Goal: Task Accomplishment & Management: Complete application form

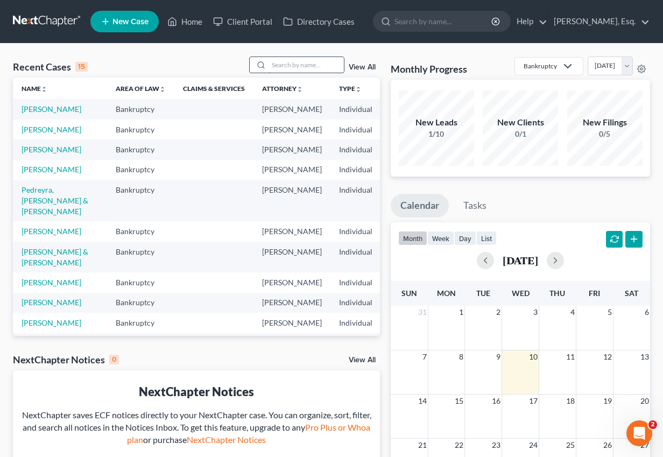
click at [326, 64] on input "search" at bounding box center [305, 65] width 75 height 16
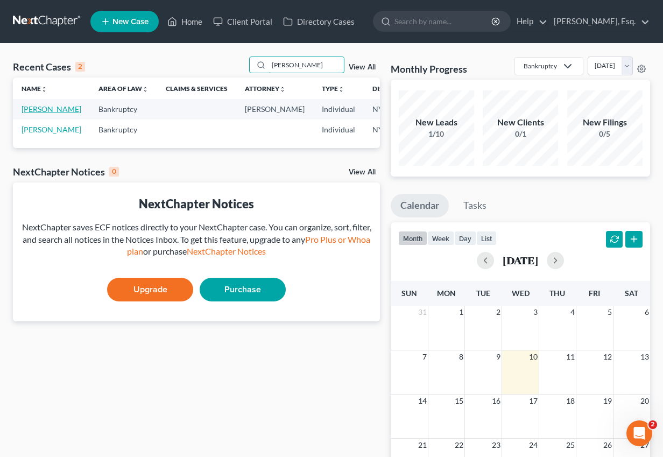
type input "[PERSON_NAME]"
click at [54, 106] on link "[PERSON_NAME]" at bounding box center [52, 108] width 60 height 9
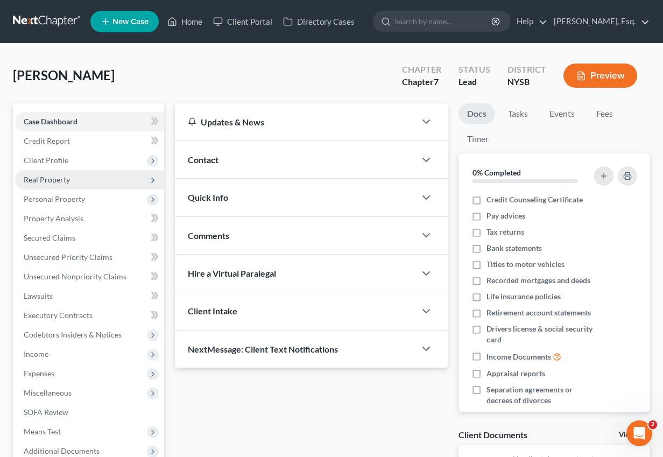
click at [69, 180] on span "Real Property" at bounding box center [47, 179] width 46 height 9
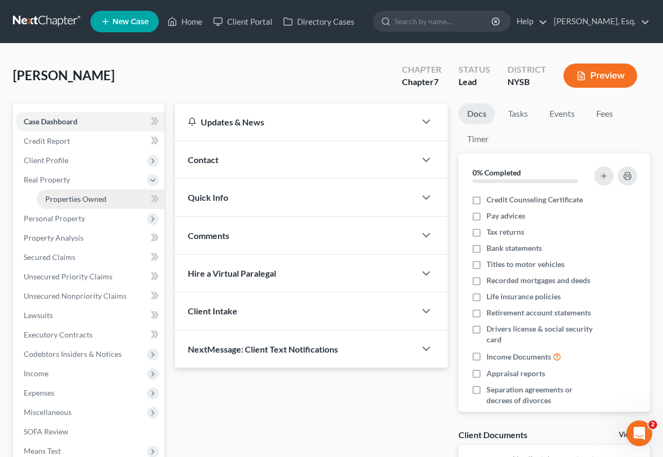
click at [91, 203] on link "Properties Owned" at bounding box center [101, 198] width 128 height 19
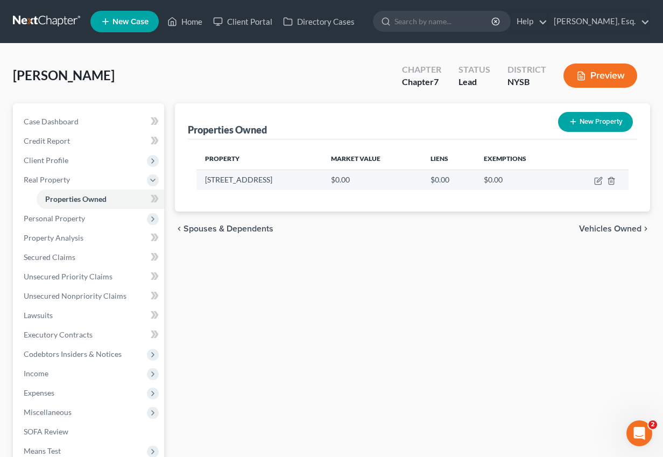
click at [243, 180] on td "[STREET_ADDRESS]" at bounding box center [259, 179] width 126 height 20
click at [598, 180] on icon "button" at bounding box center [599, 179] width 5 height 5
select select "35"
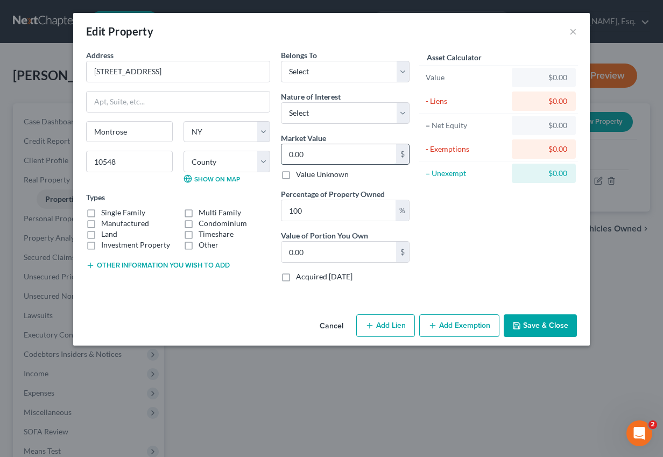
click at [307, 155] on input "0.00" at bounding box center [338, 154] width 115 height 20
paste input "463,2"
type input "463,200"
type input "463,200.00"
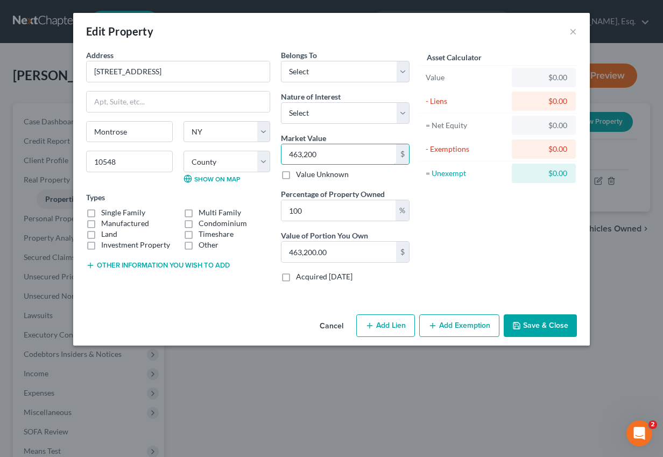
type input "463,200"
click at [142, 216] on label "Single Family" at bounding box center [123, 212] width 44 height 11
click at [112, 214] on input "Single Family" at bounding box center [108, 210] width 7 height 7
checkbox input "true"
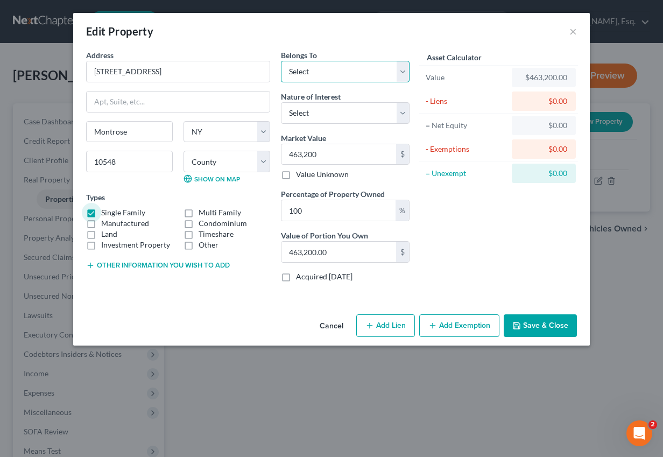
click at [334, 73] on select "Select Debtor 1 Only Debtor 2 Only Debtor 1 And Debtor 2 Only At Least One Of T…" at bounding box center [345, 72] width 129 height 22
select select "2"
click at [281, 61] on select "Select Debtor 1 Only Debtor 2 Only Debtor 1 And Debtor 2 Only At Least One Of T…" at bounding box center [345, 72] width 129 height 22
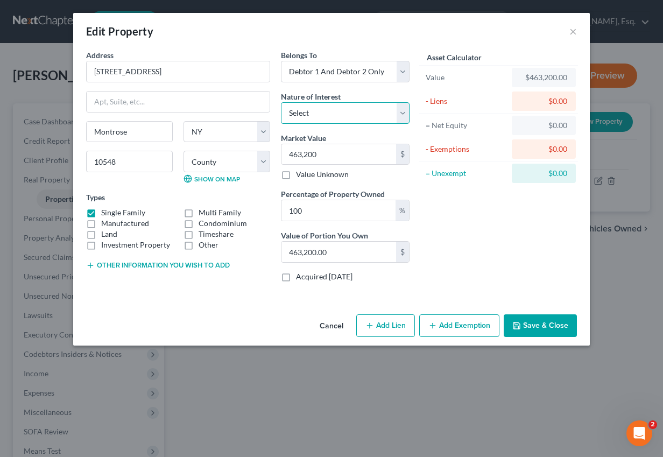
click at [366, 117] on select "Select Fee Simple Joint Tenant Life Estate Equitable Interest Future Interest T…" at bounding box center [345, 113] width 129 height 22
select select "5"
click at [281, 102] on select "Select Fee Simple Joint Tenant Life Estate Equitable Interest Future Interest T…" at bounding box center [345, 113] width 129 height 22
click at [561, 327] on button "Save & Close" at bounding box center [540, 325] width 73 height 23
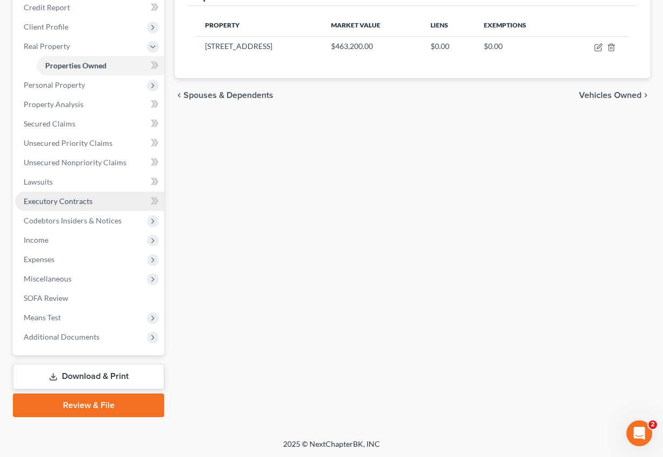
scroll to position [133, 0]
click at [60, 295] on span "SOFA Review" at bounding box center [46, 297] width 45 height 9
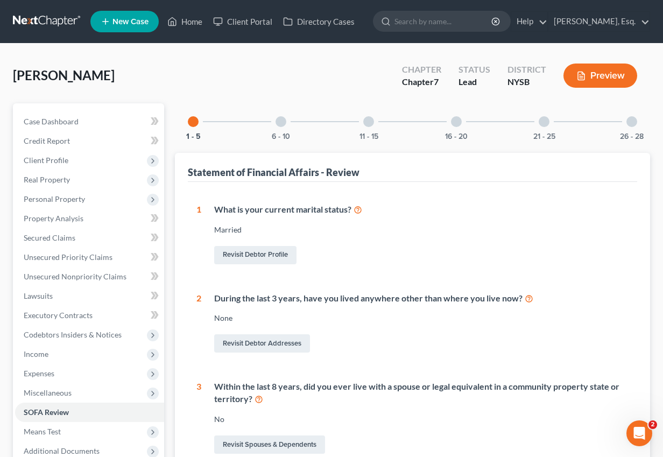
click at [453, 124] on div at bounding box center [456, 121] width 11 height 11
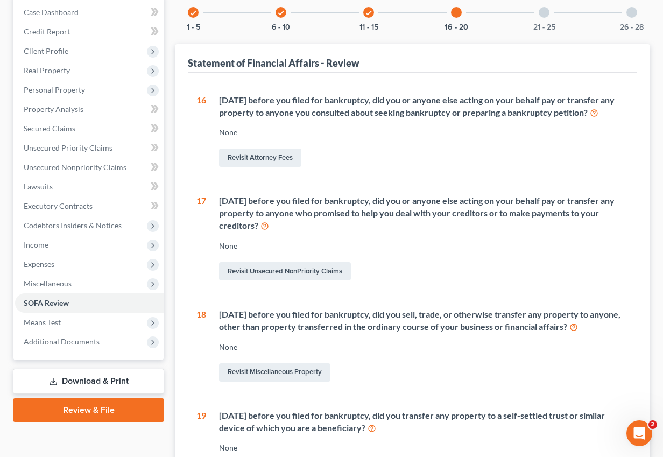
scroll to position [98, 0]
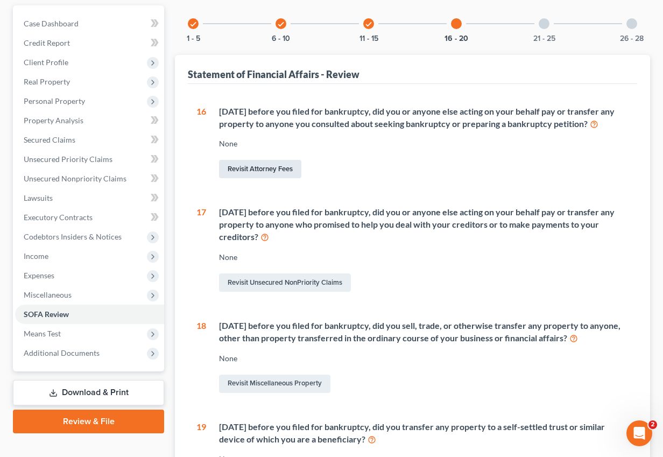
click at [290, 172] on link "Revisit Attorney Fees" at bounding box center [260, 169] width 82 height 18
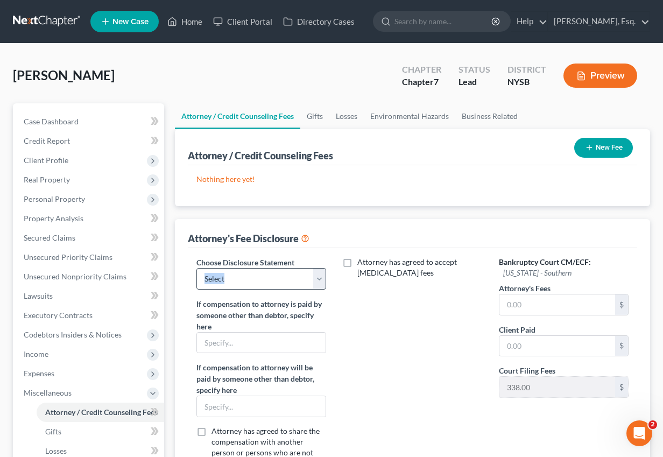
click at [295, 287] on div "Choose Disclosure Statement Select Chapter 13 Chapter 7 Fee Disclosure If compe…" at bounding box center [261, 368] width 151 height 222
click at [296, 275] on select "Select Chapter 13 Chapter 7 Fee Disclosure" at bounding box center [261, 279] width 130 height 22
select select "0"
click at [196, 268] on select "Select Chapter 13 Chapter 7 Fee Disclosure" at bounding box center [261, 279] width 130 height 22
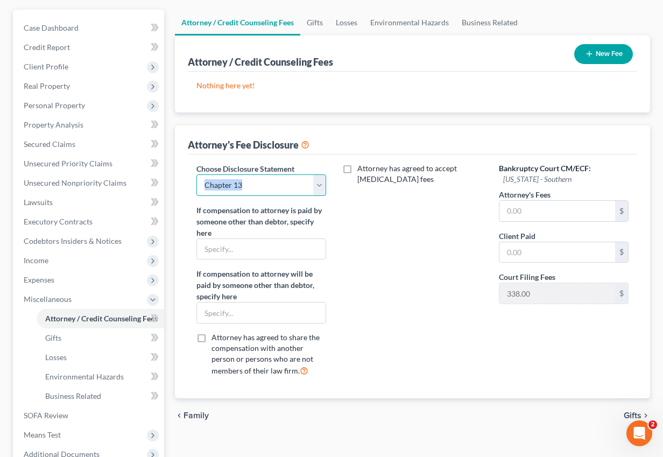
scroll to position [136, 0]
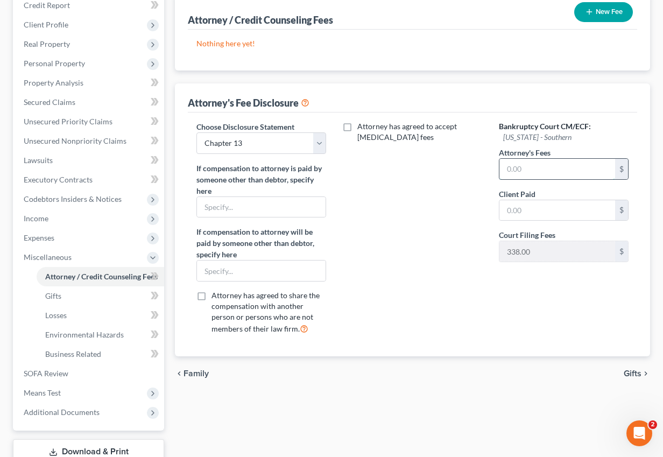
click at [551, 174] on input "text" at bounding box center [557, 169] width 116 height 20
click at [539, 173] on input "500" at bounding box center [557, 169] width 116 height 20
type input "5,000"
type input "2,500"
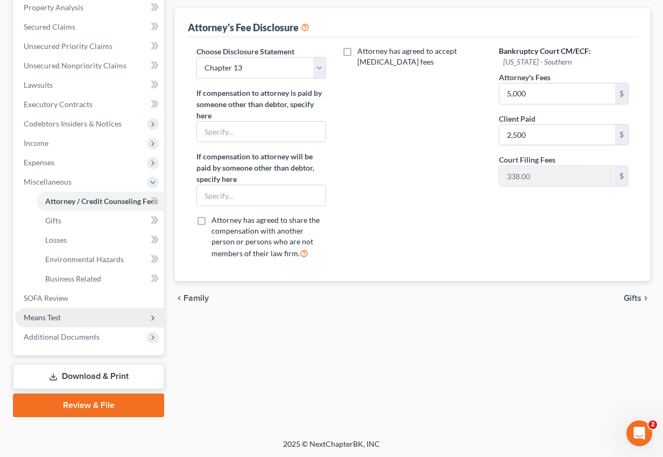
scroll to position [0, 0]
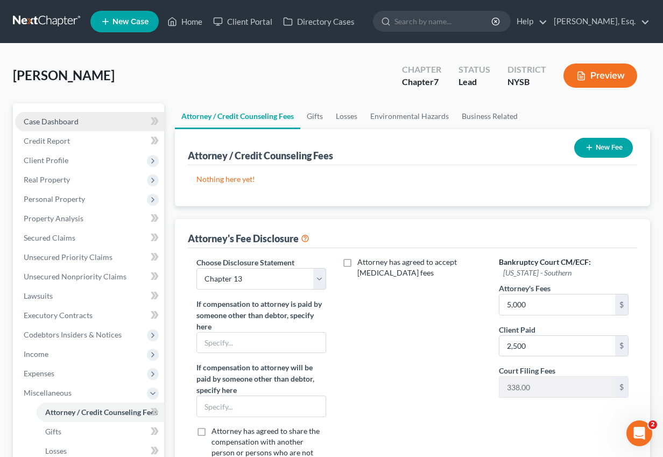
click at [51, 128] on link "Case Dashboard" at bounding box center [89, 121] width 149 height 19
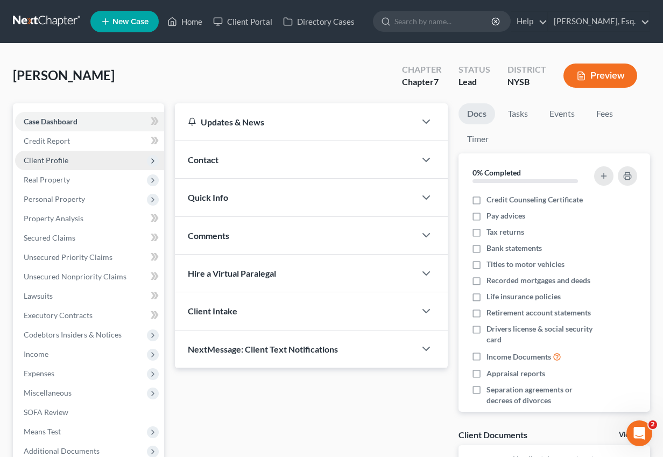
click at [90, 153] on span "Client Profile" at bounding box center [89, 160] width 149 height 19
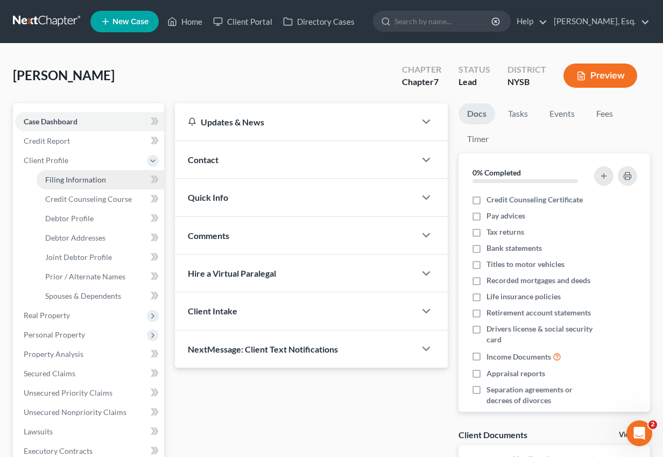
click at [122, 180] on link "Filing Information" at bounding box center [101, 179] width 128 height 19
select select "1"
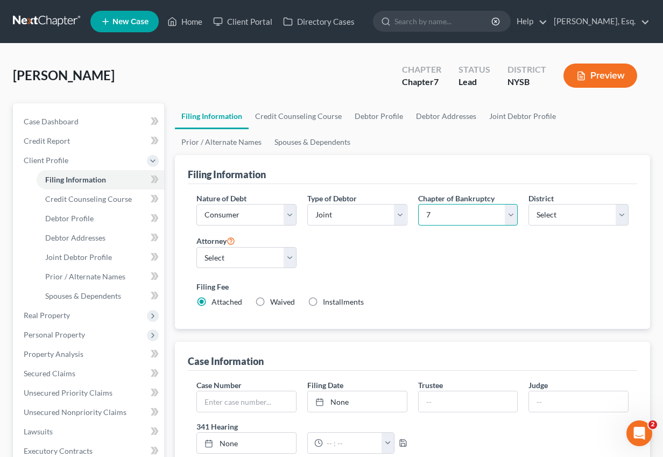
click at [440, 217] on select "Select 7 11 12 13" at bounding box center [468, 215] width 100 height 22
select select "3"
click at [418, 204] on select "Select 7 11 12 13" at bounding box center [468, 215] width 100 height 22
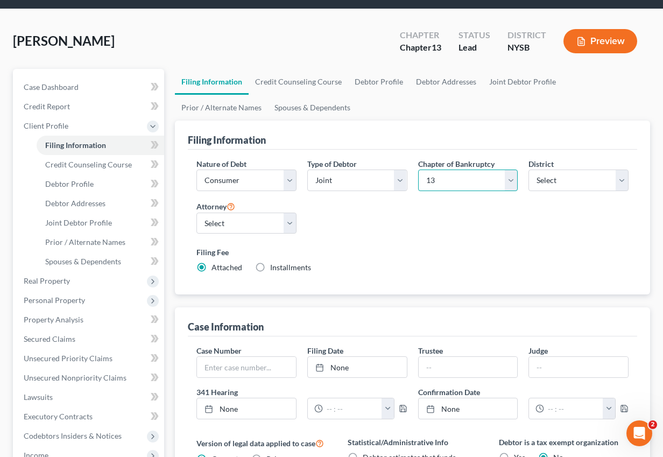
scroll to position [15, 0]
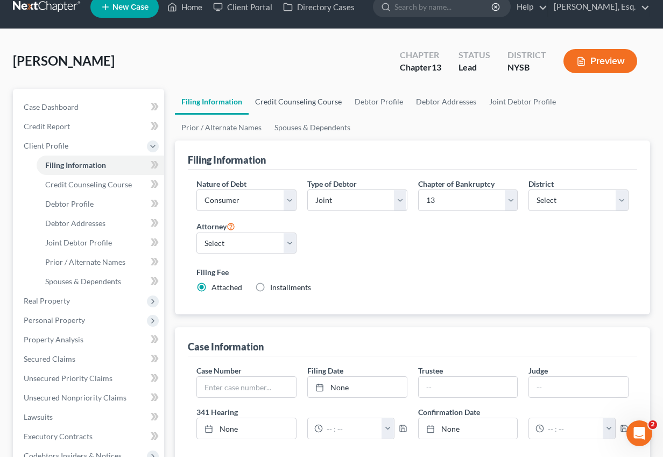
click at [314, 101] on link "Credit Counseling Course" at bounding box center [299, 102] width 100 height 26
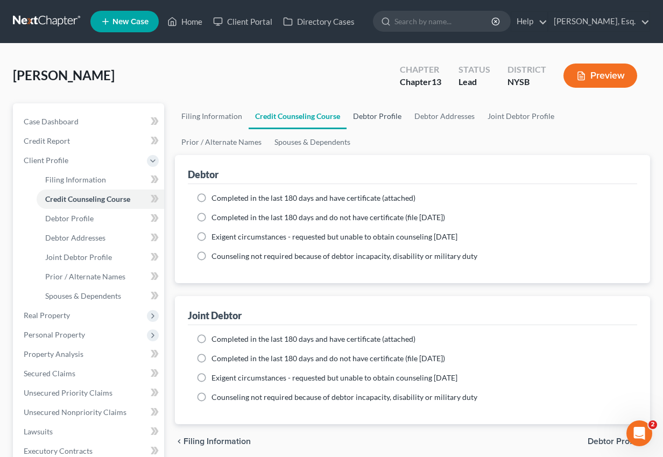
click at [364, 121] on link "Debtor Profile" at bounding box center [376, 116] width 61 height 26
select select "1"
select select "2"
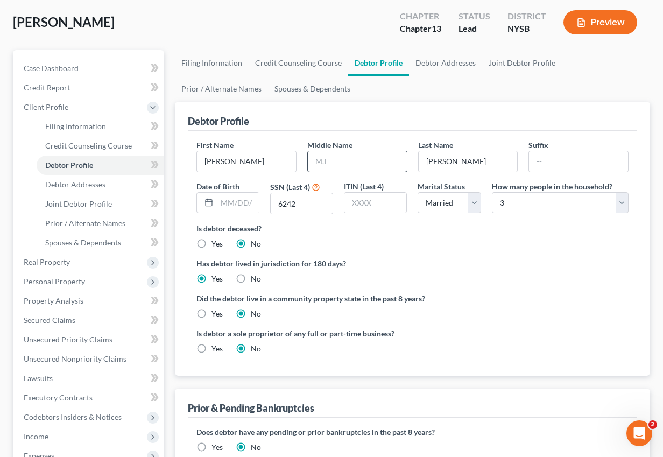
scroll to position [55, 0]
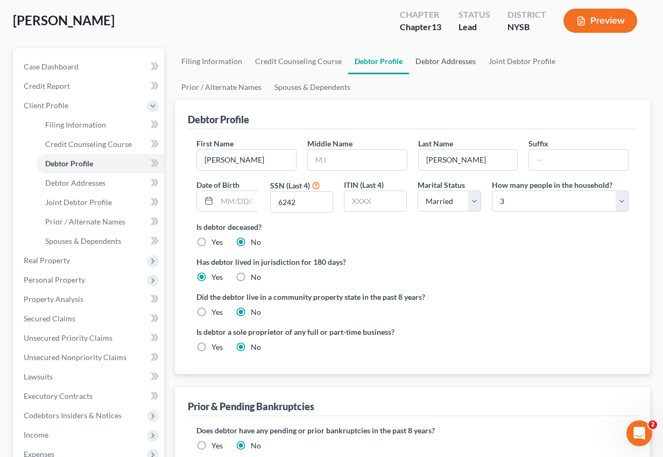
click at [456, 70] on link "Debtor Addresses" at bounding box center [445, 61] width 73 height 26
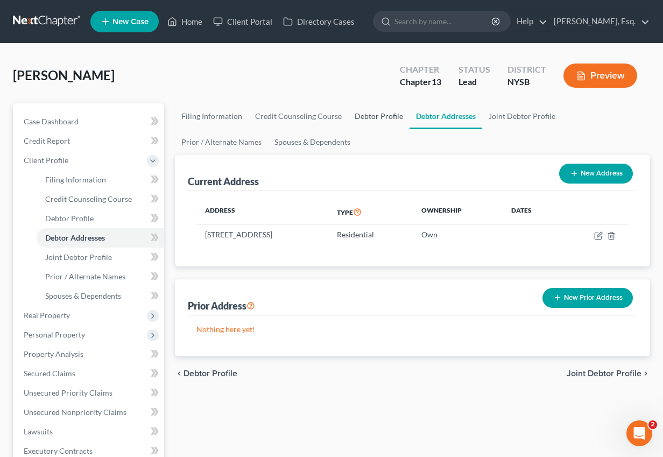
click at [380, 123] on link "Debtor Profile" at bounding box center [378, 116] width 61 height 26
select select "1"
select select "2"
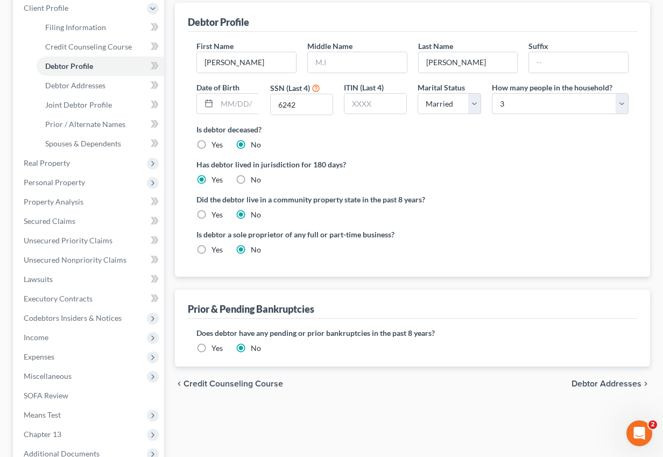
scroll to position [242, 0]
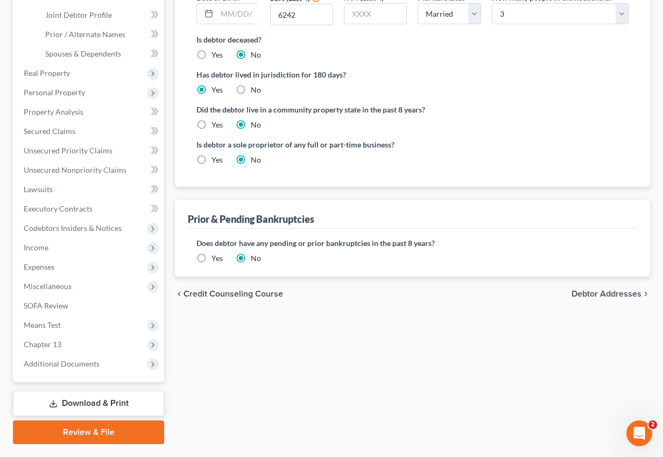
click at [211, 160] on label "Yes" at bounding box center [216, 159] width 11 height 11
click at [216, 160] on input "Yes" at bounding box center [219, 157] width 7 height 7
radio input "true"
radio input "false"
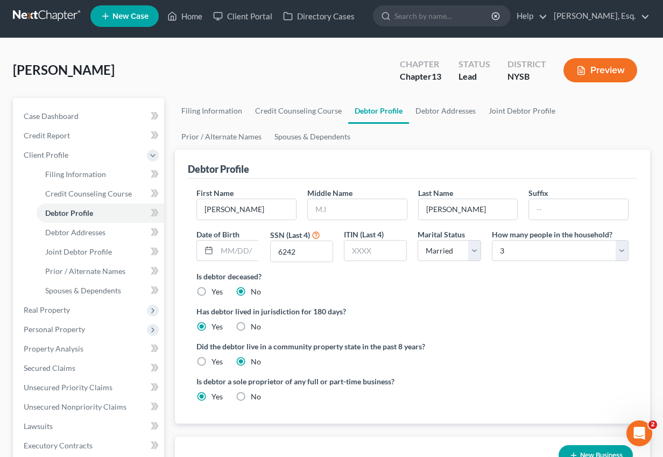
scroll to position [0, 0]
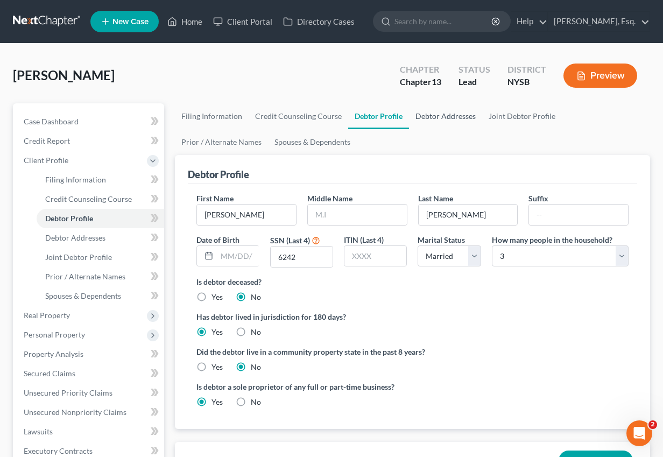
click at [456, 116] on link "Debtor Addresses" at bounding box center [445, 116] width 73 height 26
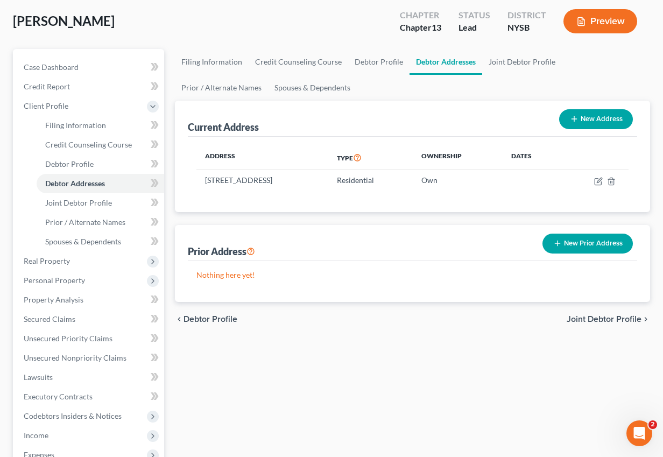
scroll to position [56, 0]
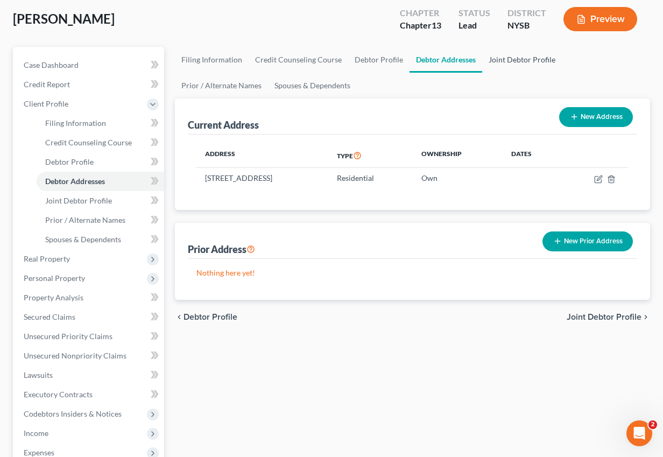
click at [523, 63] on link "Joint Debtor Profile" at bounding box center [522, 60] width 80 height 26
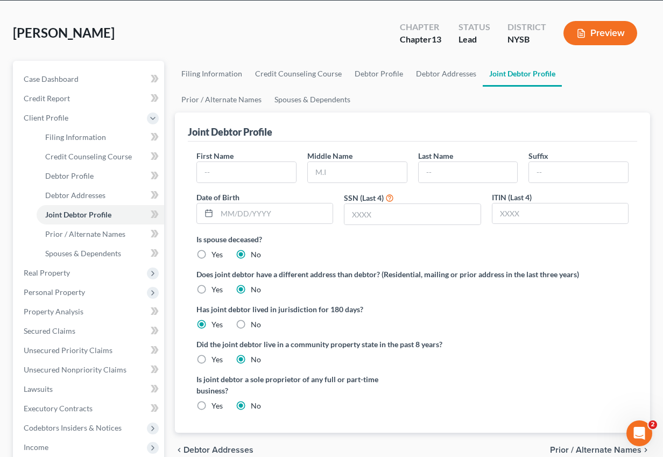
scroll to position [36, 0]
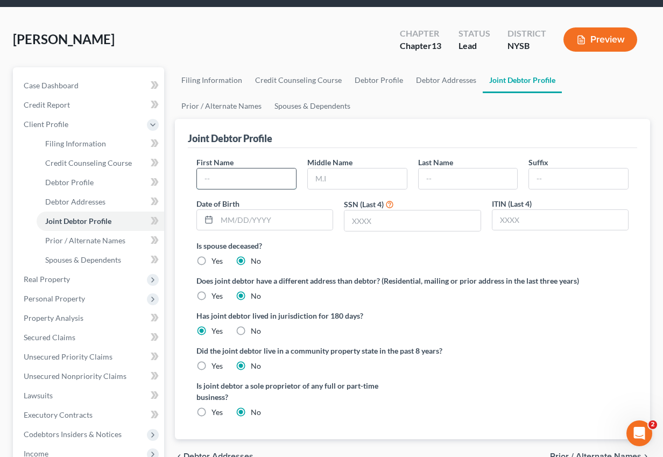
click at [221, 183] on input "text" at bounding box center [246, 178] width 99 height 20
paste input "[PERSON_NAME]"
type input "[PERSON_NAME]"
click at [360, 182] on input "text" at bounding box center [357, 178] width 99 height 20
type input "T"
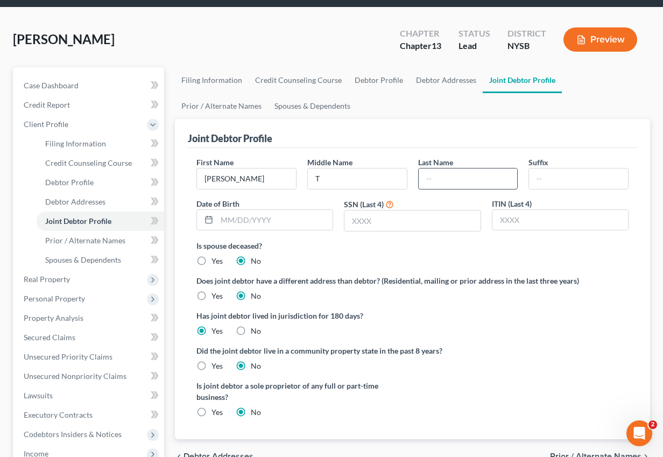
paste input "WETHERED"
type input "WETHERED"
click at [379, 215] on input "text" at bounding box center [412, 220] width 136 height 20
type input "0332"
click at [204, 75] on link "Filing Information" at bounding box center [212, 80] width 74 height 26
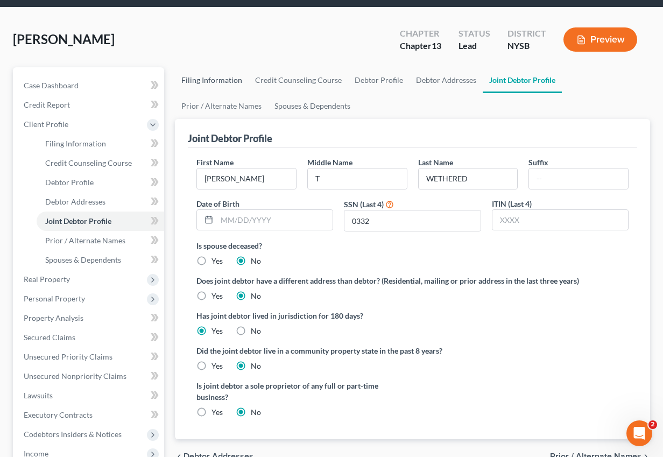
select select "1"
select select "3"
select select "55"
select select "0"
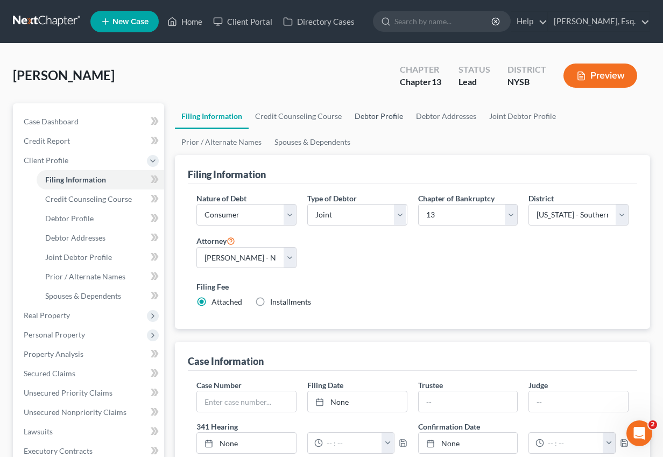
click at [376, 121] on link "Debtor Profile" at bounding box center [378, 116] width 61 height 26
select select "1"
select select "2"
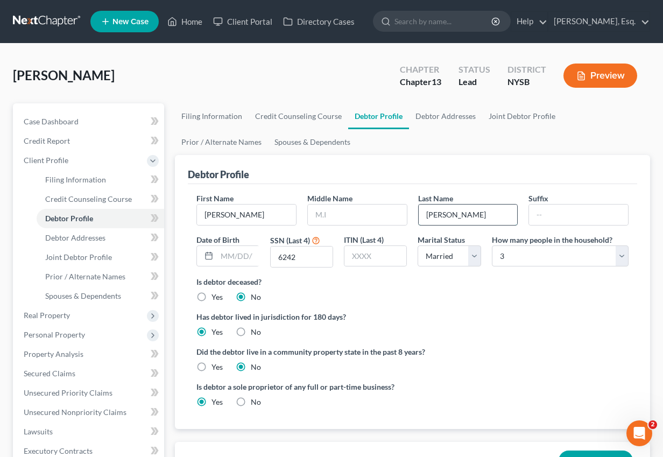
click at [465, 217] on input "[PERSON_NAME]" at bounding box center [468, 214] width 99 height 20
click at [450, 119] on link "Debtor Addresses" at bounding box center [445, 116] width 73 height 26
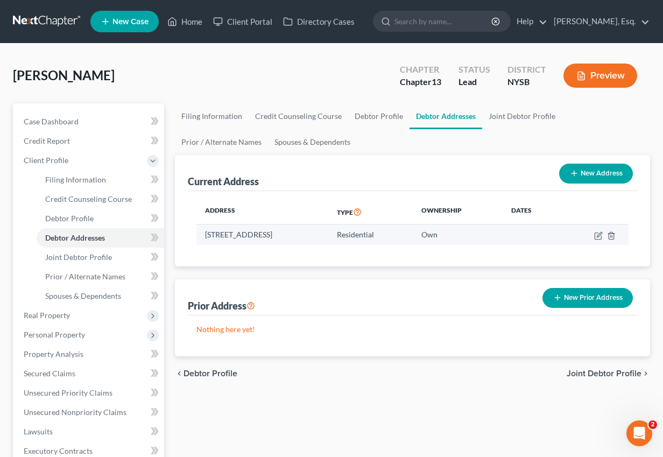
drag, startPoint x: 204, startPoint y: 235, endPoint x: 272, endPoint y: 238, distance: 67.9
click at [272, 238] on td "[STREET_ADDRESS]" at bounding box center [262, 234] width 132 height 20
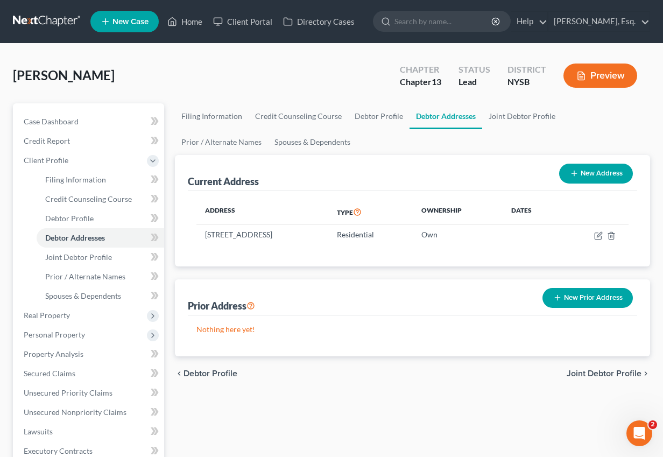
copy td "[STREET_ADDRESS]"
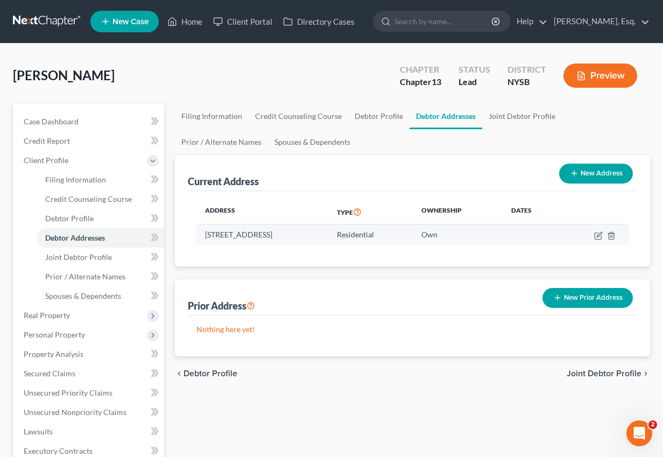
click at [328, 234] on td "[STREET_ADDRESS]" at bounding box center [262, 234] width 132 height 20
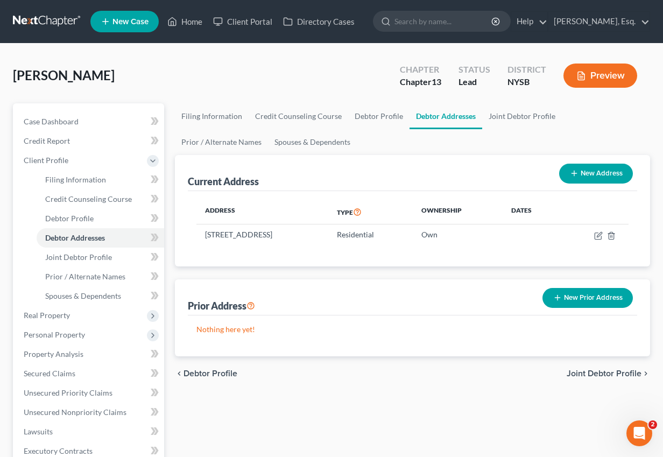
copy td "10548"
click at [70, 373] on span "Secured Claims" at bounding box center [50, 373] width 52 height 9
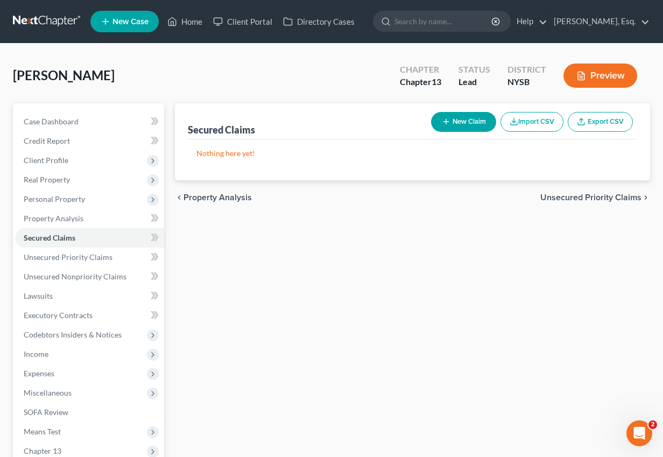
click at [469, 118] on button "New Claim" at bounding box center [463, 122] width 65 height 20
select select "0"
select select "2"
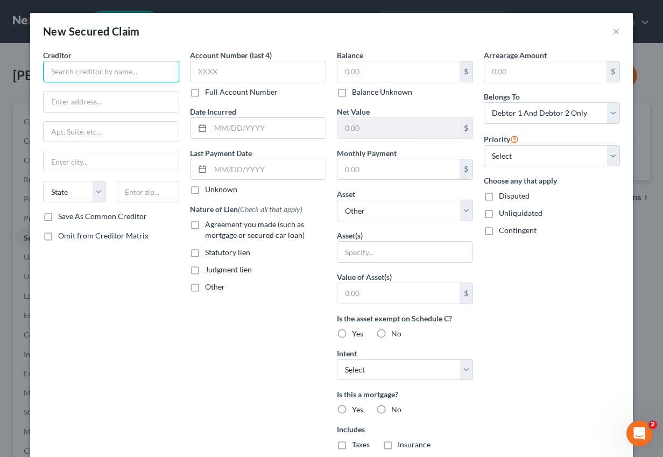
click at [114, 64] on input "text" at bounding box center [111, 72] width 136 height 22
paste input "Freedom Mortgage Corp"
type input "Freedom Mortgage Corp"
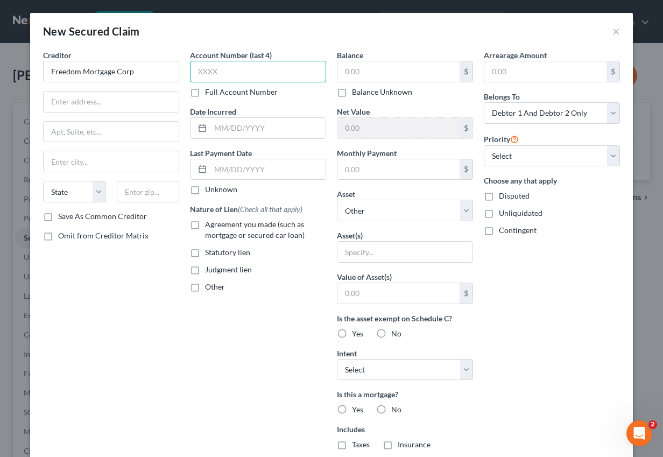
click at [238, 66] on input "text" at bounding box center [258, 72] width 136 height 22
paste input "5164"
type input "5164"
click at [90, 102] on input "text" at bounding box center [111, 101] width 135 height 20
paste input "[STREET_ADDRESS]"
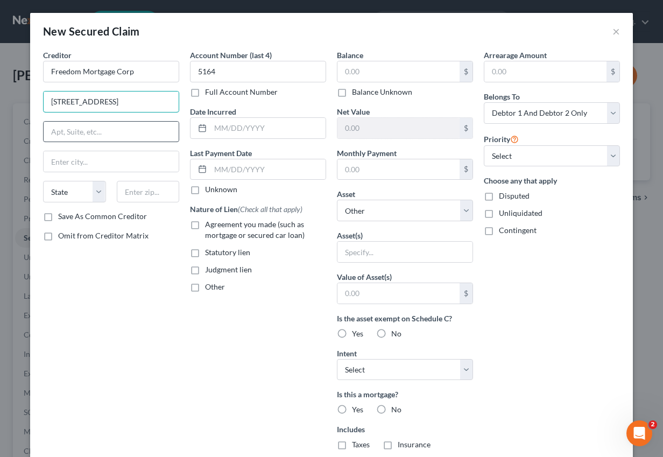
type input "[STREET_ADDRESS]"
click at [82, 139] on input "text" at bounding box center [111, 132] width 135 height 20
type input "Attn: President or Officer, Attn: Bankruptcy Notices"
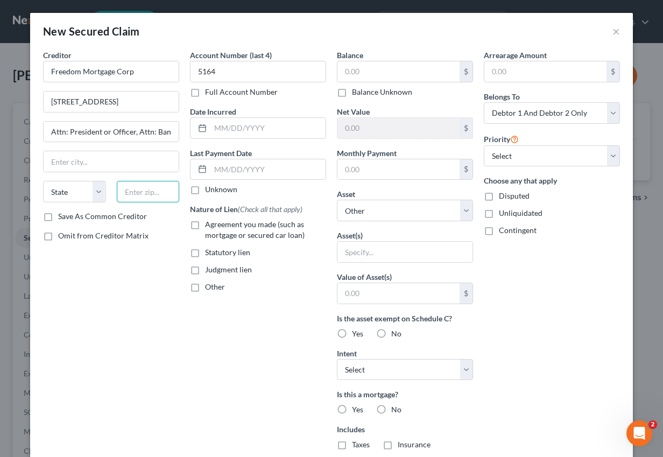
click at [164, 196] on input "text" at bounding box center [148, 192] width 63 height 22
paste input "33431"
type input "33431"
type input "Boca Raton"
select select "9"
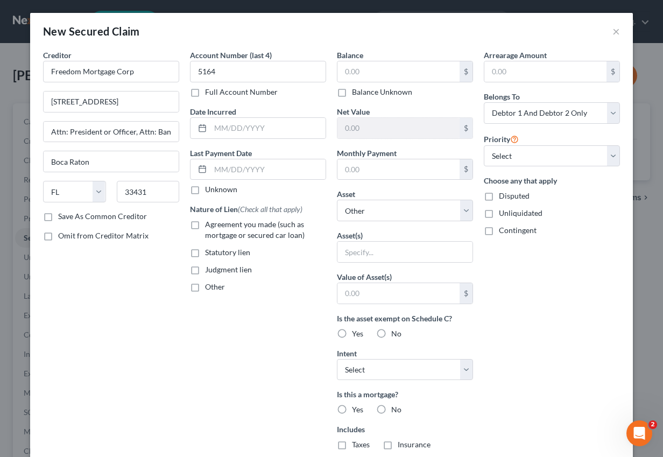
click at [205, 227] on label "Agreement you made (such as mortgage or secured car loan)" at bounding box center [265, 230] width 121 height 22
click at [209, 226] on input "Agreement you made (such as mortgage or secured car loan)" at bounding box center [212, 222] width 7 height 7
checkbox input "true"
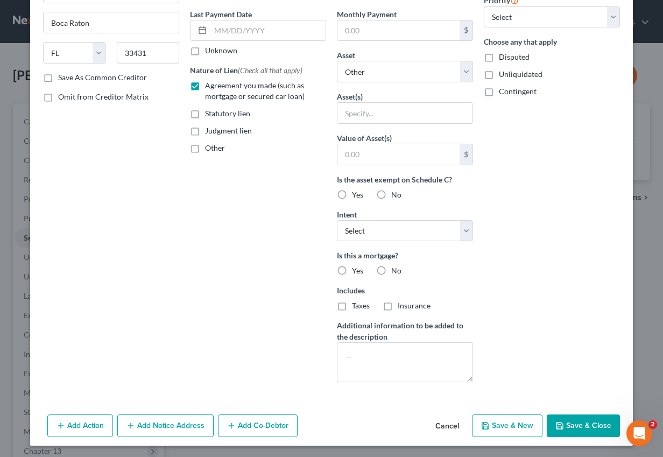
scroll to position [140, 0]
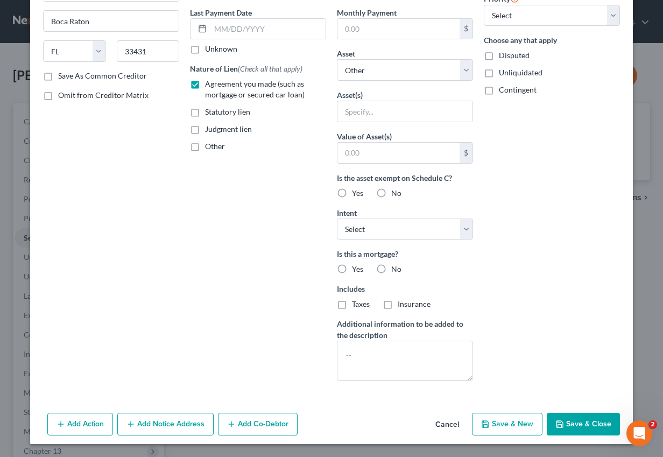
click at [176, 430] on button "Add Notice Address" at bounding box center [165, 424] width 96 height 23
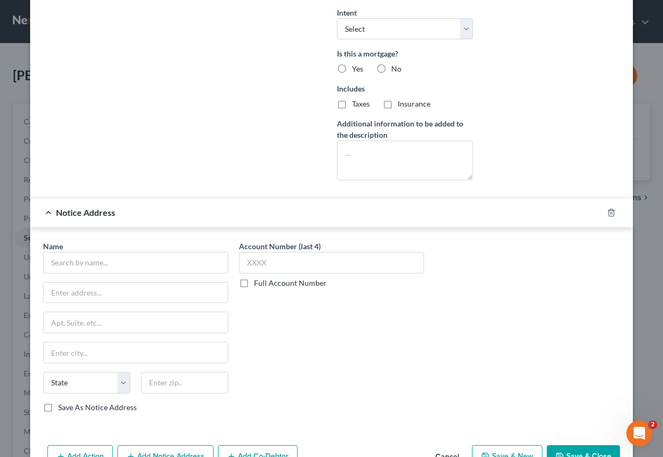
scroll to position [371, 0]
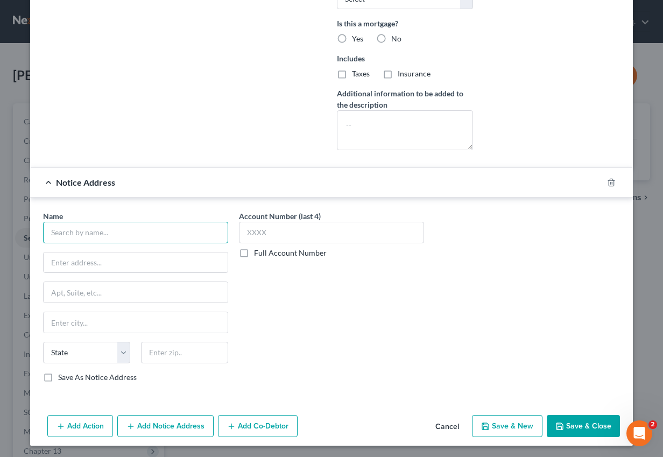
click at [153, 228] on input "text" at bounding box center [135, 233] width 185 height 22
paste input "Freedom Mortgage Corporation"
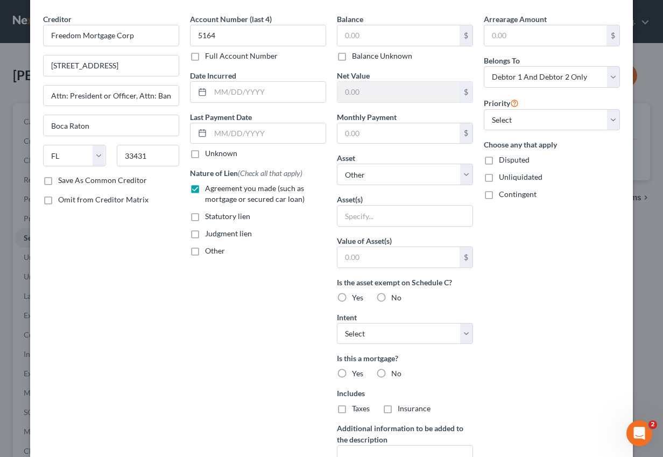
scroll to position [0, 0]
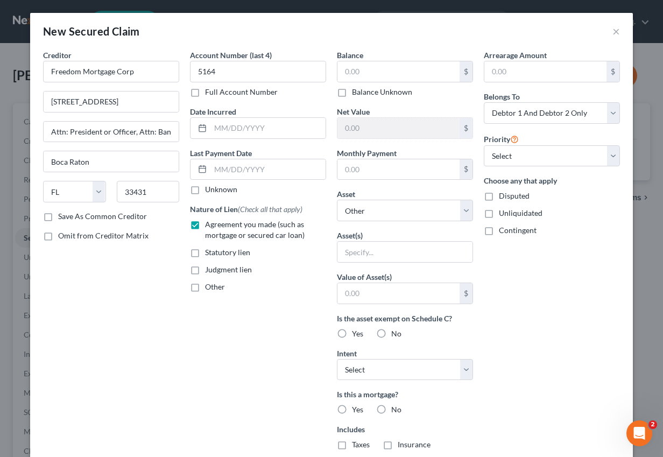
type input "Freedom Mortgage Corporation"
click at [96, 215] on label "Save As Common Creditor" at bounding box center [102, 216] width 89 height 11
click at [69, 215] on input "Save As Common Creditor" at bounding box center [65, 214] width 7 height 7
checkbox input "true"
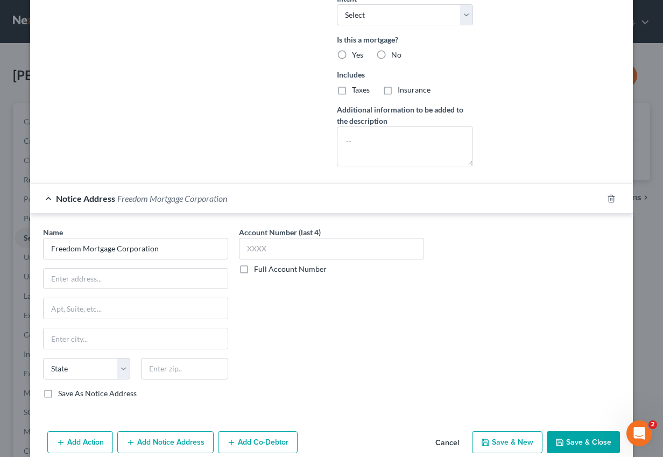
scroll to position [372, 0]
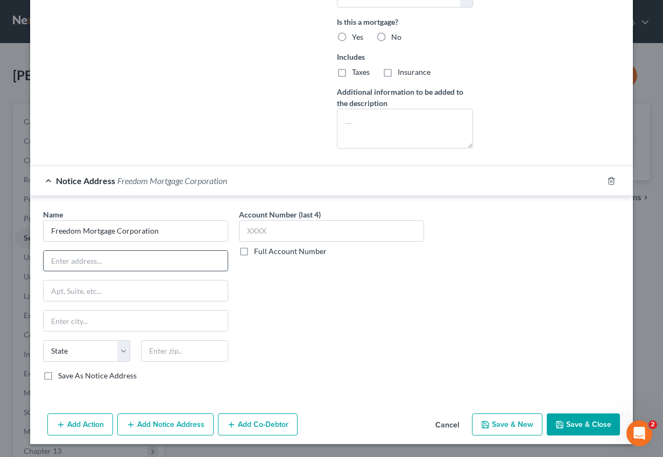
click at [129, 256] on input "text" at bounding box center [136, 261] width 184 height 20
paste input "11988 Exit 5 Prkwy Bldg"
type input "11988 Exit 5 Prkwy Bldg"
click at [126, 286] on input "text" at bounding box center [136, 290] width 184 height 20
type input "Attn: President or Officer, Attn: Bankruptcy Notices"
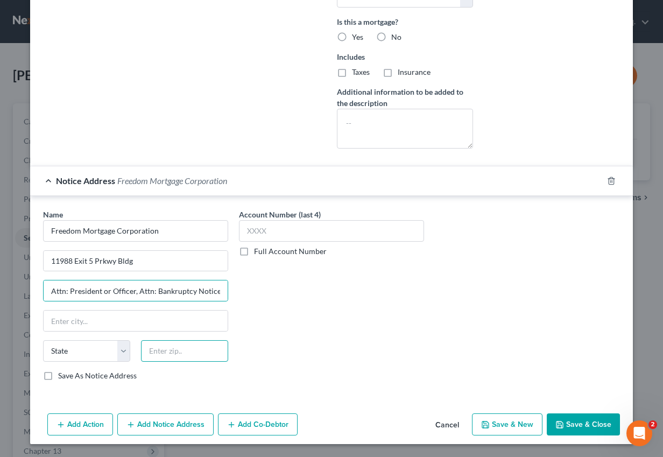
click at [180, 351] on input "text" at bounding box center [184, 351] width 87 height 22
paste input "46037"
type input "46037"
click at [199, 349] on input "46037" at bounding box center [184, 351] width 87 height 22
click at [105, 321] on input "text" at bounding box center [136, 320] width 184 height 20
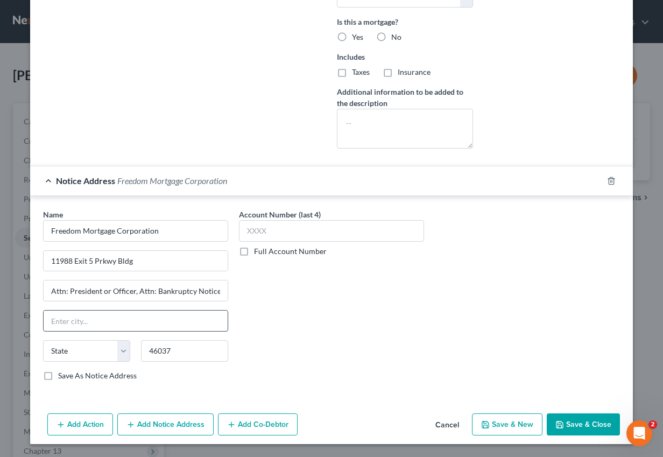
paste input "Fishers"
type input "Fishers"
click at [92, 350] on select "State [US_STATE] AK AR AZ CA CO CT DE DC [GEOGRAPHIC_DATA] [GEOGRAPHIC_DATA] GU…" at bounding box center [86, 351] width 87 height 22
select select "15"
click at [43, 340] on select "State [US_STATE] AK AR AZ CA CO CT DE DC [GEOGRAPHIC_DATA] [GEOGRAPHIC_DATA] GU…" at bounding box center [86, 351] width 87 height 22
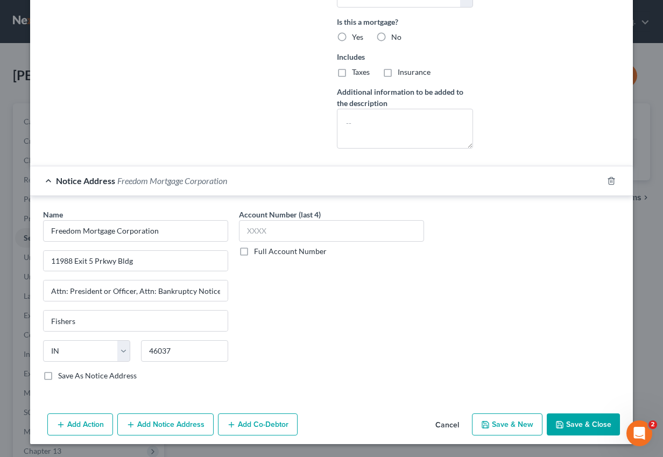
click at [382, 300] on div "Account Number (last 4) Full Account Number" at bounding box center [332, 299] width 196 height 181
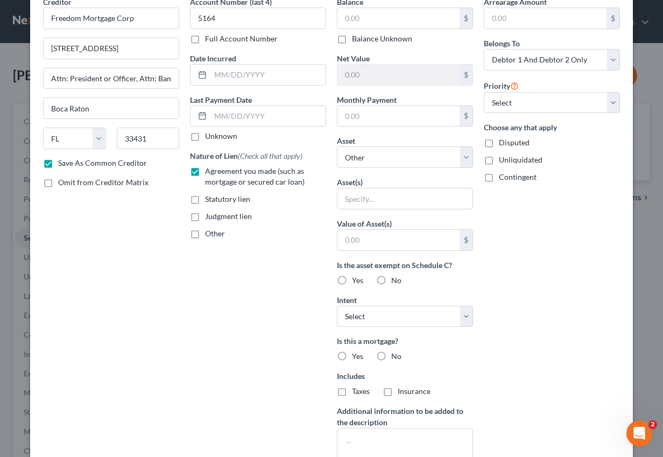
scroll to position [0, 0]
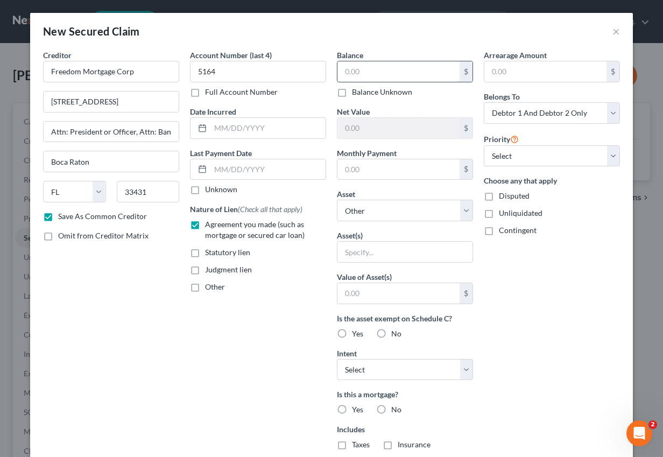
click at [367, 77] on input "text" at bounding box center [398, 71] width 122 height 20
paste input "288,773"
type input "288,773"
click at [364, 169] on input "text" at bounding box center [398, 169] width 122 height 20
paste input "2,415"
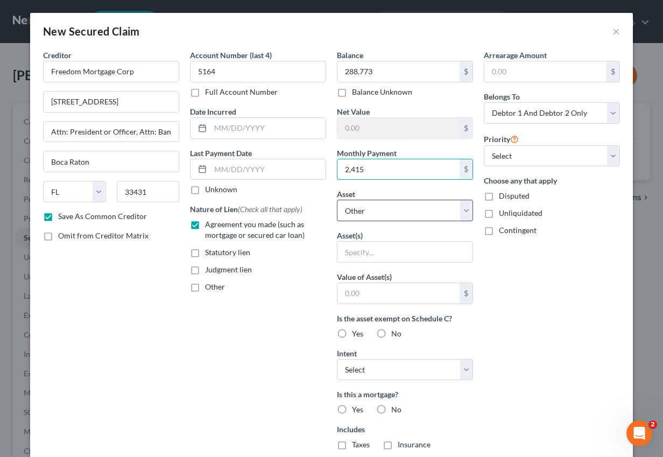
type input "2,415"
click at [420, 213] on select "Select Other Multiple Assets [STREET_ADDRESS] - $463200.0" at bounding box center [405, 211] width 136 height 22
select select "2"
click at [337, 200] on select "Select Other Multiple Assets [STREET_ADDRESS] - $463200.0" at bounding box center [405, 211] width 136 height 22
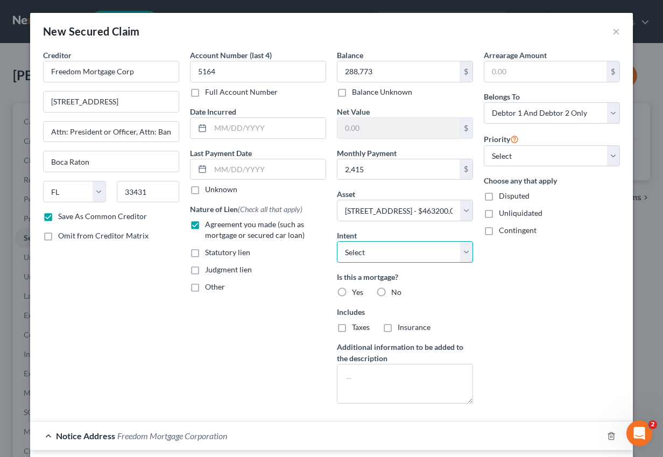
click at [413, 254] on select "Select Surrender Redeem Reaffirm Avoid Other" at bounding box center [405, 252] width 136 height 22
select select "4"
click at [337, 241] on select "Select Surrender Redeem Reaffirm Avoid Other" at bounding box center [405, 252] width 136 height 22
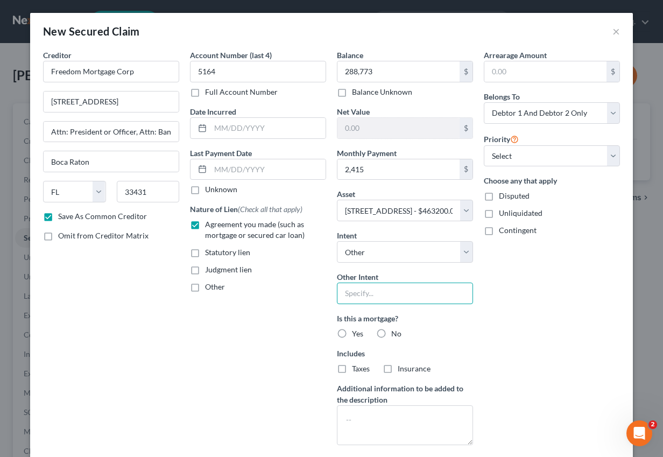
click at [397, 296] on input "text" at bounding box center [405, 293] width 136 height 22
click at [529, 150] on select "Select 1st 2nd 3rd 4th 5th 6th 7th 8th 9th 10th 11th 12th 13th 14th 15th 16th 1…" at bounding box center [552, 156] width 136 height 22
click at [416, 252] on select "Select Surrender Redeem Reaffirm Avoid Other" at bounding box center [405, 252] width 136 height 22
select select
click at [337, 241] on select "Select Surrender Redeem Reaffirm Avoid Other" at bounding box center [405, 252] width 136 height 22
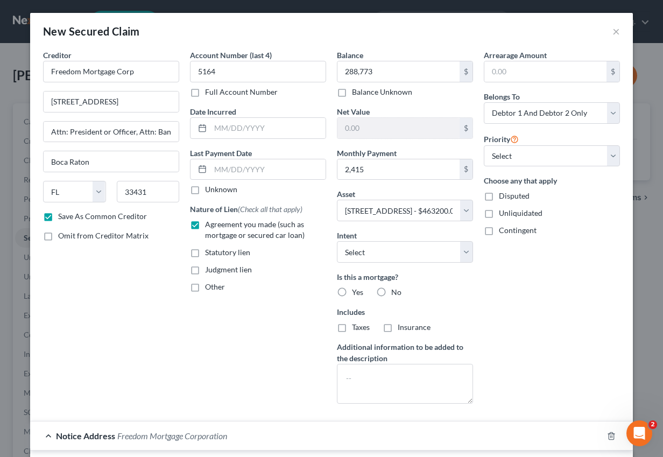
click at [352, 291] on label "Yes" at bounding box center [357, 292] width 11 height 11
click at [356, 291] on input "Yes" at bounding box center [359, 290] width 7 height 7
radio input "true"
click at [352, 328] on label "Taxes" at bounding box center [361, 327] width 18 height 11
click at [356, 328] on input "Taxes" at bounding box center [359, 325] width 7 height 7
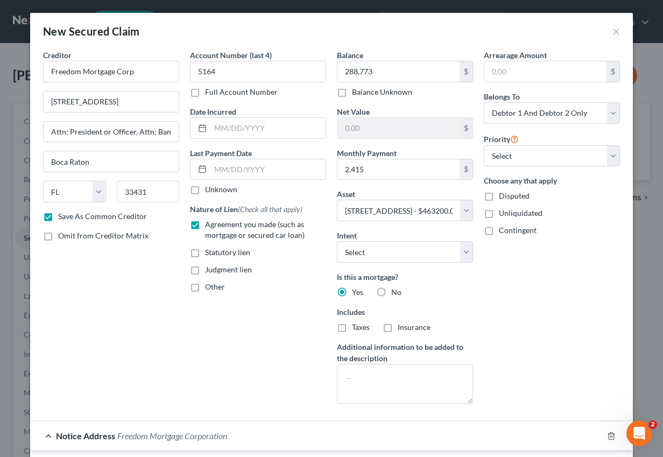
checkbox input "true"
click at [398, 324] on label "Insurance" at bounding box center [414, 327] width 33 height 11
click at [402, 324] on input "Insurance" at bounding box center [405, 325] width 7 height 7
checkbox input "true"
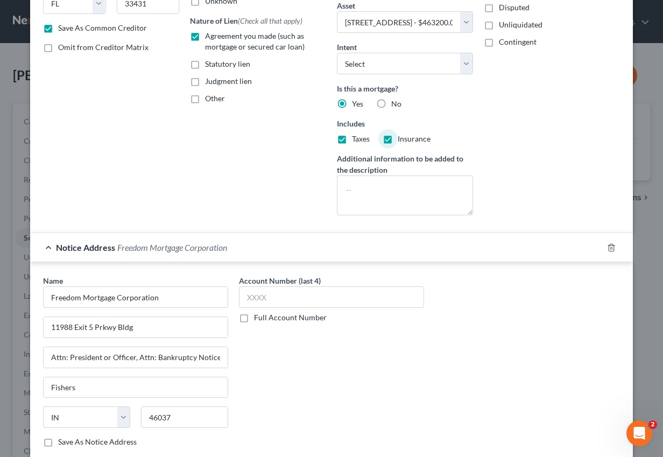
scroll to position [255, 0]
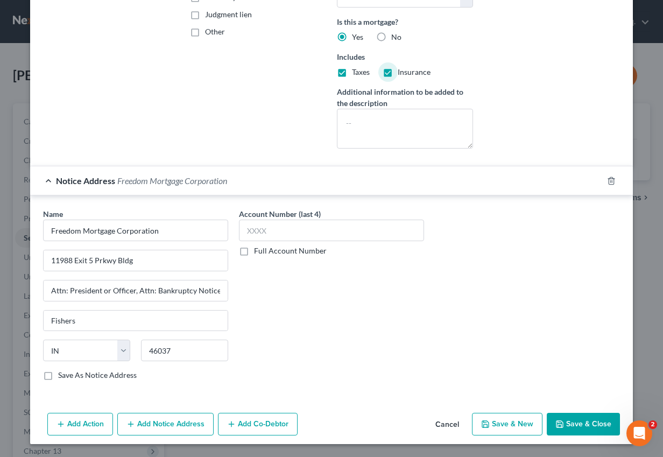
click at [106, 376] on label "Save As Notice Address" at bounding box center [97, 375] width 79 height 11
click at [69, 376] on input "Save As Notice Address" at bounding box center [65, 373] width 7 height 7
checkbox input "true"
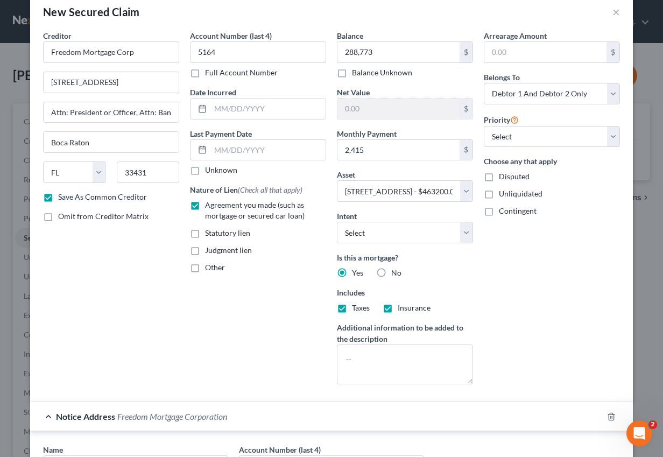
scroll to position [0, 0]
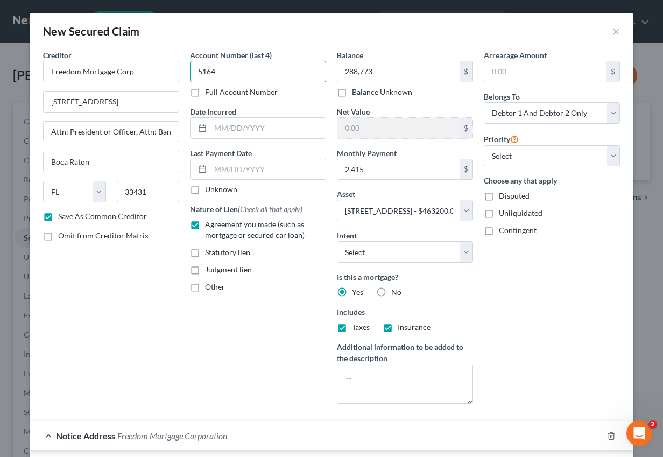
click at [199, 68] on input "5164" at bounding box center [258, 72] width 136 height 22
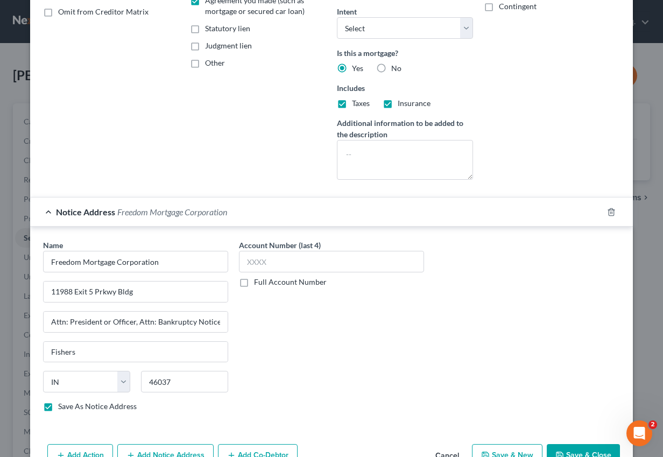
scroll to position [255, 0]
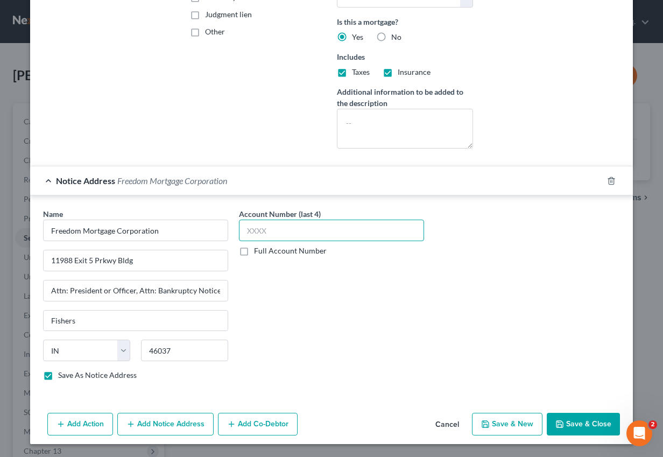
click at [256, 229] on input "text" at bounding box center [331, 231] width 185 height 22
paste input "5164"
type input "5164"
click at [572, 421] on button "Save & Close" at bounding box center [583, 424] width 73 height 23
checkbox input "false"
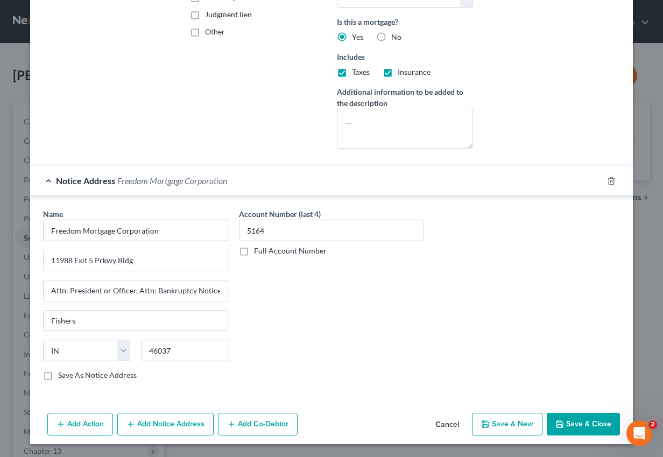
select select
checkbox input "false"
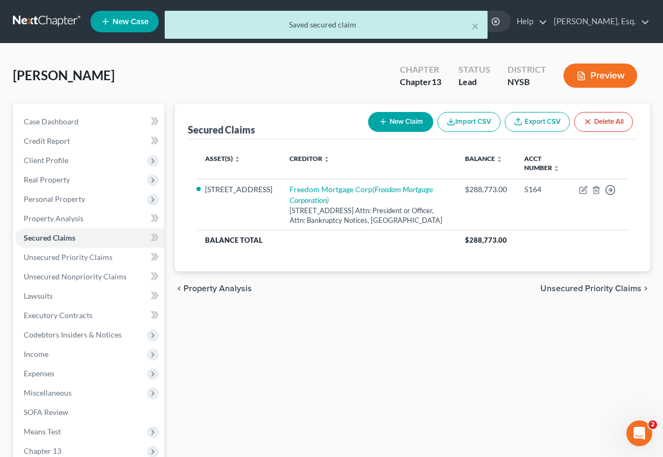
click at [386, 114] on button "New Claim" at bounding box center [400, 122] width 65 height 20
select select "0"
select select "2"
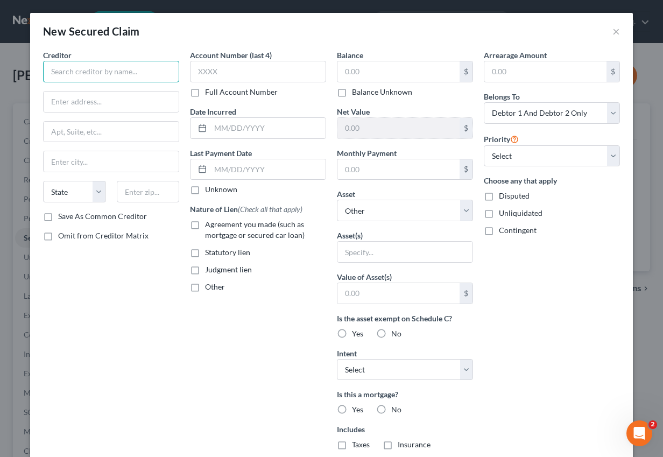
click at [123, 67] on input "text" at bounding box center [111, 72] width 136 height 22
paste input "[PERSON_NAME] Valley Credit Union"
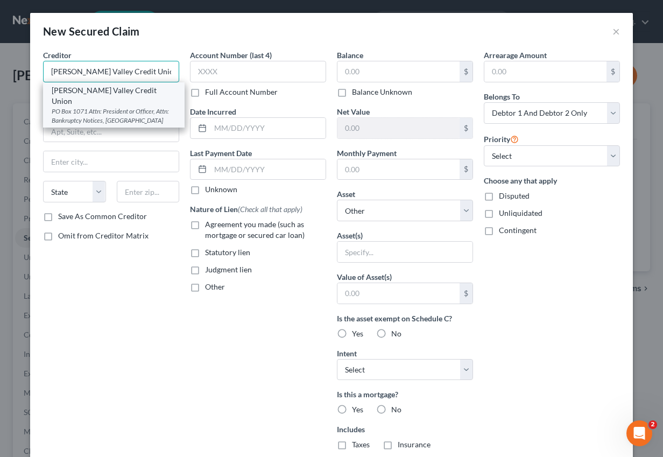
type input "[PERSON_NAME] Valley Credit Union"
click at [133, 107] on div "PO Box 1071 Attn: President or Officer, Attn: Bankruptcy Notices, [GEOGRAPHIC_D…" at bounding box center [114, 116] width 124 height 18
type input "PO Box 1071"
type input "Attn: President or Officer, Attn: Bankruptcy Notices"
type input "[GEOGRAPHIC_DATA]"
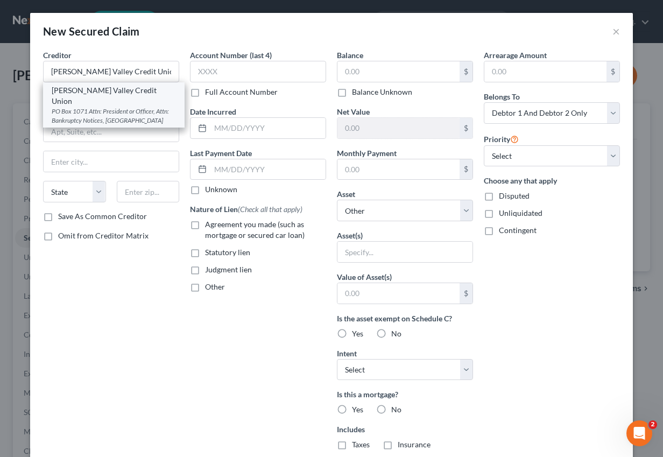
select select "35"
type input "12602"
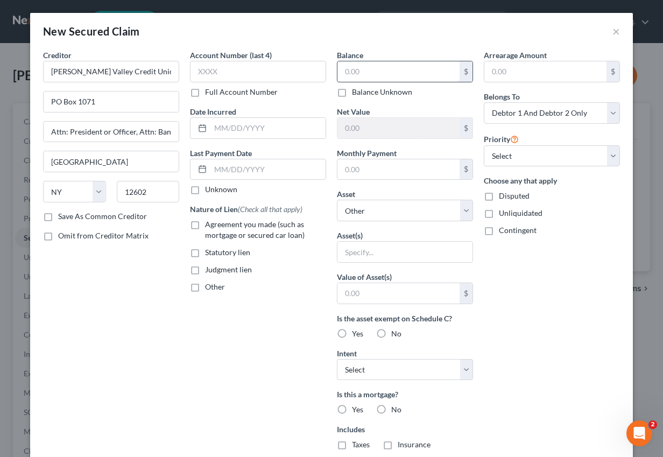
click at [377, 69] on input "text" at bounding box center [398, 71] width 122 height 20
paste input "59,139"
type input "59,139"
click at [225, 66] on input "text" at bounding box center [258, 72] width 136 height 22
paste input "0102"
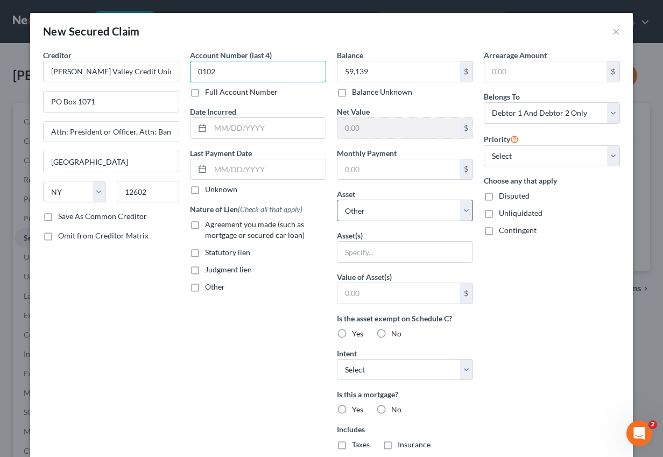
type input "0102"
click at [367, 220] on select "Select Other Multiple Assets [STREET_ADDRESS] - $463200.0" at bounding box center [405, 211] width 136 height 22
select select "2"
click at [337, 200] on select "Select Other Multiple Assets [STREET_ADDRESS] - $463200.0" at bounding box center [405, 211] width 136 height 22
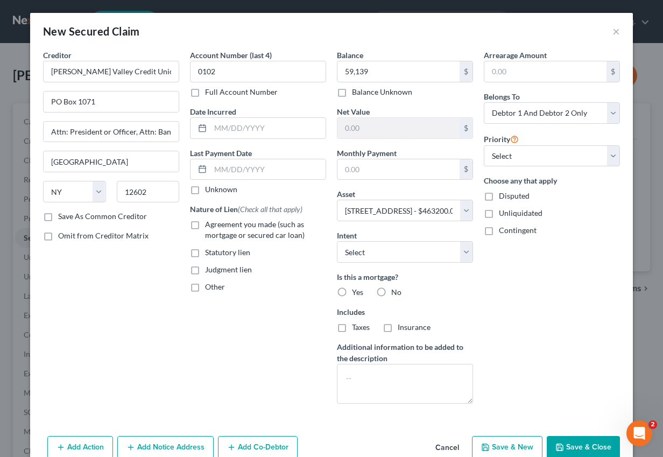
click at [352, 292] on label "Yes" at bounding box center [357, 292] width 11 height 11
click at [356, 292] on input "Yes" at bounding box center [359, 290] width 7 height 7
radio input "true"
click at [515, 151] on select "Select 1st 2nd 3rd 4th 5th 6th 7th 8th 9th 10th 11th 12th 13th 14th 15th 16th 1…" at bounding box center [552, 156] width 136 height 22
select select "1"
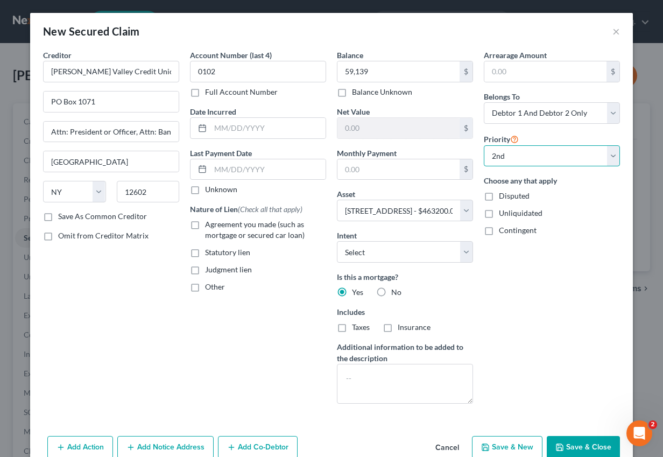
click at [484, 145] on select "Select 1st 2nd 3rd 4th 5th 6th 7th 8th 9th 10th 11th 12th 13th 14th 15th 16th 1…" at bounding box center [552, 156] width 136 height 22
click at [381, 168] on input "text" at bounding box center [398, 169] width 122 height 20
paste input "$376"
click at [351, 172] on input "$376" at bounding box center [398, 169] width 122 height 20
type input "376"
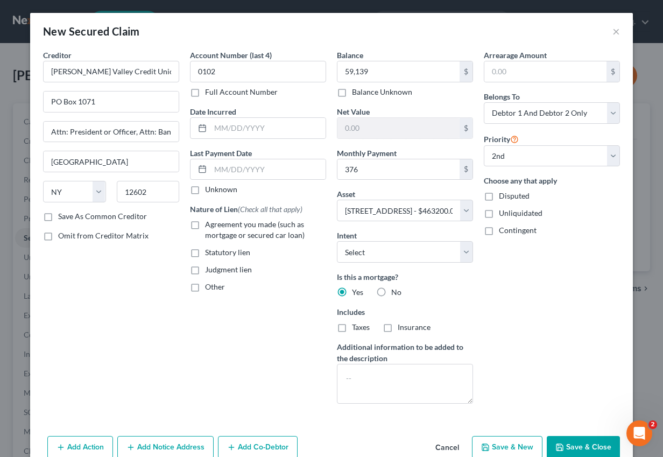
click at [205, 226] on label "Agreement you made (such as mortgage or secured car loan)" at bounding box center [265, 230] width 121 height 22
click at [209, 226] on input "Agreement you made (such as mortgage or secured car loan)" at bounding box center [212, 222] width 7 height 7
checkbox input "true"
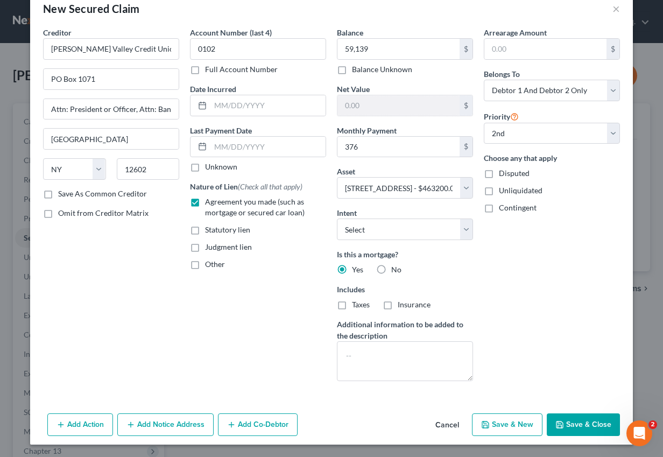
click at [583, 426] on button "Save & Close" at bounding box center [583, 424] width 73 height 23
select select
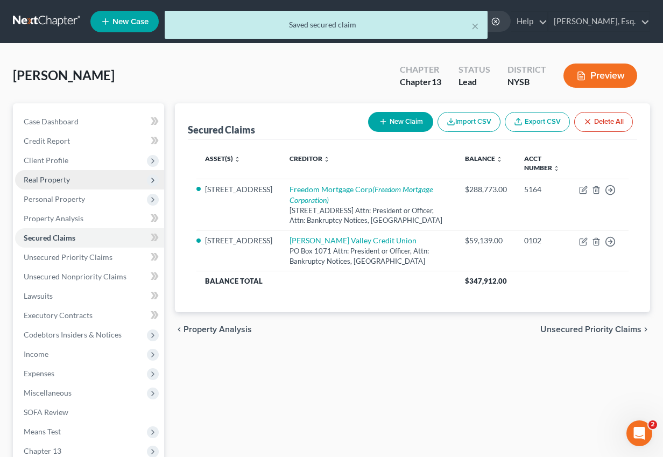
click at [58, 178] on span "Real Property" at bounding box center [47, 179] width 46 height 9
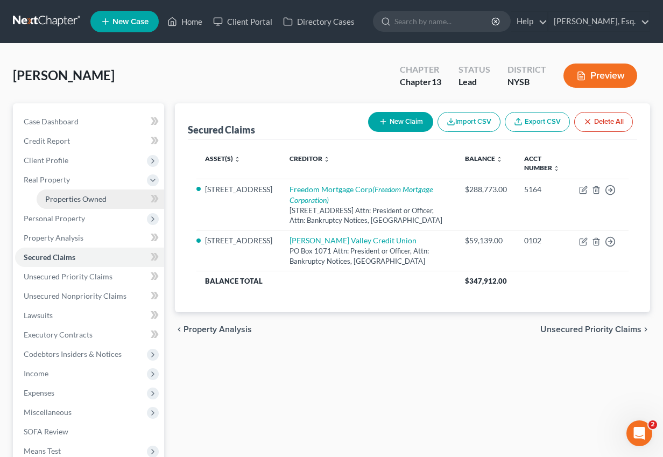
click at [96, 193] on link "Properties Owned" at bounding box center [101, 198] width 128 height 19
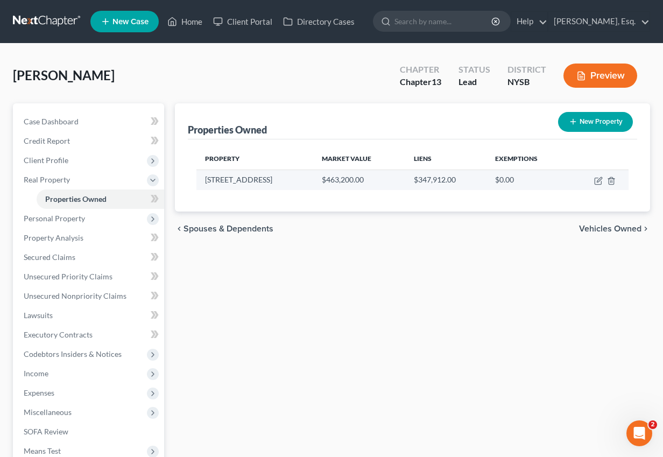
click at [475, 172] on td "$347,912.00" at bounding box center [446, 179] width 82 height 20
click at [595, 180] on icon "button" at bounding box center [598, 181] width 6 height 6
select select "35"
select select "59"
select select "2"
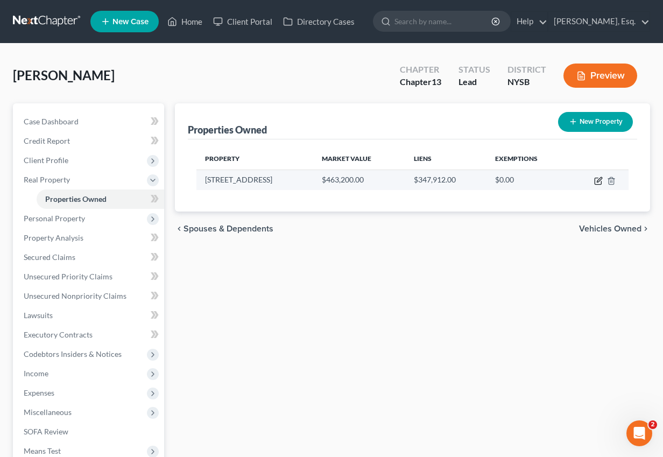
select select "5"
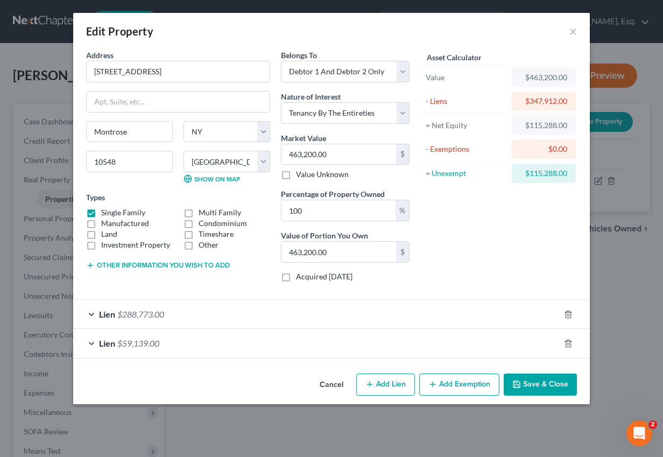
click at [456, 381] on button "Add Exemption" at bounding box center [459, 384] width 80 height 23
select select "2"
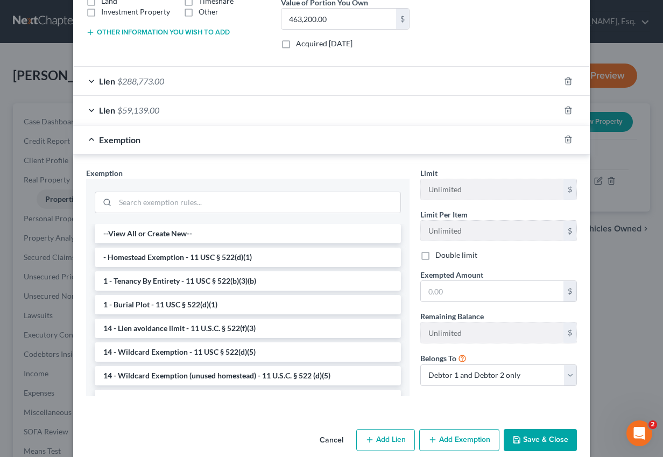
scroll to position [234, 0]
click at [348, 259] on li "- Homestead Exemption - 11 USC § 522(d)(1)" at bounding box center [248, 256] width 306 height 19
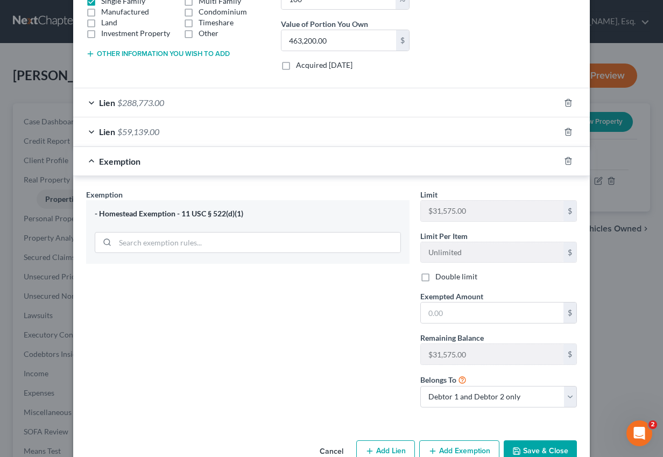
scroll to position [233, 0]
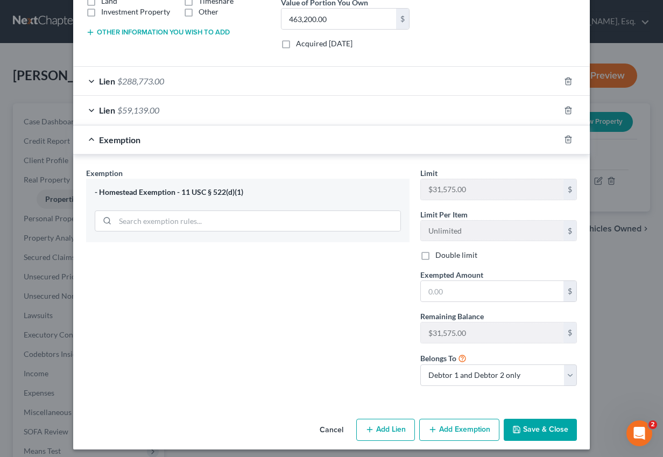
click at [340, 426] on button "Cancel" at bounding box center [331, 431] width 41 height 22
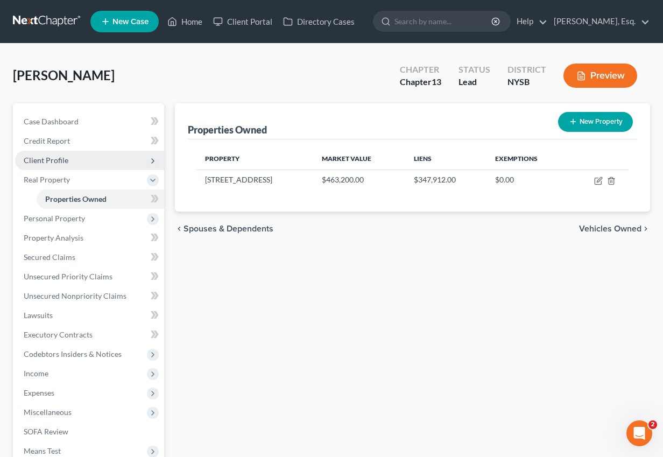
click at [51, 161] on span "Client Profile" at bounding box center [46, 159] width 45 height 9
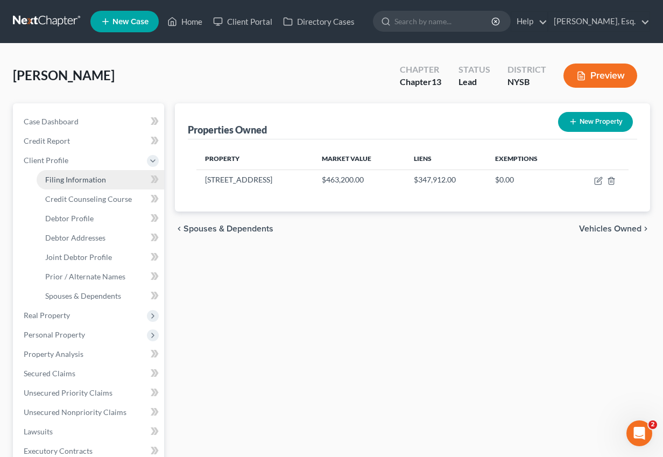
click at [98, 178] on span "Filing Information" at bounding box center [75, 179] width 61 height 9
select select "1"
select select "3"
select select "55"
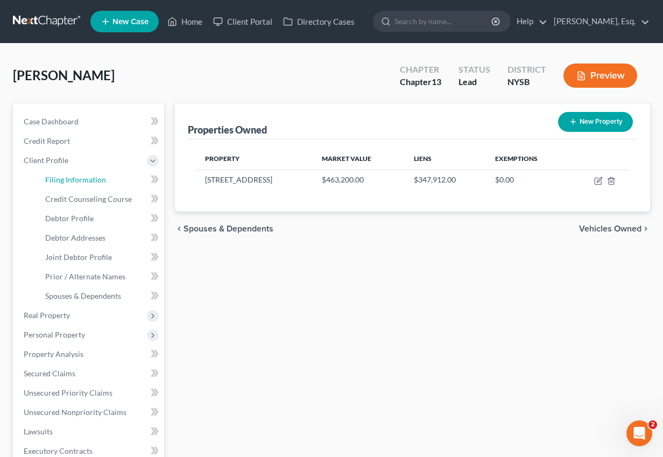
select select "0"
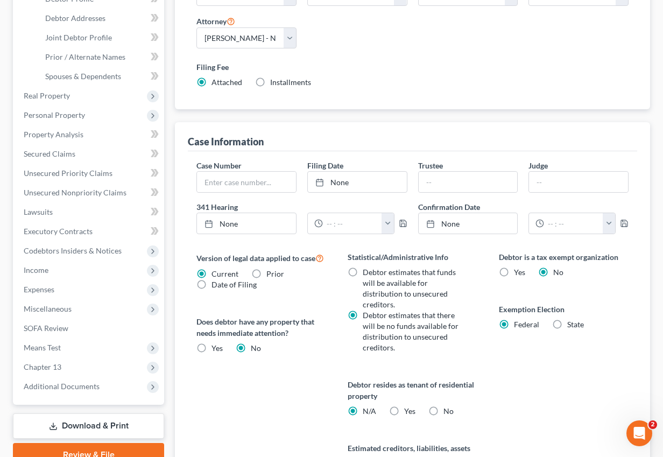
scroll to position [228, 0]
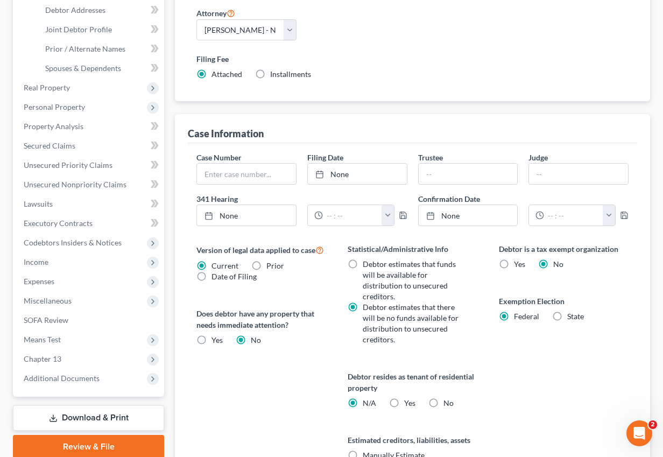
click at [567, 311] on label "State" at bounding box center [575, 316] width 17 height 11
click at [571, 311] on input "State" at bounding box center [574, 314] width 7 height 7
radio input "true"
radio input "false"
select select "35"
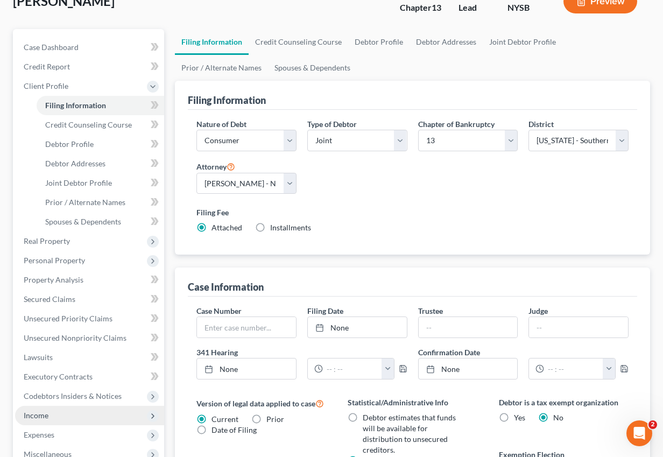
scroll to position [0, 0]
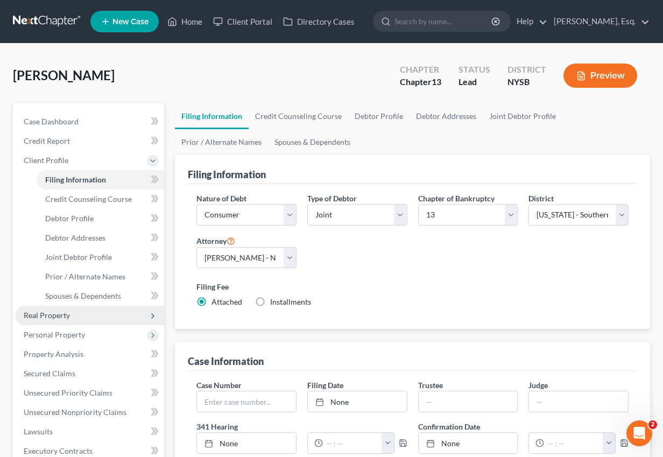
click at [29, 317] on span "Real Property" at bounding box center [47, 314] width 46 height 9
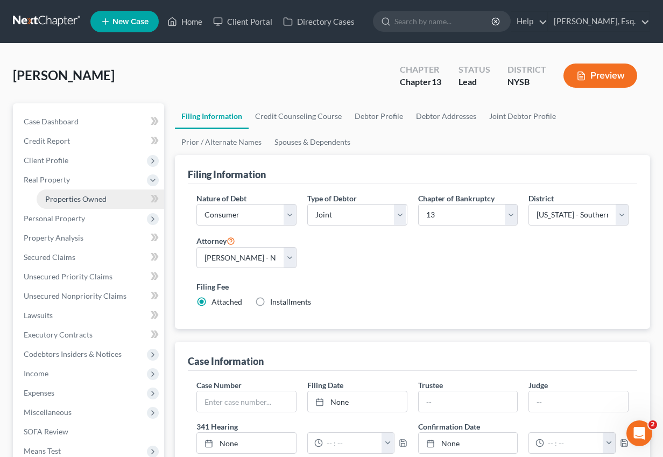
click at [89, 200] on span "Properties Owned" at bounding box center [75, 198] width 61 height 9
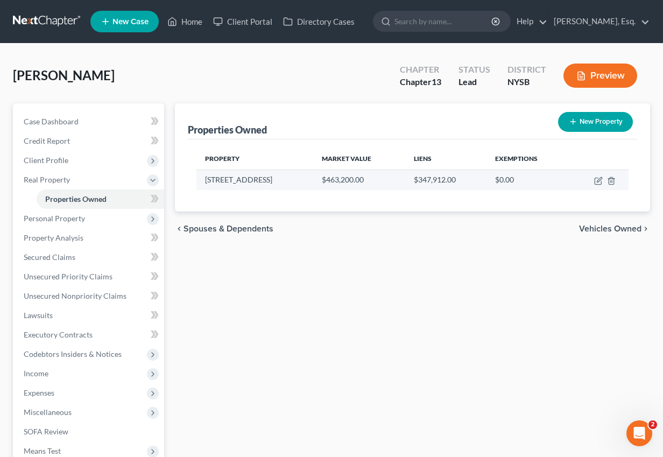
click at [597, 185] on td at bounding box center [598, 179] width 59 height 20
click at [597, 183] on icon "button" at bounding box center [598, 180] width 9 height 9
select select "35"
select select "59"
select select "2"
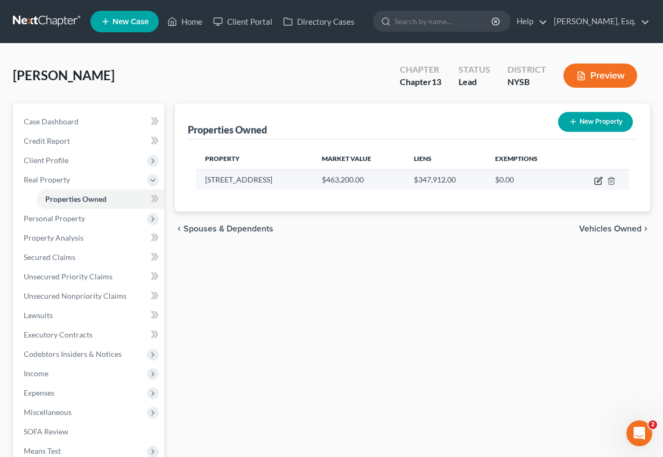
select select "5"
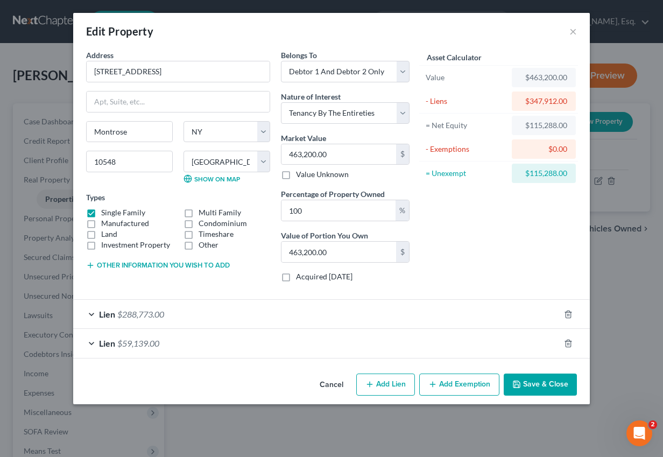
click at [460, 380] on button "Add Exemption" at bounding box center [459, 384] width 80 height 23
select select "2"
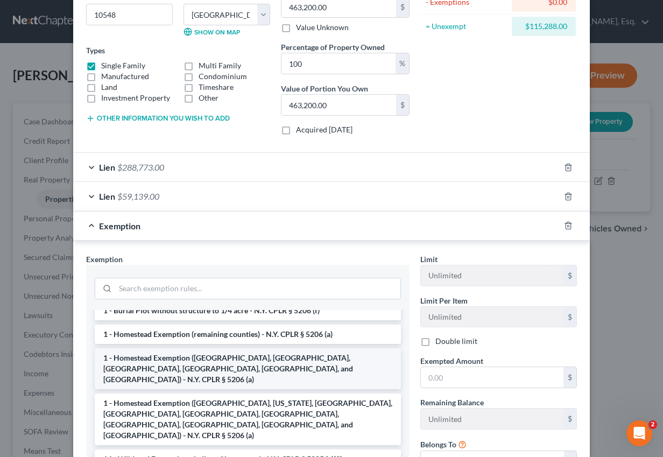
scroll to position [106, 0]
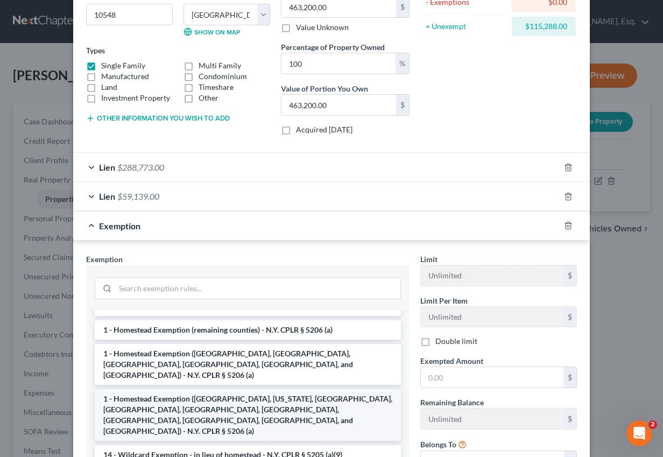
click at [279, 398] on li "1 - Homestead Exemption ([GEOGRAPHIC_DATA], [US_STATE], [GEOGRAPHIC_DATA], [GEO…" at bounding box center [248, 415] width 306 height 52
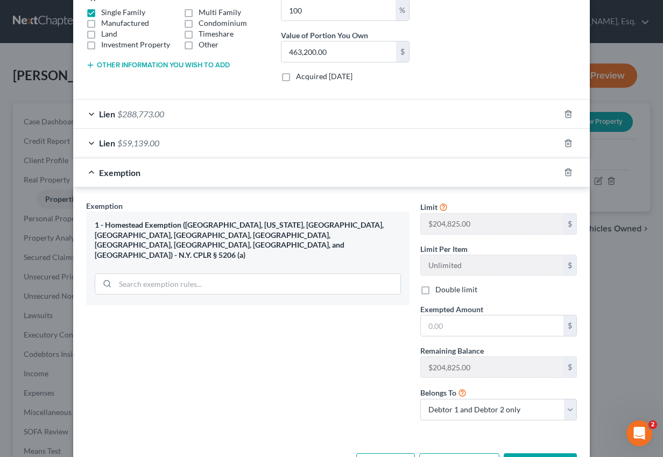
scroll to position [216, 0]
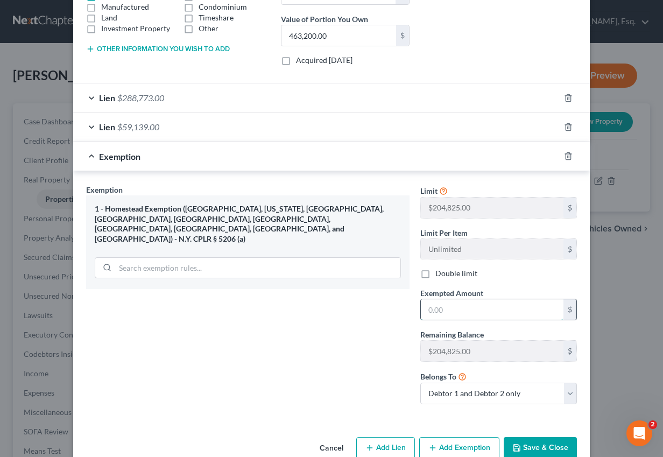
click at [442, 314] on input "text" at bounding box center [492, 309] width 143 height 20
type input "204,621"
click at [465, 302] on input "204,621" at bounding box center [492, 309] width 143 height 20
type input "204,825"
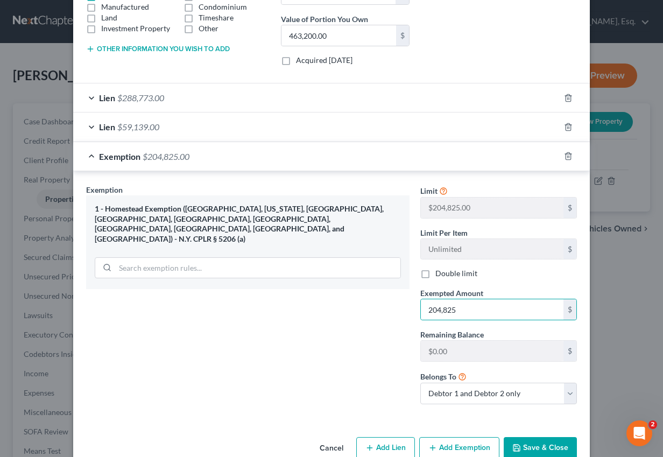
click at [435, 276] on label "Double limit" at bounding box center [456, 273] width 42 height 11
click at [440, 275] on input "Double limit" at bounding box center [443, 271] width 7 height 7
checkbox input "true"
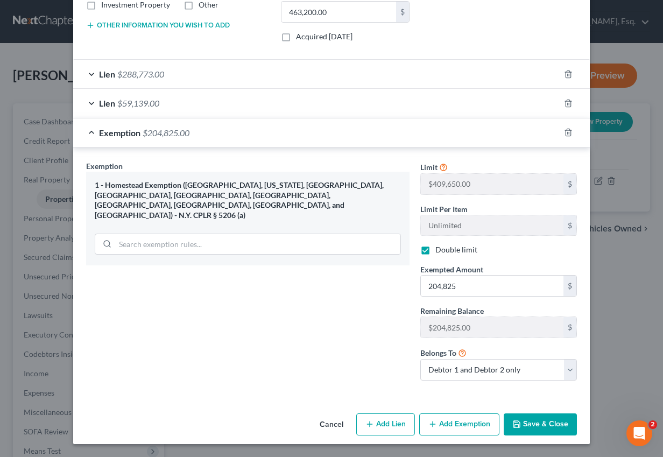
click at [537, 431] on button "Save & Close" at bounding box center [540, 424] width 73 height 23
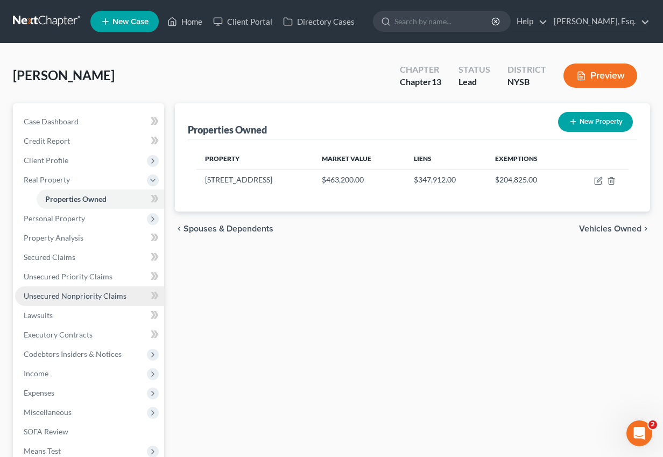
click at [80, 293] on span "Unsecured Nonpriority Claims" at bounding box center [75, 295] width 103 height 9
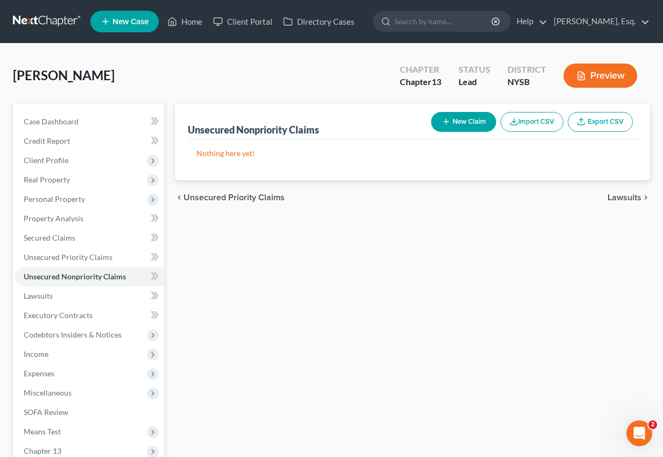
click at [464, 123] on button "New Claim" at bounding box center [463, 122] width 65 height 20
select select "2"
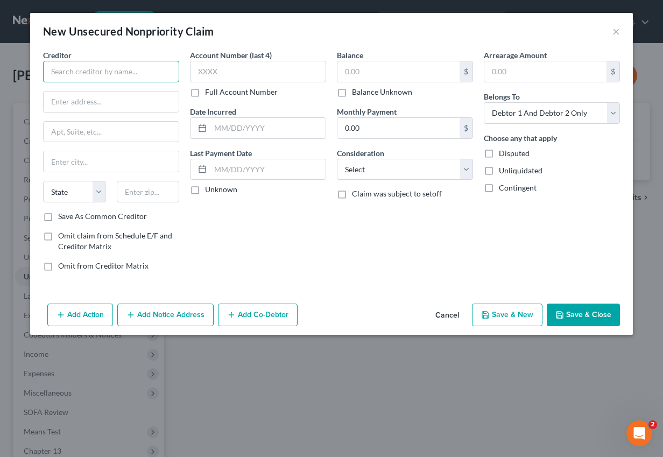
click at [152, 67] on input "text" at bounding box center [111, 72] width 136 height 22
click at [130, 67] on input "Discover" at bounding box center [111, 72] width 136 height 22
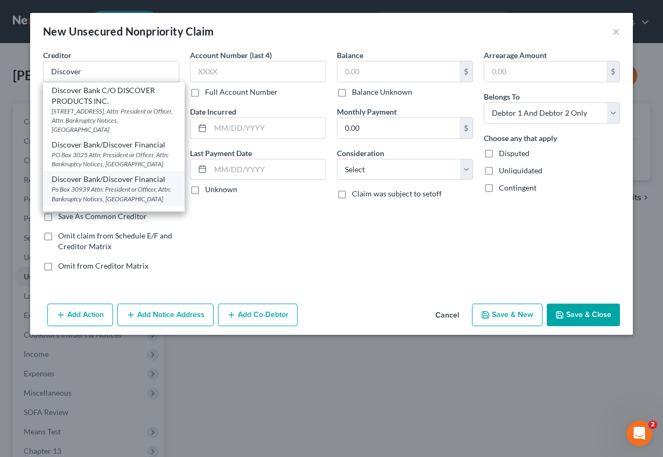
click at [81, 183] on div "Discover Bank/Discover Financial" at bounding box center [114, 179] width 124 height 11
type input "Discover Bank/Discover Financial"
type input "Po Box 30939"
type input "Attn: President or Officer, Attn: Bankruptcy Notices"
type input "[GEOGRAPHIC_DATA]"
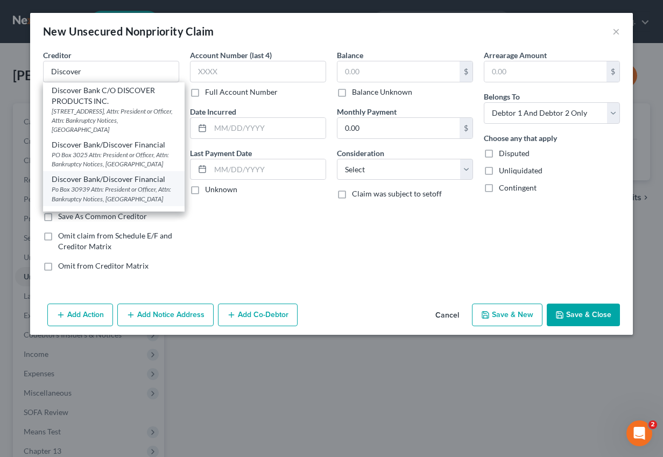
select select "46"
type input "84130"
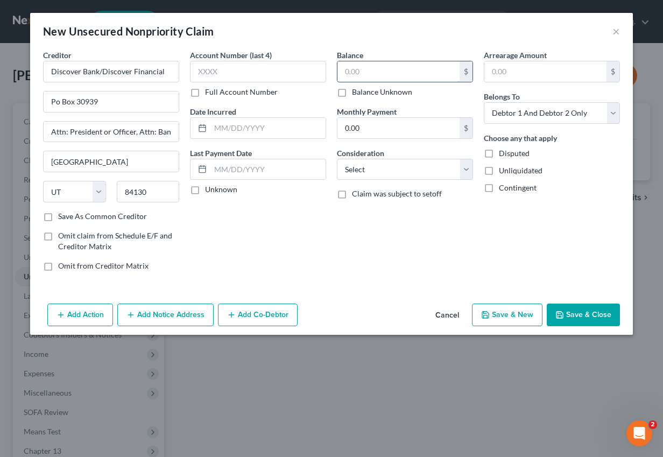
click at [365, 67] on input "text" at bounding box center [398, 71] width 122 height 20
paste input "19,209"
type input "19,209"
click at [155, 310] on button "Add Notice Address" at bounding box center [165, 314] width 96 height 23
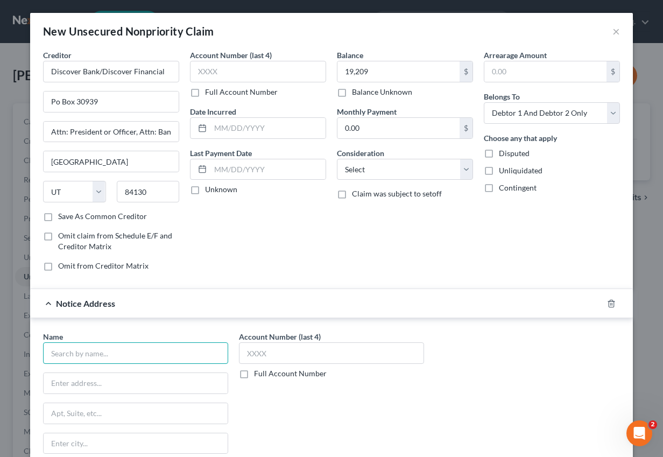
click at [109, 355] on input "text" at bounding box center [135, 353] width 185 height 22
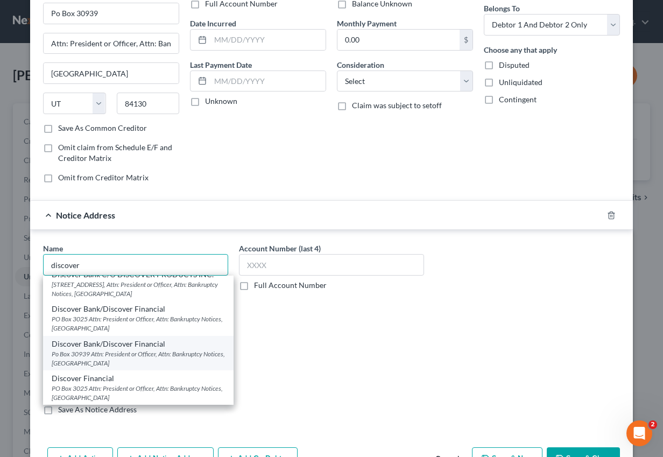
scroll to position [11, 0]
click at [117, 352] on div "Po Box 30939 Attn: President or Officer, Attn: Bankruptcy Notices, [GEOGRAPHIC_…" at bounding box center [138, 357] width 173 height 18
type input "Discover Bank/Discover Financial"
type input "Po Box 30939"
type input "Attn: President or Officer, Attn: Bankruptcy Notices"
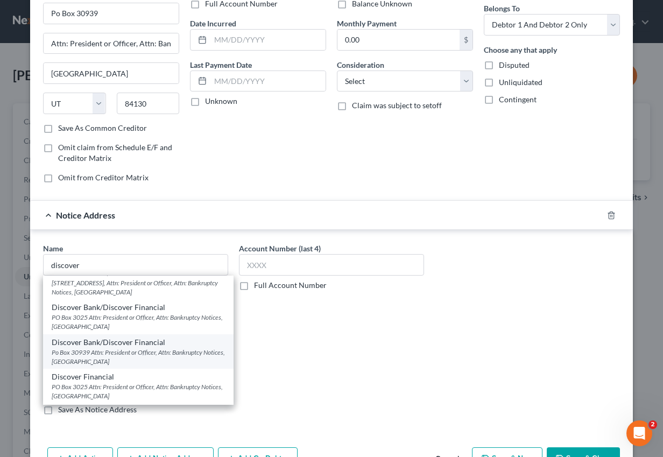
type input "[GEOGRAPHIC_DATA]"
select select "46"
type input "84130"
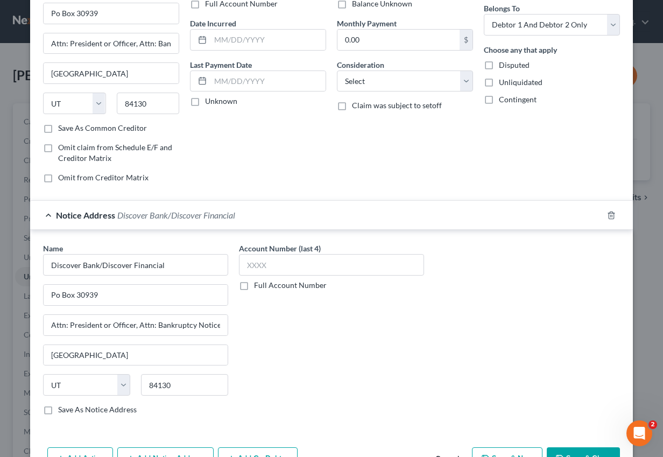
scroll to position [0, 0]
click at [262, 264] on input "text" at bounding box center [331, 265] width 185 height 22
paste input "4716"
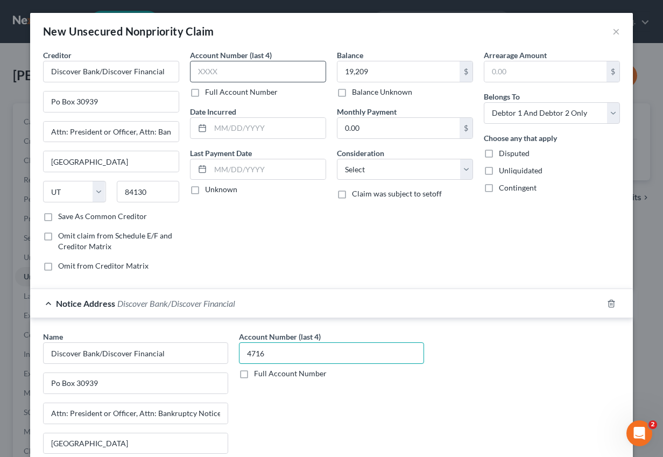
type input "4716"
click at [221, 79] on input "text" at bounding box center [258, 72] width 136 height 22
paste input "4716"
type input "4716"
click at [391, 187] on div "Balance 19,209.00 $ Balance Unknown Balance Undetermined 19,209 $ Balance Unkno…" at bounding box center [404, 164] width 147 height 230
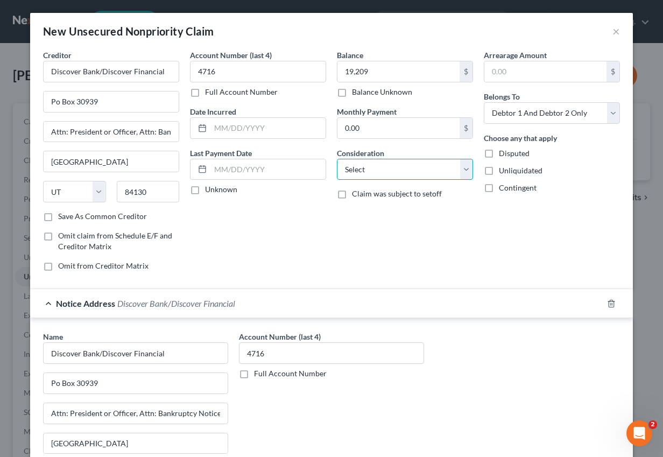
click at [391, 174] on select "Select Cable / Satellite Services Collection Agency Credit Card Debt Debt Couns…" at bounding box center [405, 170] width 136 height 22
select select "2"
click at [337, 159] on select "Select Cable / Satellite Services Collection Agency Credit Card Debt Debt Couns…" at bounding box center [405, 170] width 136 height 22
click at [87, 378] on input "Po Box 30939" at bounding box center [136, 383] width 184 height 20
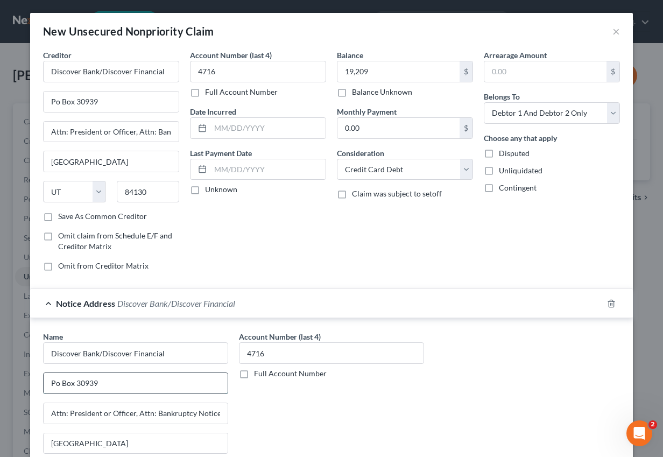
paste input "43"
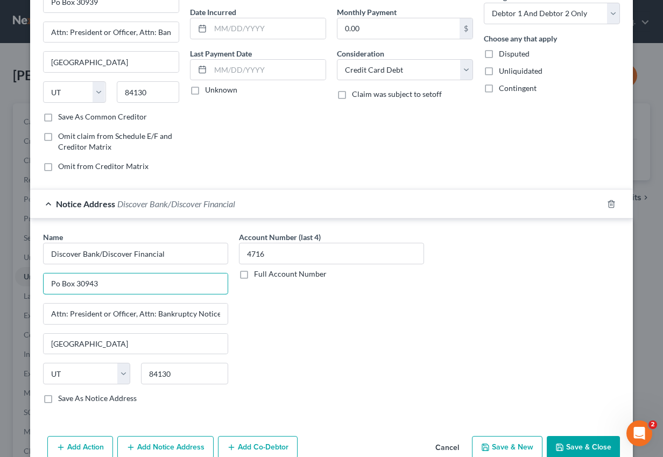
scroll to position [123, 0]
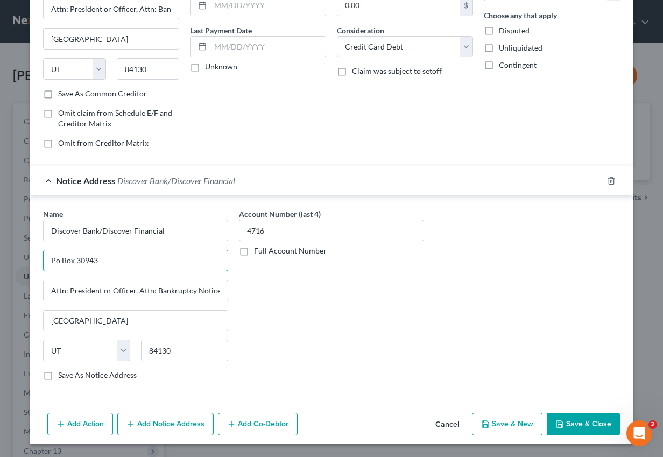
type input "Po Box 30943"
click at [58, 375] on label "Save As Notice Address" at bounding box center [97, 375] width 79 height 11
click at [62, 375] on input "Save As Notice Address" at bounding box center [65, 373] width 7 height 7
checkbox input "true"
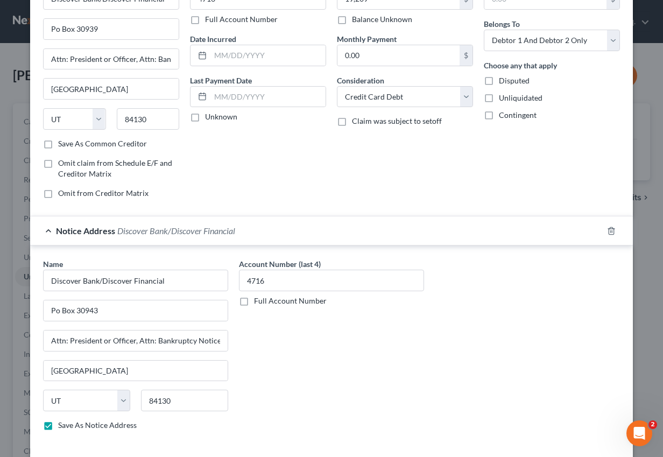
scroll to position [0, 0]
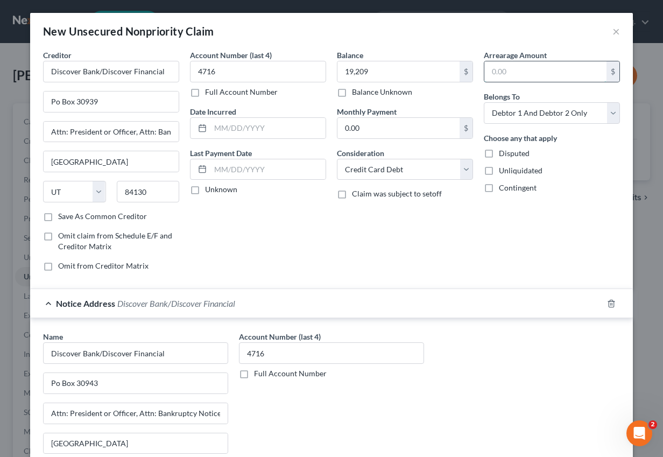
click at [518, 70] on input "text" at bounding box center [545, 71] width 122 height 20
paste input "$577"
click at [497, 75] on input "$577" at bounding box center [545, 71] width 122 height 20
type input "577"
click at [365, 133] on input "0.00" at bounding box center [398, 128] width 122 height 20
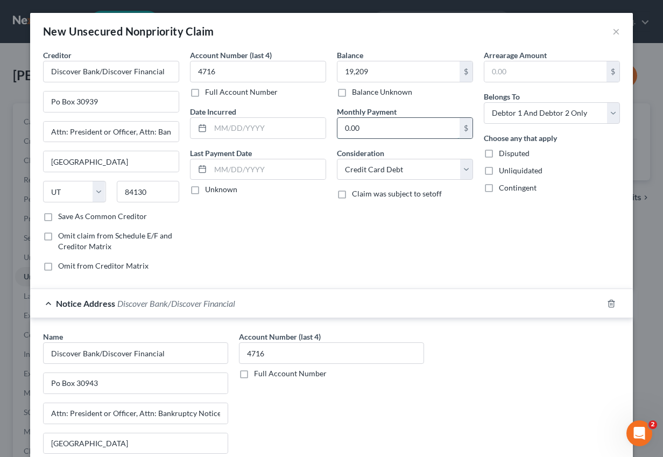
click at [365, 133] on input "0.00" at bounding box center [398, 128] width 122 height 20
paste input "$577"
click at [351, 131] on input "$577" at bounding box center [398, 128] width 122 height 20
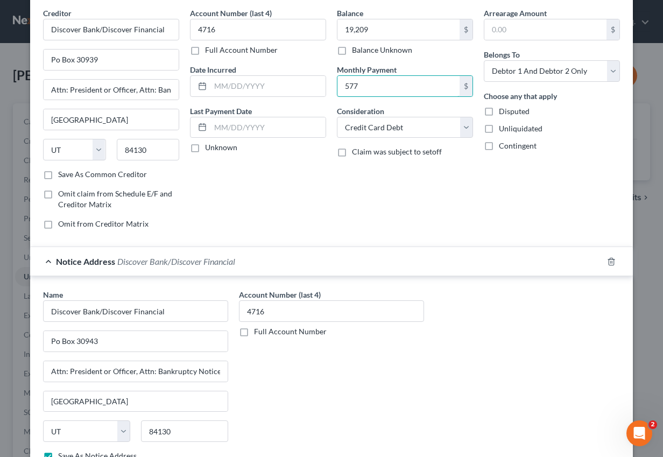
scroll to position [123, 0]
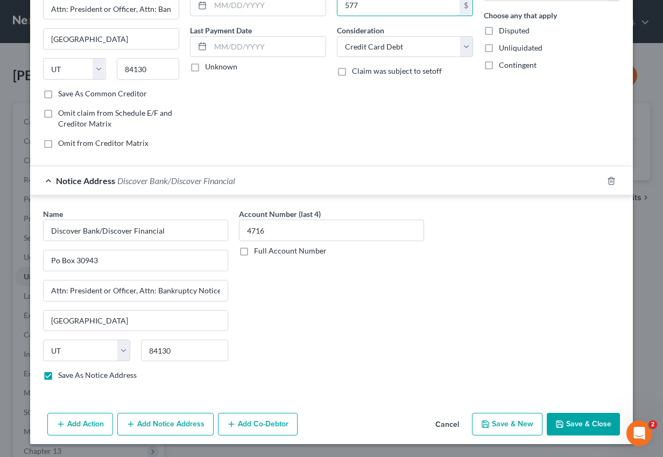
type input "577"
click at [521, 428] on button "Save & New" at bounding box center [507, 424] width 70 height 23
checkbox input "false"
select select "2"
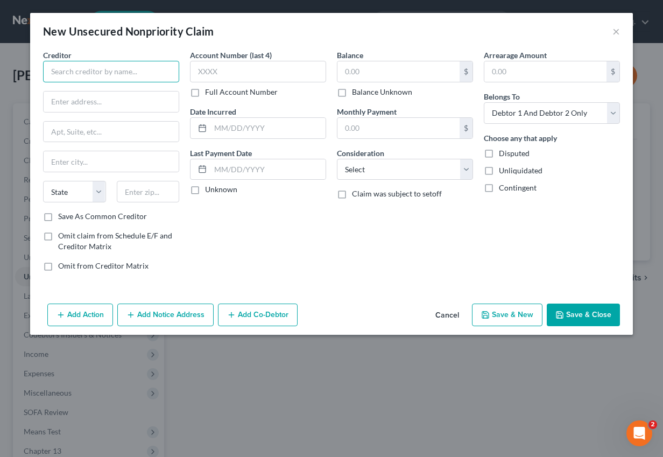
click at [158, 72] on input "text" at bounding box center [111, 72] width 136 height 22
paste input "Chase Card Services"
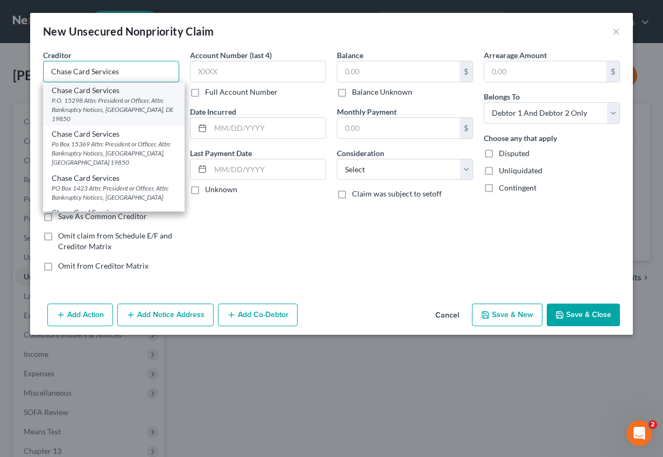
type input "Chase Card Services"
click at [143, 98] on div "P.O. 15298 Attn: President or Officer, Attn: Bankruptcy Notices, [GEOGRAPHIC_DA…" at bounding box center [114, 109] width 124 height 27
type input "P.O. 15298"
type input "Attn: President or Officer, Attn: Bankruptcy Notices"
type input "Wilmington"
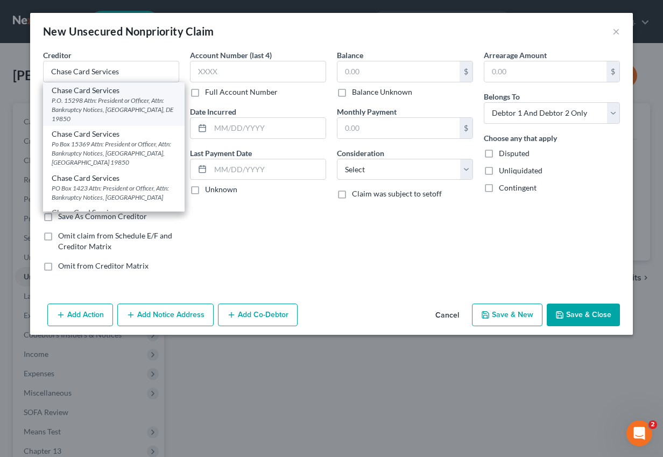
select select "7"
type input "19850"
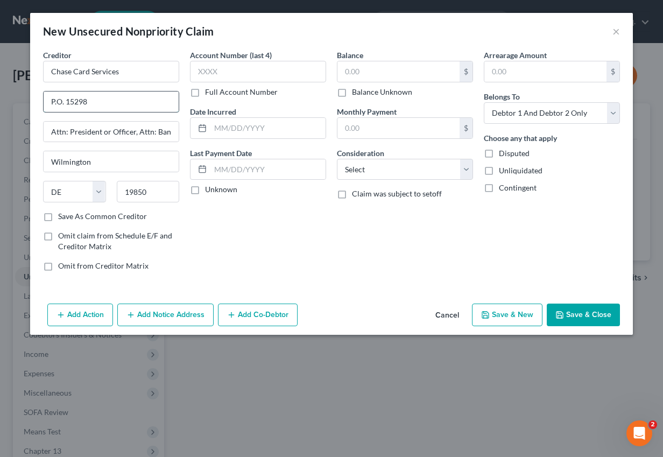
click at [89, 102] on input "P.O. 15298" at bounding box center [111, 101] width 135 height 20
paste input "9"
type input "P.O. 15299"
click at [132, 217] on label "Save As Common Creditor" at bounding box center [102, 216] width 89 height 11
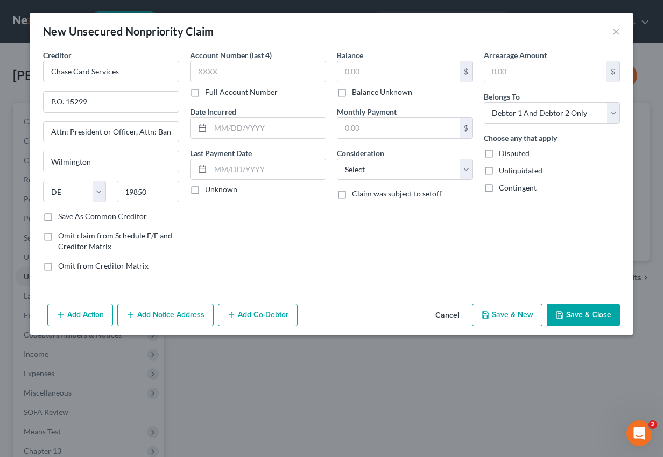
click at [69, 217] on input "Save As Common Creditor" at bounding box center [65, 214] width 7 height 7
checkbox input "true"
click at [232, 70] on input "text" at bounding box center [258, 72] width 136 height 22
click at [353, 75] on input "text" at bounding box center [398, 71] width 122 height 20
paste input "15,717"
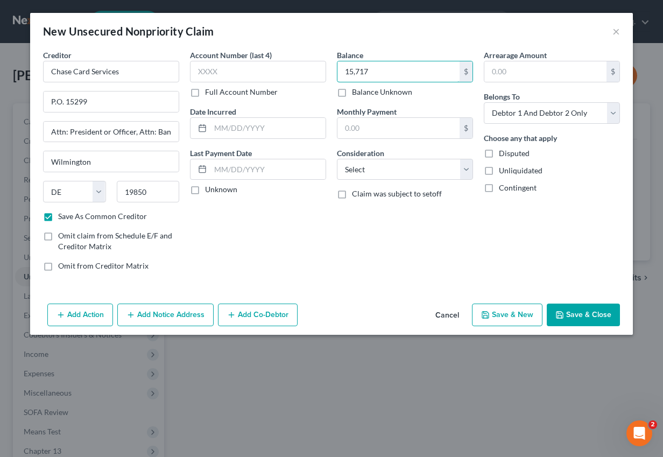
type input "15,717"
click at [247, 68] on input "text" at bounding box center [258, 72] width 136 height 22
paste input "2583"
type input "2583"
click at [384, 126] on input "text" at bounding box center [398, 128] width 122 height 20
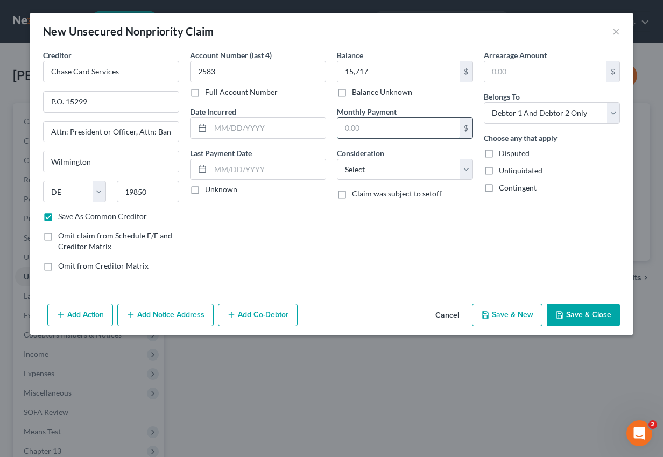
paste input "415"
type input "415"
click at [383, 166] on select "Select Cable / Satellite Services Collection Agency Credit Card Debt Debt Couns…" at bounding box center [405, 170] width 136 height 22
select select "2"
click at [337, 159] on select "Select Cable / Satellite Services Collection Agency Credit Card Debt Debt Couns…" at bounding box center [405, 170] width 136 height 22
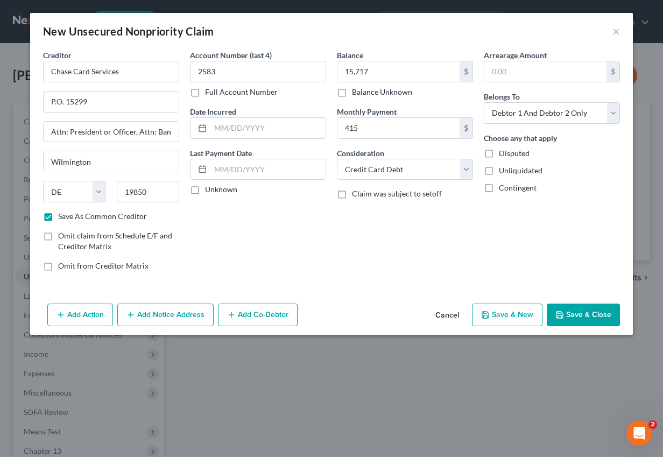
click at [191, 308] on button "Add Notice Address" at bounding box center [165, 314] width 96 height 23
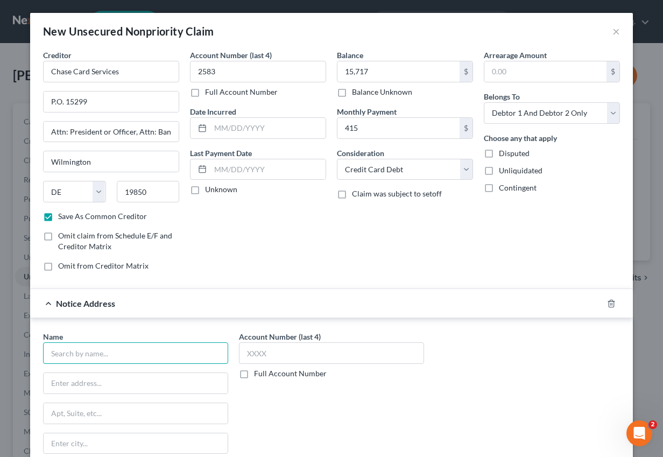
click at [126, 355] on input "text" at bounding box center [135, 353] width 185 height 22
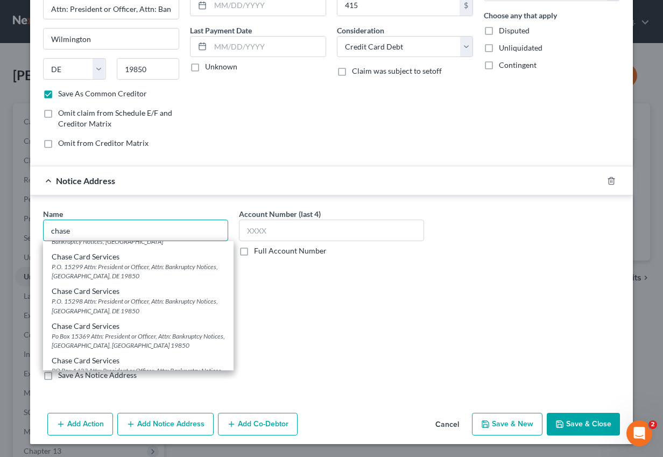
scroll to position [132, 0]
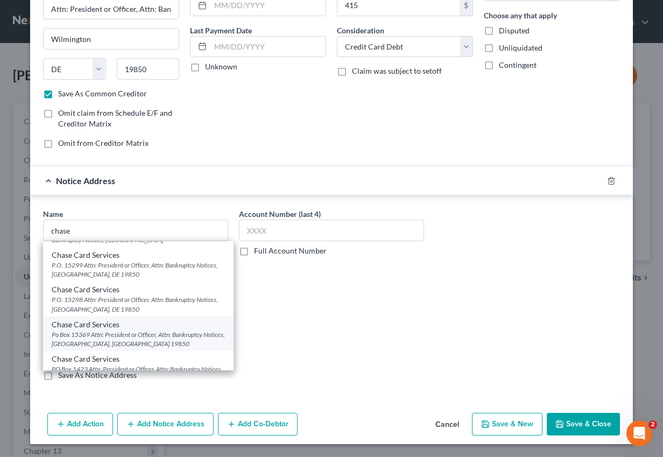
click at [107, 335] on div "Po Box 15369 Attn: President or Officer, Attn: Bankruptcy Notices, [GEOGRAPHIC_…" at bounding box center [138, 339] width 173 height 18
type input "Chase Card Services"
type input "Po Box 15369"
type input "Attn: President or Officer, Attn: Bankruptcy Notices"
type input "Wilmington"
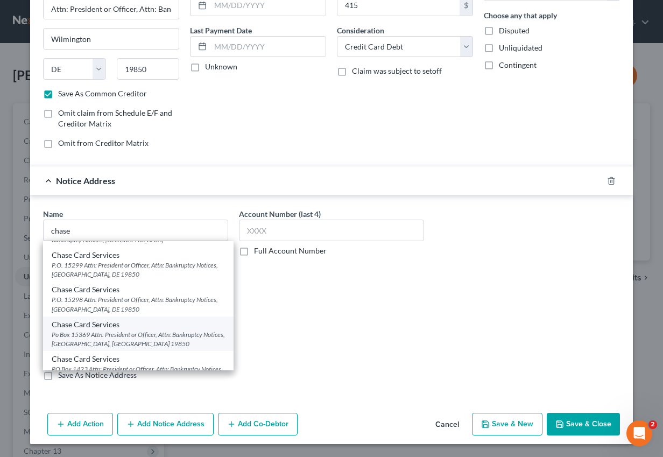
select select "7"
type input "19850"
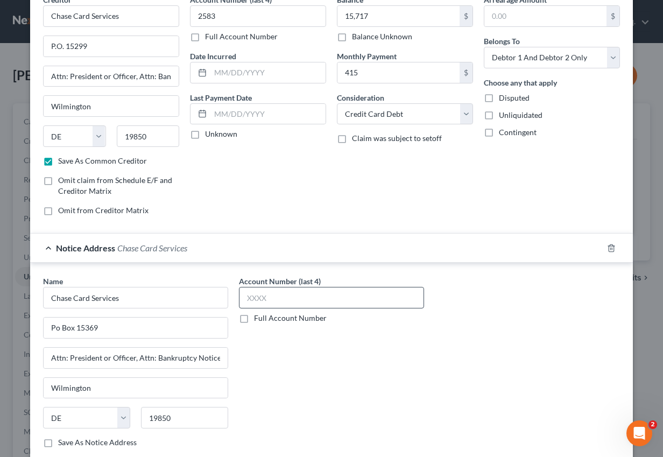
scroll to position [0, 0]
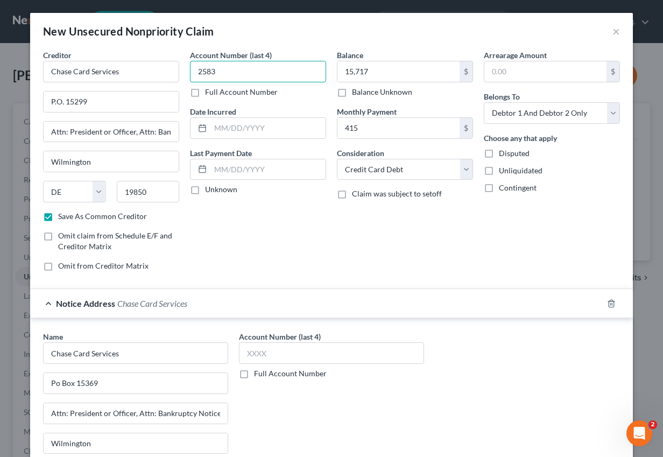
click at [210, 73] on input "2583" at bounding box center [258, 72] width 136 height 22
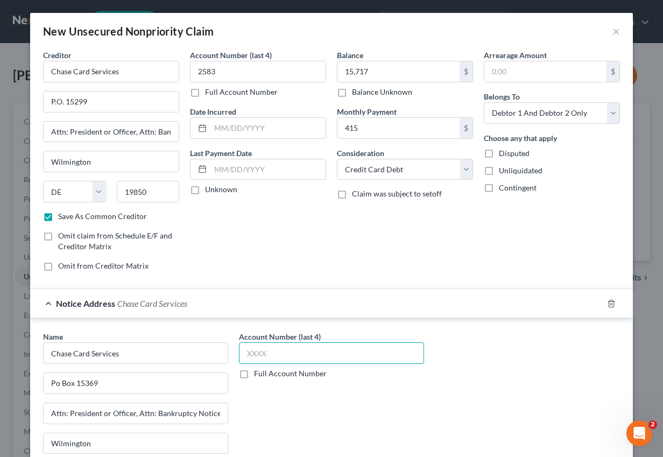
click at [260, 357] on input "text" at bounding box center [331, 353] width 185 height 22
paste input "2583"
type input "2583"
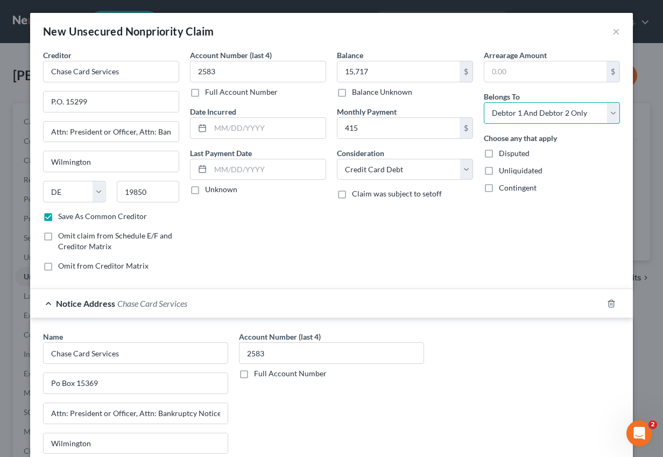
click at [549, 113] on select "Select Debtor 1 Only Debtor 2 Only Debtor 1 And Debtor 2 Only At Least One Of T…" at bounding box center [552, 113] width 136 height 22
select select "1"
click at [484, 102] on select "Select Debtor 1 Only Debtor 2 Only Debtor 1 And Debtor 2 Only At Least One Of T…" at bounding box center [552, 113] width 136 height 22
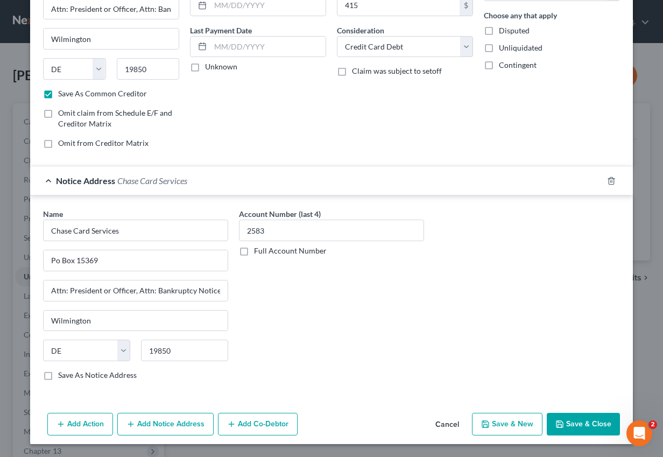
click at [572, 425] on button "Save & Close" at bounding box center [583, 424] width 73 height 23
checkbox input "false"
type input "15,717.00"
type input "415.00"
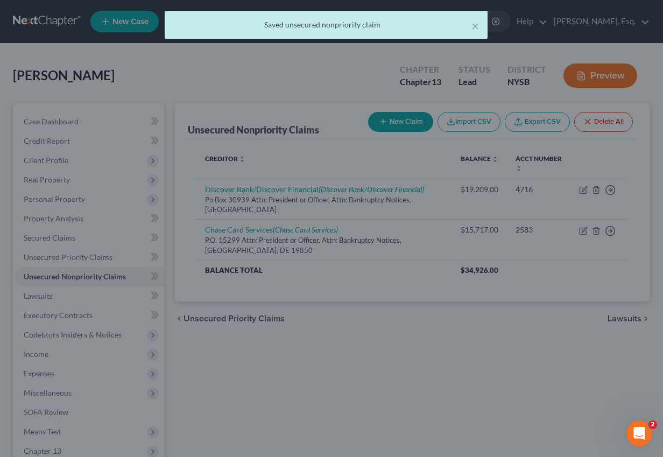
scroll to position [0, 0]
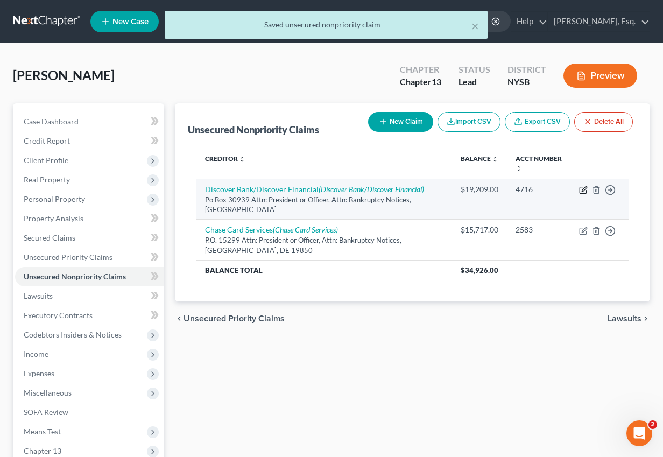
click at [581, 190] on icon "button" at bounding box center [583, 190] width 9 height 9
select select "46"
select select "2"
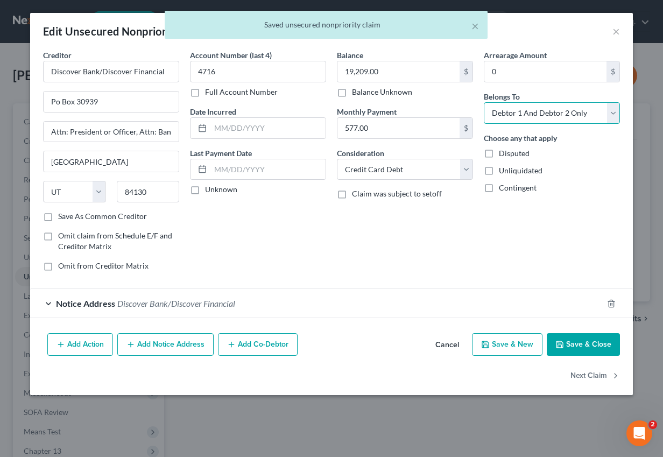
click at [540, 112] on select "Select Debtor 1 Only Debtor 2 Only Debtor 1 And Debtor 2 Only At Least One Of T…" at bounding box center [552, 113] width 136 height 22
select select "0"
click at [484, 102] on select "Select Debtor 1 Only Debtor 2 Only Debtor 1 And Debtor 2 Only At Least One Of T…" at bounding box center [552, 113] width 136 height 22
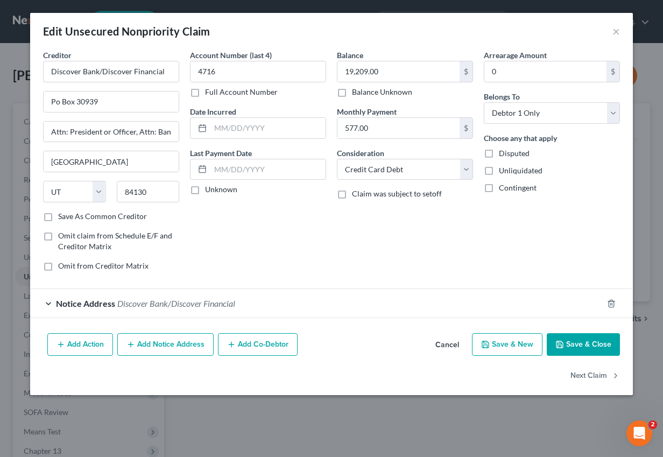
click at [571, 339] on button "Save & Close" at bounding box center [583, 344] width 73 height 23
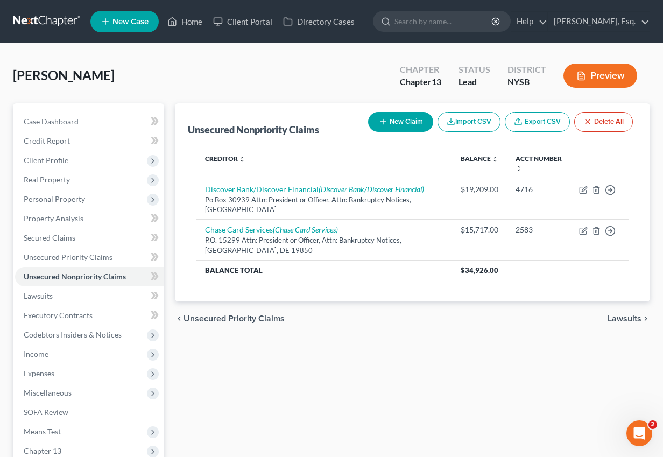
click at [404, 117] on button "New Claim" at bounding box center [400, 122] width 65 height 20
select select "2"
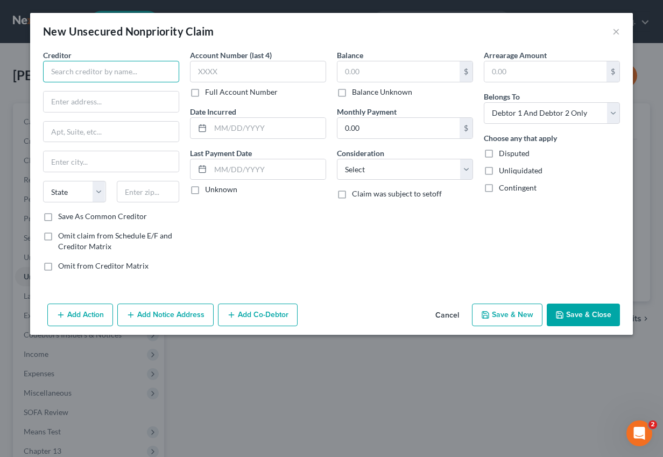
click at [102, 66] on input "text" at bounding box center [111, 72] width 136 height 22
paste input "Barclays Bank/old Navy"
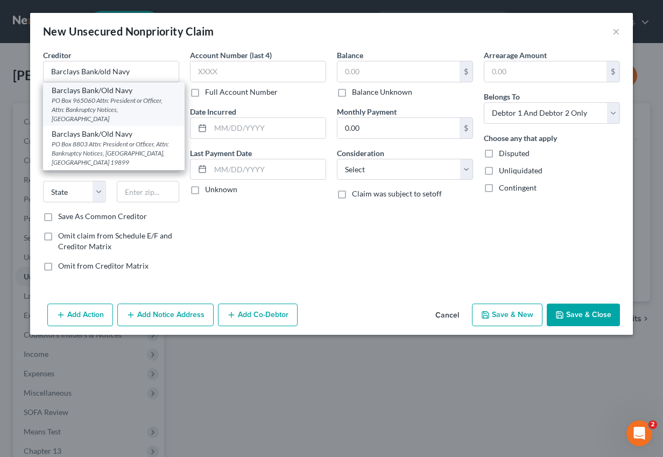
click at [105, 98] on div "PO Box 965060 Attn: President or Officer, Attn: Bankruptcy Notices, [GEOGRAPHIC…" at bounding box center [114, 109] width 124 height 27
type input "Barclays Bank/Old Navy"
type input "PO Box 965060"
type input "Attn: President or Officer, Attn: Bankruptcy Notices"
type input "Orlando"
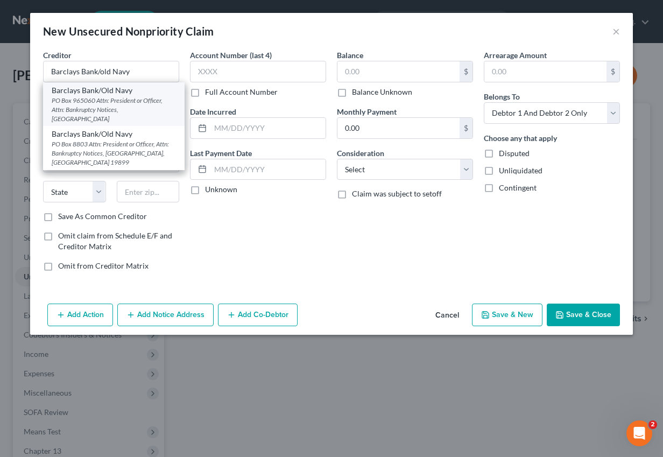
select select "9"
type input "32896"
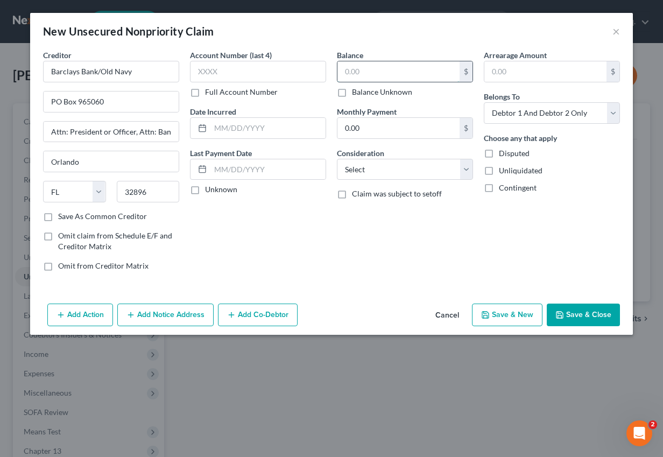
click at [379, 70] on input "text" at bounding box center [398, 71] width 122 height 20
paste input "12,015"
type input "12,015"
click at [150, 315] on button "Add Notice Address" at bounding box center [165, 314] width 96 height 23
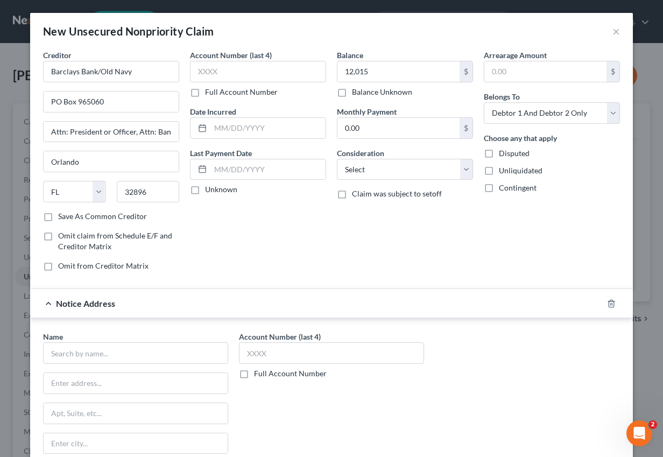
scroll to position [38, 0]
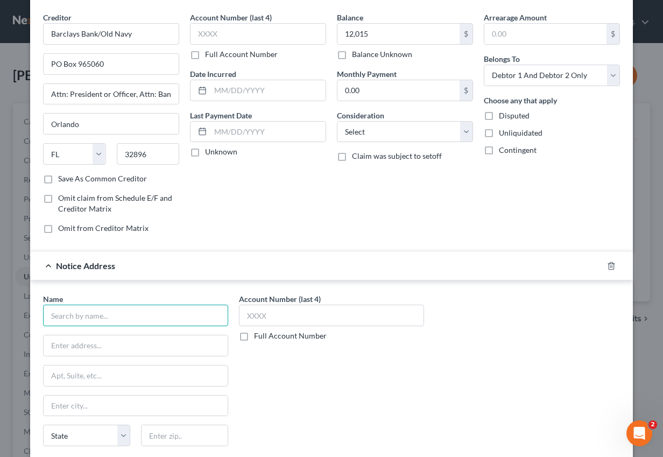
click at [127, 317] on input "text" at bounding box center [135, 316] width 185 height 22
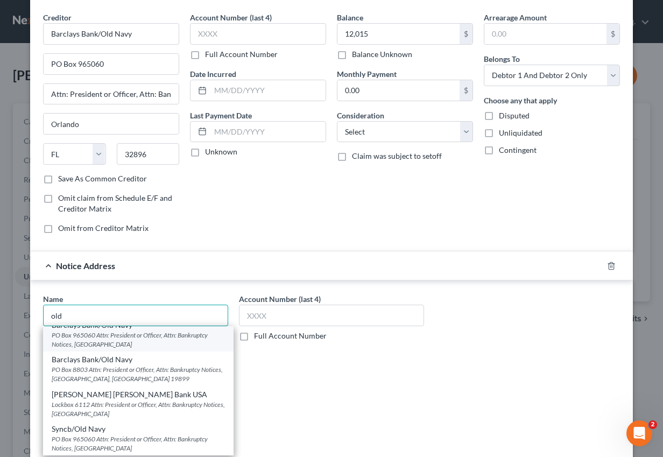
scroll to position [0, 0]
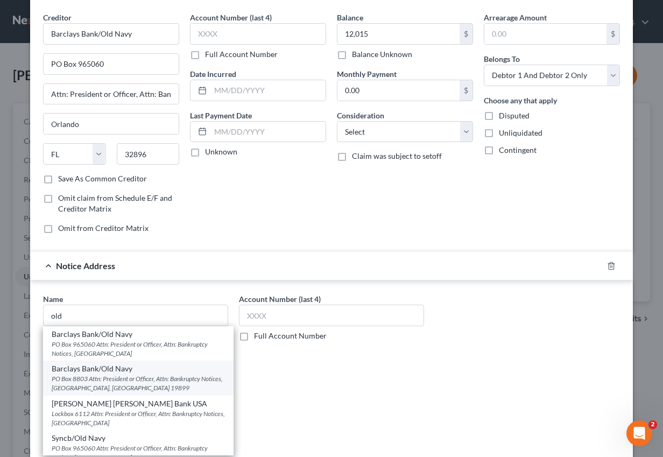
click at [112, 378] on div "PO Box 8803 Attn: President or Officer, Attn: Bankruptcy Notices, [GEOGRAPHIC_D…" at bounding box center [138, 383] width 173 height 18
type input "Barclays Bank/Old Navy"
type input "PO Box 8803"
type input "Attn: President or Officer, Attn: Bankruptcy Notices"
type input "Wilmington"
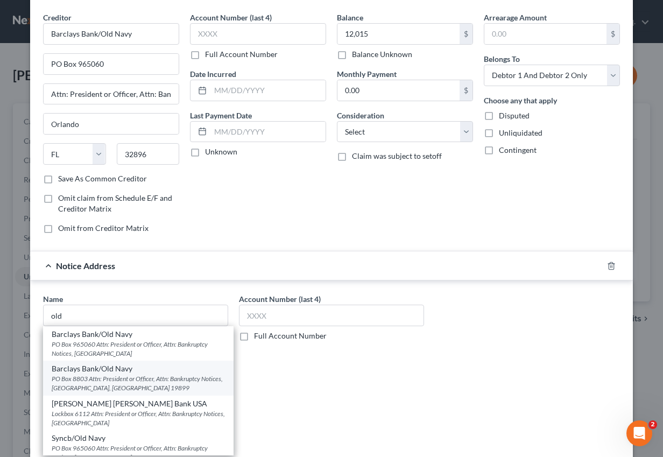
select select "7"
type input "19899"
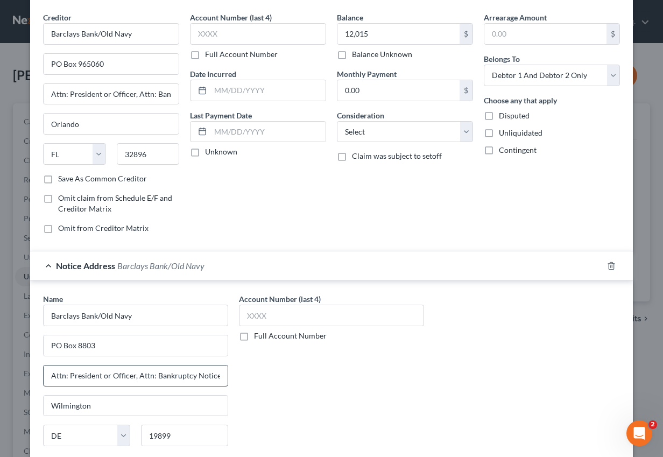
scroll to position [123, 0]
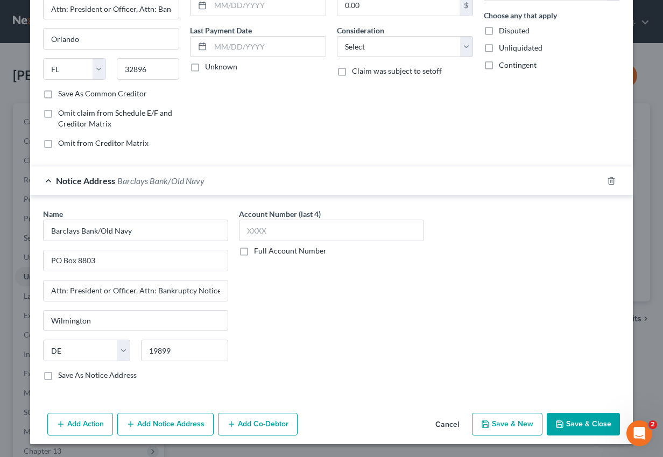
click at [152, 427] on button "Add Notice Address" at bounding box center [165, 424] width 96 height 23
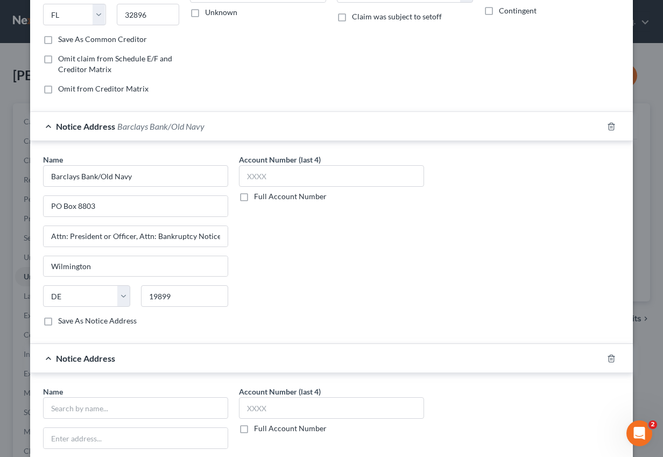
scroll to position [355, 0]
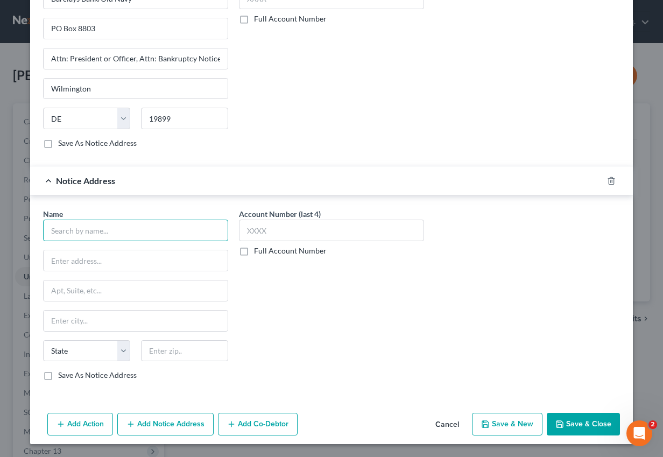
click at [147, 230] on input "text" at bounding box center [135, 231] width 185 height 22
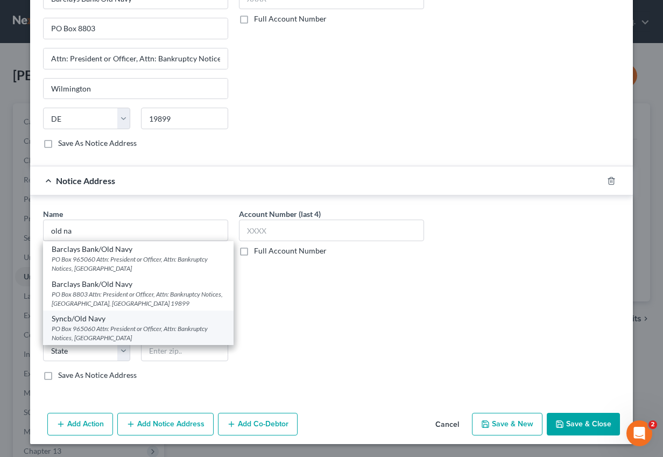
click at [111, 319] on div "Syncb/Old Navy" at bounding box center [138, 318] width 173 height 11
type input "Syncb/Old Navy"
type input "PO Box 965060"
type input "Attn: President or Officer, Attn: Bankruptcy Notices"
type input "Columbus"
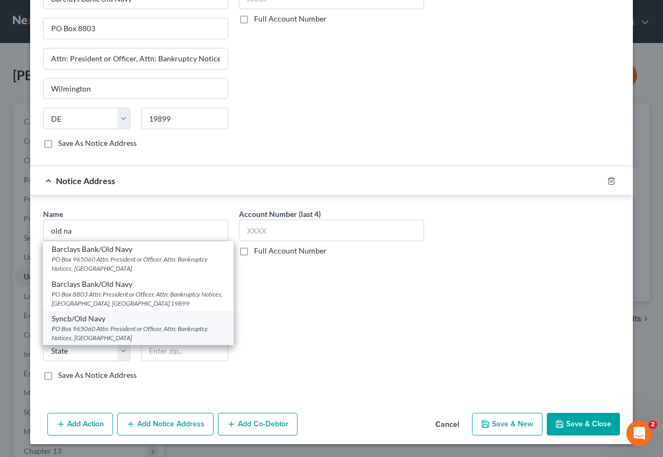
select select "36"
type input "43218"
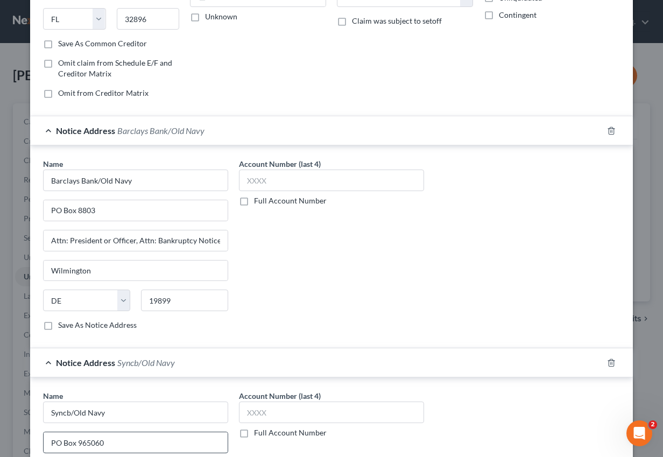
scroll to position [0, 0]
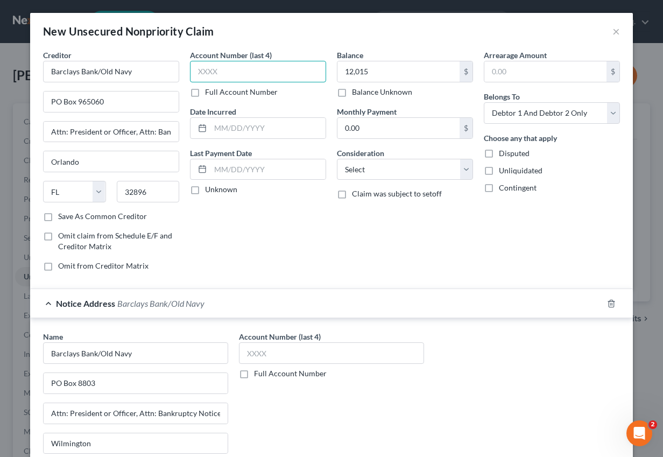
click at [261, 67] on input "text" at bounding box center [258, 72] width 136 height 22
paste input "5373"
type input "5373"
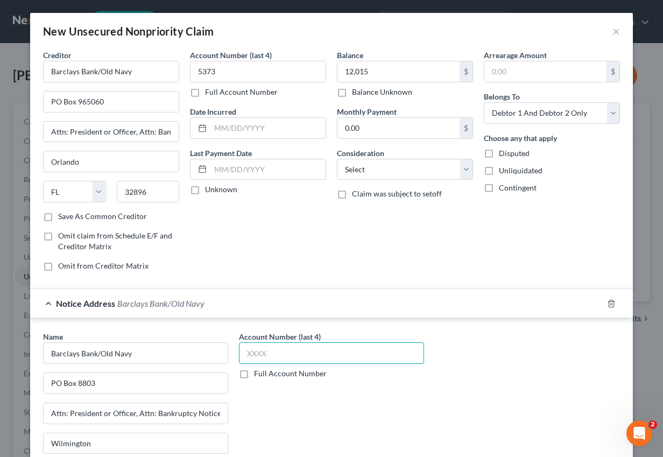
click at [253, 348] on input "text" at bounding box center [331, 353] width 185 height 22
paste input "5373"
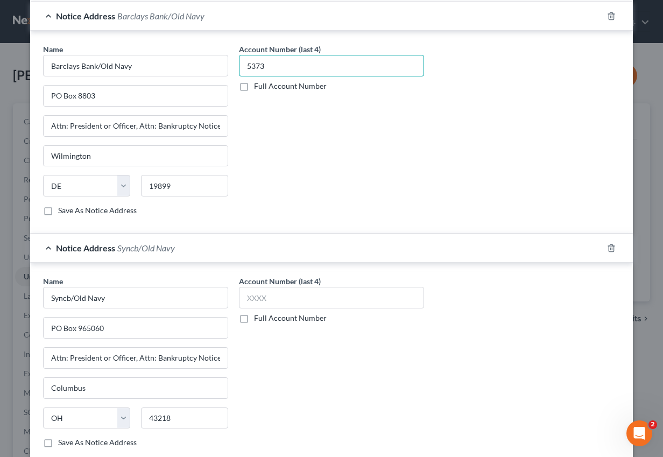
scroll to position [301, 0]
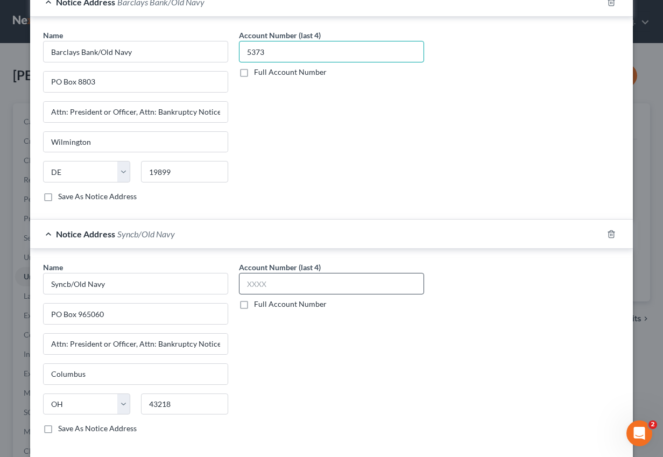
type input "5373"
click at [278, 289] on input "text" at bounding box center [331, 284] width 185 height 22
paste input "5373"
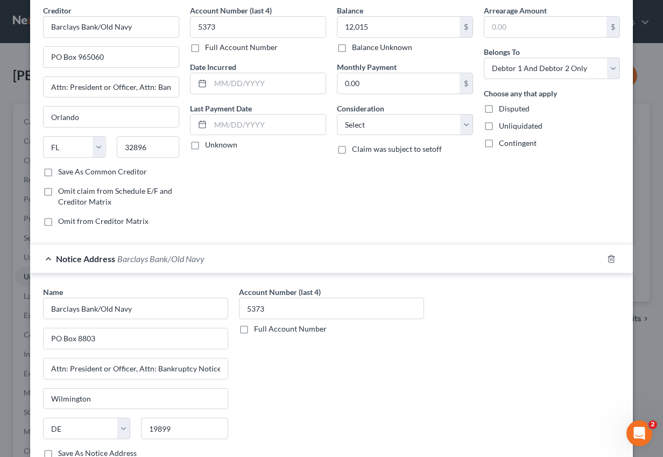
scroll to position [0, 0]
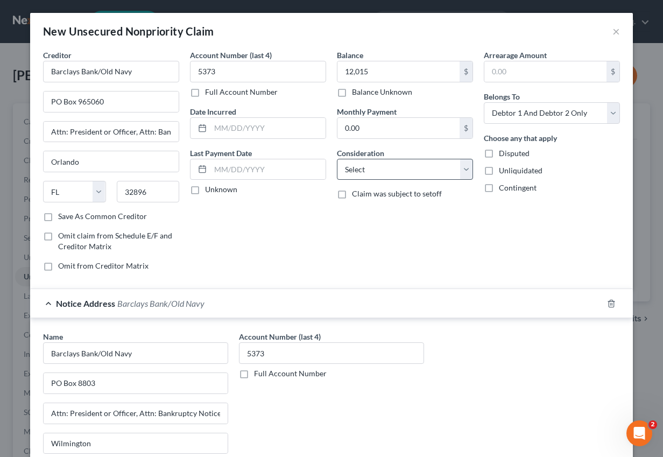
type input "5373"
click at [402, 166] on select "Select Cable / Satellite Services Collection Agency Credit Card Debt Debt Couns…" at bounding box center [405, 170] width 136 height 22
select select "2"
click at [337, 159] on select "Select Cable / Satellite Services Collection Agency Credit Card Debt Debt Couns…" at bounding box center [405, 170] width 136 height 22
click at [364, 132] on input "0.00" at bounding box center [398, 128] width 122 height 20
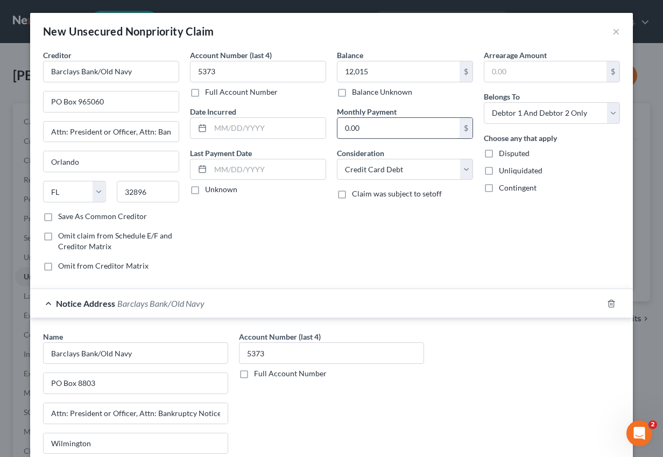
click at [364, 132] on input "0.00" at bounding box center [398, 128] width 122 height 20
paste input "361"
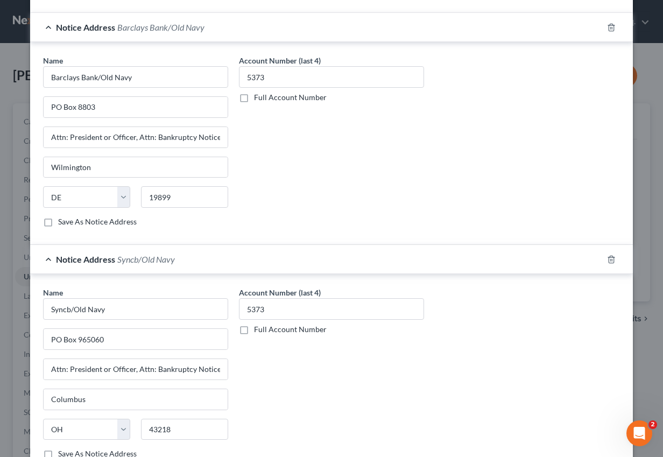
scroll to position [355, 0]
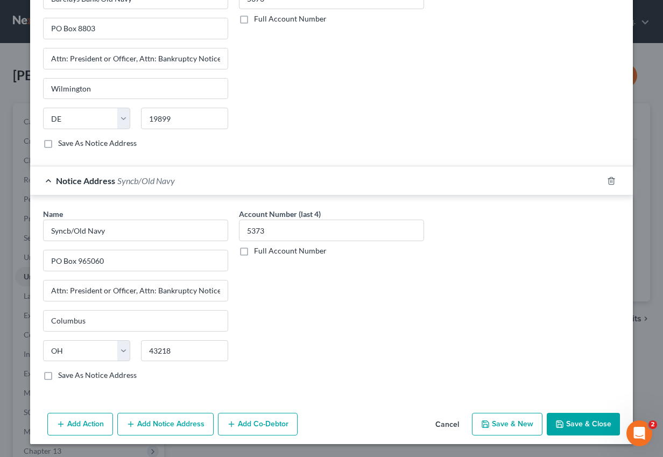
type input "361"
click at [516, 425] on button "Save & New" at bounding box center [507, 424] width 70 height 23
select select "2"
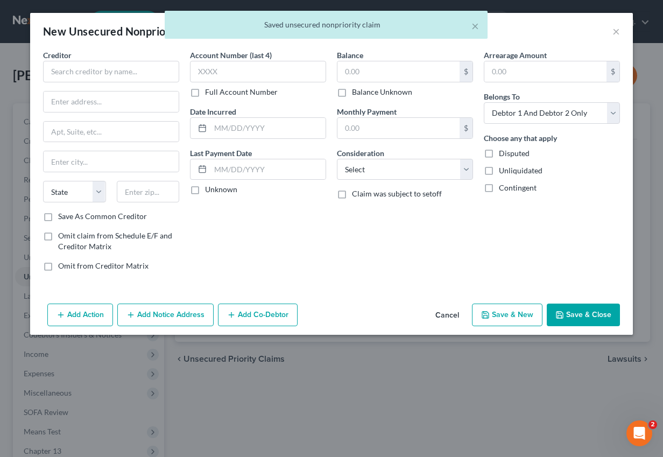
type input "12,015.00"
type input "361.00"
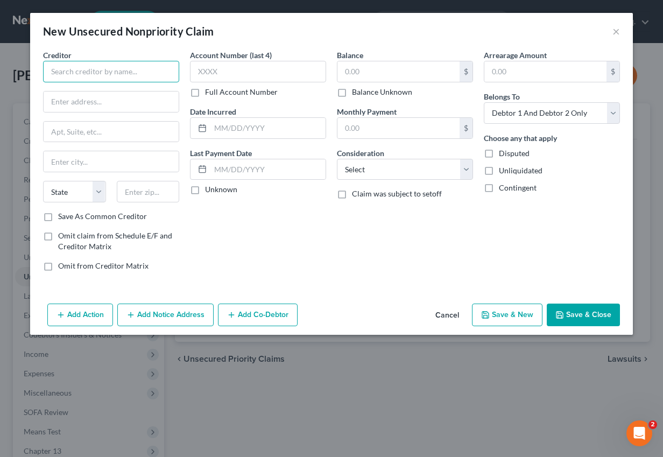
click at [121, 61] on input "text" at bounding box center [111, 72] width 136 height 22
paste input "Chase Card Services"
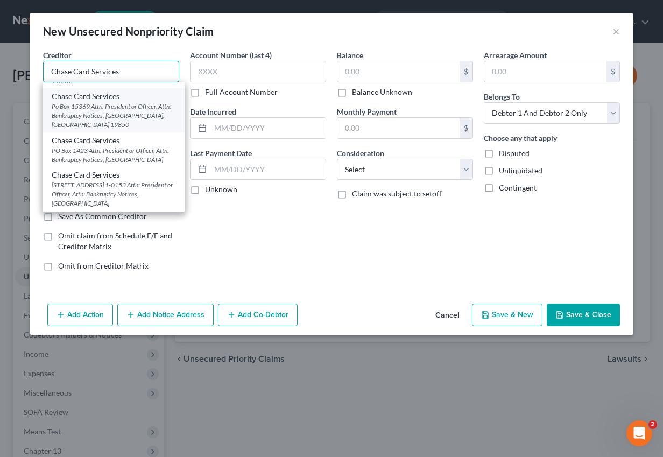
scroll to position [53, 0]
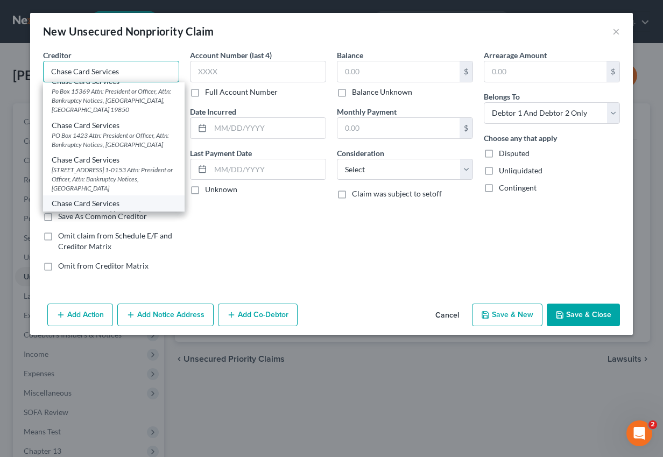
type input "Chase Card Services"
click at [113, 209] on div "P.O. 15299 Attn: President or Officer, Attn: Bankruptcy Notices, [GEOGRAPHIC_DA…" at bounding box center [114, 222] width 124 height 27
type input "P.O. 15299"
type input "Attn: President or Officer, Attn: Bankruptcy Notices"
type input "Wilmington"
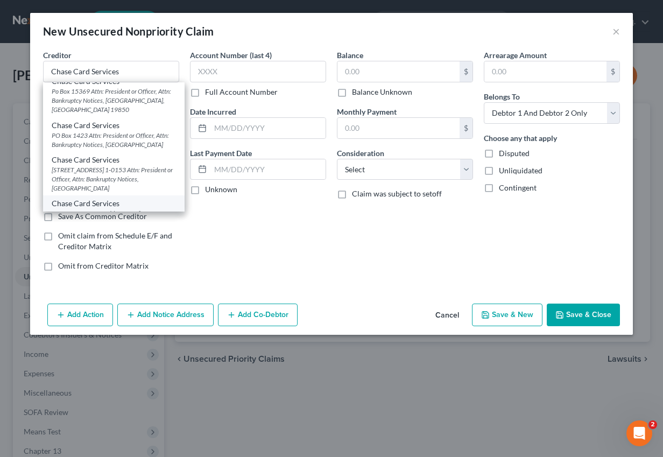
select select "7"
type input "19850"
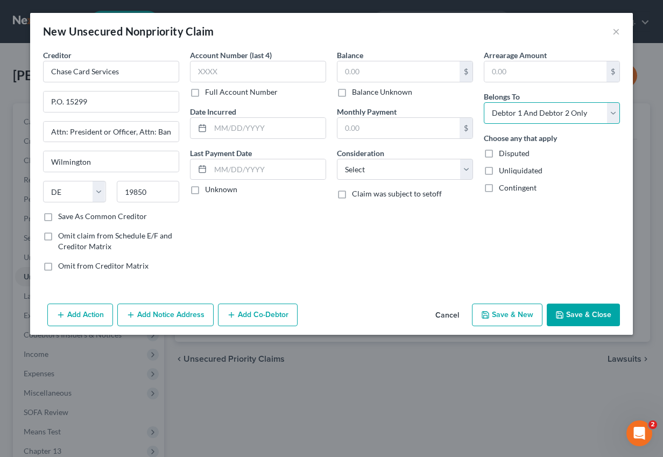
click at [515, 112] on select "Select Debtor 1 Only Debtor 2 Only Debtor 1 And Debtor 2 Only At Least One Of T…" at bounding box center [552, 113] width 136 height 22
select select "0"
click at [484, 102] on select "Select Debtor 1 Only Debtor 2 Only Debtor 1 And Debtor 2 Only At Least One Of T…" at bounding box center [552, 113] width 136 height 22
click at [346, 72] on input "text" at bounding box center [398, 71] width 122 height 20
paste input "11,390"
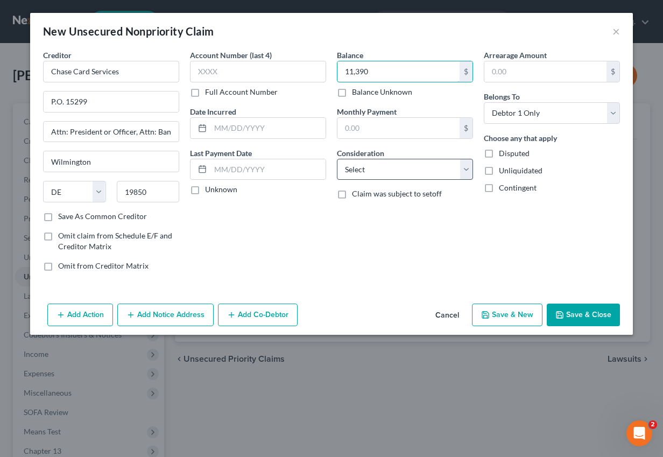
type input "11,390"
click at [369, 172] on select "Select Cable / Satellite Services Collection Agency Credit Card Debt Debt Couns…" at bounding box center [405, 170] width 136 height 22
select select "2"
click at [337, 159] on select "Select Cable / Satellite Services Collection Agency Credit Card Debt Debt Couns…" at bounding box center [405, 170] width 136 height 22
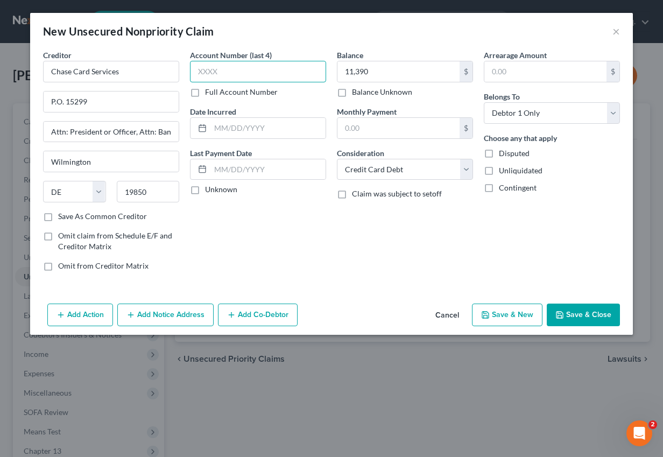
click at [239, 73] on input "text" at bounding box center [258, 72] width 136 height 22
paste input "7281"
type input "7281"
click at [466, 125] on div "$" at bounding box center [465, 128] width 13 height 20
click at [448, 167] on select "Select Cable / Satellite Services Collection Agency Credit Card Debt Debt Couns…" at bounding box center [405, 170] width 136 height 22
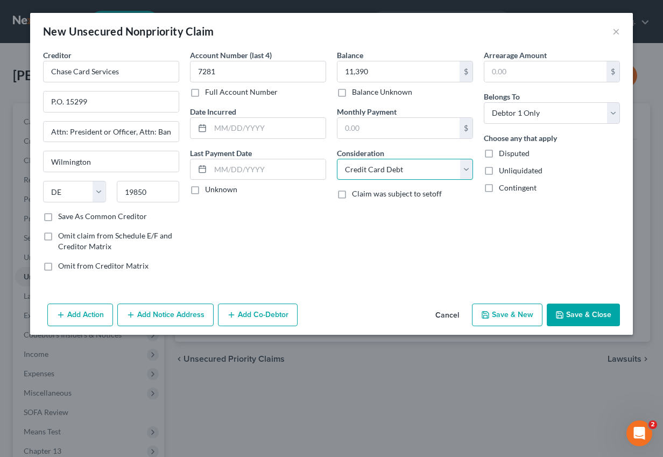
click at [337, 159] on select "Select Cable / Satellite Services Collection Agency Credit Card Debt Debt Couns…" at bounding box center [405, 170] width 136 height 22
click at [178, 315] on button "Add Notice Address" at bounding box center [165, 314] width 96 height 23
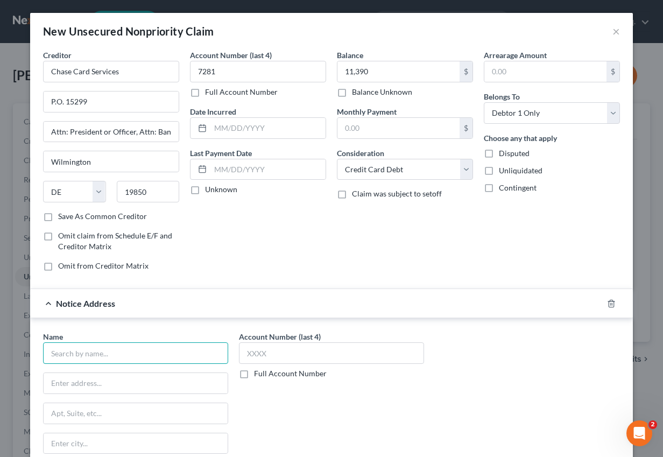
click at [149, 351] on input "text" at bounding box center [135, 353] width 185 height 22
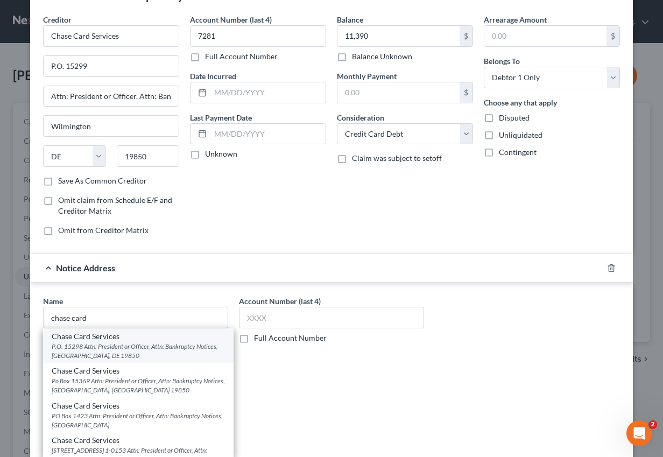
click at [143, 342] on div "P.O. 15298 Attn: President or Officer, Attn: Bankruptcy Notices, [GEOGRAPHIC_DA…" at bounding box center [138, 351] width 173 height 18
type input "Chase Card Services"
type input "P.O. 15298"
type input "Attn: President or Officer, Attn: Bankruptcy Notices"
type input "Wilmington"
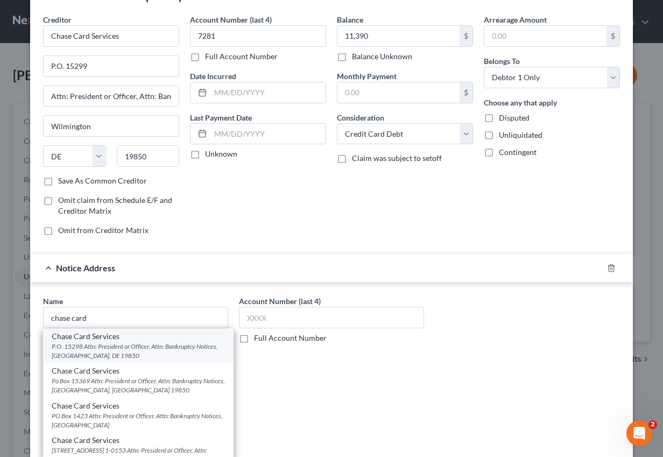
select select "7"
type input "19850"
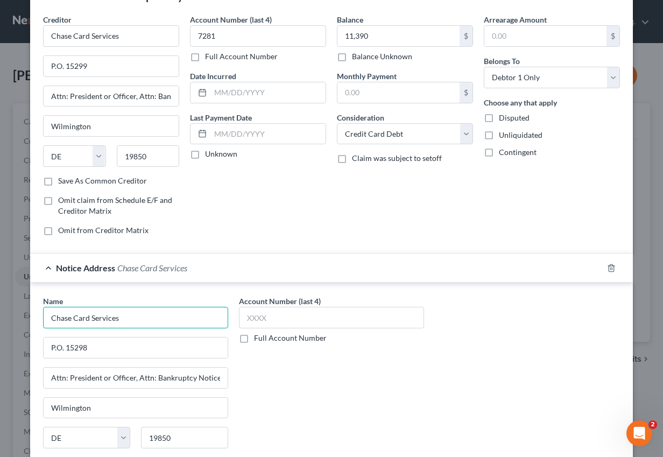
click at [146, 318] on input "Chase Card Services" at bounding box center [135, 318] width 185 height 22
type input "Chase Card Services"
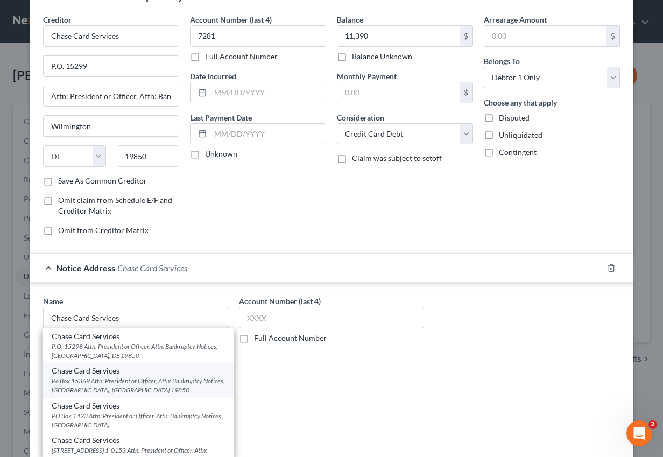
click at [114, 381] on div "Po Box 15369 Attn: President or Officer, Attn: Bankruptcy Notices, [GEOGRAPHIC_…" at bounding box center [138, 385] width 173 height 18
type input "Po Box 15369"
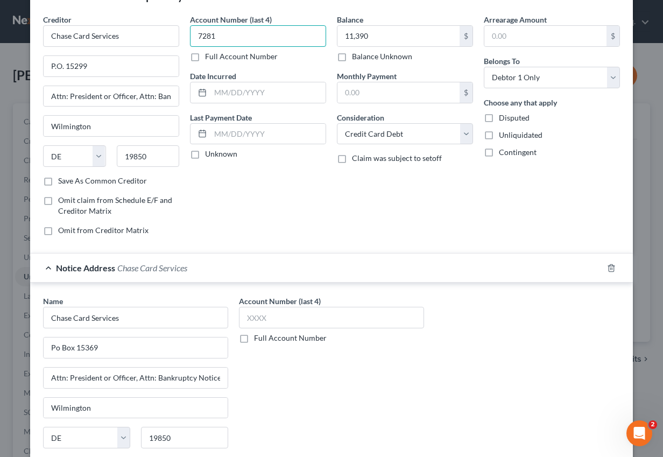
click at [204, 37] on input "7281" at bounding box center [258, 36] width 136 height 22
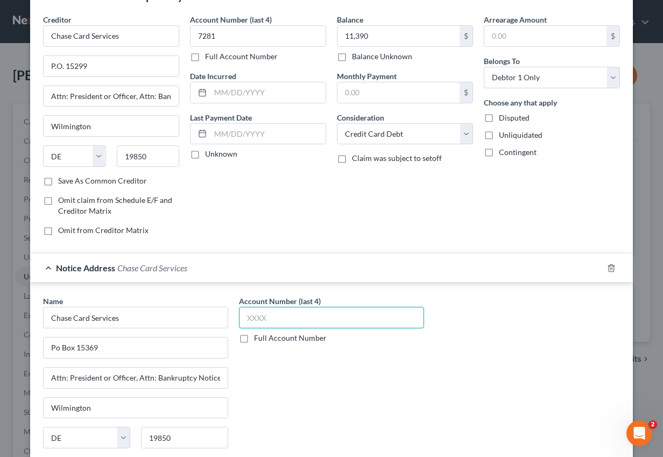
click at [256, 318] on input "text" at bounding box center [331, 318] width 185 height 22
paste input "7281"
type input "7281"
click at [357, 97] on input "text" at bounding box center [398, 92] width 122 height 20
paste input "$338"
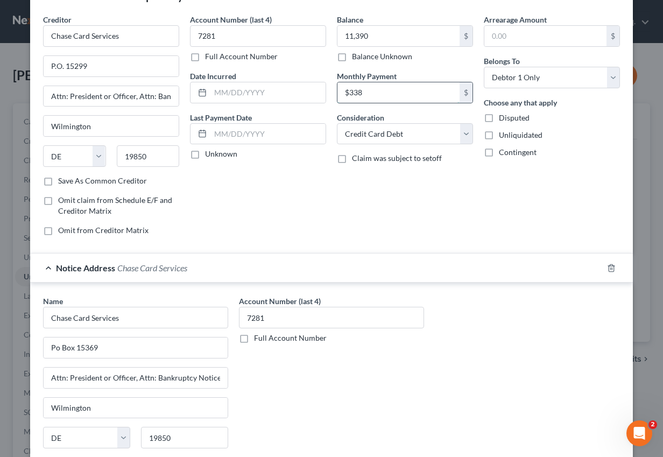
click at [351, 94] on input "$338" at bounding box center [398, 92] width 122 height 20
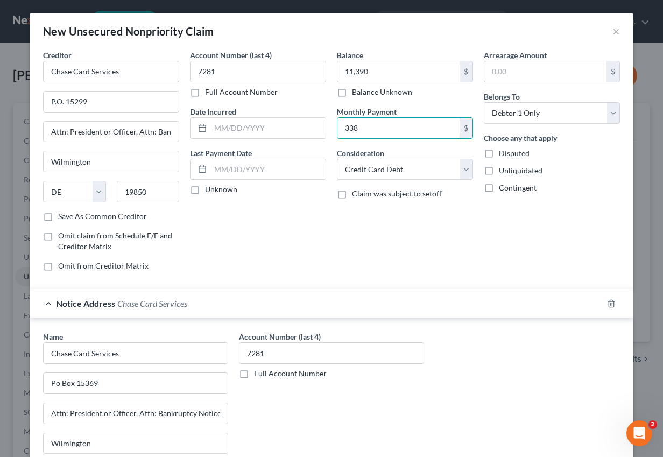
scroll to position [123, 0]
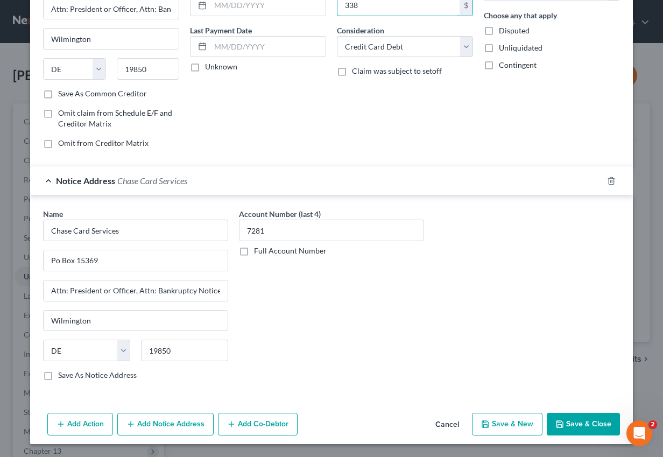
type input "338"
click at [588, 426] on button "Save & Close" at bounding box center [583, 424] width 73 height 23
type input "11,390.00"
type input "338.00"
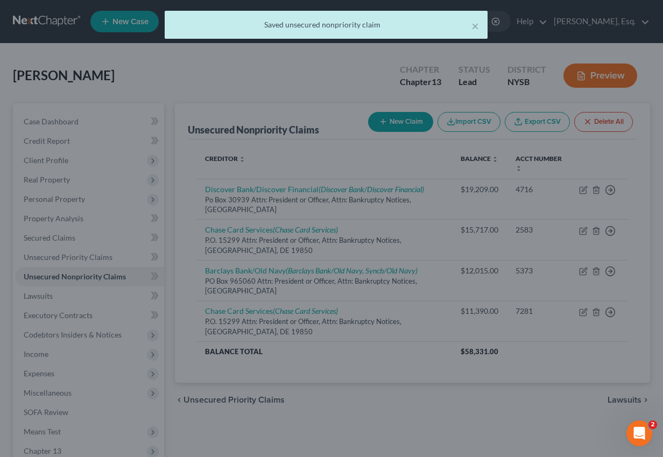
scroll to position [0, 0]
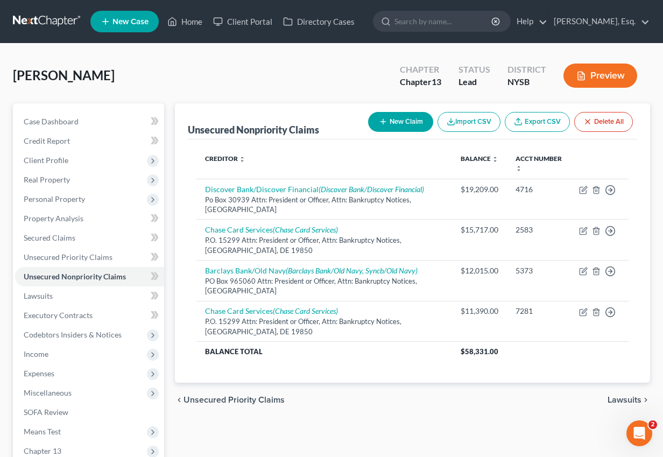
click at [402, 117] on button "New Claim" at bounding box center [400, 122] width 65 height 20
select select "2"
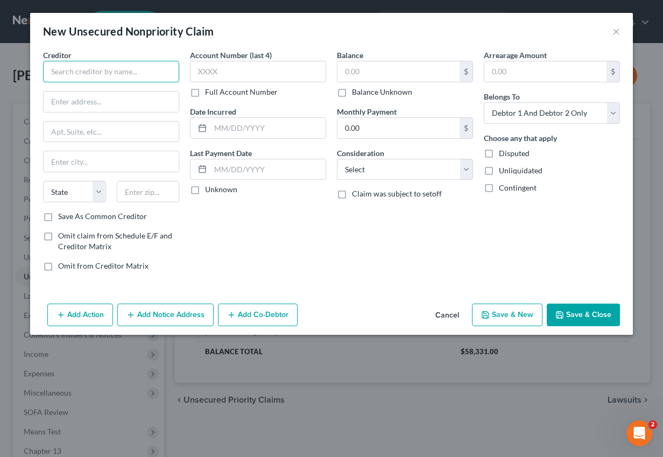
click at [126, 69] on input "text" at bounding box center [111, 72] width 136 height 22
paste input "Lvnv Funding Llc"
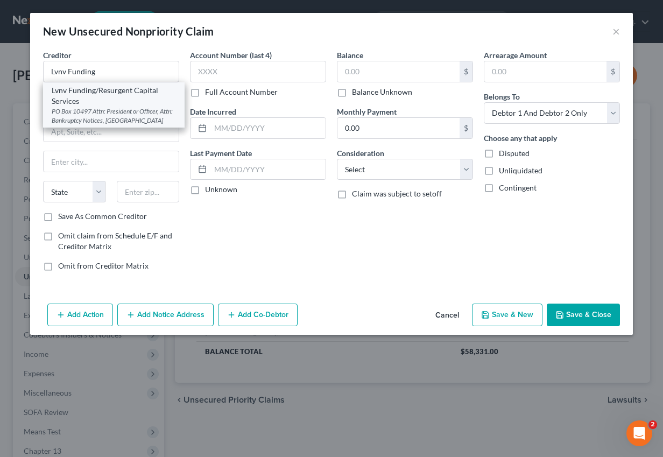
click at [107, 95] on div "Lvnv Funding/Resurgent Capital Services" at bounding box center [114, 96] width 124 height 22
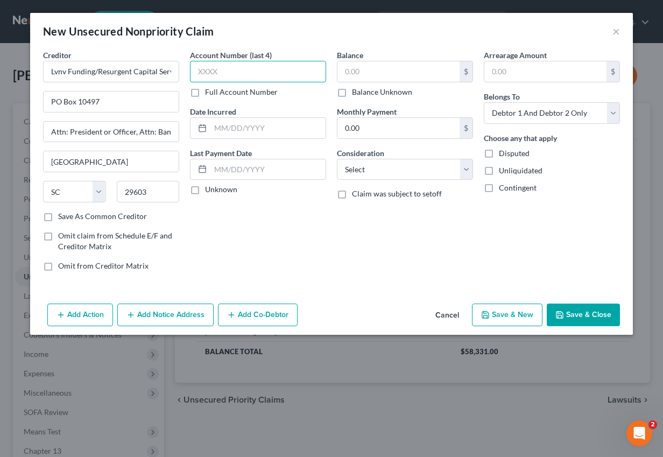
click at [224, 67] on input "text" at bounding box center [258, 72] width 136 height 22
paste input "3237"
click at [118, 75] on input "Lvnv Funding/Resurgent Capital Services" at bounding box center [111, 72] width 136 height 22
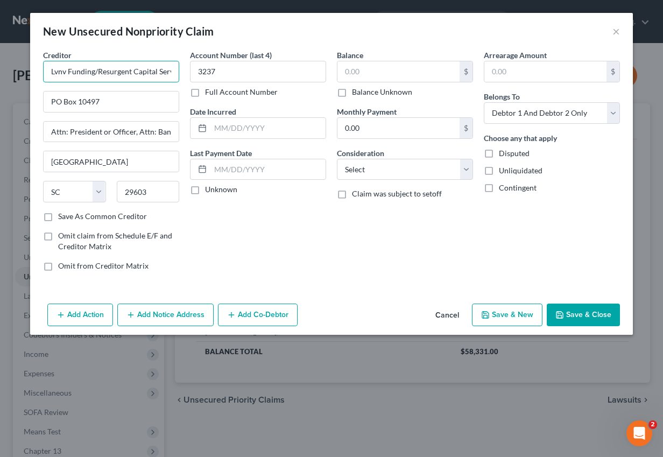
paste input "VNV Funding LLC"
click at [102, 104] on input "PO Box 10497" at bounding box center [111, 101] width 135 height 20
paste input "269"
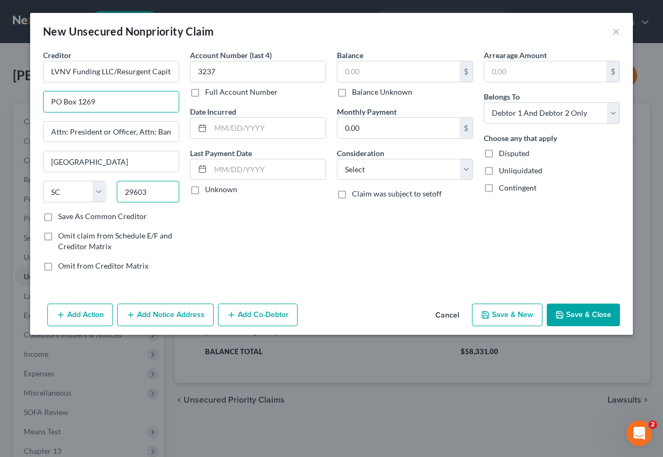
click at [158, 193] on input "29603" at bounding box center [148, 192] width 63 height 22
paste input "2"
click at [138, 217] on label "Save As Common Creditor" at bounding box center [102, 216] width 89 height 11
click at [69, 217] on input "Save As Common Creditor" at bounding box center [65, 214] width 7 height 7
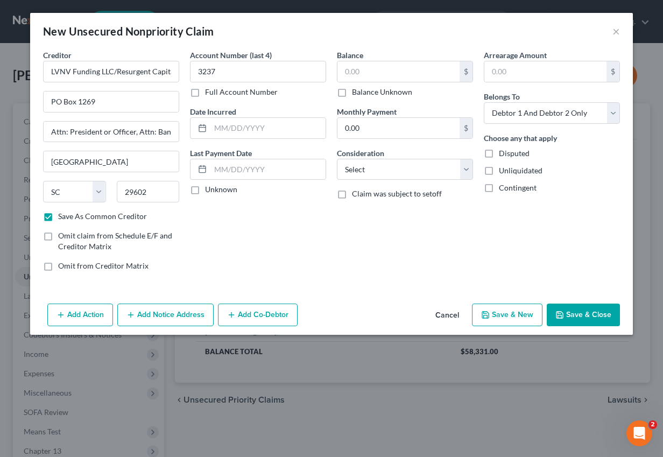
click at [157, 303] on button "Add Notice Address" at bounding box center [165, 314] width 96 height 23
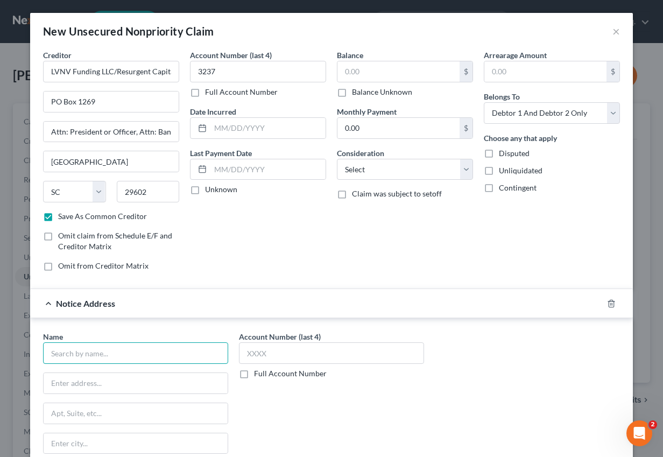
click at [134, 353] on input "text" at bounding box center [135, 353] width 185 height 22
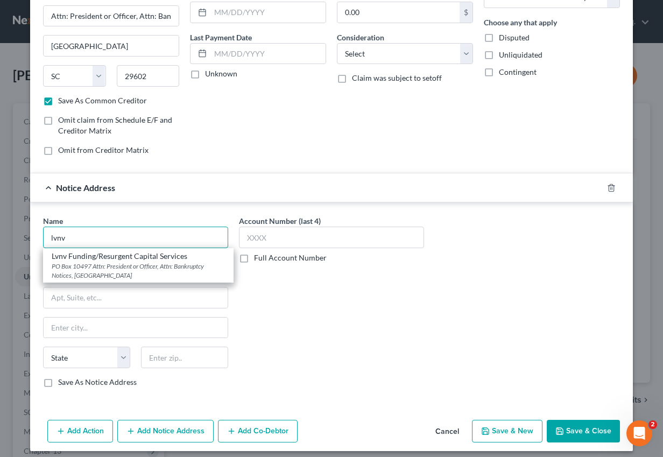
scroll to position [123, 0]
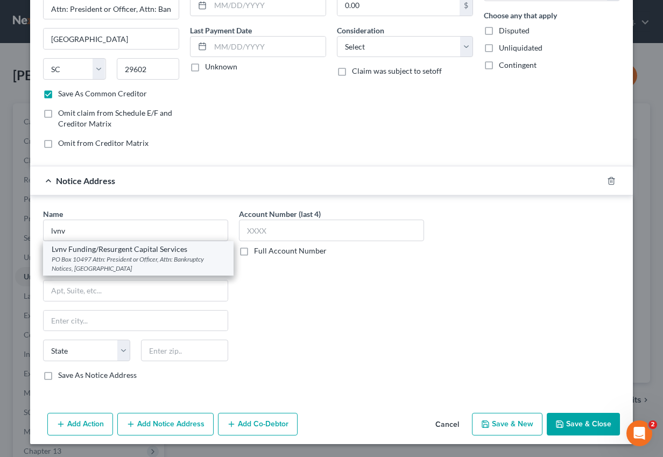
click at [130, 257] on div "PO Box 10497 Attn: President or Officer, Attn: Bankruptcy Notices, [GEOGRAPHIC_…" at bounding box center [138, 263] width 173 height 18
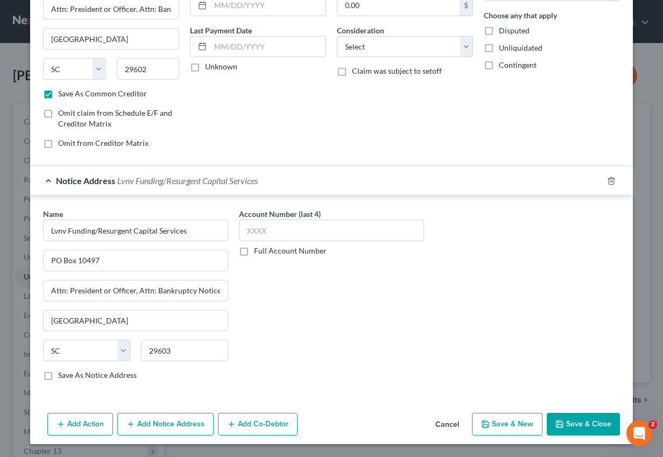
scroll to position [0, 0]
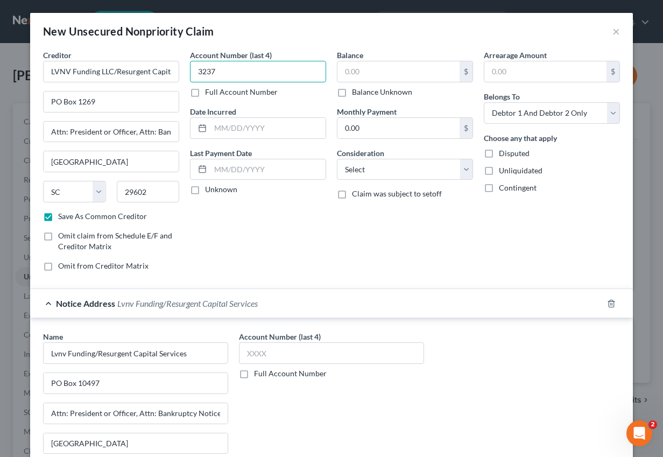
click at [199, 71] on input "3237" at bounding box center [258, 72] width 136 height 22
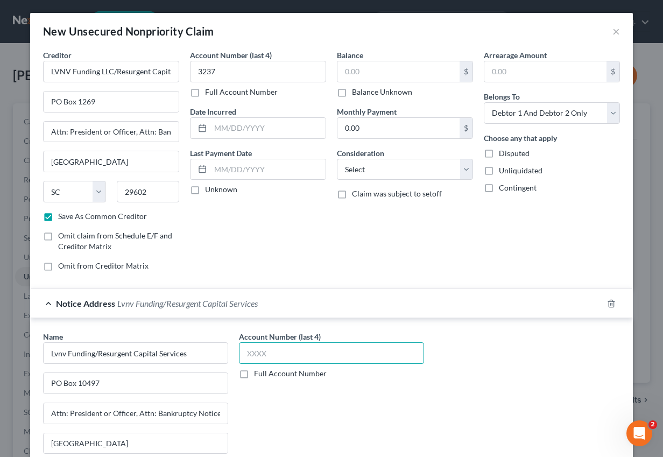
click at [257, 353] on input "text" at bounding box center [331, 353] width 185 height 22
paste input "3237"
click at [358, 67] on input "text" at bounding box center [398, 71] width 122 height 20
paste input "11,296"
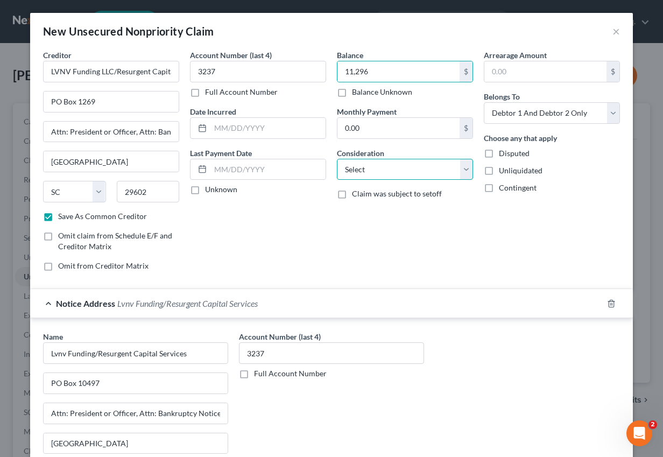
click at [361, 179] on select "Select Cable / Satellite Services Collection Agency Credit Card Debt Debt Couns…" at bounding box center [405, 170] width 136 height 22
click at [337, 159] on select "Select Cable / Satellite Services Collection Agency Credit Card Debt Debt Couns…" at bounding box center [405, 170] width 136 height 22
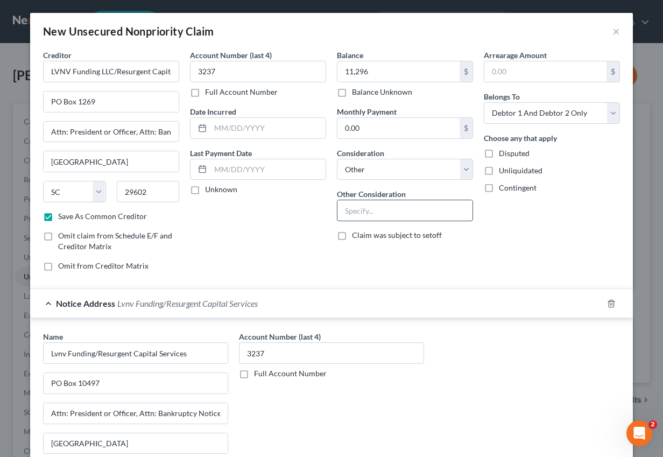
click at [361, 216] on input "text" at bounding box center [404, 210] width 135 height 20
click at [499, 150] on label "Disputed" at bounding box center [514, 153] width 31 height 11
click at [503, 150] on input "Disputed" at bounding box center [506, 151] width 7 height 7
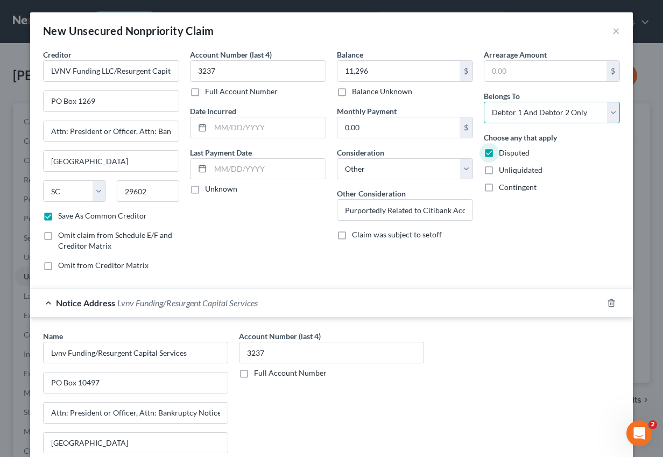
click at [567, 115] on select "Select Debtor 1 Only Debtor 2 Only Debtor 1 And Debtor 2 Only At Least One Of T…" at bounding box center [552, 113] width 136 height 22
click at [484, 102] on select "Select Debtor 1 Only Debtor 2 Only Debtor 1 And Debtor 2 Only At Least One Of T…" at bounding box center [552, 113] width 136 height 22
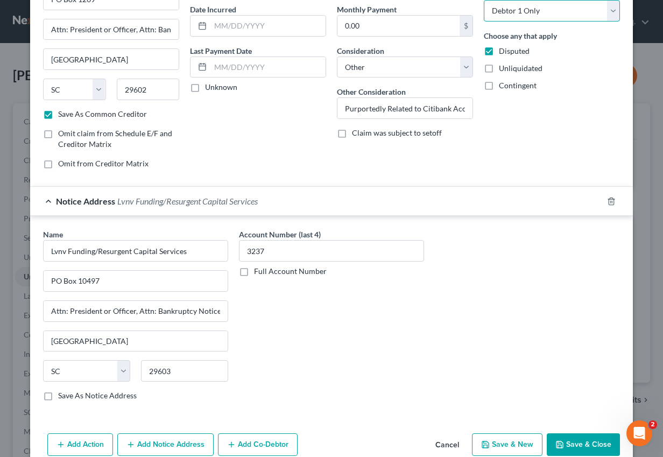
scroll to position [123, 0]
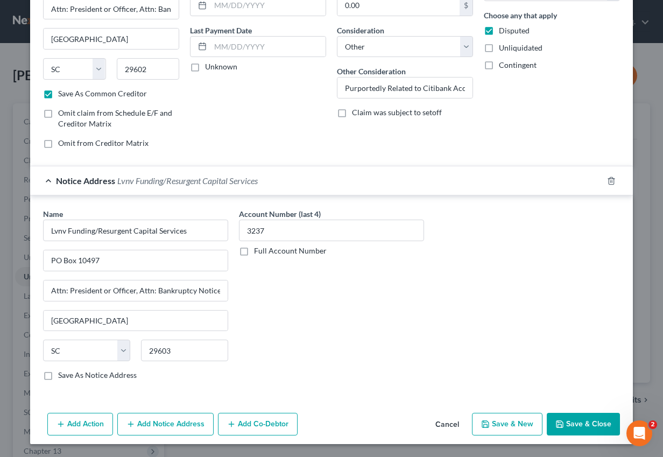
click at [507, 425] on button "Save & New" at bounding box center [507, 424] width 70 height 23
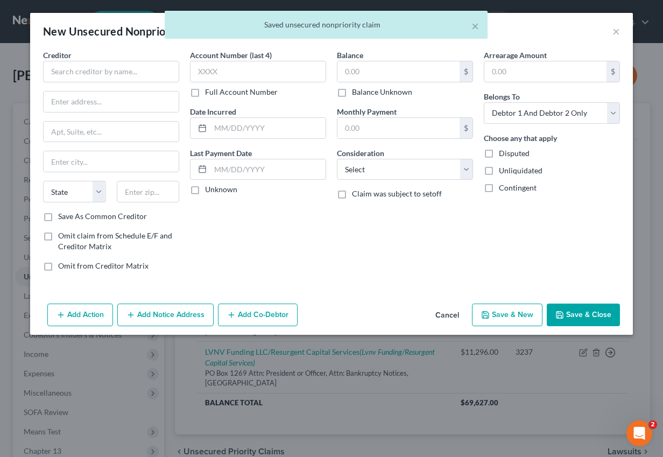
scroll to position [0, 0]
click at [146, 68] on input "text" at bounding box center [111, 72] width 136 height 22
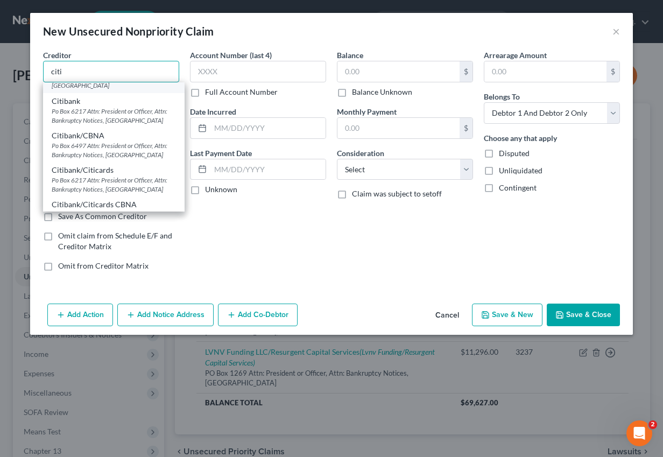
scroll to position [98, 0]
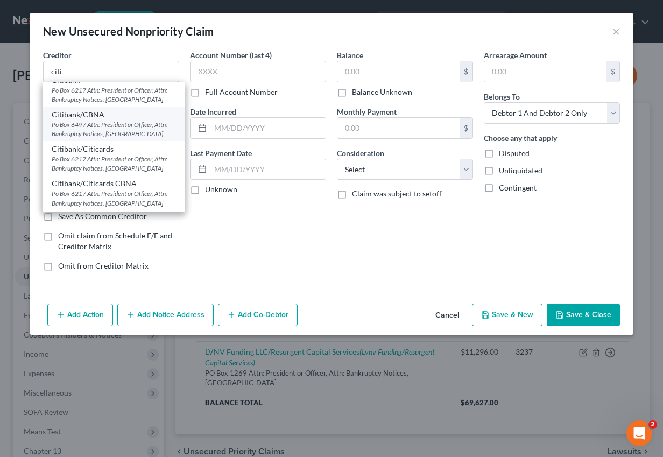
click at [118, 123] on div "Po Box 6497 Attn: President or Officer, Attn: Bankruptcy Notices, [GEOGRAPHIC_D…" at bounding box center [114, 129] width 124 height 18
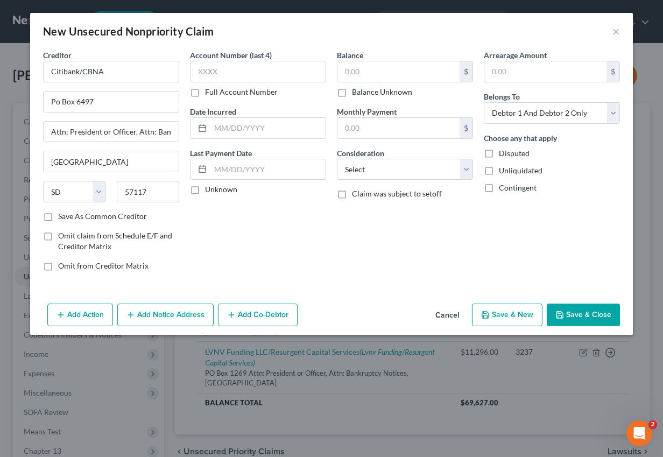
scroll to position [0, 0]
click at [145, 310] on button "Add Notice Address" at bounding box center [165, 314] width 96 height 23
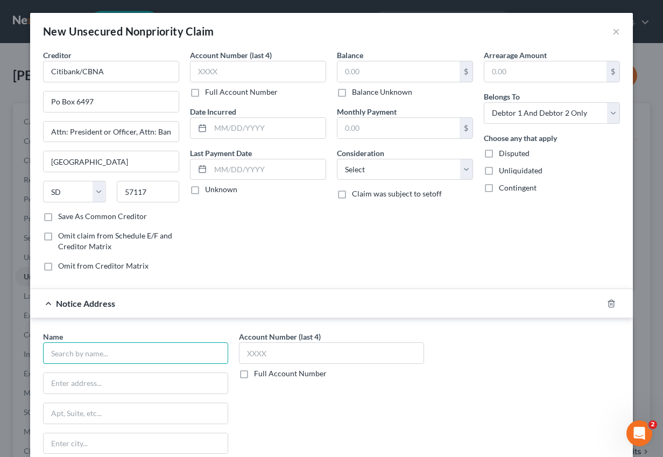
click at [91, 356] on input "text" at bounding box center [135, 353] width 185 height 22
paste input "Citi Card/Best Buy"
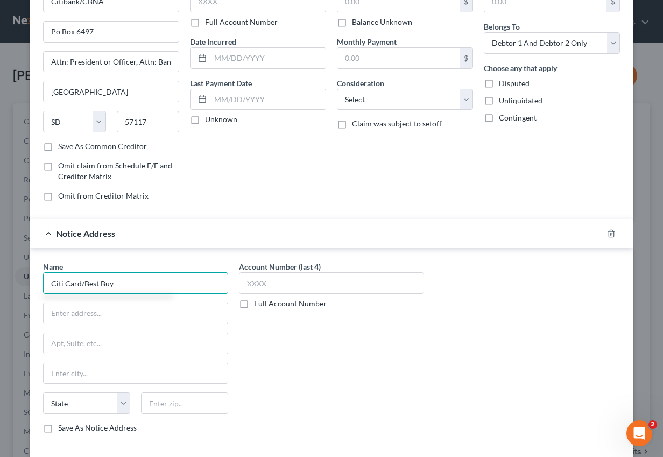
scroll to position [80, 0]
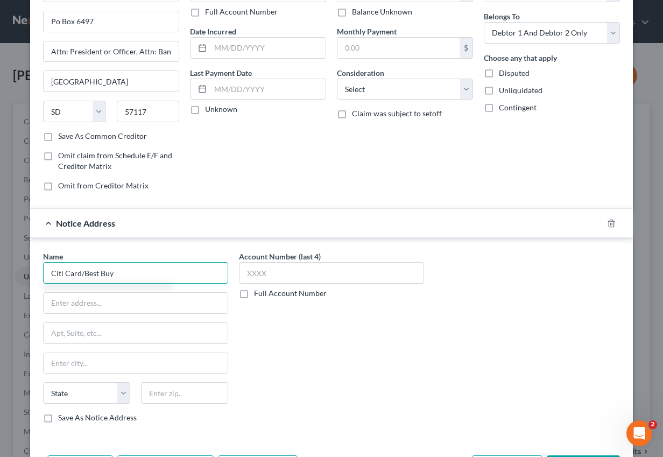
drag, startPoint x: 126, startPoint y: 275, endPoint x: 25, endPoint y: 265, distance: 101.7
click at [25, 265] on div "New Unsecured Nonpriority Claim × Creditor * Citibank/CBNA Po Box 6497 Attn: Pr…" at bounding box center [331, 228] width 663 height 457
paste input "Citi Card/Best Buy"
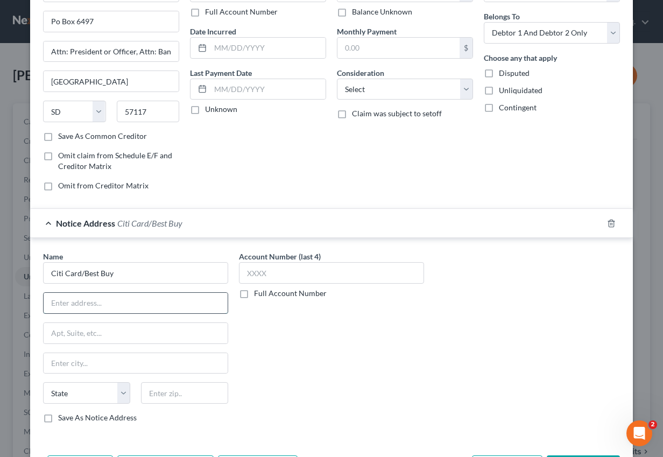
click at [128, 295] on input "text" at bounding box center [136, 303] width 184 height 20
paste input "PO Box 790040"
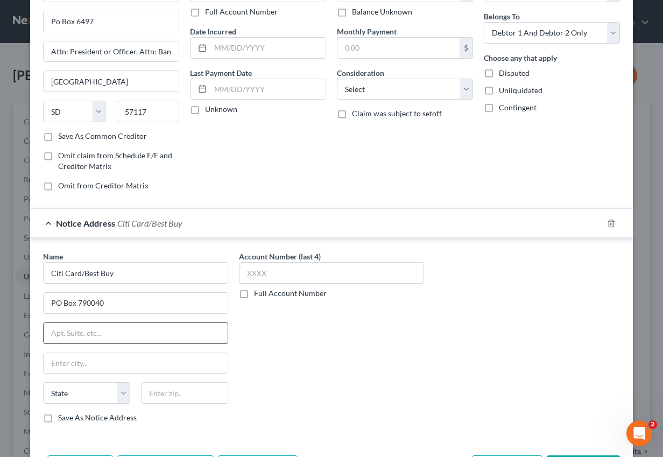
click at [86, 331] on input "text" at bounding box center [136, 333] width 184 height 20
paste input "Attn: Citicorp Cr Srvs Centralized Bankruptcy"
drag, startPoint x: 124, startPoint y: 335, endPoint x: 97, endPoint y: 336, distance: 26.4
click at [97, 336] on input "Attn: Citicorp Cr Srvs Centralized Bankruptcy" at bounding box center [136, 333] width 184 height 20
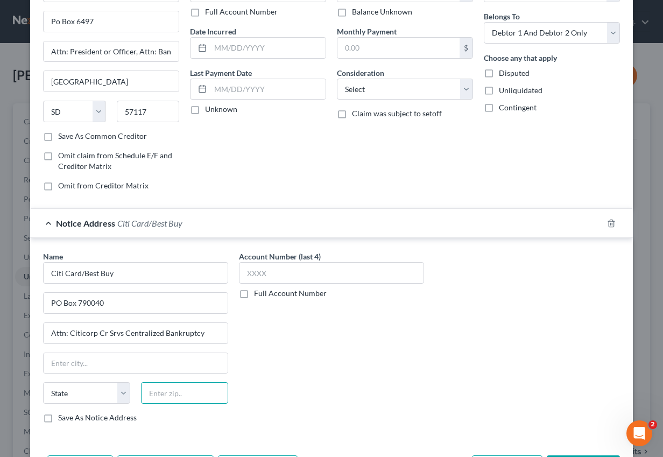
click at [175, 400] on input "text" at bounding box center [184, 393] width 87 height 22
paste input "36179"
click at [80, 367] on input "text" at bounding box center [136, 363] width 184 height 20
paste input "[GEOGRAPHIC_DATA]"
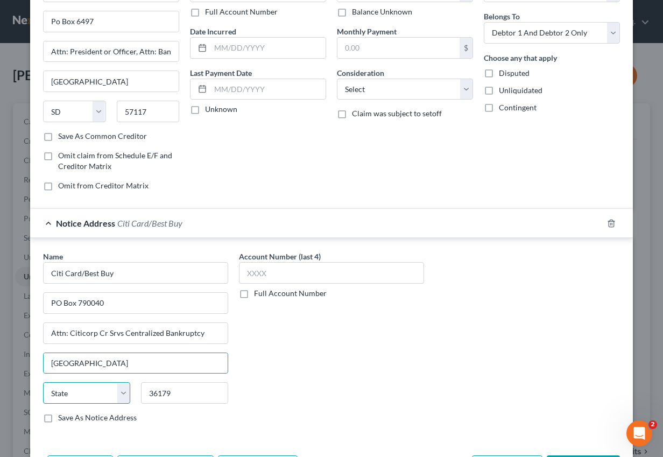
click at [79, 395] on select "State [US_STATE] AK AR AZ CA CO CT DE DC [GEOGRAPHIC_DATA] [GEOGRAPHIC_DATA] GU…" at bounding box center [86, 393] width 87 height 22
click at [43, 382] on select "State [US_STATE] AK AR AZ CA CO CT DE DC [GEOGRAPHIC_DATA] [GEOGRAPHIC_DATA] GU…" at bounding box center [86, 393] width 87 height 22
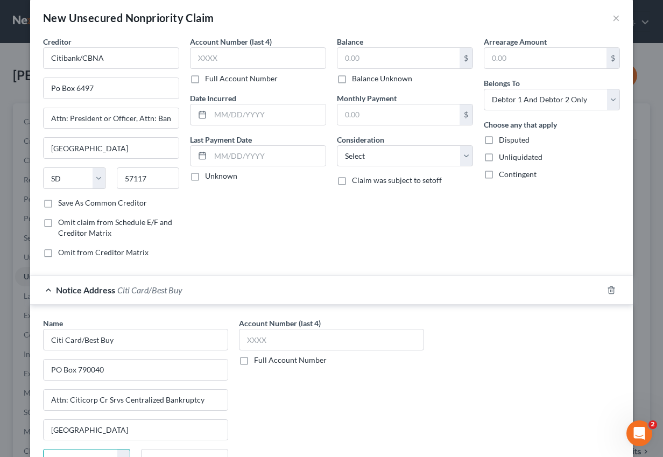
scroll to position [0, 0]
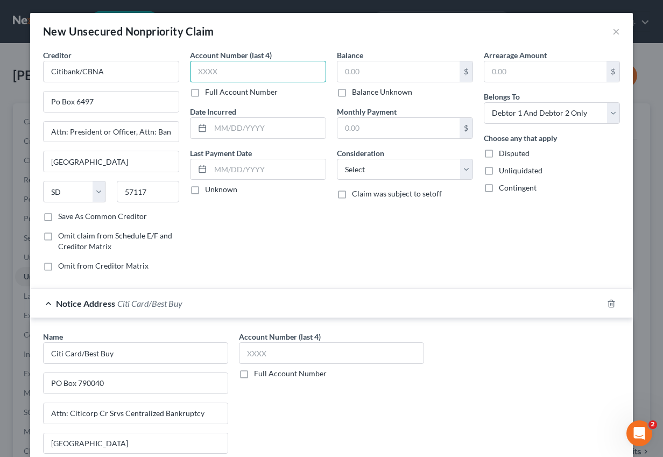
click at [221, 69] on input "text" at bounding box center [258, 72] width 136 height 22
paste input "3882"
click at [395, 173] on select "Select Cable / Satellite Services Collection Agency Credit Card Debt Debt Couns…" at bounding box center [405, 170] width 136 height 22
click at [337, 159] on select "Select Cable / Satellite Services Collection Agency Credit Card Debt Debt Couns…" at bounding box center [405, 170] width 136 height 22
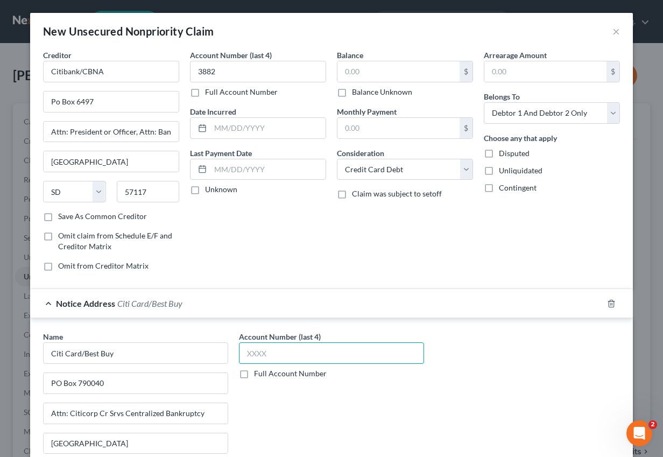
click at [272, 352] on input "text" at bounding box center [331, 353] width 185 height 22
paste input "3882"
click at [369, 72] on input "text" at bounding box center [398, 71] width 122 height 20
paste input "$348"
click at [348, 74] on input "$348" at bounding box center [398, 71] width 122 height 20
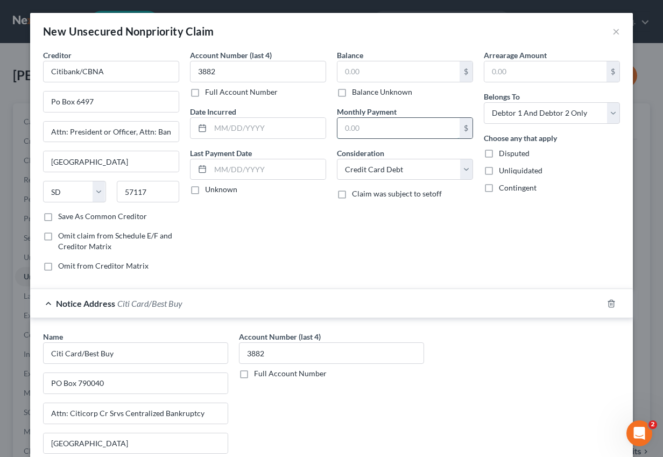
click at [360, 128] on input "text" at bounding box center [398, 128] width 122 height 20
paste input "$348"
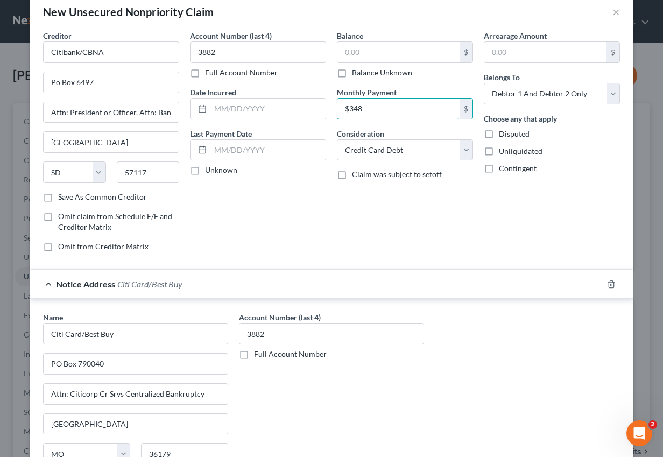
scroll to position [24, 0]
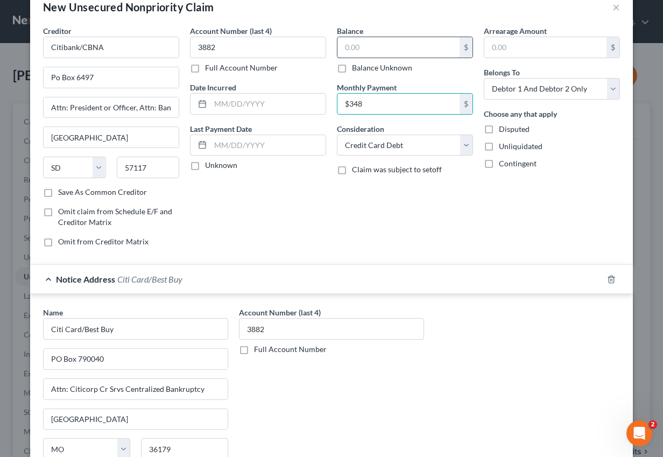
click at [377, 49] on input "text" at bounding box center [398, 47] width 122 height 20
paste input "[STREET_ADDRESS]"
paste input "8,723"
click at [568, 89] on select "Select Debtor 1 Only Debtor 2 Only Debtor 1 And Debtor 2 Only At Least One Of T…" at bounding box center [552, 89] width 136 height 22
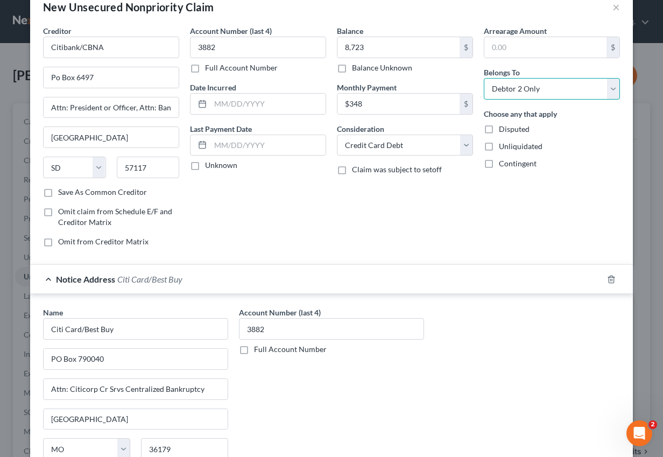
click at [484, 78] on select "Select Debtor 1 Only Debtor 2 Only Debtor 1 And Debtor 2 Only At Least One Of T…" at bounding box center [552, 89] width 136 height 22
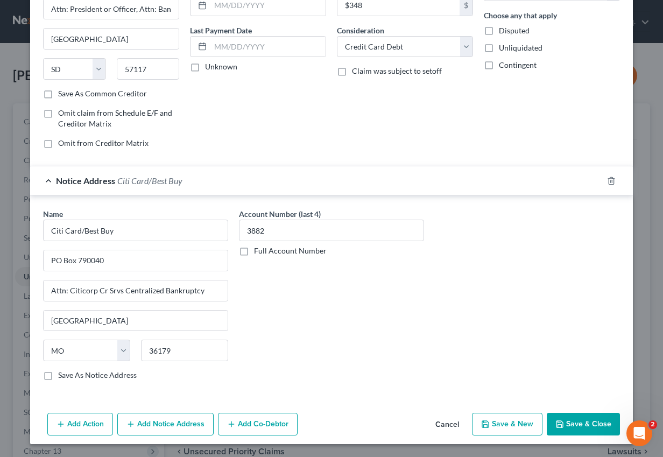
click at [580, 423] on button "Save & Close" at bounding box center [583, 424] width 73 height 23
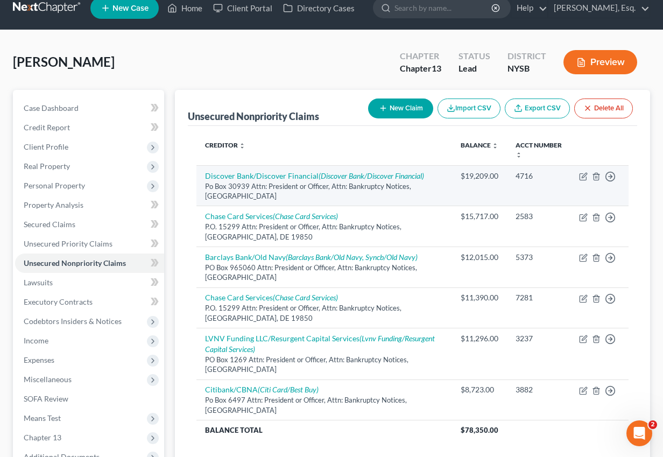
scroll to position [0, 0]
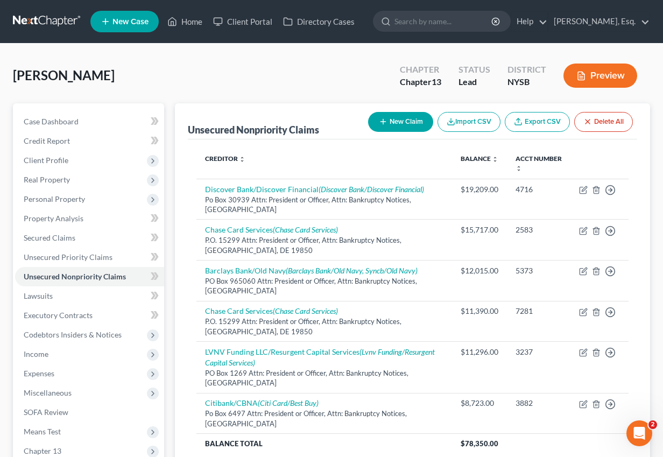
click at [401, 113] on button "New Claim" at bounding box center [400, 122] width 65 height 20
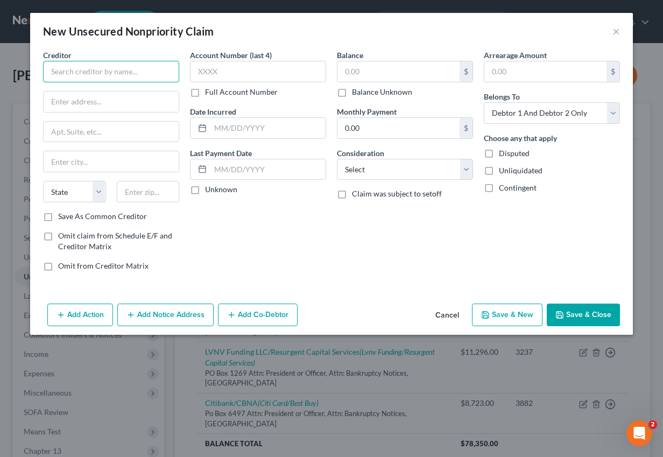
click at [140, 68] on input "text" at bounding box center [111, 72] width 136 height 22
paste input "Cap1/kohls Dept Store"
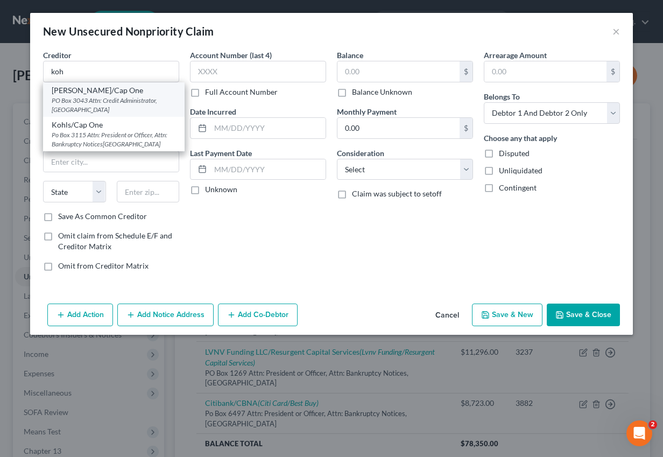
click at [78, 98] on div "PO Box 3043 Attn: Credit Administrator, [GEOGRAPHIC_DATA]" at bounding box center [114, 105] width 124 height 18
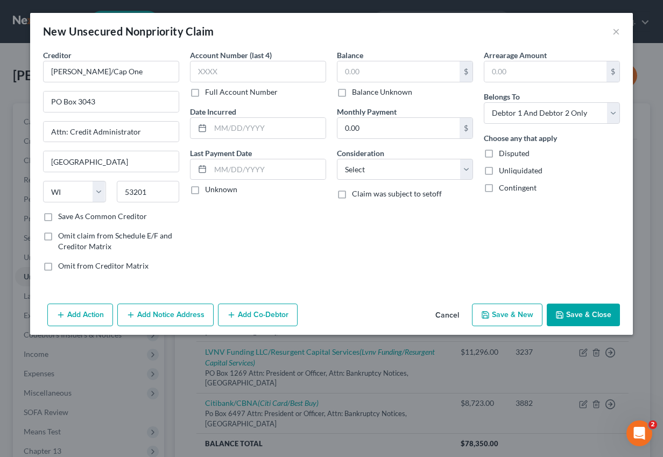
click at [172, 309] on button "Add Notice Address" at bounding box center [165, 314] width 96 height 23
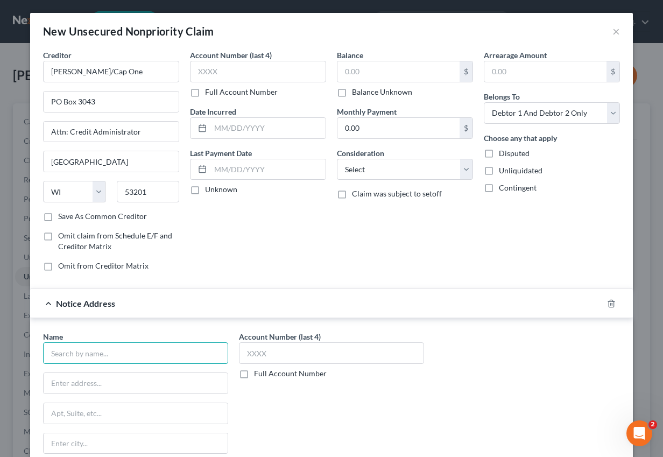
click at [146, 355] on input "text" at bounding box center [135, 353] width 185 height 22
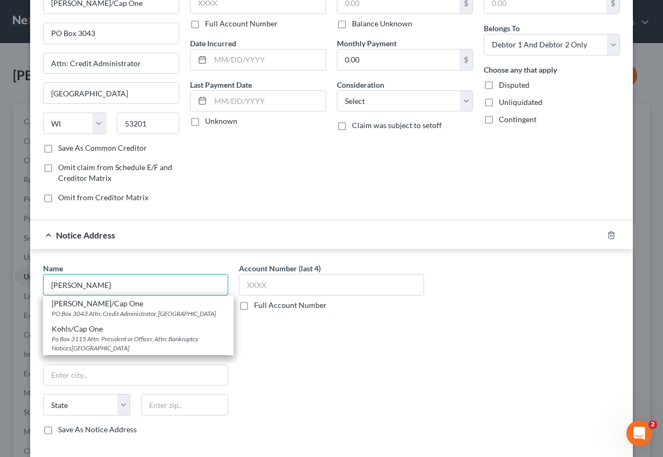
scroll to position [78, 0]
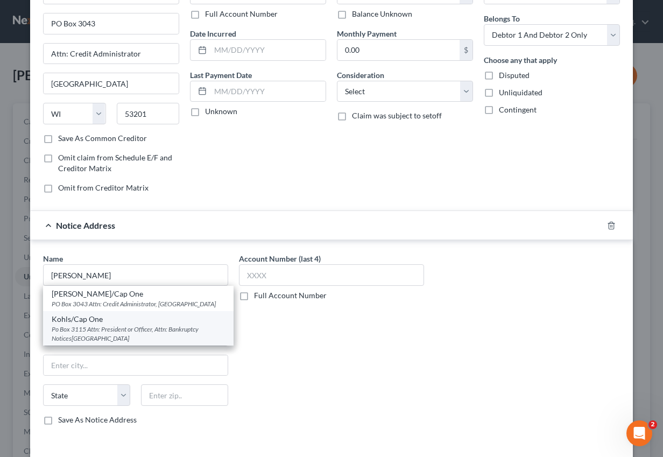
click at [121, 328] on div "Po Box 3115 Attn: President or Officer, Attn: Bankruptcy Notices[GEOGRAPHIC_DAT…" at bounding box center [138, 333] width 173 height 18
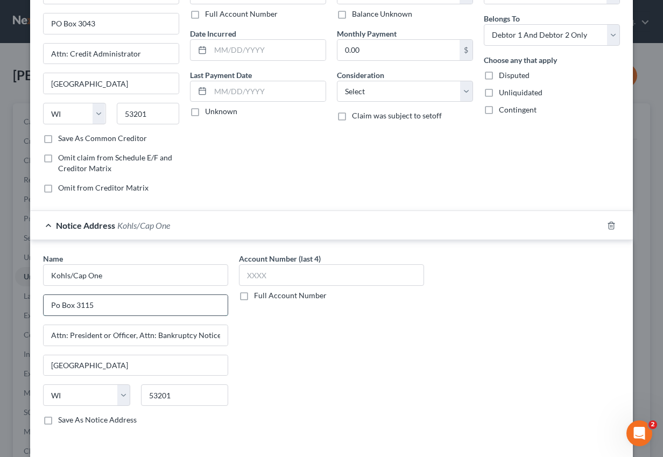
click at [85, 306] on input "Po Box 3115" at bounding box center [136, 305] width 184 height 20
paste input "293"
click at [90, 419] on label "Save As Notice Address" at bounding box center [97, 419] width 79 height 11
click at [69, 419] on input "Save As Notice Address" at bounding box center [65, 417] width 7 height 7
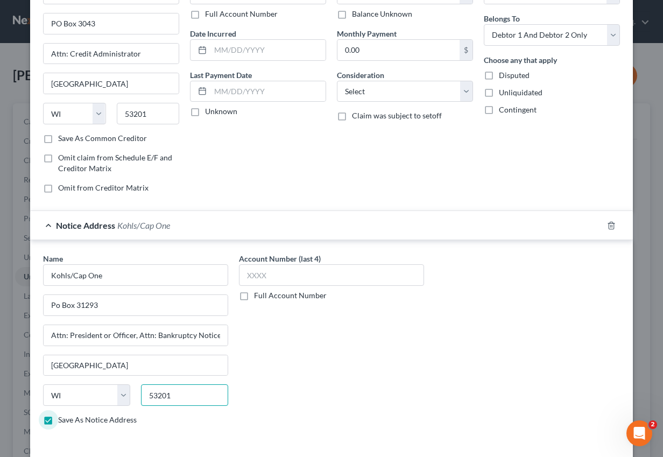
click at [171, 402] on input "53201" at bounding box center [184, 395] width 87 height 22
paste input "8413"
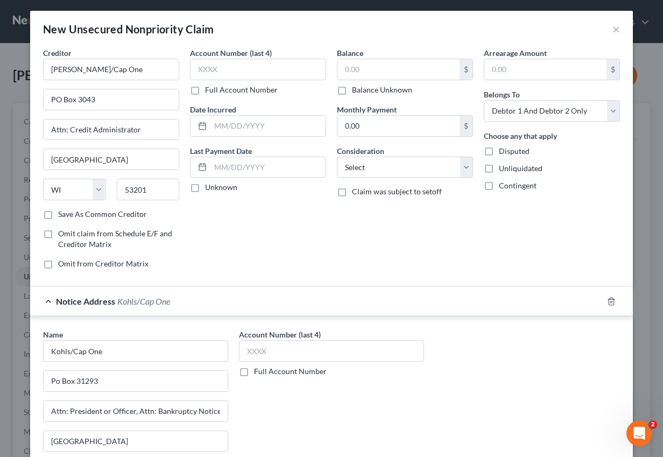
scroll to position [0, 0]
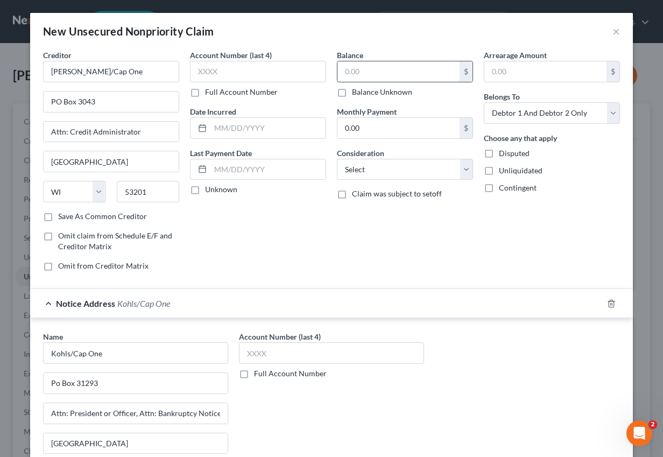
click at [374, 76] on input "text" at bounding box center [398, 71] width 122 height 20
paste input "1,377"
click at [230, 73] on input "text" at bounding box center [258, 72] width 136 height 22
paste input "8556"
click at [257, 356] on input "text" at bounding box center [331, 353] width 185 height 22
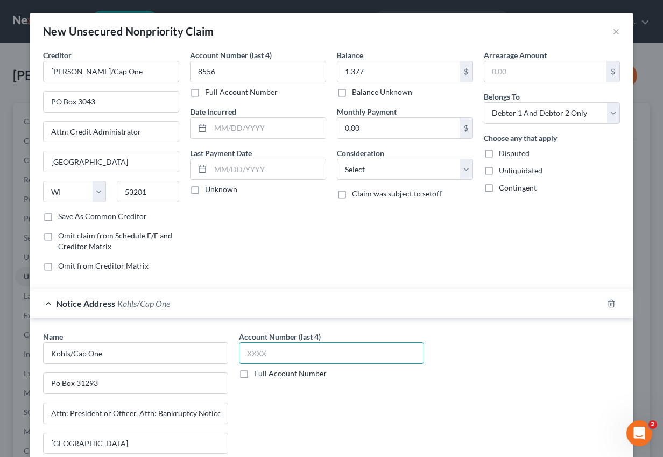
paste input "8556"
click at [371, 127] on input "0.00" at bounding box center [398, 128] width 122 height 20
paste input "$49"
click at [349, 129] on input "$49" at bounding box center [398, 128] width 122 height 20
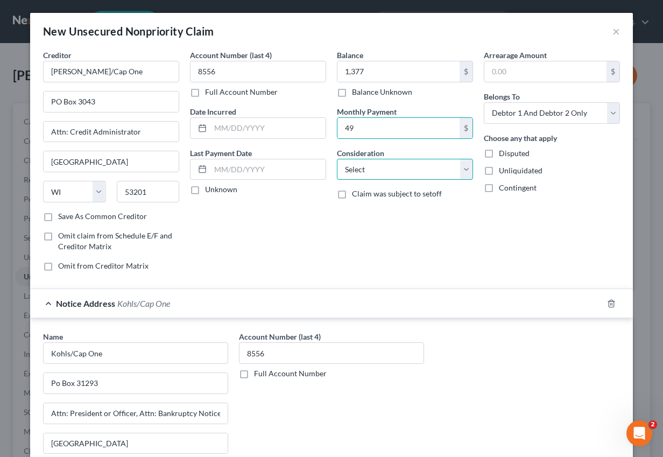
click at [365, 171] on select "Select Cable / Satellite Services Collection Agency Credit Card Debt Debt Couns…" at bounding box center [405, 170] width 136 height 22
click at [337, 159] on select "Select Cable / Satellite Services Collection Agency Credit Card Debt Debt Couns…" at bounding box center [405, 170] width 136 height 22
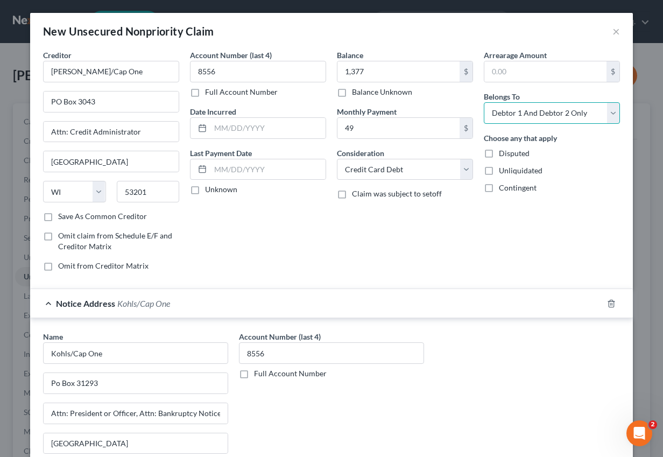
click at [550, 112] on select "Select Debtor 1 Only Debtor 2 Only Debtor 1 And Debtor 2 Only At Least One Of T…" at bounding box center [552, 113] width 136 height 22
click at [484, 102] on select "Select Debtor 1 Only Debtor 2 Only Debtor 1 And Debtor 2 Only At Least One Of T…" at bounding box center [552, 113] width 136 height 22
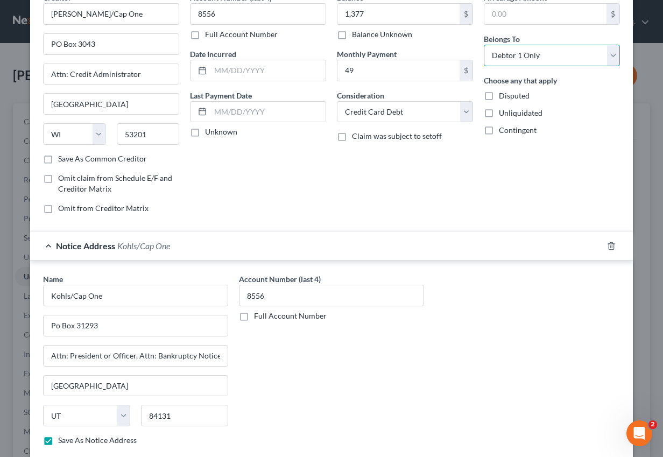
scroll to position [123, 0]
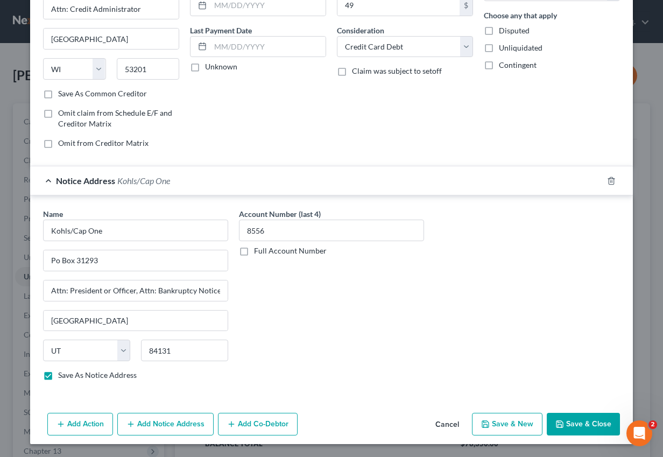
click at [511, 431] on button "Save & New" at bounding box center [507, 424] width 70 height 23
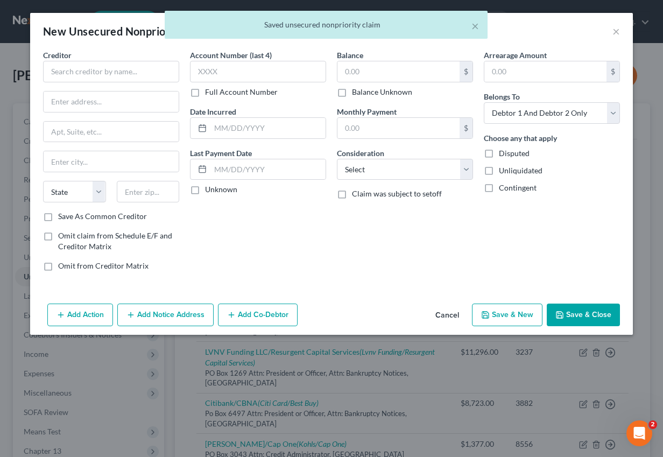
scroll to position [0, 0]
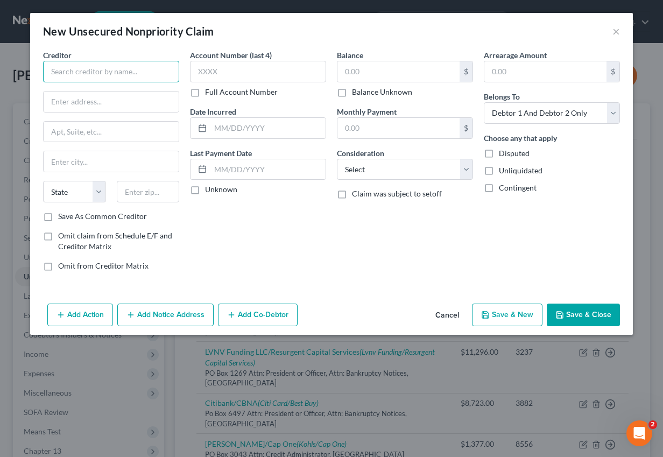
click at [135, 73] on input "text" at bounding box center [111, 72] width 136 height 22
paste input "Synchrony/Ashley Furniture Homestore"
click at [152, 101] on input "text" at bounding box center [111, 101] width 135 height 20
paste input "PO Box 965060"
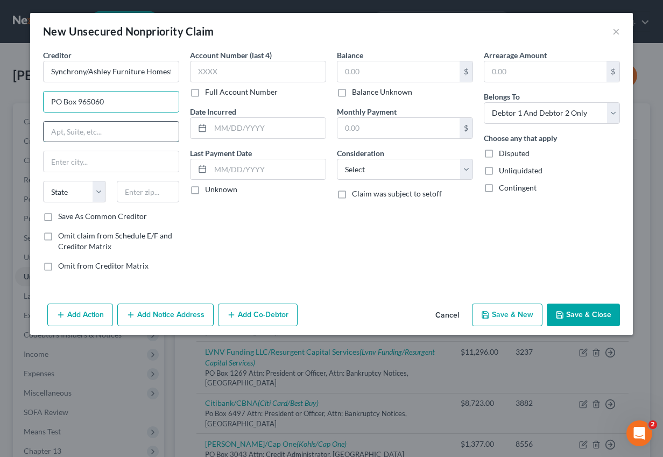
click at [55, 131] on input "text" at bounding box center [111, 132] width 135 height 20
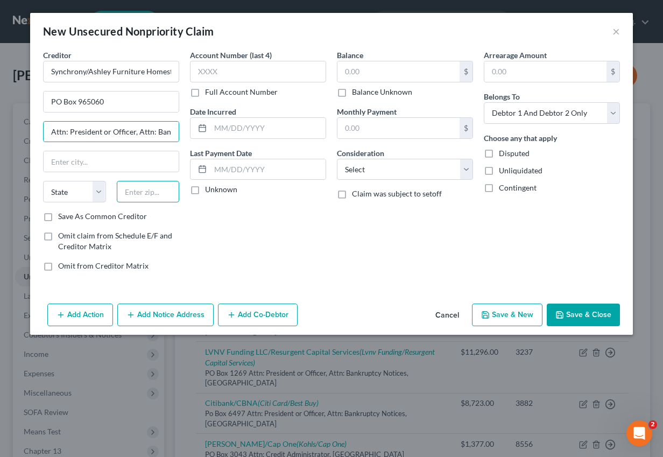
click at [158, 184] on input "text" at bounding box center [148, 192] width 63 height 22
paste input "32896"
click at [97, 214] on label "Save As Common Creditor" at bounding box center [102, 216] width 89 height 11
click at [69, 214] on input "Save As Common Creditor" at bounding box center [65, 214] width 7 height 7
click at [143, 322] on button "Add Notice Address" at bounding box center [165, 314] width 96 height 23
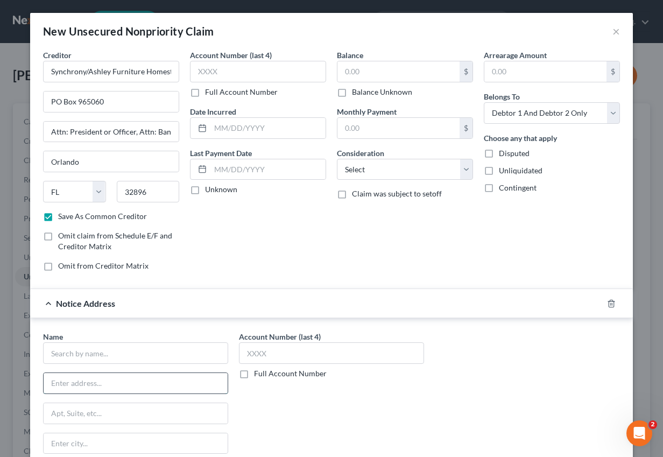
click at [104, 378] on input "text" at bounding box center [136, 383] width 184 height 20
paste input "Po Box 71757"
click at [131, 74] on input "Synchrony/Ashley Furniture Homestore" at bounding box center [111, 72] width 136 height 22
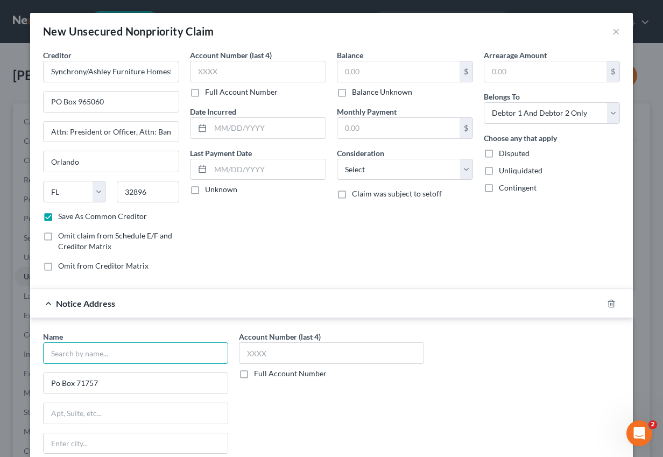
click at [97, 359] on input "text" at bounding box center [135, 353] width 185 height 22
paste input "Synchrony/Ashley Furniture Homestore"
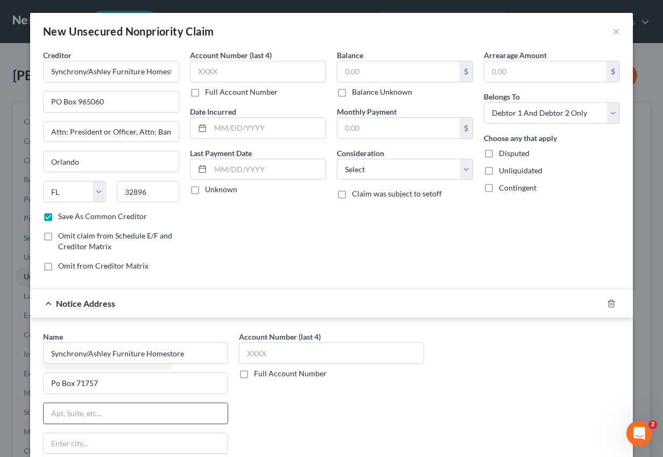
click at [84, 416] on input "text" at bounding box center [136, 413] width 184 height 20
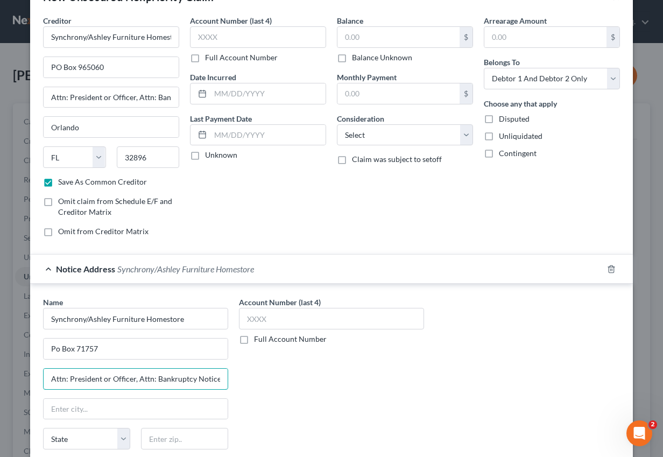
scroll to position [123, 0]
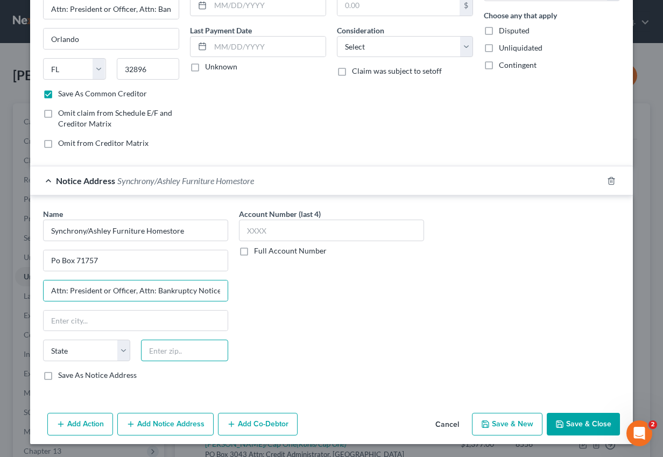
click at [170, 358] on input "text" at bounding box center [184, 350] width 87 height 22
paste input "19176"
click at [124, 326] on input "text" at bounding box center [136, 320] width 184 height 20
paste input "[GEOGRAPHIC_DATA]"
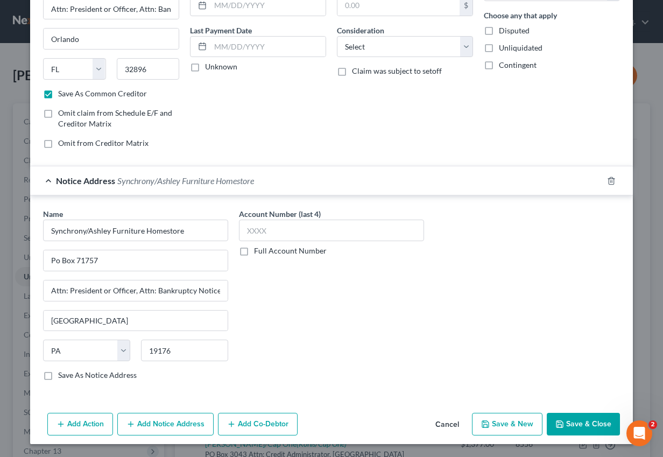
click at [99, 374] on label "Save As Notice Address" at bounding box center [97, 375] width 79 height 11
click at [69, 374] on input "Save As Notice Address" at bounding box center [65, 373] width 7 height 7
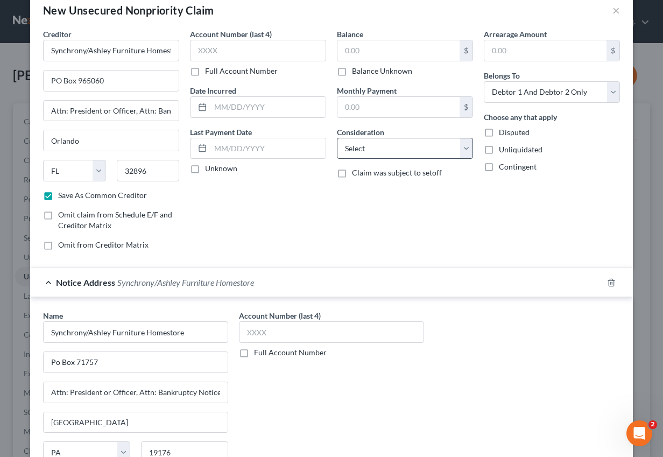
scroll to position [0, 0]
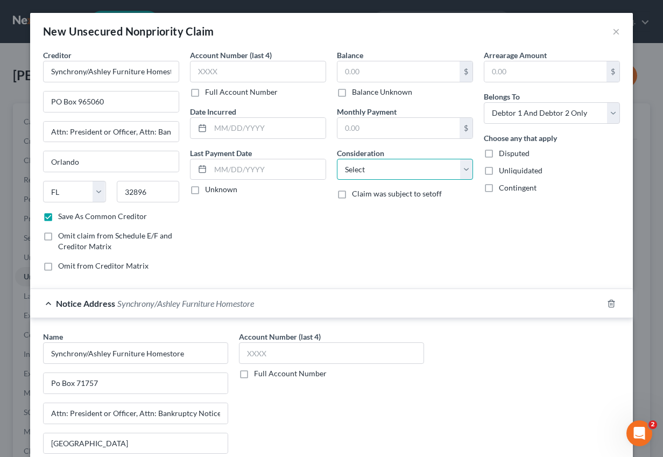
click at [367, 166] on select "Select Cable / Satellite Services Collection Agency Credit Card Debt Debt Couns…" at bounding box center [405, 170] width 136 height 22
click at [337, 159] on select "Select Cable / Satellite Services Collection Agency Credit Card Debt Debt Couns…" at bounding box center [405, 170] width 136 height 22
click at [348, 66] on input "text" at bounding box center [398, 71] width 122 height 20
paste input "2,415"
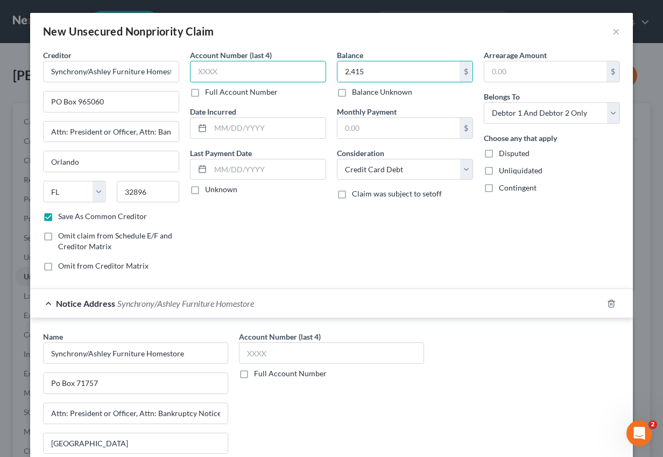
click at [257, 72] on input "text" at bounding box center [258, 72] width 136 height 22
paste input "7556"
click at [374, 129] on input "text" at bounding box center [398, 128] width 122 height 20
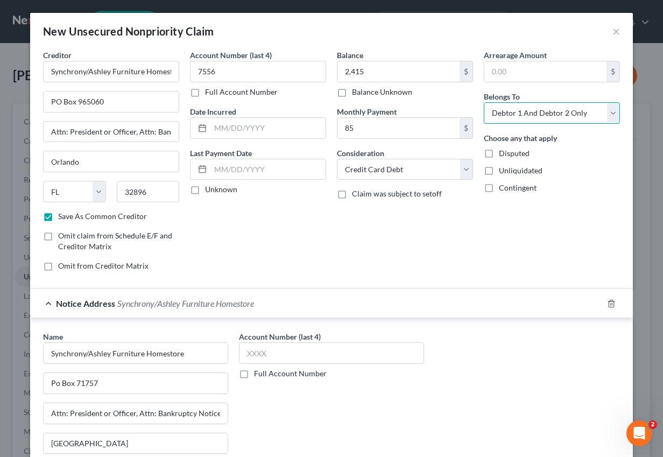
click at [574, 114] on select "Select Debtor 1 Only Debtor 2 Only Debtor 1 And Debtor 2 Only At Least One Of T…" at bounding box center [552, 113] width 136 height 22
click at [484, 102] on select "Select Debtor 1 Only Debtor 2 Only Debtor 1 And Debtor 2 Only At Least One Of T…" at bounding box center [552, 113] width 136 height 22
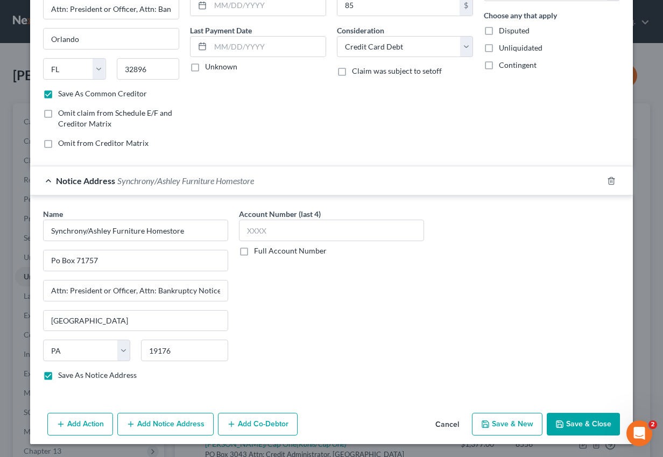
click at [567, 420] on button "Save & Close" at bounding box center [583, 424] width 73 height 23
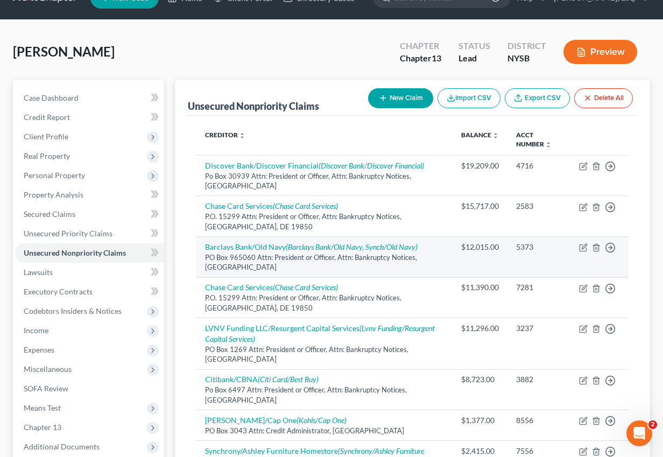
scroll to position [0, 0]
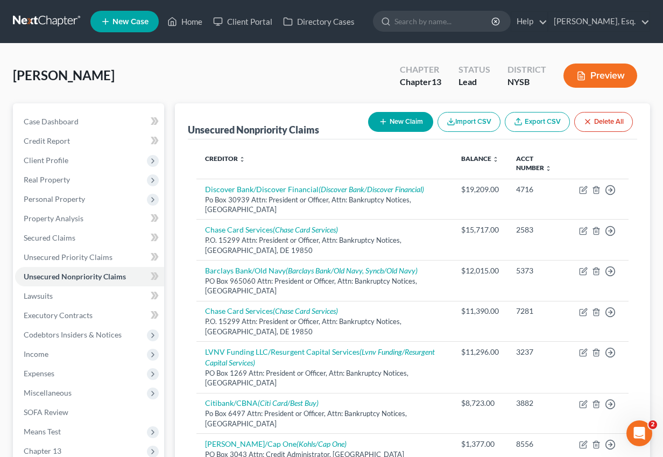
click at [405, 119] on button "New Claim" at bounding box center [400, 122] width 65 height 20
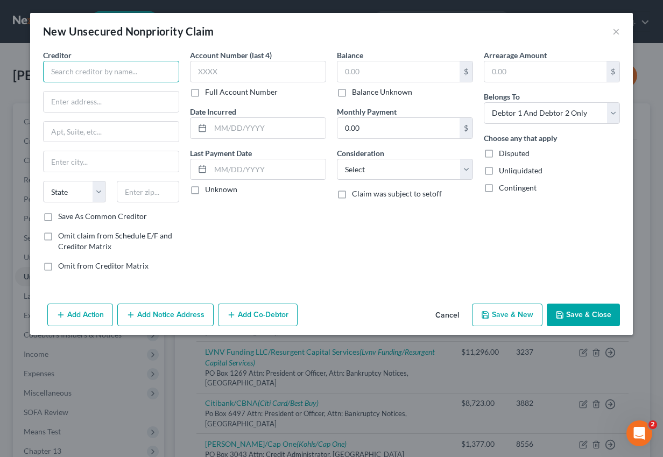
click at [128, 70] on input "text" at bounding box center [111, 72] width 136 height 22
paste input "Chase Card Services"
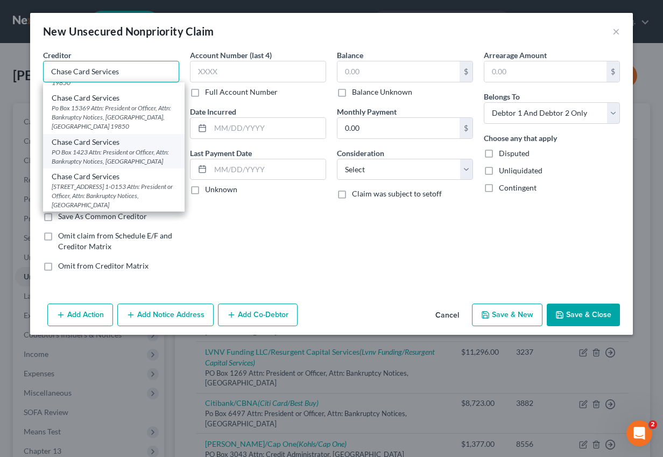
scroll to position [53, 0]
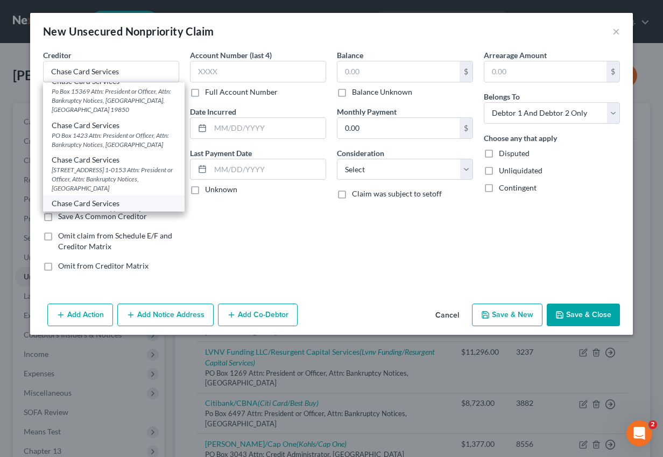
click at [122, 209] on div "P.O. 15299 Attn: President or Officer, Attn: Bankruptcy Notices, [GEOGRAPHIC_DA…" at bounding box center [114, 222] width 124 height 27
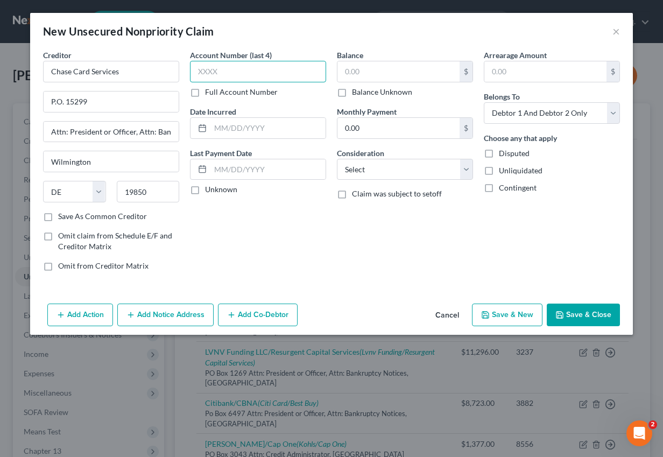
click at [272, 74] on input "text" at bounding box center [258, 72] width 136 height 22
paste input "4101"
click at [363, 73] on input "text" at bounding box center [398, 71] width 122 height 20
paste input "5,709"
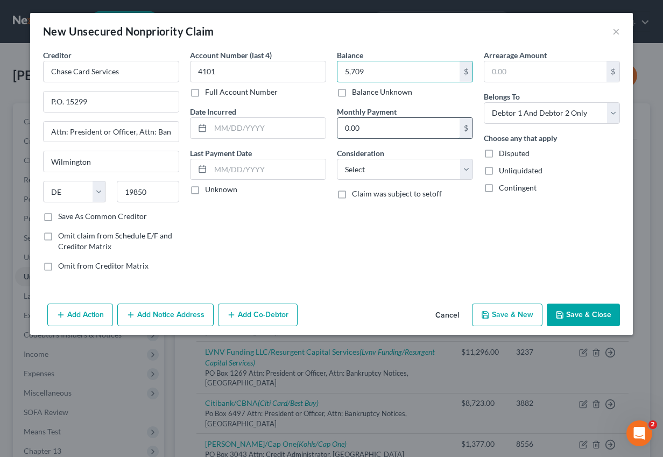
click at [390, 122] on input "0.00" at bounding box center [398, 128] width 122 height 20
paste input "$188"
click at [351, 130] on input "$188" at bounding box center [398, 128] width 122 height 20
click at [418, 173] on select "Select Cable / Satellite Services Collection Agency Credit Card Debt Debt Couns…" at bounding box center [405, 170] width 136 height 22
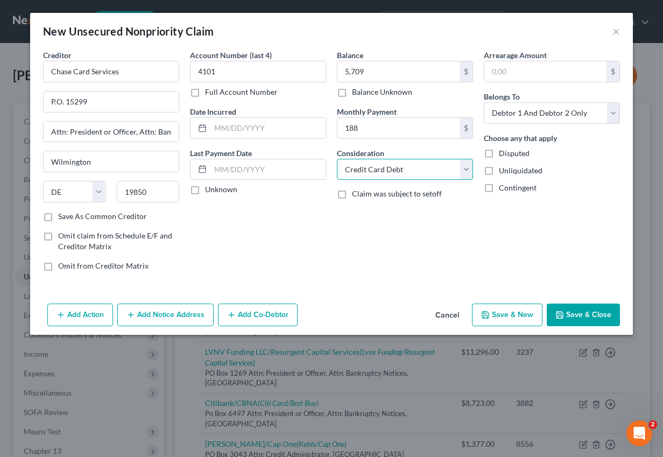
click at [337, 159] on select "Select Cable / Satellite Services Collection Agency Credit Card Debt Debt Couns…" at bounding box center [405, 170] width 136 height 22
click at [496, 310] on button "Save & New" at bounding box center [507, 314] width 70 height 23
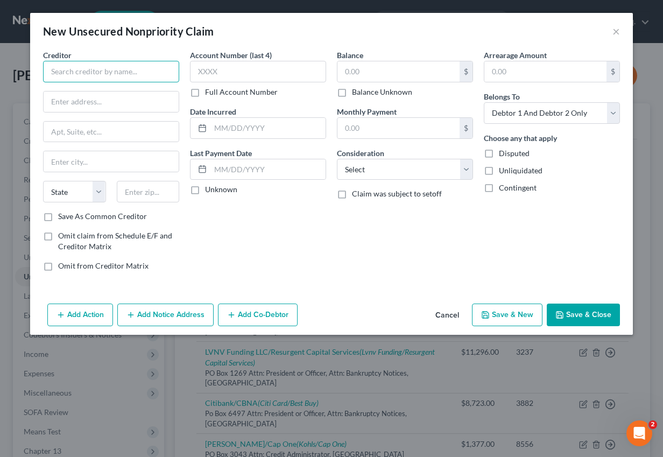
click at [158, 69] on input "text" at bounding box center [111, 72] width 136 height 22
paste input "Citibank/The Home Depot"
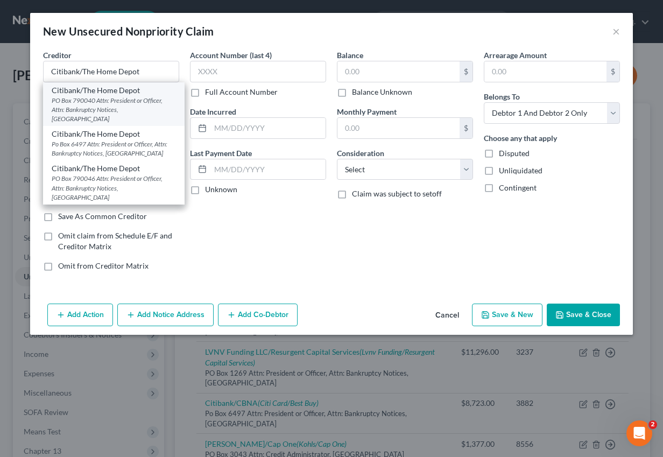
click at [146, 105] on div "PO Box 790040 Attn: President or Officer, Attn: Bankruptcy Notices, [GEOGRAPHIC…" at bounding box center [114, 109] width 124 height 27
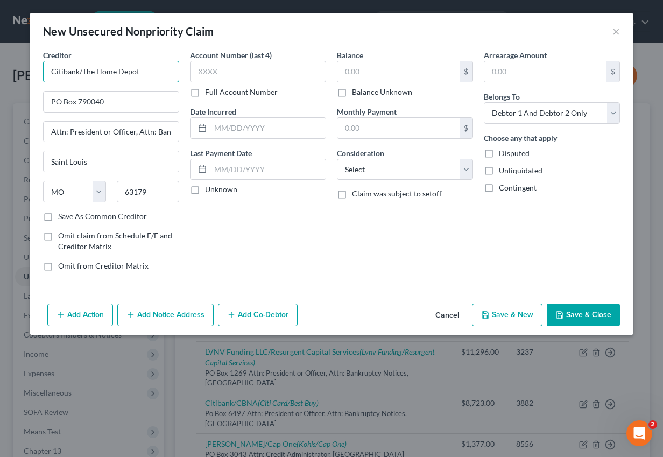
click at [161, 72] on input "Citibank/The Home Depot" at bounding box center [111, 72] width 136 height 22
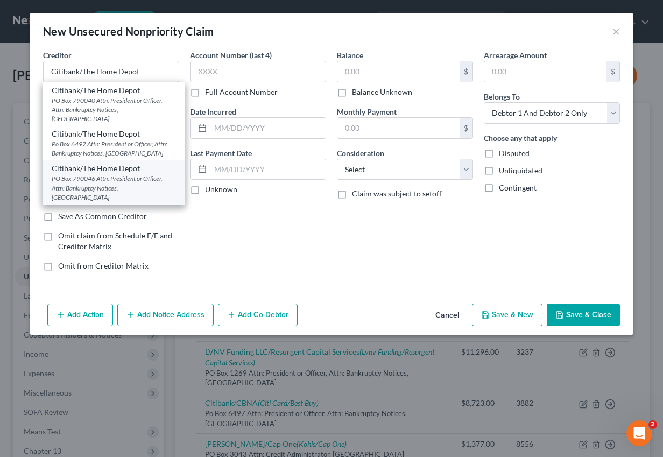
click at [130, 173] on div "Citibank/The Home Depot" at bounding box center [114, 168] width 124 height 11
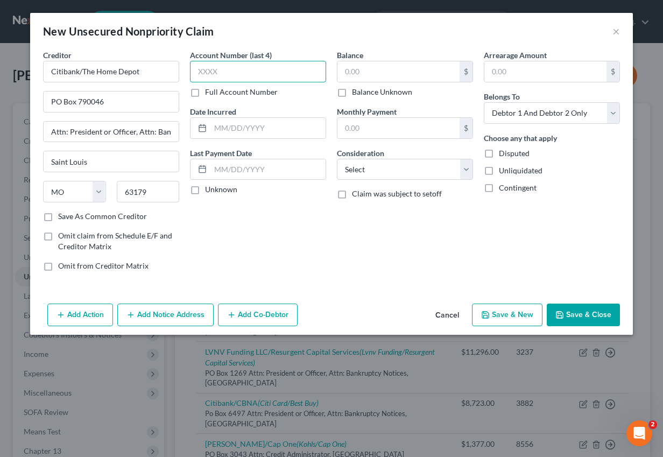
click at [274, 76] on input "text" at bounding box center [258, 72] width 136 height 22
paste input "4385"
click at [358, 74] on input "text" at bounding box center [398, 71] width 122 height 20
paste input "8,679"
click at [359, 132] on input "text" at bounding box center [398, 128] width 122 height 20
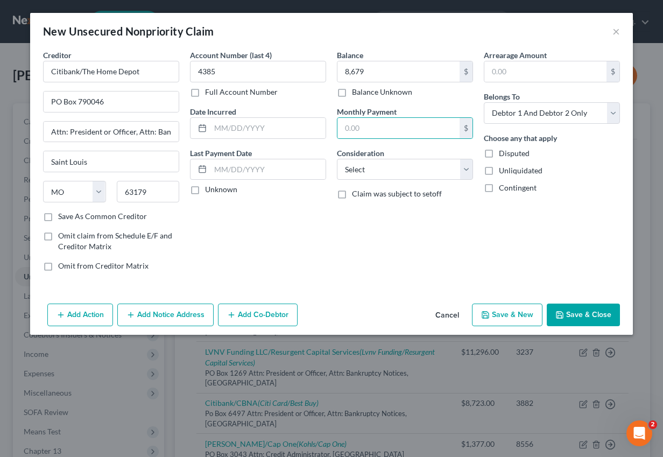
click at [352, 188] on label "Claim was subject to setoff" at bounding box center [397, 193] width 90 height 11
click at [356, 188] on input "Claim was subject to setoff" at bounding box center [359, 191] width 7 height 7
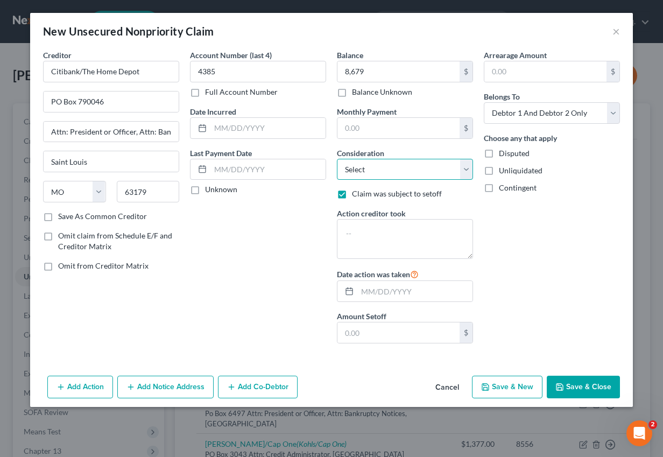
click at [347, 175] on select "Select Cable / Satellite Services Collection Agency Credit Card Debt Debt Couns…" at bounding box center [405, 170] width 136 height 22
click at [337, 159] on select "Select Cable / Satellite Services Collection Agency Credit Card Debt Debt Couns…" at bounding box center [405, 170] width 136 height 22
click at [352, 196] on label "Claim was subject to setoff" at bounding box center [397, 193] width 90 height 11
click at [356, 195] on input "Claim was subject to setoff" at bounding box center [359, 191] width 7 height 7
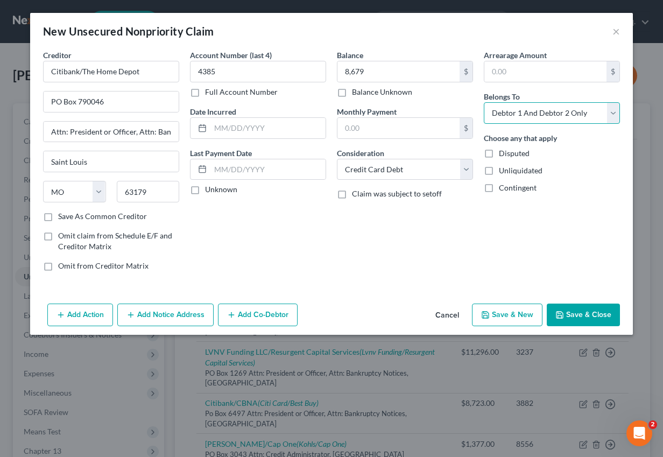
click at [524, 117] on select "Select Debtor 1 Only Debtor 2 Only Debtor 1 And Debtor 2 Only At Least One Of T…" at bounding box center [552, 113] width 136 height 22
click at [484, 102] on select "Select Debtor 1 Only Debtor 2 Only Debtor 1 And Debtor 2 Only At Least One Of T…" at bounding box center [552, 113] width 136 height 22
click at [373, 126] on input "text" at bounding box center [398, 128] width 122 height 20
paste input "$310"
click at [352, 128] on input "$310" at bounding box center [398, 128] width 122 height 20
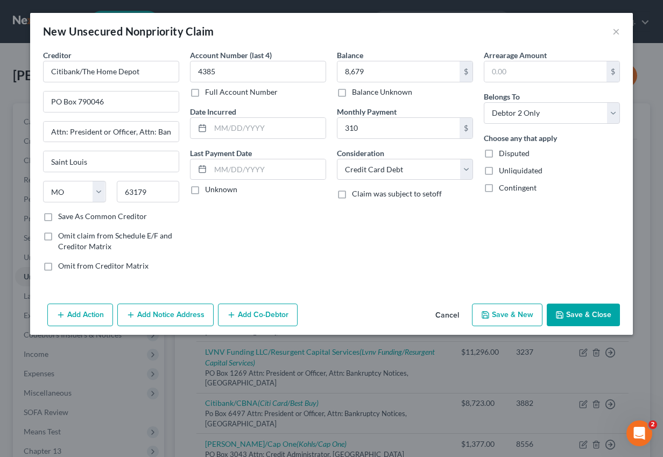
click at [176, 317] on button "Add Notice Address" at bounding box center [165, 314] width 96 height 23
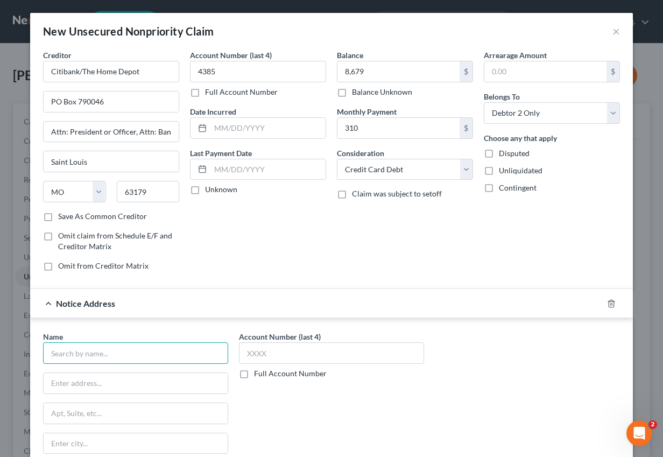
click at [112, 362] on input "text" at bounding box center [135, 353] width 185 height 22
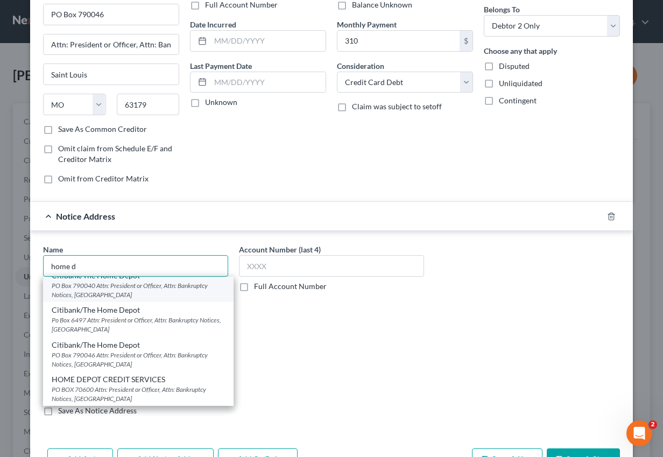
scroll to position [88, 0]
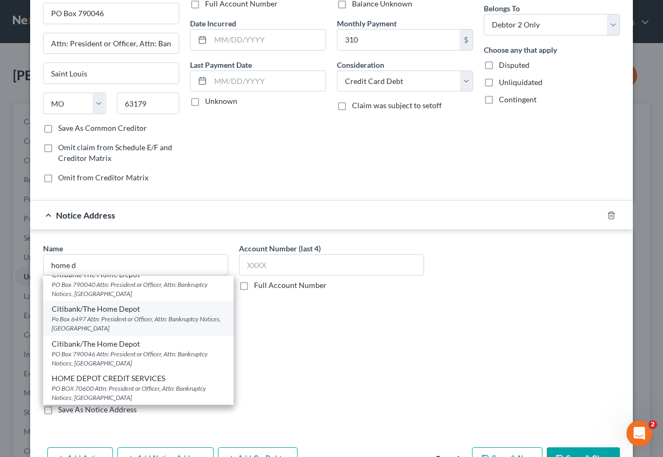
click at [135, 324] on div "Po Box 6497 Attn: President or Officer, Attn: Bankruptcy Notices, [GEOGRAPHIC_D…" at bounding box center [138, 323] width 173 height 18
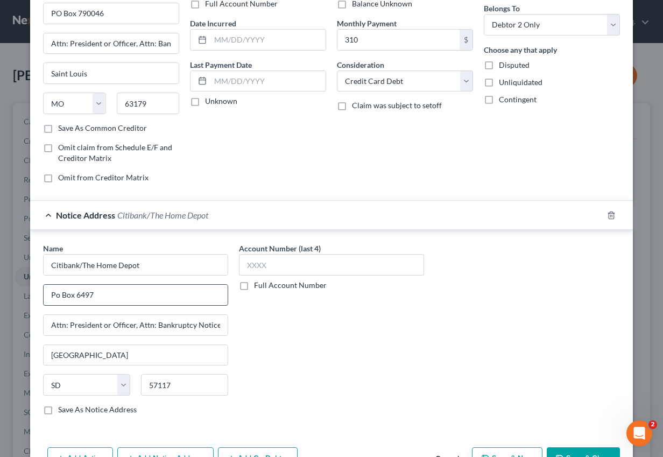
scroll to position [0, 0]
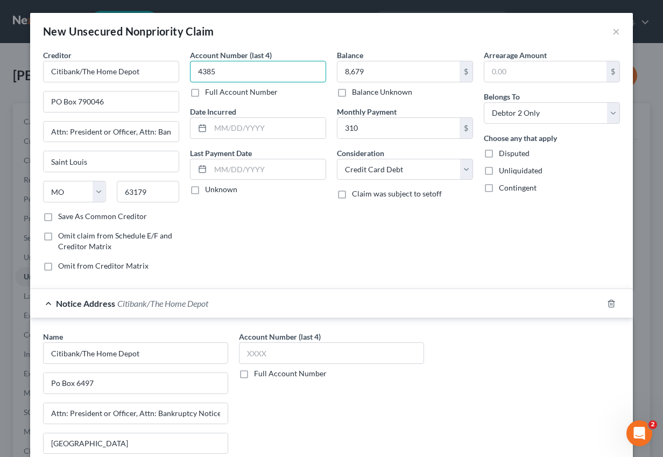
click at [244, 67] on input "4385" at bounding box center [258, 72] width 136 height 22
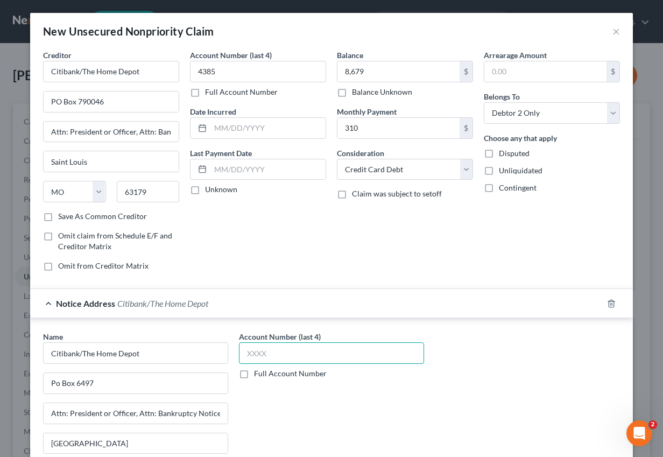
click at [268, 356] on input "text" at bounding box center [331, 353] width 185 height 22
paste input "4385"
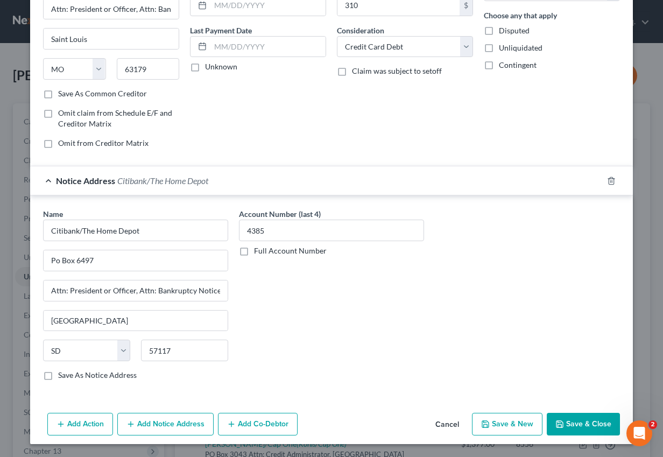
click at [576, 427] on button "Save & Close" at bounding box center [583, 424] width 73 height 23
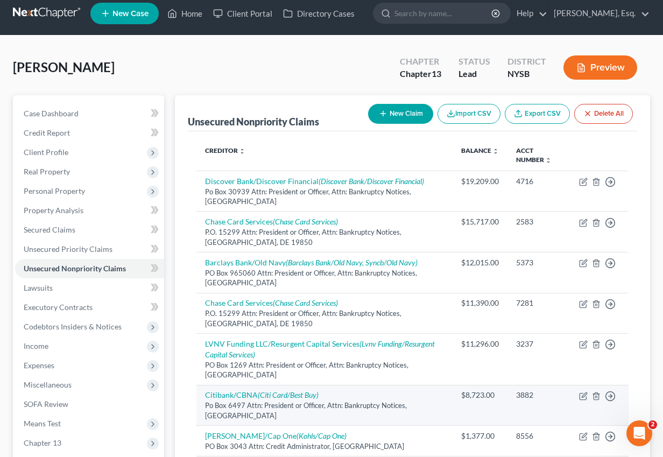
scroll to position [0, 0]
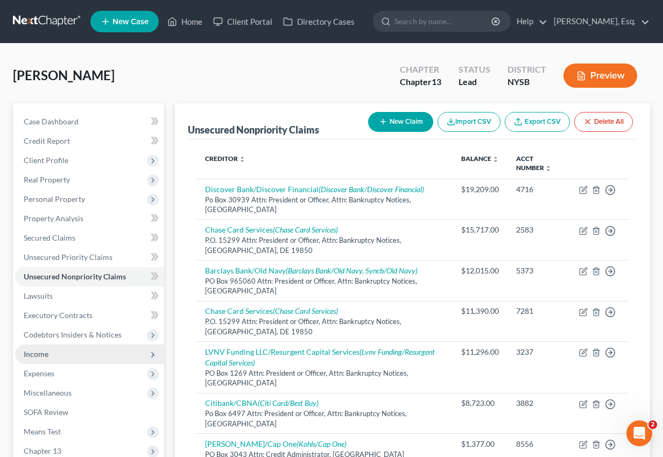
click at [54, 353] on span "Income" at bounding box center [89, 353] width 149 height 19
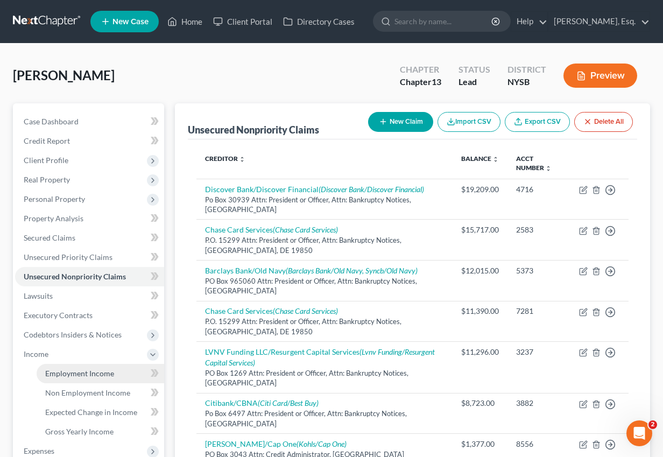
click at [94, 373] on span "Employment Income" at bounding box center [79, 373] width 69 height 9
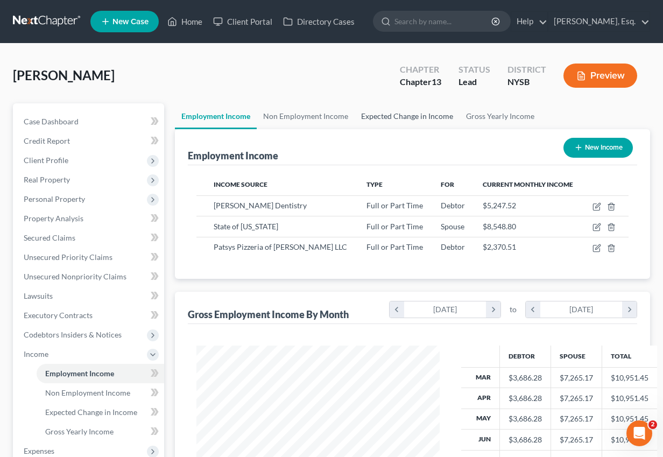
scroll to position [193, 264]
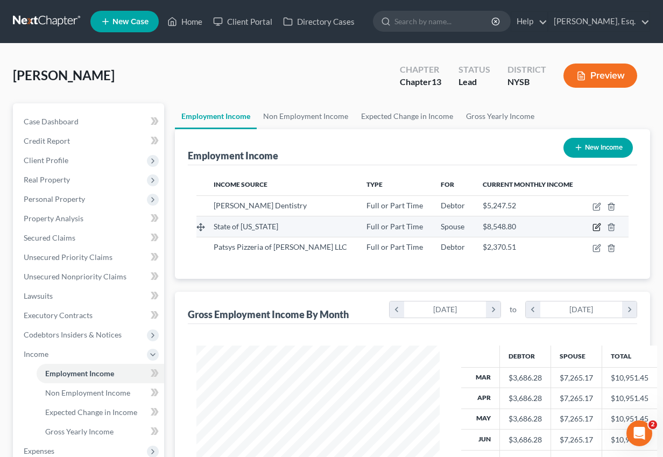
click at [597, 223] on icon "button" at bounding box center [596, 227] width 9 height 9
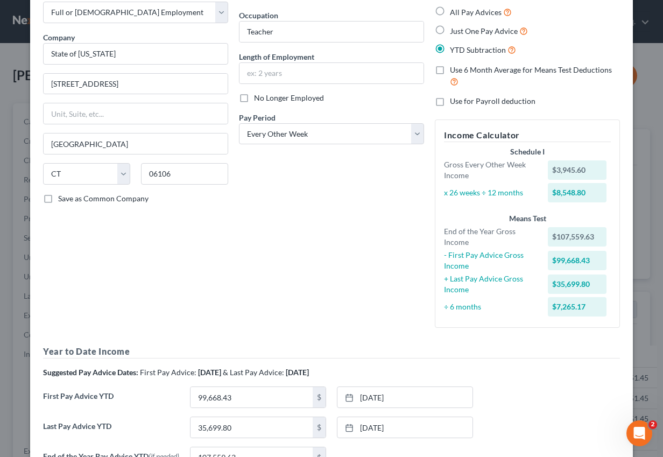
scroll to position [179, 0]
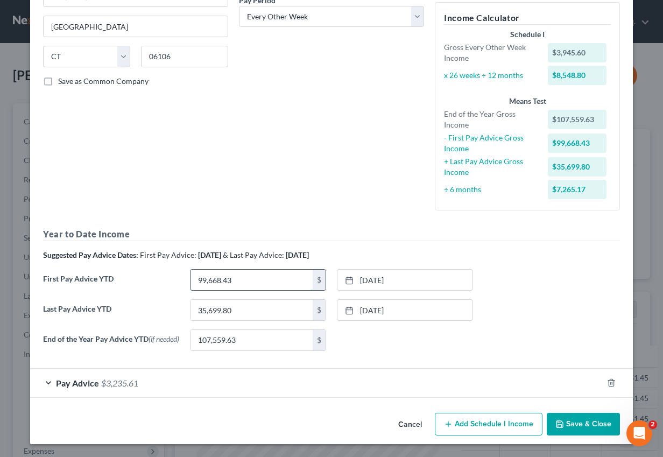
click at [278, 281] on input "99,668.43" at bounding box center [251, 280] width 122 height 20
click at [250, 312] on input "35,699.80" at bounding box center [251, 310] width 122 height 20
click at [265, 343] on input "107,559.63" at bounding box center [251, 340] width 122 height 20
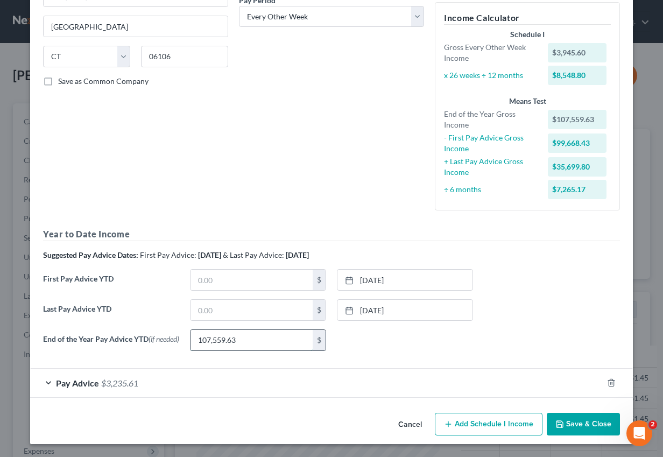
click at [265, 343] on input "107,559.63" at bounding box center [251, 340] width 122 height 20
click at [440, 280] on link "[DATE]" at bounding box center [404, 280] width 135 height 20
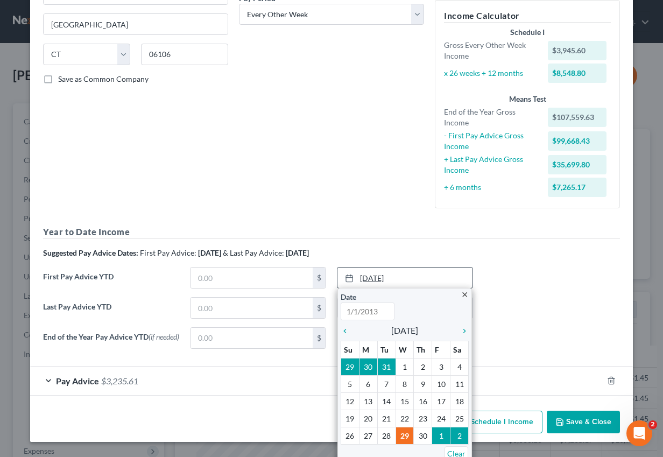
scroll to position [162, 0]
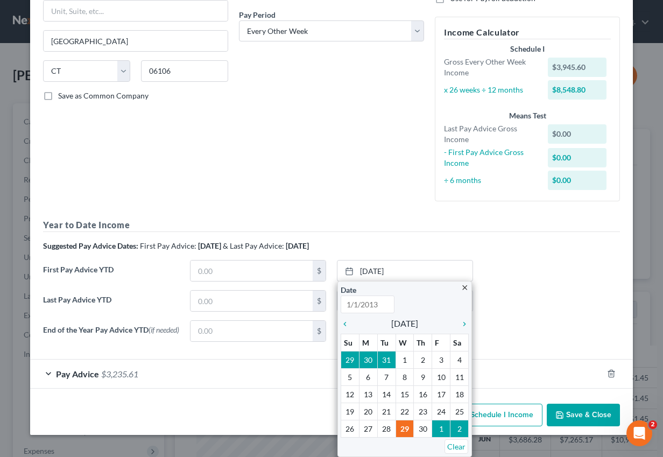
click at [510, 265] on div "First Pay Advice YTD $ [DATE] close Date Time 12:00 AM chevron_left [DATE] chev…" at bounding box center [332, 275] width 588 height 30
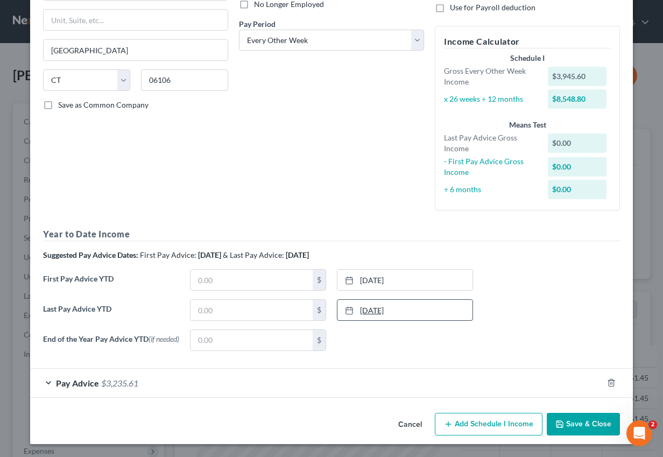
scroll to position [155, 0]
click at [404, 307] on link "[DATE]" at bounding box center [404, 310] width 135 height 20
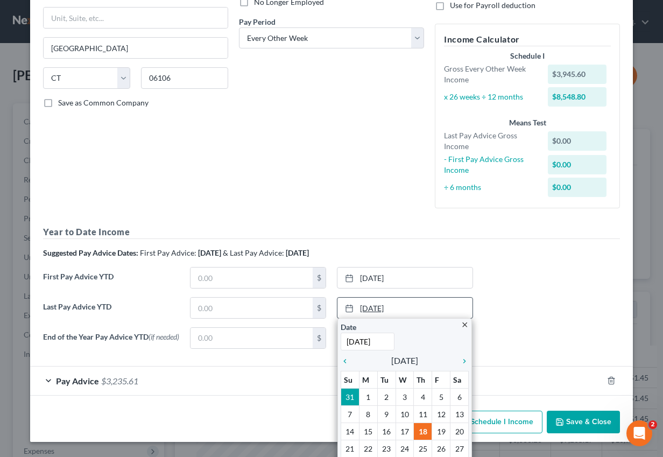
click at [403, 305] on link "[DATE]" at bounding box center [404, 308] width 135 height 20
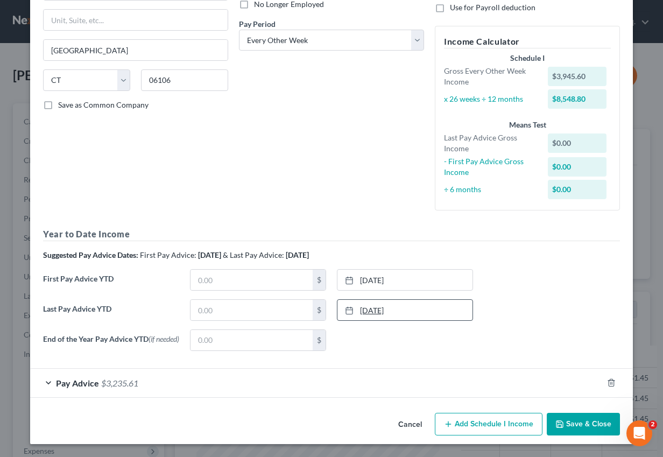
click at [372, 308] on link "[DATE]" at bounding box center [404, 310] width 135 height 20
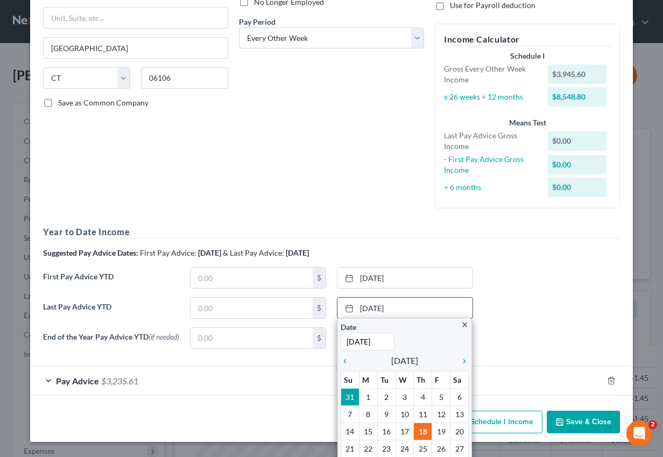
click at [384, 341] on input "[DATE]" at bounding box center [368, 341] width 54 height 18
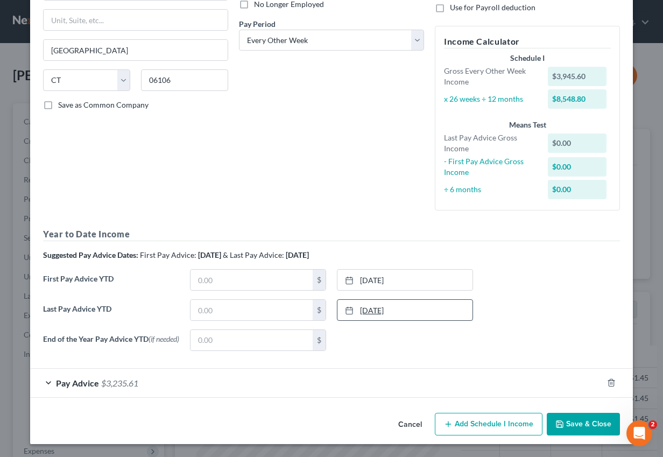
click at [406, 304] on link "[DATE]" at bounding box center [404, 310] width 135 height 20
click at [261, 307] on input "text" at bounding box center [251, 310] width 122 height 20
click at [381, 275] on link "[DATE]" at bounding box center [404, 280] width 135 height 20
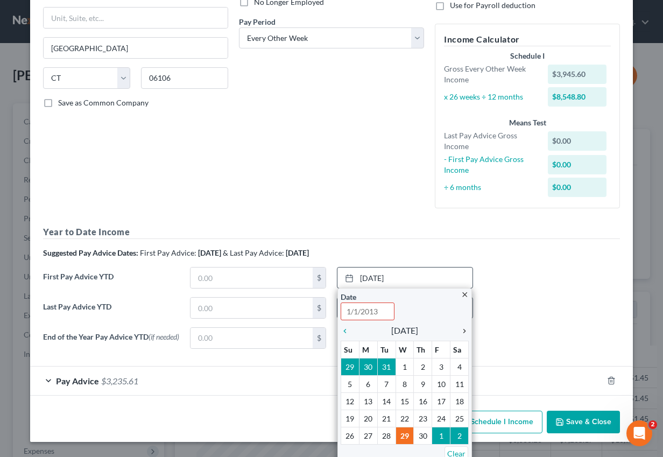
click at [462, 327] on icon "chevron_right" at bounding box center [462, 331] width 14 height 9
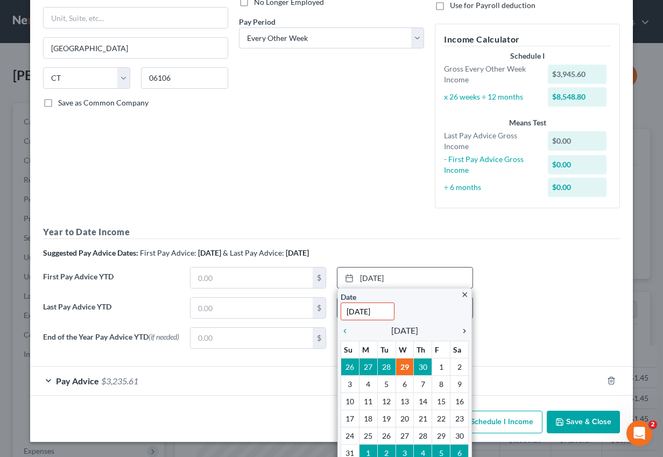
click at [462, 327] on icon "chevron_right" at bounding box center [462, 331] width 14 height 9
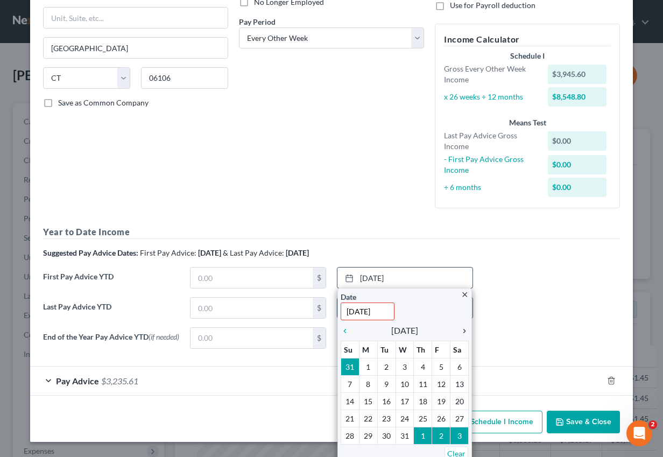
click at [462, 327] on icon "chevron_right" at bounding box center [462, 331] width 14 height 9
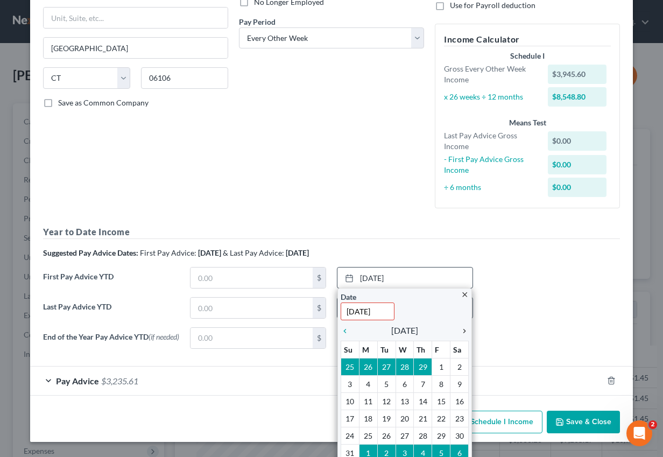
click at [462, 327] on icon "chevron_right" at bounding box center [462, 331] width 14 height 9
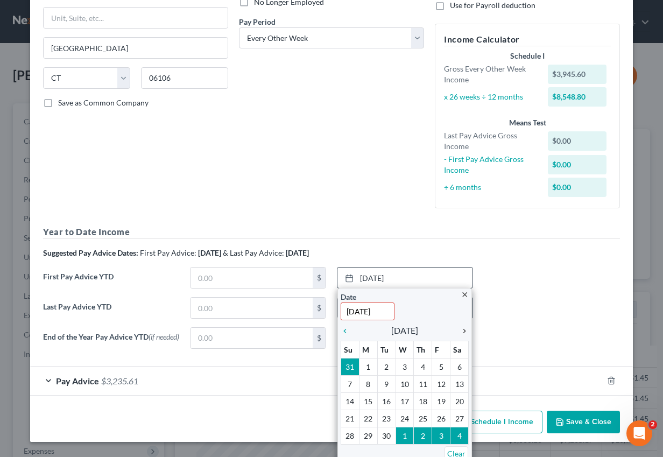
click at [462, 327] on icon "chevron_right" at bounding box center [462, 331] width 14 height 9
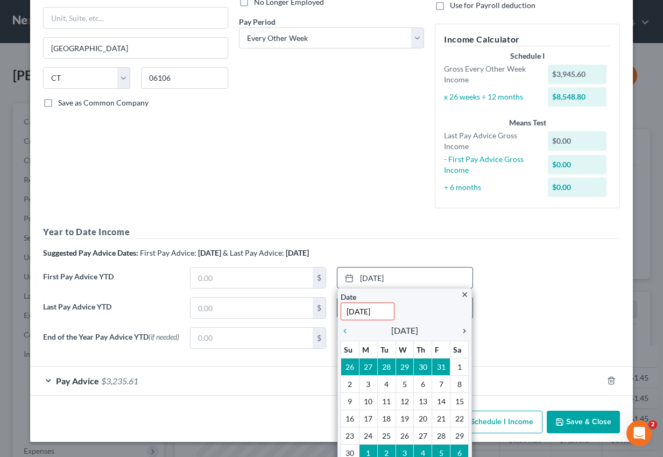
click at [462, 327] on icon "chevron_right" at bounding box center [462, 331] width 14 height 9
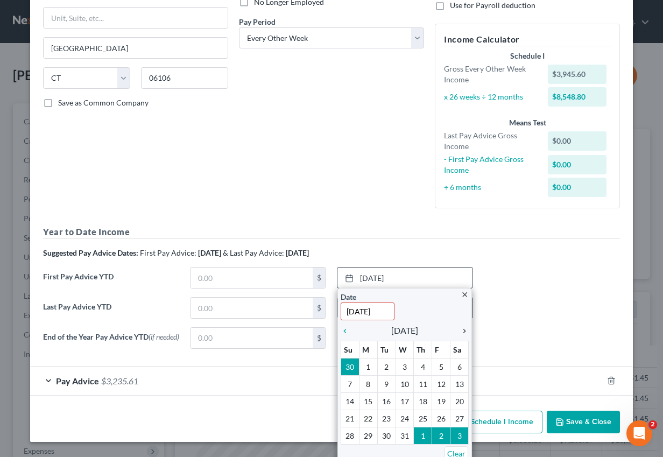
click at [462, 327] on icon "chevron_right" at bounding box center [462, 331] width 14 height 9
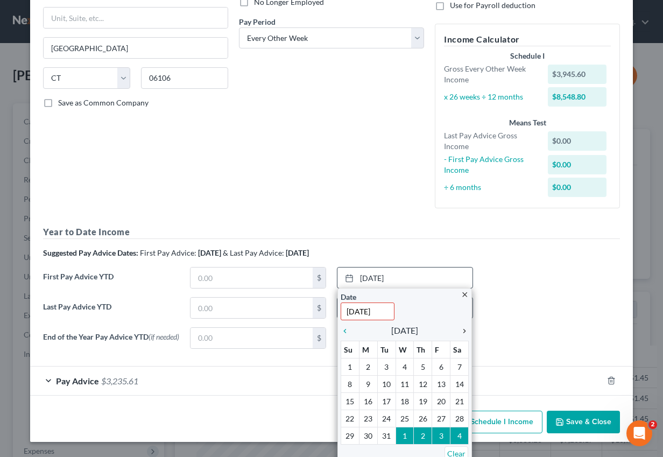
click at [462, 327] on icon "chevron_right" at bounding box center [462, 331] width 14 height 9
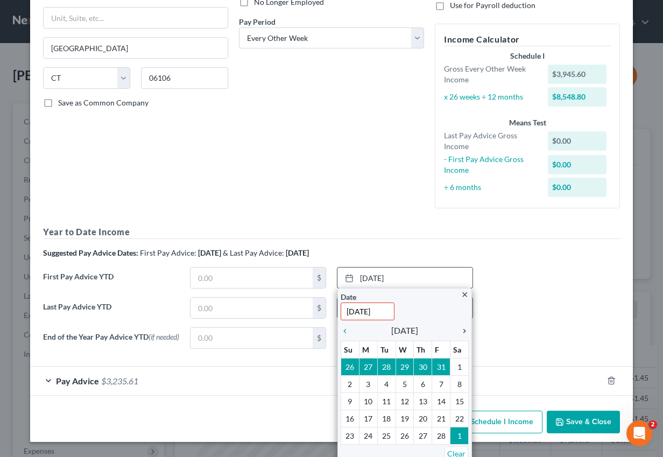
click at [462, 327] on icon "chevron_right" at bounding box center [462, 331] width 14 height 9
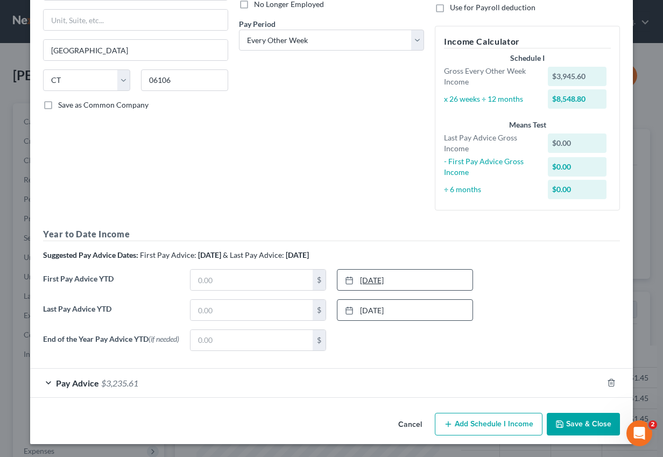
click at [363, 280] on link "[DATE]" at bounding box center [404, 280] width 135 height 20
click at [215, 278] on input "text" at bounding box center [251, 280] width 122 height 20
paste input "22,976.20"
click at [399, 300] on link "[DATE]" at bounding box center [404, 310] width 135 height 20
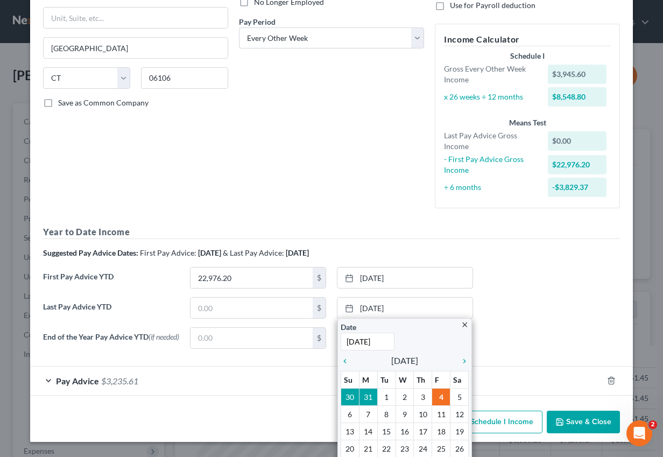
click at [521, 370] on div "Pay Advice $3,235.61" at bounding box center [316, 380] width 572 height 29
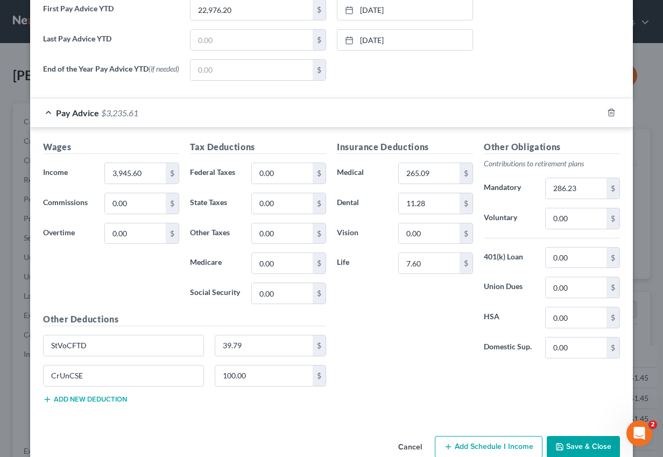
scroll to position [448, 0]
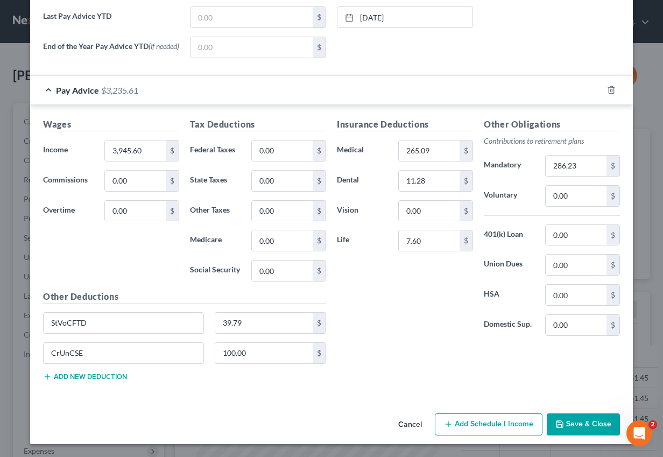
click at [568, 429] on button "Save & Close" at bounding box center [583, 424] width 73 height 23
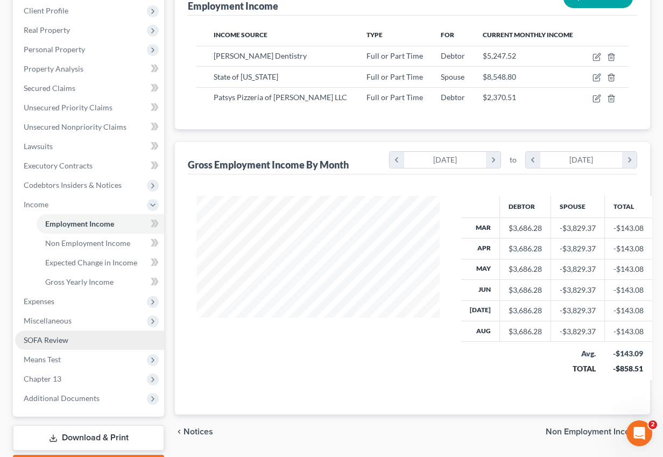
click at [82, 336] on link "SOFA Review" at bounding box center [89, 339] width 149 height 19
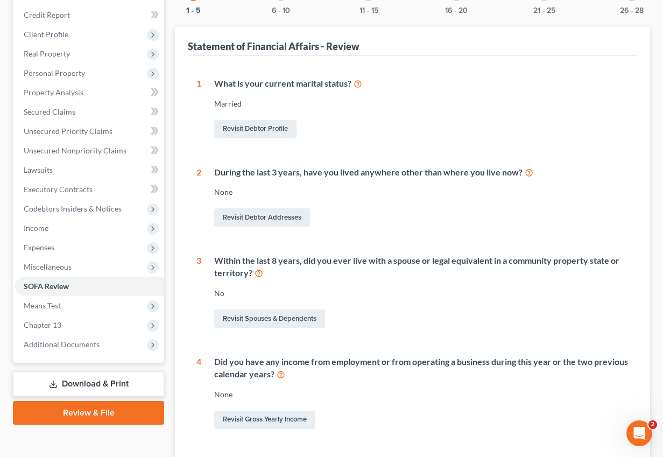
scroll to position [136, 0]
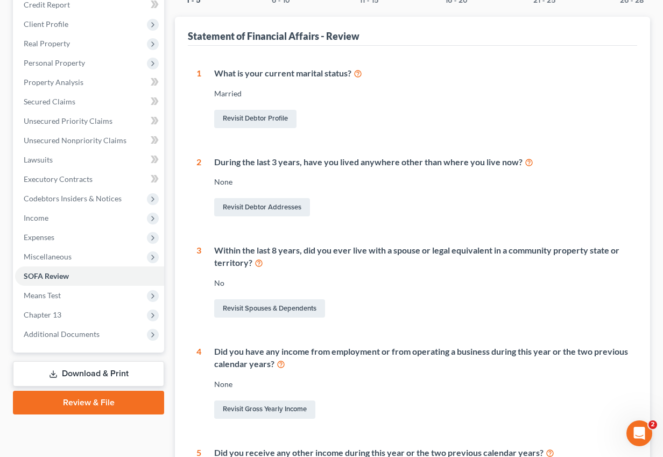
click at [273, 398] on div "Revisit Gross Yearly Income" at bounding box center [421, 409] width 414 height 23
click at [273, 406] on link "Revisit Gross Yearly Income" at bounding box center [264, 409] width 101 height 18
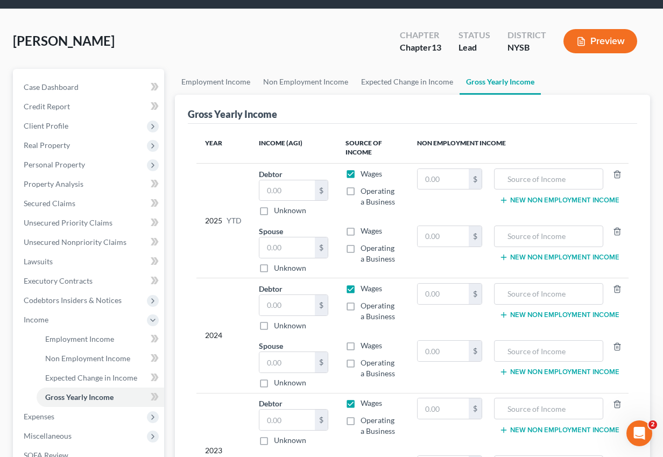
scroll to position [56, 0]
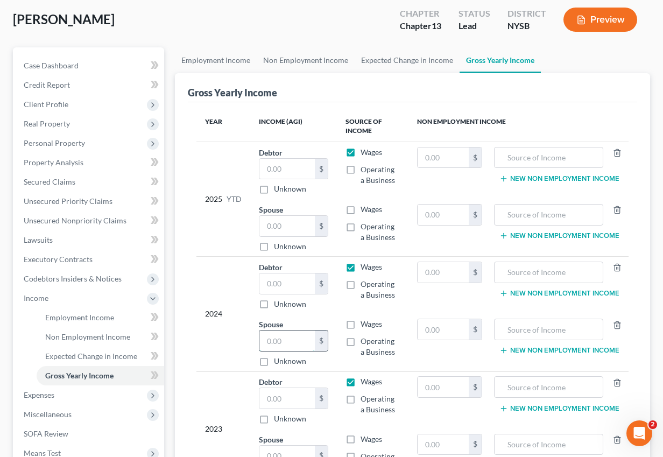
click at [281, 336] on input "text" at bounding box center [286, 340] width 55 height 20
paste input "110,334.72"
click at [360, 324] on label "Wages" at bounding box center [371, 324] width 22 height 11
click at [365, 324] on input "Wages" at bounding box center [368, 322] width 7 height 7
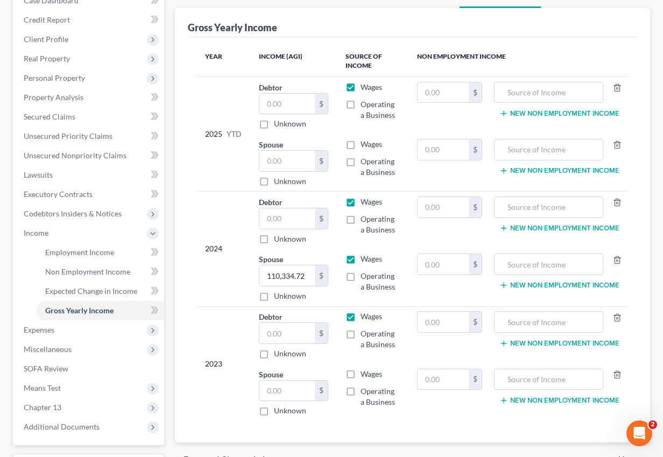
scroll to position [211, 0]
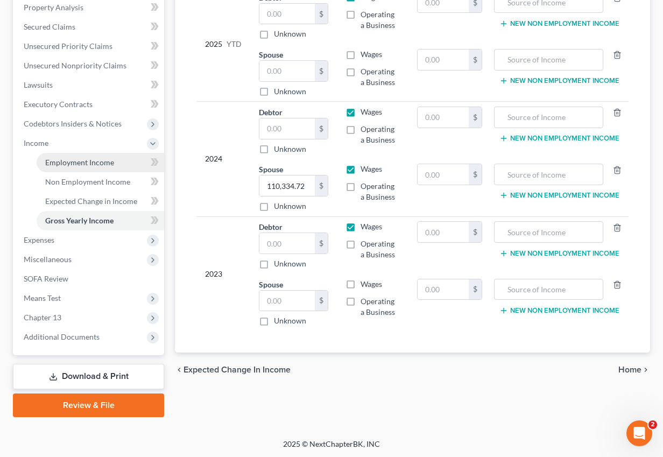
click at [77, 160] on span "Employment Income" at bounding box center [79, 162] width 69 height 9
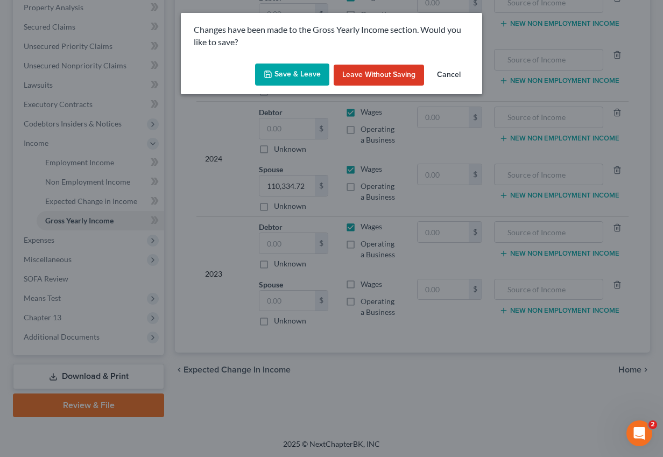
click at [294, 77] on button "Save & Leave" at bounding box center [292, 74] width 74 height 23
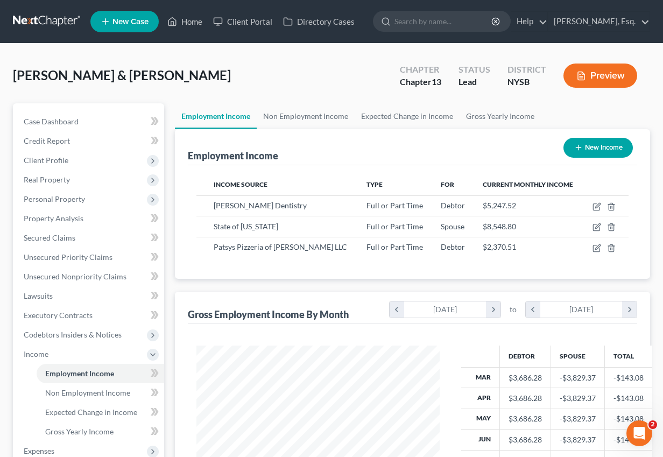
click at [592, 152] on button "New Income" at bounding box center [597, 148] width 69 height 20
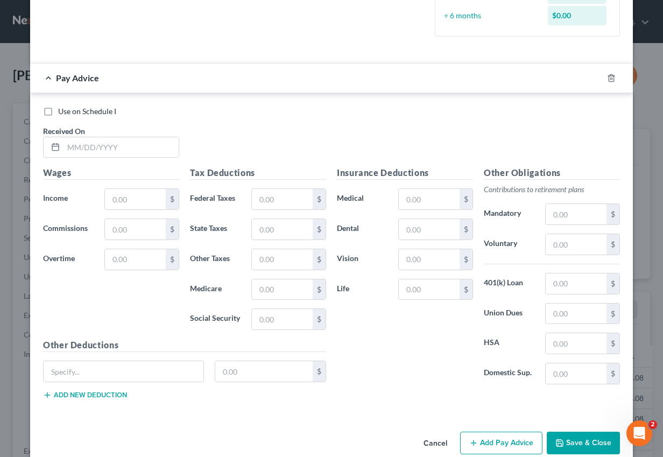
scroll to position [317, 0]
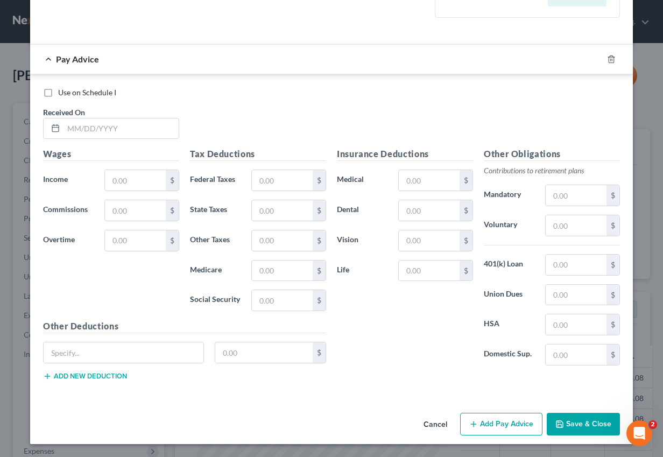
click at [440, 427] on button "Cancel" at bounding box center [435, 425] width 41 height 22
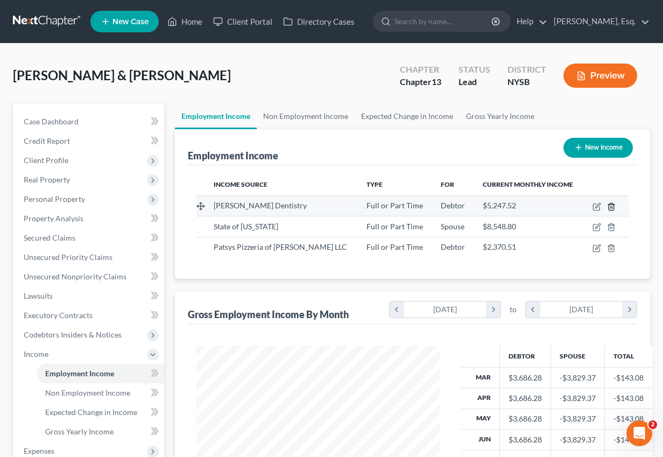
click at [615, 204] on icon "button" at bounding box center [611, 206] width 9 height 9
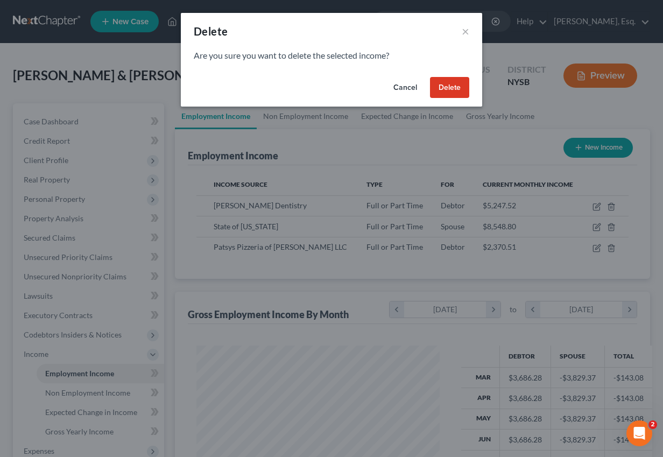
click at [453, 90] on button "Delete" at bounding box center [449, 88] width 39 height 22
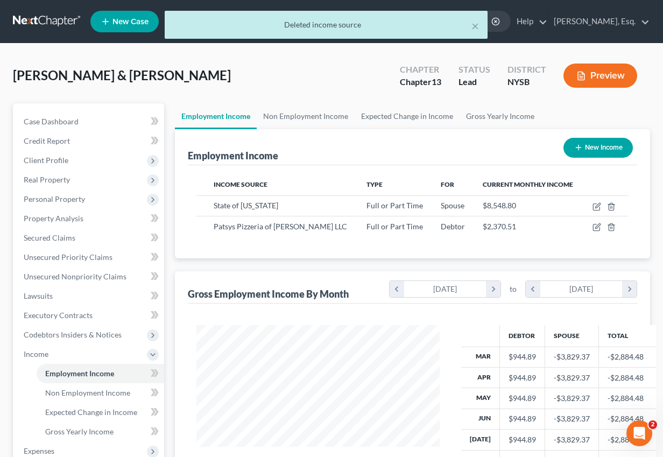
click at [614, 148] on button "New Income" at bounding box center [597, 148] width 69 height 20
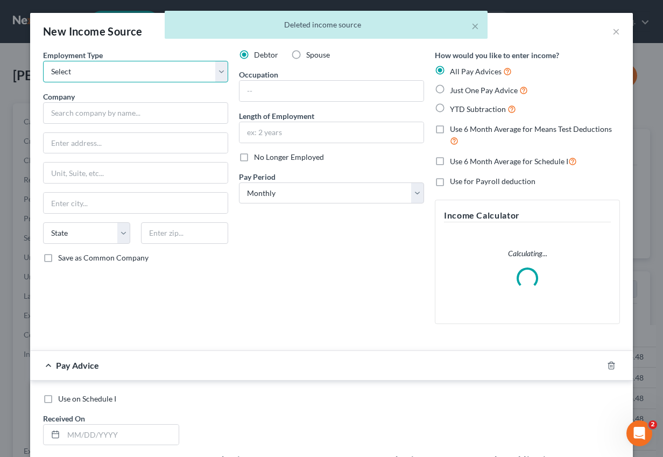
click at [176, 68] on select "Select Full or [DEMOGRAPHIC_DATA] Employment Self Employment" at bounding box center [135, 72] width 185 height 22
click at [43, 61] on select "Select Full or [DEMOGRAPHIC_DATA] Employment Self Employment" at bounding box center [135, 72] width 185 height 22
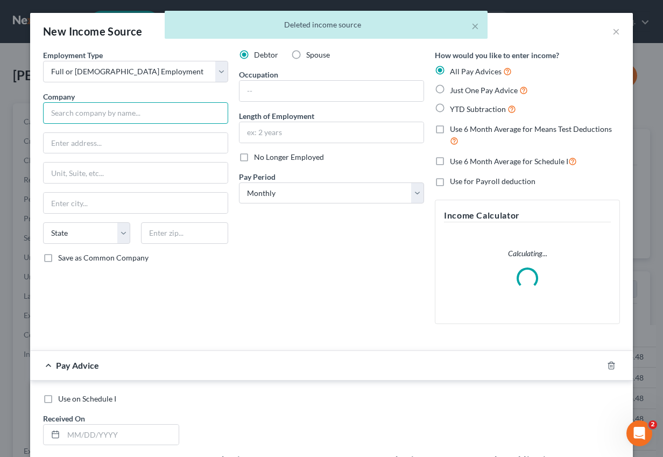
click at [159, 114] on input "text" at bounding box center [135, 113] width 185 height 22
paste input "Clean Carting Services Inc."
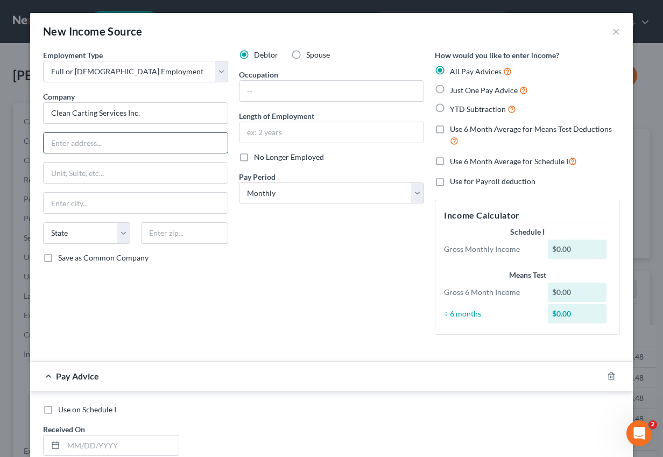
click at [141, 143] on input "text" at bounding box center [136, 143] width 184 height 20
paste input "PO Box 685"
click at [196, 227] on input "text" at bounding box center [184, 233] width 87 height 22
paste input "10596"
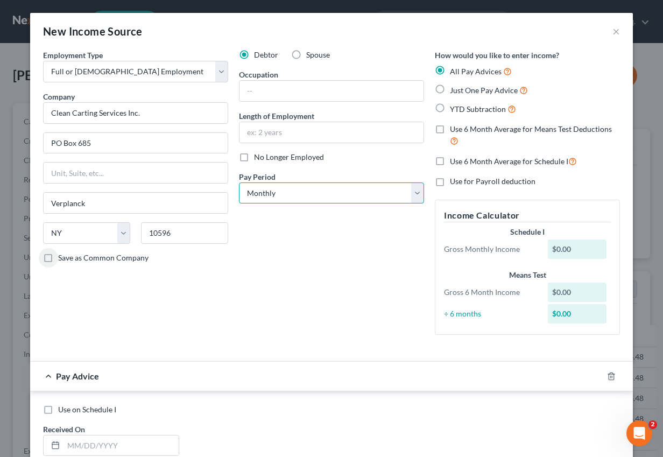
click at [275, 182] on select "Select Monthly Twice Monthly Every Other Week Weekly" at bounding box center [331, 193] width 185 height 22
click at [239, 182] on select "Select Monthly Twice Monthly Every Other Week Weekly" at bounding box center [331, 193] width 185 height 22
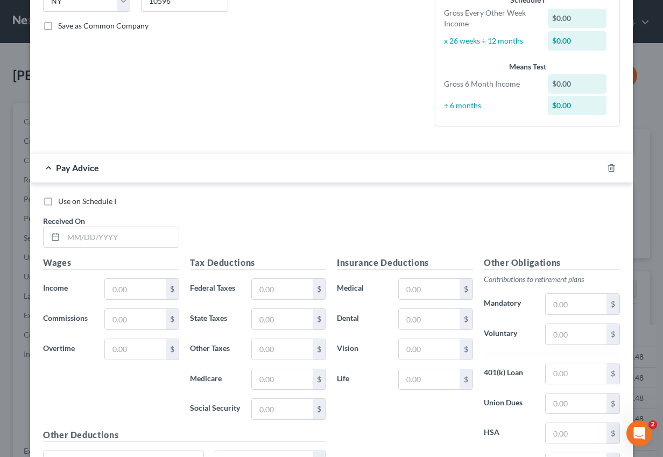
scroll to position [10, 0]
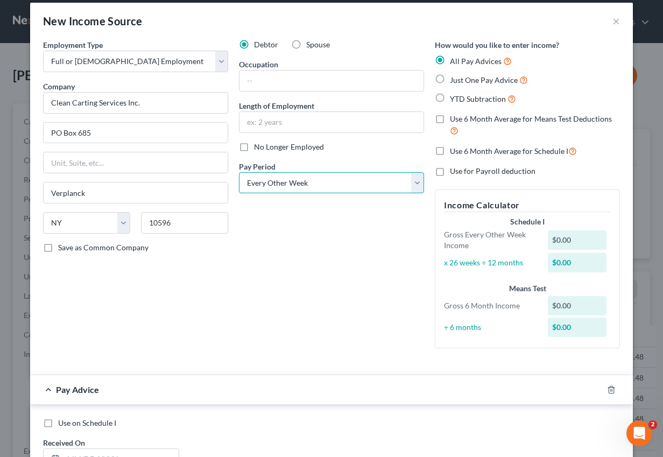
click at [350, 181] on select "Select Monthly Twice Monthly Every Other Week Weekly" at bounding box center [331, 183] width 185 height 22
click at [239, 172] on select "Select Monthly Twice Monthly Every Other Week Weekly" at bounding box center [331, 183] width 185 height 22
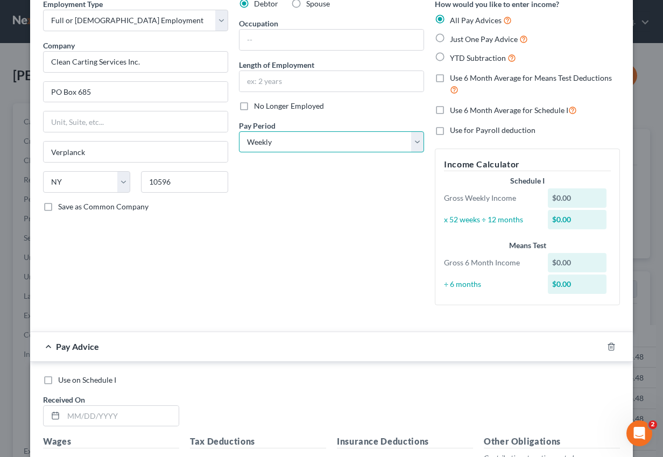
scroll to position [0, 0]
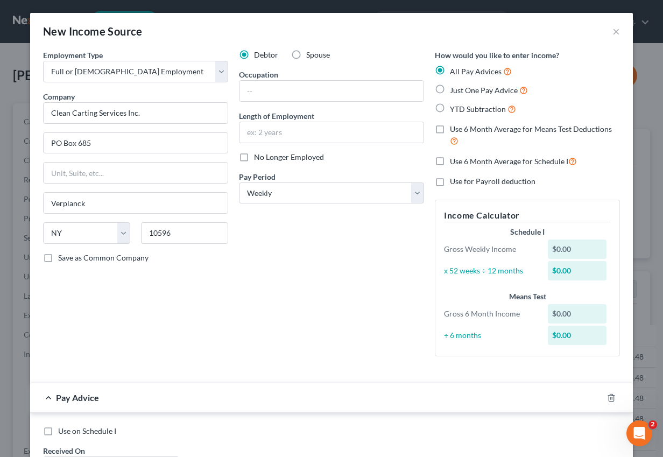
click at [450, 111] on label "YTD Subtraction" at bounding box center [483, 109] width 66 height 12
click at [454, 110] on input "YTD Subtraction" at bounding box center [457, 106] width 7 height 7
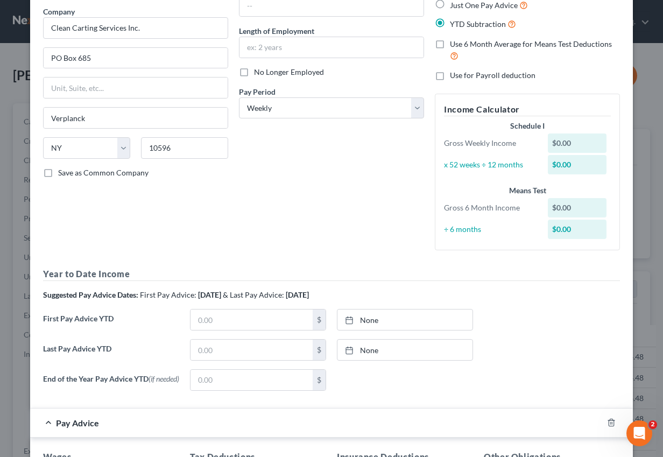
scroll to position [176, 0]
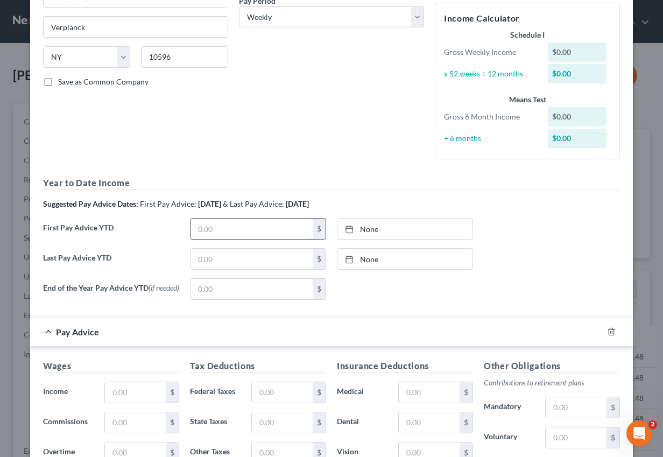
click at [266, 235] on input "text" at bounding box center [251, 228] width 122 height 20
click at [388, 234] on link "None" at bounding box center [404, 228] width 135 height 20
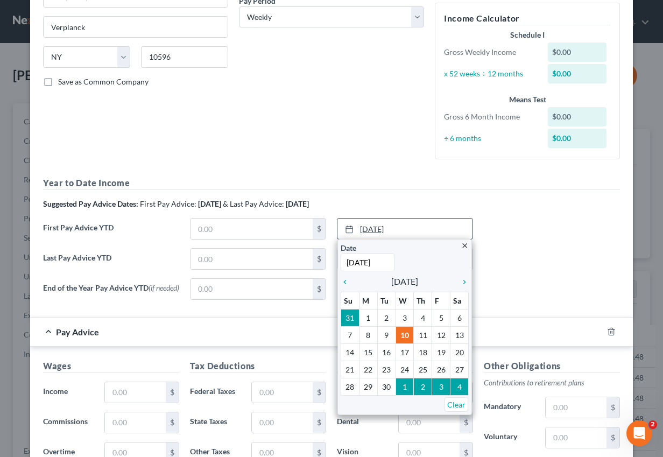
paste input "03/06"
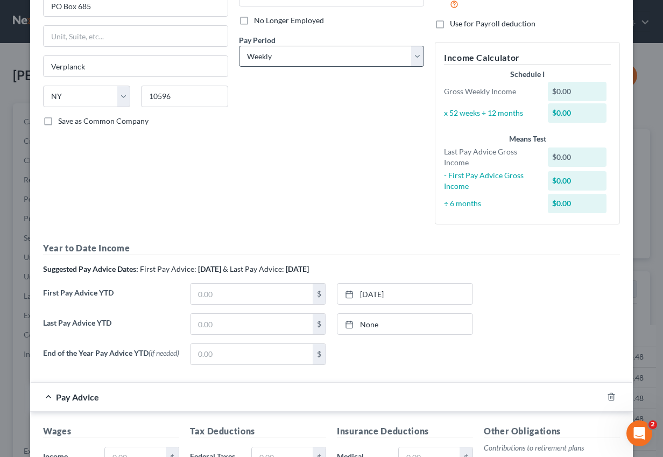
scroll to position [154, 0]
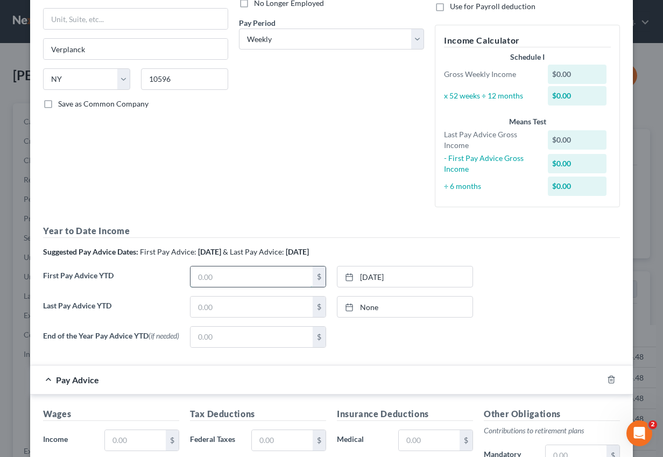
click at [228, 278] on input "text" at bounding box center [251, 276] width 122 height 20
paste input "8,111.30"
click at [364, 307] on link "None" at bounding box center [404, 306] width 135 height 20
paste input "07/23"
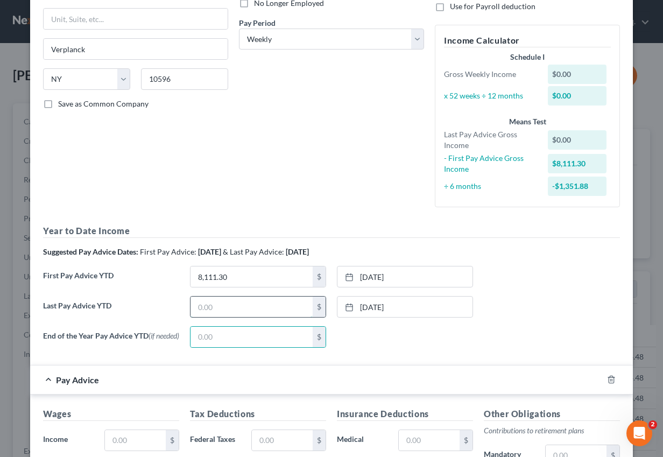
click at [273, 310] on input "text" at bounding box center [251, 306] width 122 height 20
paste input "24,333.90"
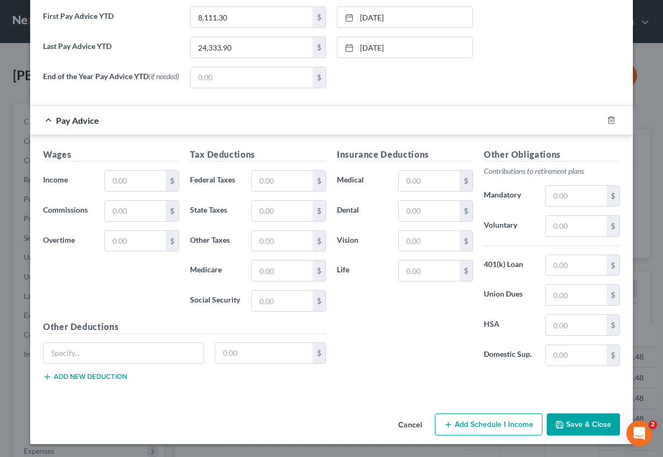
scroll to position [298, 0]
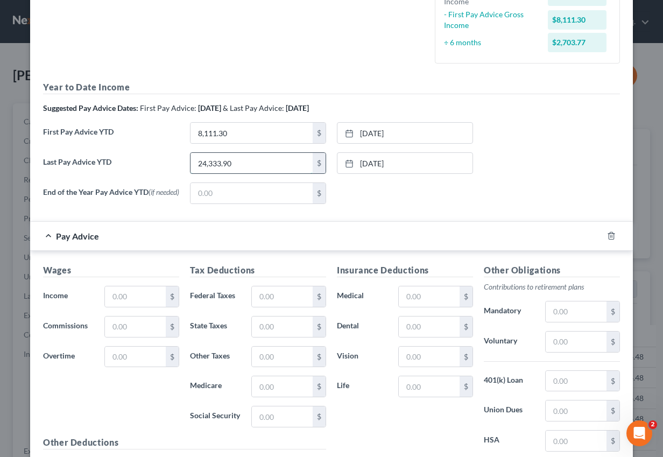
drag, startPoint x: 264, startPoint y: 165, endPoint x: 190, endPoint y: 165, distance: 74.2
click at [190, 165] on input "24,333.90" at bounding box center [251, 163] width 122 height 20
paste input "25,145.03"
paste input "text"
click at [360, 162] on link "[DATE]" at bounding box center [404, 163] width 135 height 20
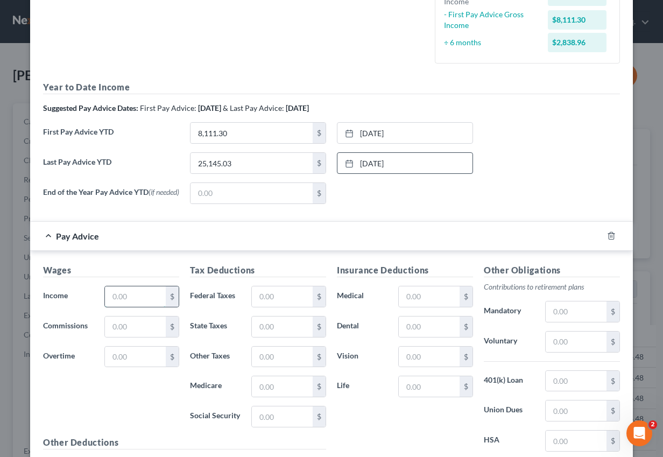
click at [133, 300] on input "text" at bounding box center [135, 296] width 61 height 20
paste input "811.1"
click at [155, 303] on input "811.1" at bounding box center [135, 296] width 61 height 20
click at [273, 300] on input "text" at bounding box center [282, 296] width 61 height 20
paste input "-111.05"
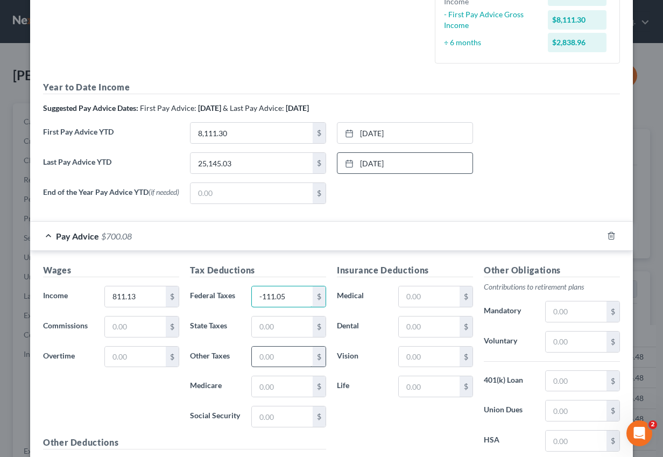
scroll to position [317, 0]
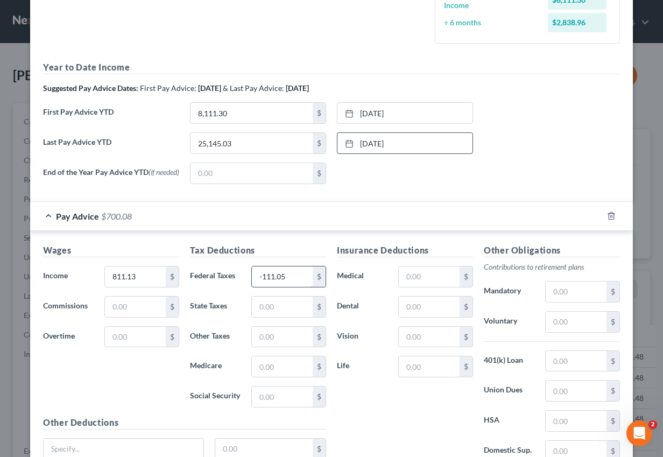
click at [263, 280] on input "-111.05" at bounding box center [282, 276] width 61 height 20
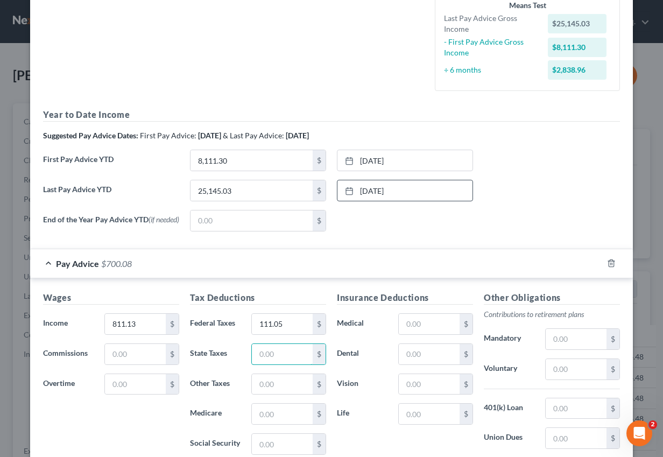
scroll to position [415, 0]
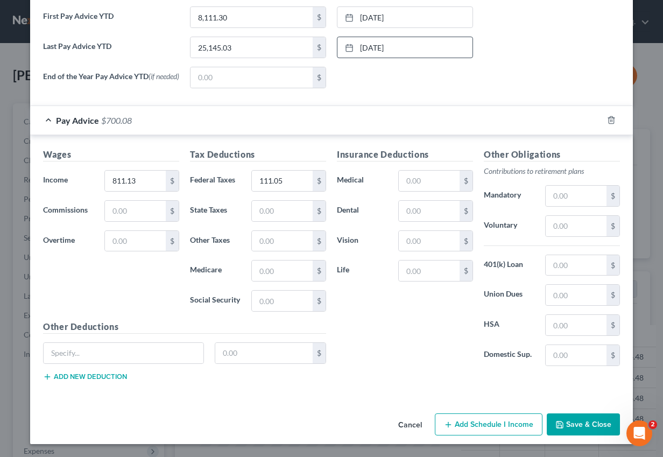
click at [596, 421] on button "Save & Close" at bounding box center [583, 424] width 73 height 23
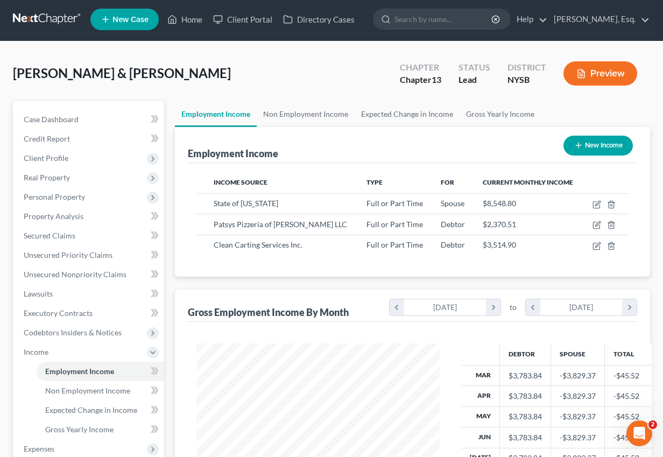
scroll to position [0, 0]
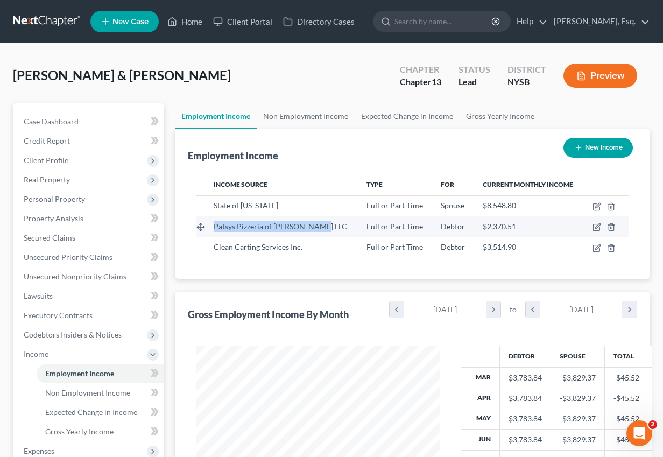
drag, startPoint x: 216, startPoint y: 228, endPoint x: 318, endPoint y: 228, distance: 102.2
click at [318, 228] on div "Patsys Pizzeria of [PERSON_NAME] LLC" at bounding box center [282, 226] width 136 height 11
copy span "Patsys Pizzeria of [PERSON_NAME] LLC"
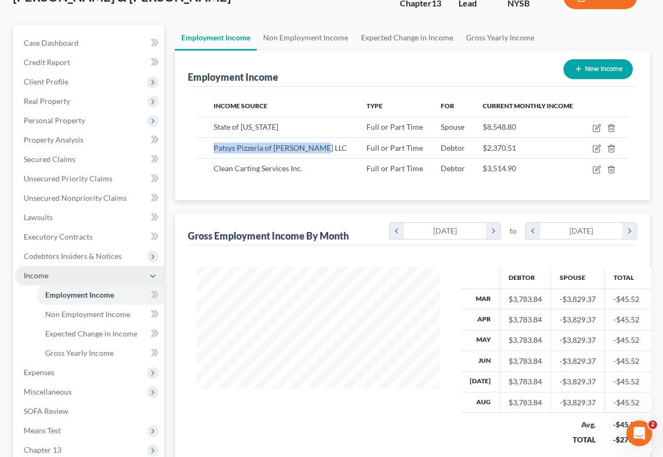
scroll to position [168, 0]
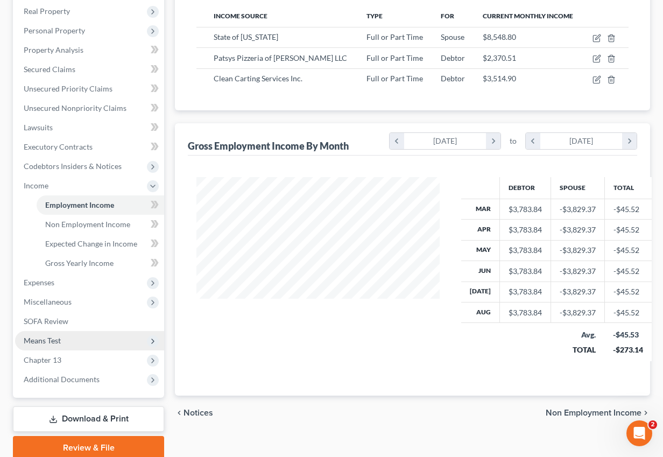
click at [52, 339] on span "Means Test" at bounding box center [42, 340] width 37 height 9
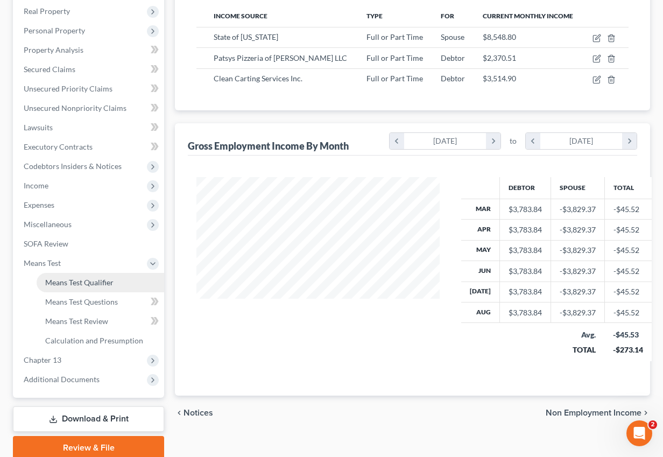
click at [102, 284] on span "Means Test Qualifier" at bounding box center [79, 282] width 68 height 9
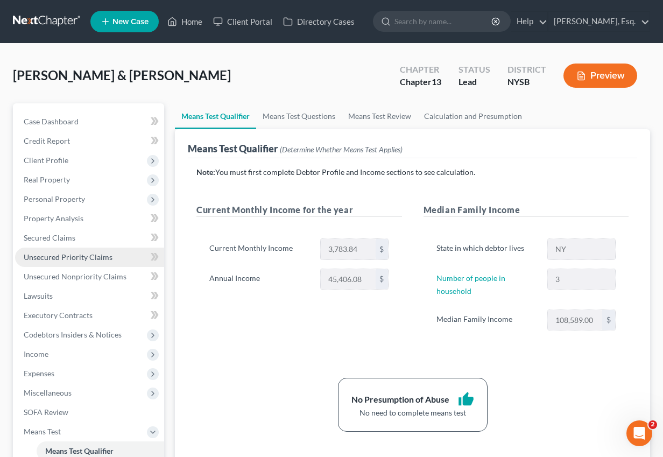
click at [64, 260] on span "Unsecured Priority Claims" at bounding box center [68, 256] width 89 height 9
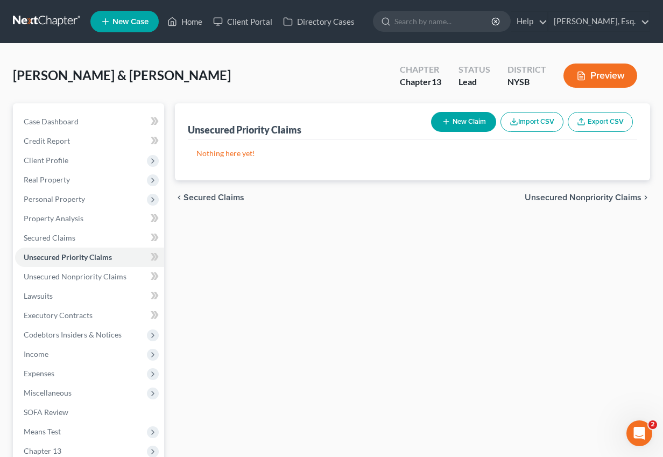
click at [456, 126] on button "New Claim" at bounding box center [463, 122] width 65 height 20
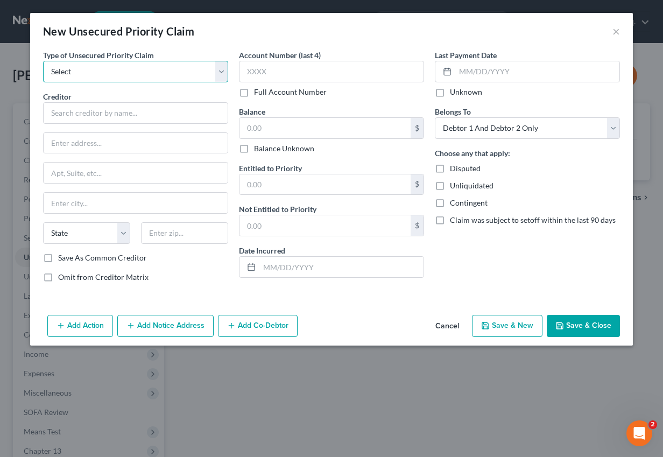
click at [133, 73] on select "Select Taxes & Other Government Units Domestic Support Obligations Extensions o…" at bounding box center [135, 72] width 185 height 22
click at [43, 61] on select "Select Taxes & Other Government Units Domestic Support Obligations Extensions o…" at bounding box center [135, 72] width 185 height 22
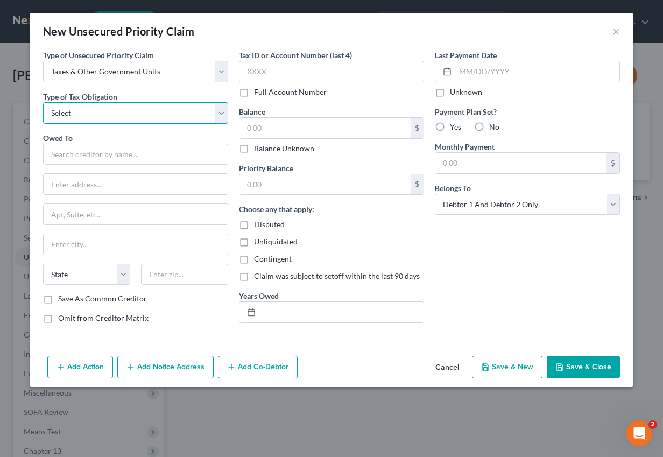
click at [120, 114] on select "Select Federal City State Franchise Tax Board Other" at bounding box center [135, 113] width 185 height 22
click at [43, 102] on select "Select Federal City State Franchise Tax Board Other" at bounding box center [135, 113] width 185 height 22
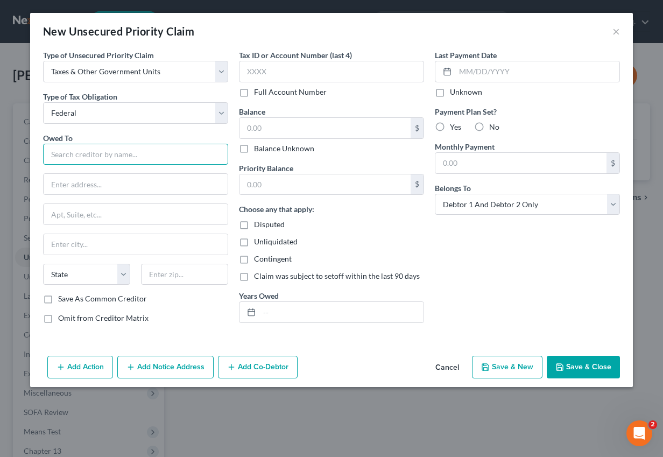
click at [108, 153] on input "text" at bounding box center [135, 155] width 185 height 22
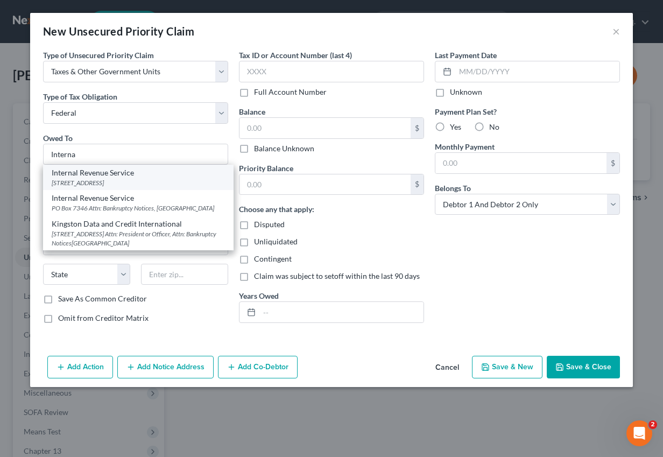
click at [101, 178] on div "[STREET_ADDRESS]" at bounding box center [138, 182] width 173 height 9
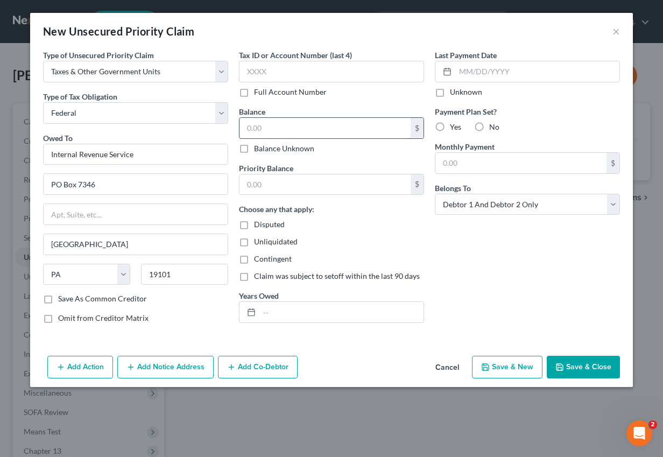
click at [274, 126] on input "text" at bounding box center [324, 128] width 171 height 20
paste input "4,830"
click at [264, 308] on input "text" at bounding box center [341, 312] width 164 height 20
click at [489, 129] on label "No" at bounding box center [494, 127] width 10 height 11
click at [493, 129] on input "No" at bounding box center [496, 125] width 7 height 7
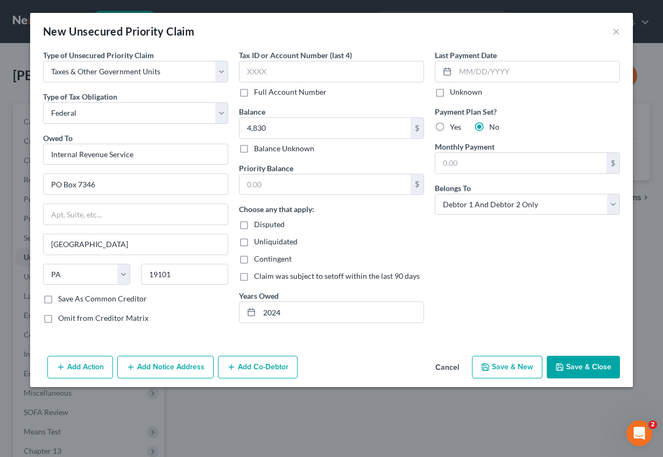
click at [593, 366] on button "Save & Close" at bounding box center [583, 367] width 73 height 23
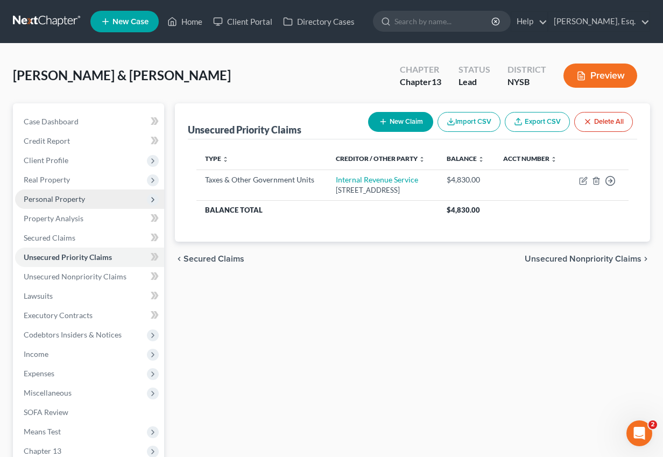
click at [89, 195] on span "Personal Property" at bounding box center [89, 198] width 149 height 19
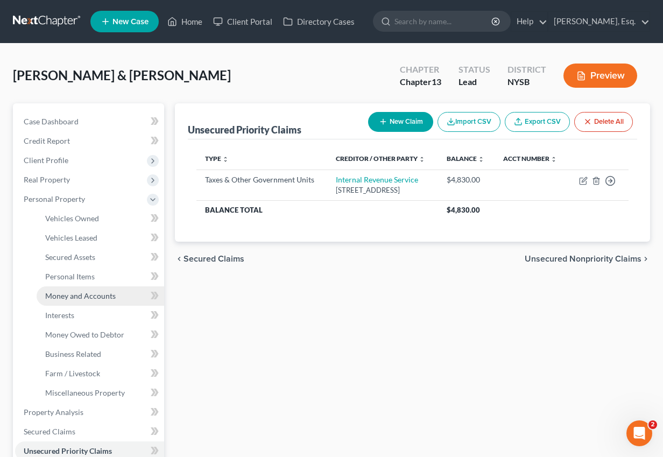
click at [92, 293] on span "Money and Accounts" at bounding box center [80, 295] width 70 height 9
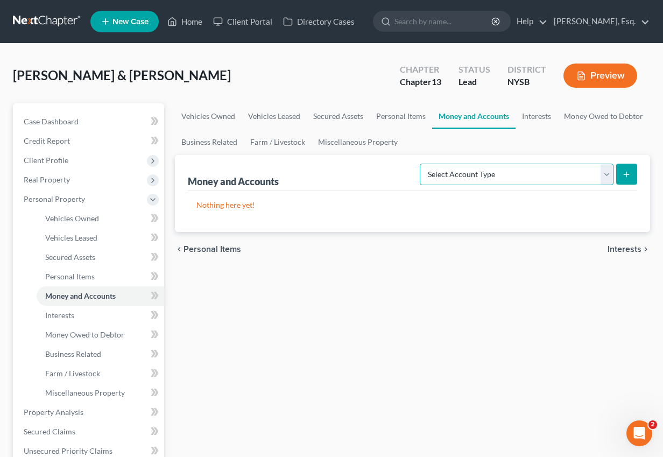
click at [590, 172] on select "Select Account Type Brokerage Cash on Hand Certificates of Deposit Checking Acc…" at bounding box center [517, 175] width 194 height 22
click at [536, 118] on link "Interests" at bounding box center [536, 116] width 42 height 26
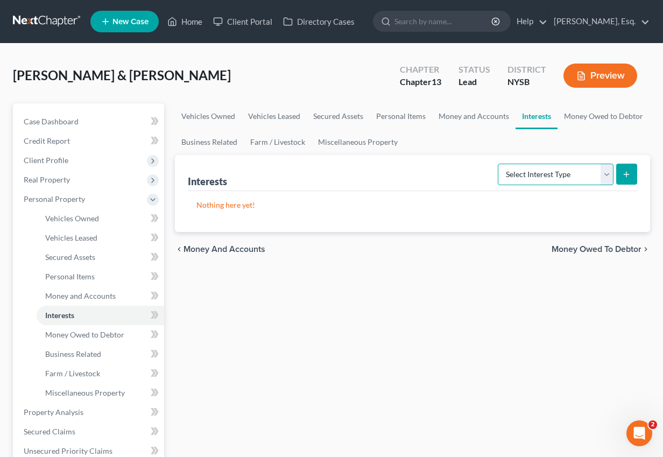
click at [524, 172] on select "Select Interest Type 401K Annuity Bond Education IRA Government Bond Government…" at bounding box center [556, 175] width 116 height 22
click at [499, 164] on select "Select Interest Type 401K Annuity Bond Education IRA Government Bond Government…" at bounding box center [556, 175] width 116 height 22
click at [525, 179] on select "Select Interest Type 401K Annuity Bond Education IRA Government Bond Government…" at bounding box center [556, 175] width 116 height 22
click at [565, 115] on link "Money Owed to Debtor" at bounding box center [603, 116] width 92 height 26
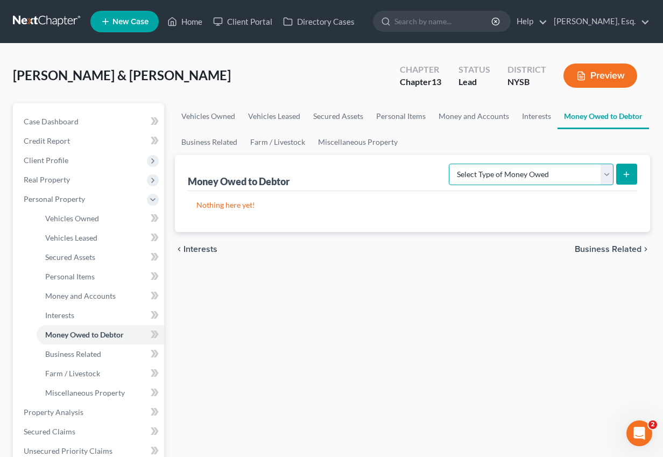
click at [479, 178] on select "Select Type of Money Owed Accounts Receivable Alimony Child Support Claims Agai…" at bounding box center [531, 175] width 165 height 22
click at [478, 176] on select "Select Type of Money Owed Accounts Receivable Alimony Child Support Claims Agai…" at bounding box center [531, 175] width 165 height 22
click at [383, 143] on link "Miscellaneous Property" at bounding box center [358, 142] width 93 height 26
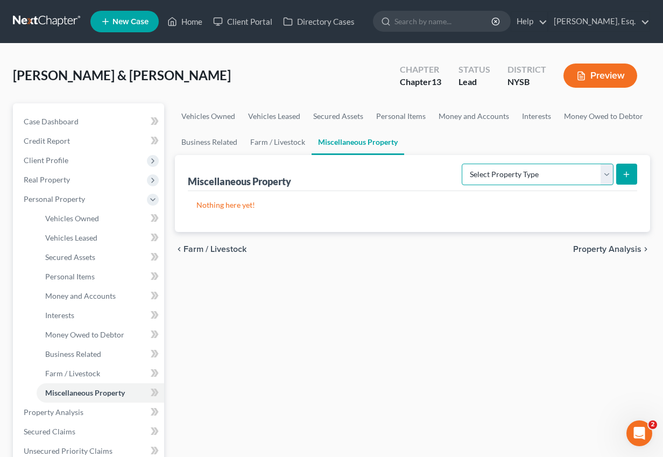
click at [496, 173] on select "Select Property Type Assigned for Creditor Benefit [DATE] Holding for Another N…" at bounding box center [538, 175] width 152 height 22
click at [350, 115] on link "Secured Assets" at bounding box center [338, 116] width 63 height 26
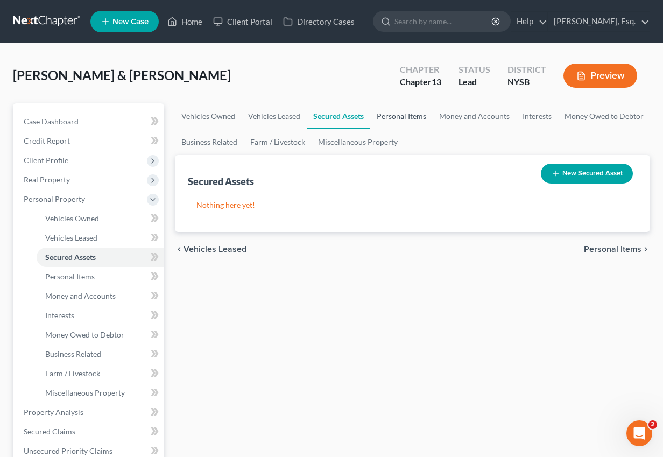
click at [398, 114] on link "Personal Items" at bounding box center [401, 116] width 62 height 26
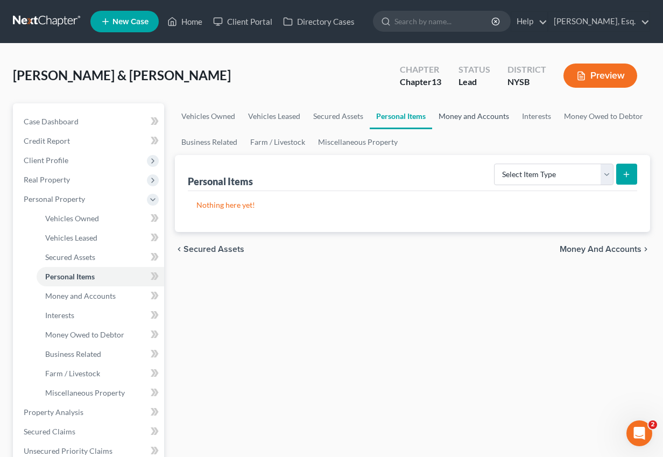
click at [482, 118] on link "Money and Accounts" at bounding box center [473, 116] width 83 height 26
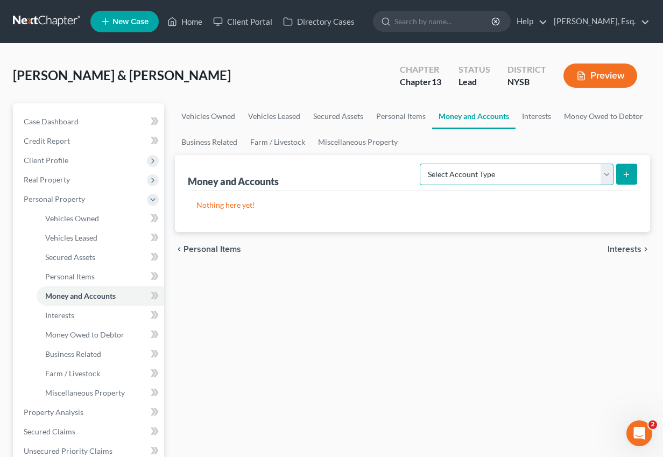
click at [510, 169] on select "Select Account Type Brokerage Cash on Hand Certificates of Deposit Checking Acc…" at bounding box center [517, 175] width 194 height 22
click at [535, 119] on link "Interests" at bounding box center [536, 116] width 42 height 26
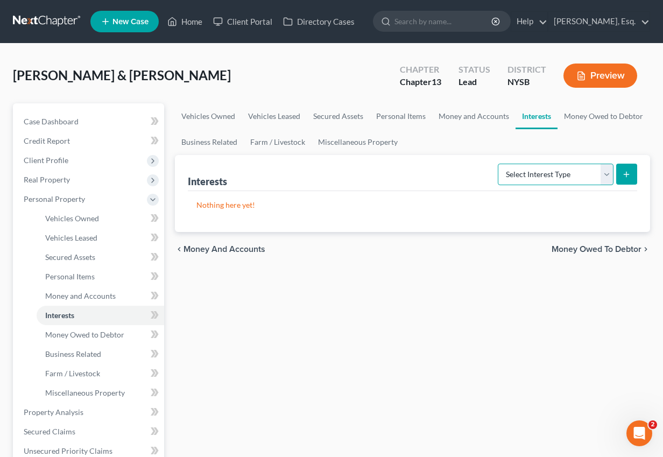
click at [517, 171] on select "Select Interest Type 401K Annuity Bond Education IRA Government Bond Government…" at bounding box center [556, 175] width 116 height 22
click at [499, 164] on select "Select Interest Type 401K Annuity Bond Education IRA Government Bond Government…" at bounding box center [556, 175] width 116 height 22
click at [624, 170] on icon "submit" at bounding box center [626, 174] width 9 height 9
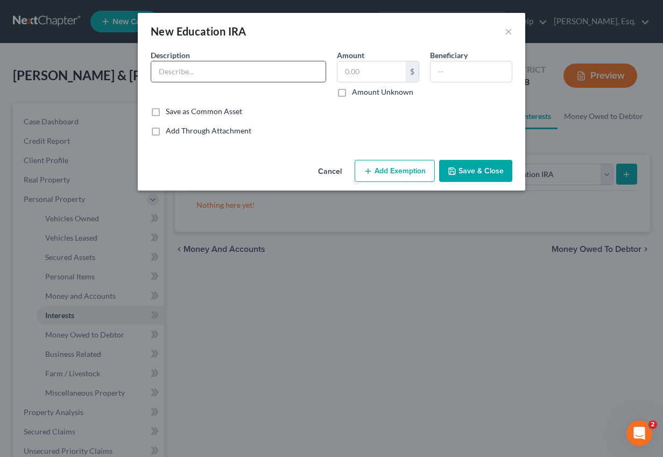
click at [230, 72] on input "text" at bounding box center [238, 71] width 174 height 20
paste input "VCSP/COLLEGEAMERICA"
click at [355, 69] on input "text" at bounding box center [371, 71] width 68 height 20
click at [476, 176] on button "Save & Close" at bounding box center [475, 171] width 73 height 23
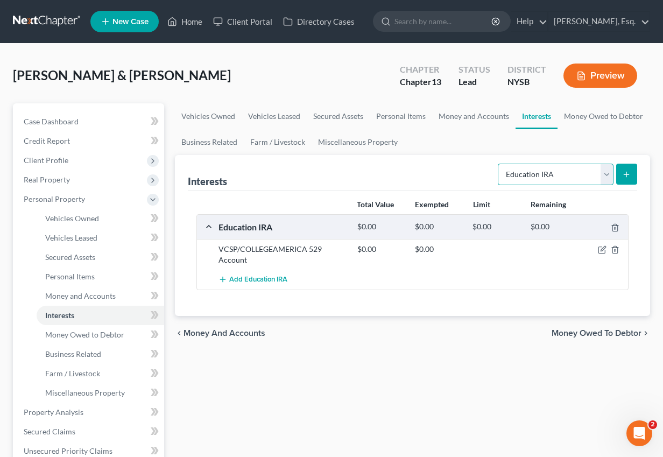
click at [564, 174] on select "Select Interest Type 401K Annuity Bond Education IRA Government Bond Government…" at bounding box center [556, 175] width 116 height 22
click at [499, 164] on select "Select Interest Type 401K Annuity Bond Education IRA Government Bond Government…" at bounding box center [556, 175] width 116 height 22
click at [627, 173] on icon "submit" at bounding box center [626, 174] width 9 height 9
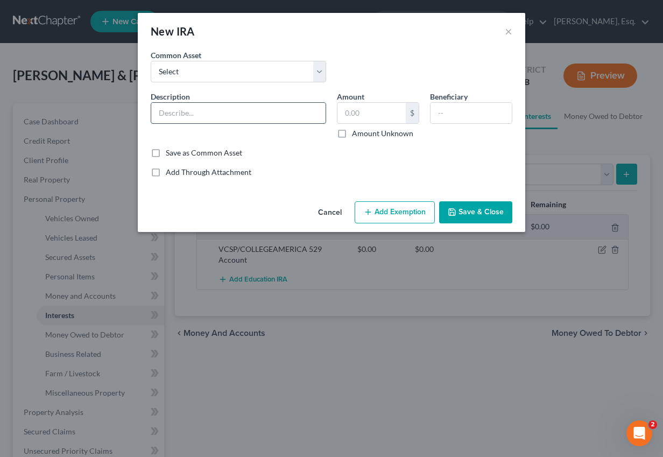
click at [204, 112] on input "text" at bounding box center [238, 113] width 174 height 20
paste
click at [371, 110] on input "text" at bounding box center [371, 113] width 68 height 20
click at [412, 210] on button "Add Exemption" at bounding box center [395, 212] width 80 height 23
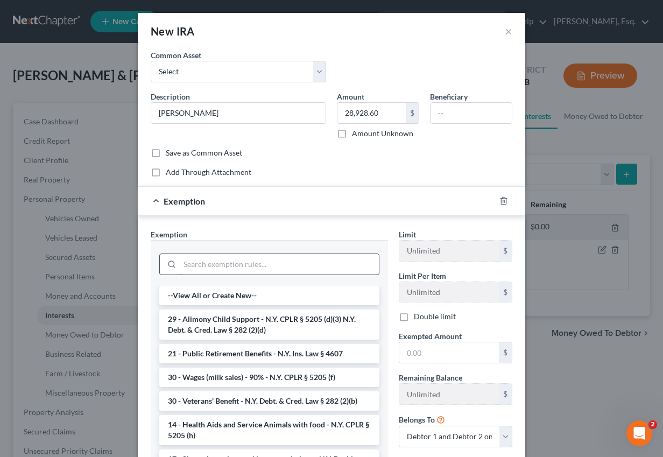
click at [267, 265] on input "search" at bounding box center [279, 264] width 199 height 20
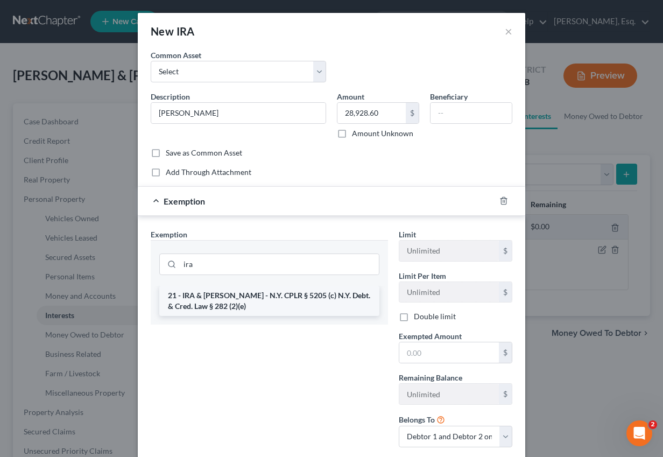
click at [267, 302] on li "21 - IRA & [PERSON_NAME] - N.Y. CPLR § 5205 (c) N.Y. Debt. & Cred. Law § 282 (2…" at bounding box center [269, 301] width 220 height 30
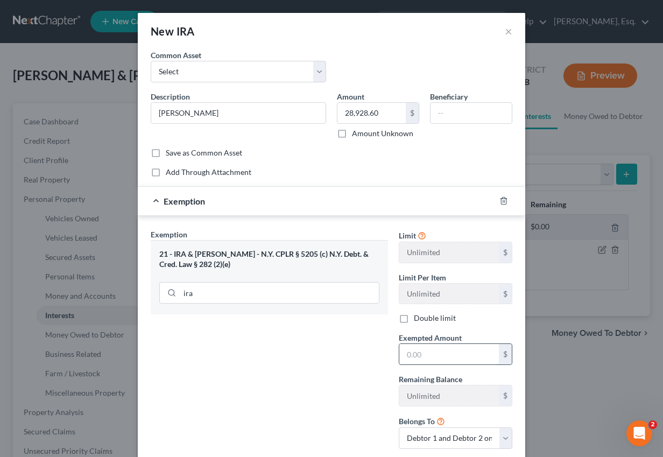
click at [435, 355] on input "text" at bounding box center [449, 354] width 100 height 20
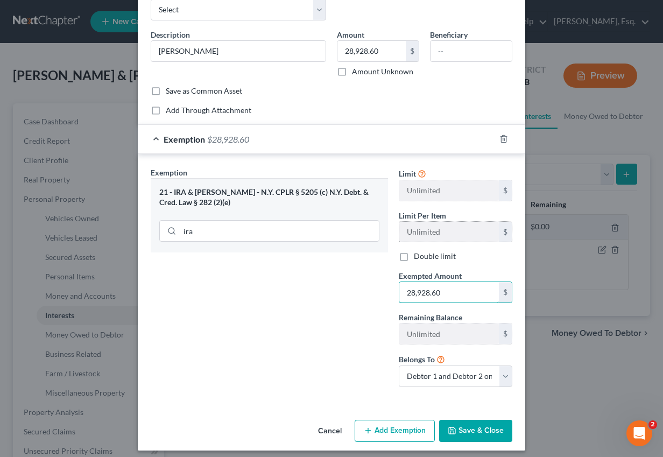
scroll to position [68, 0]
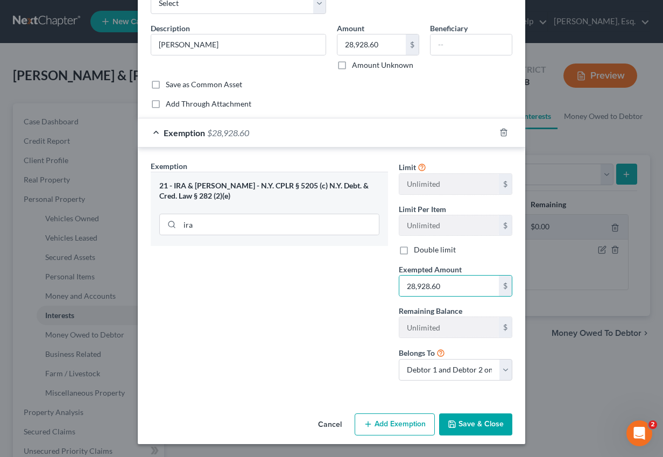
click at [422, 382] on div "Limit Unlimited $ Limit Per Item Unlimited $ Double limit Exempted Amount * 28,…" at bounding box center [455, 274] width 124 height 229
click at [422, 369] on select "Debtor 1 only Debtor 2 only Debtor 1 and Debtor 2 only" at bounding box center [456, 370] width 114 height 22
click at [399, 359] on select "Debtor 1 only Debtor 2 only Debtor 1 and Debtor 2 only" at bounding box center [456, 370] width 114 height 22
click at [464, 423] on button "Save & Close" at bounding box center [475, 424] width 73 height 23
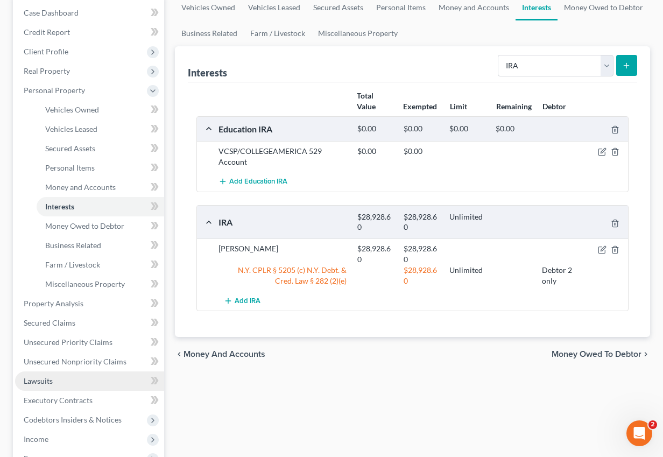
scroll to position [109, 0]
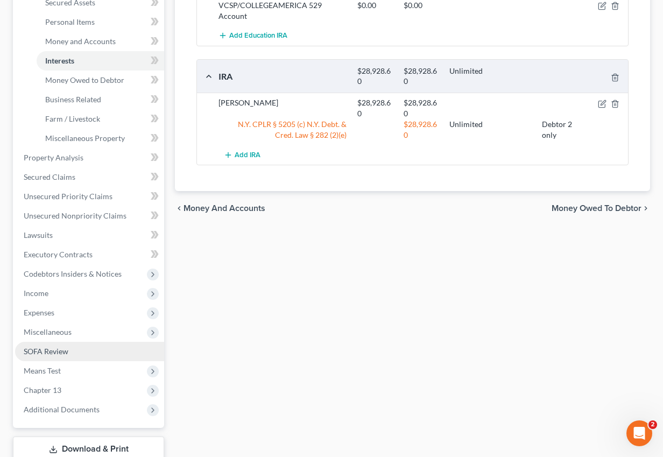
click at [69, 355] on link "SOFA Review" at bounding box center [89, 351] width 149 height 19
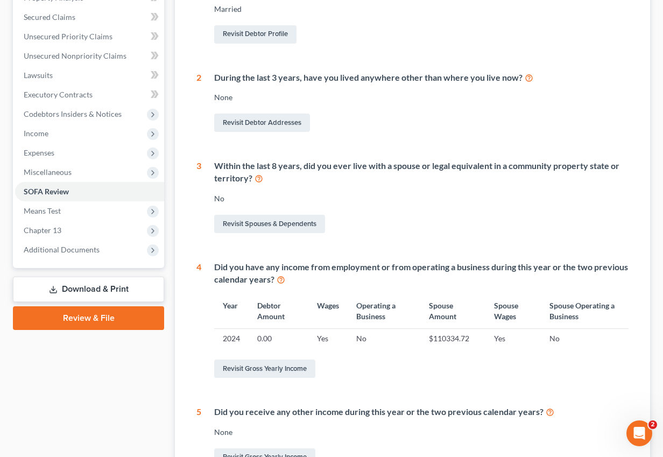
scroll to position [279, 0]
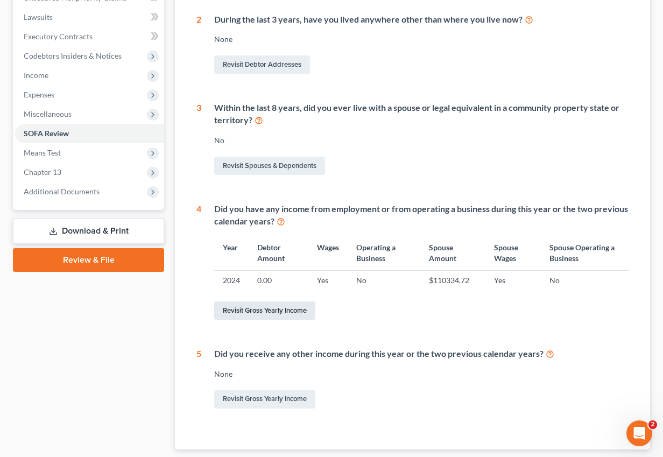
click at [270, 309] on link "Revisit Gross Yearly Income" at bounding box center [264, 310] width 101 height 18
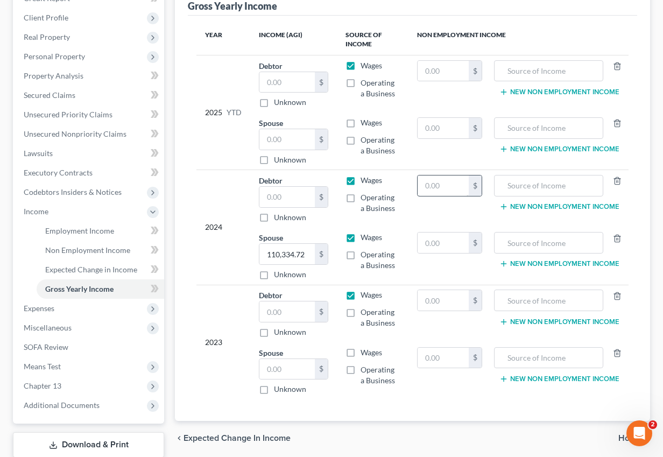
scroll to position [153, 0]
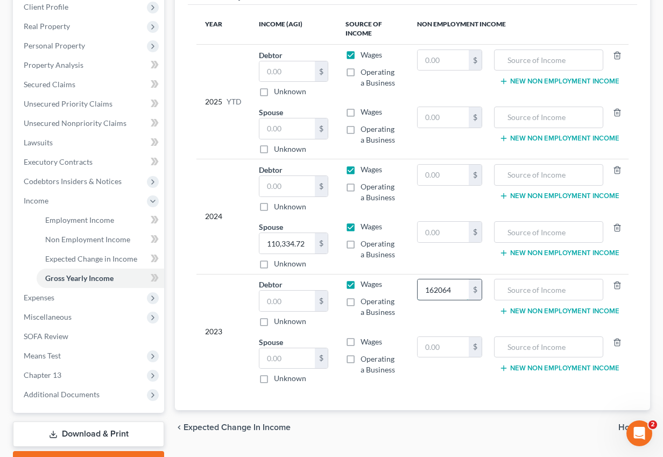
click at [433, 286] on input "162064" at bounding box center [443, 289] width 51 height 20
click at [410, 322] on td "162064 $" at bounding box center [449, 303] width 82 height 58
click at [428, 287] on input "162064" at bounding box center [443, 289] width 51 height 20
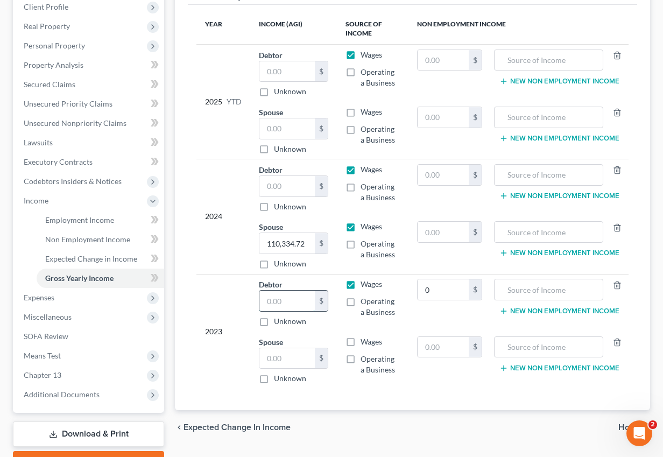
click at [294, 301] on input "text" at bounding box center [286, 301] width 55 height 20
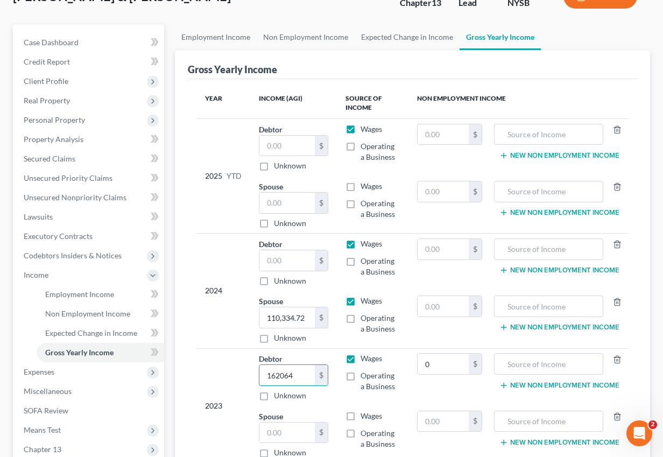
scroll to position [93, 0]
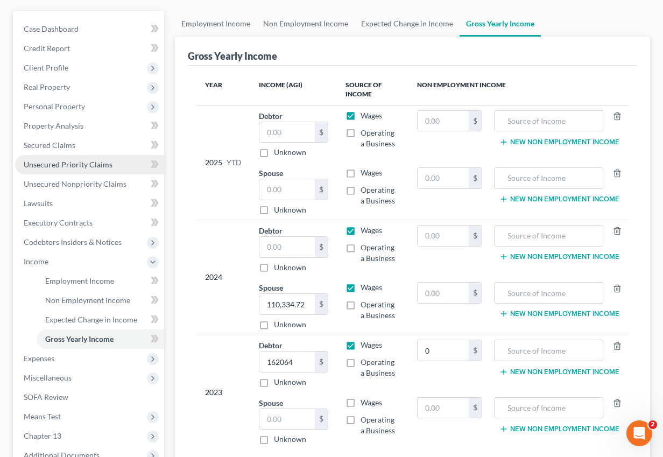
click at [58, 164] on span "Unsecured Priority Claims" at bounding box center [68, 164] width 89 height 9
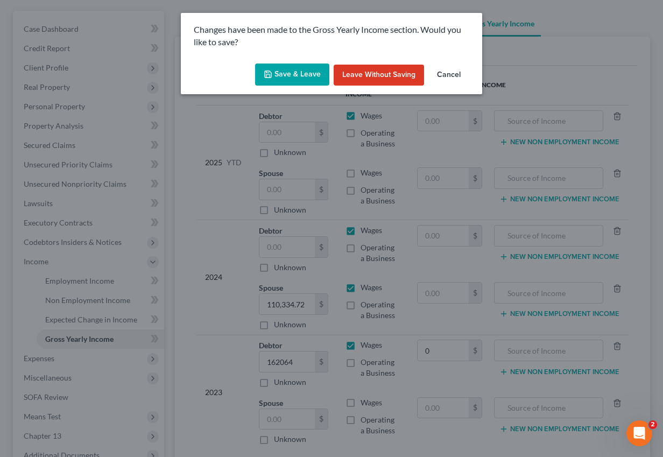
click at [296, 69] on button "Save & Leave" at bounding box center [292, 74] width 74 height 23
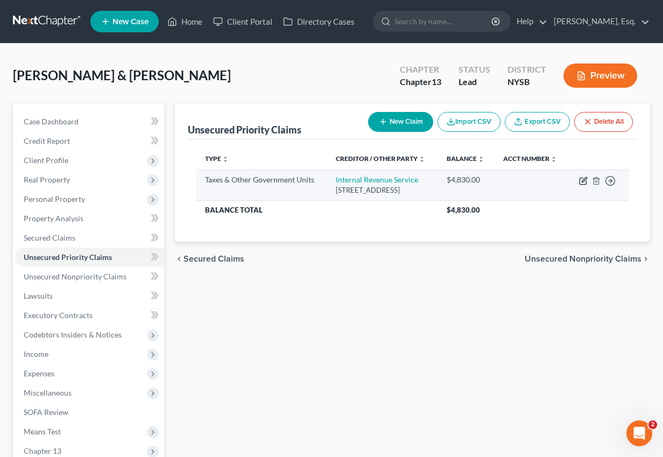
click at [582, 185] on icon "button" at bounding box center [582, 181] width 6 height 6
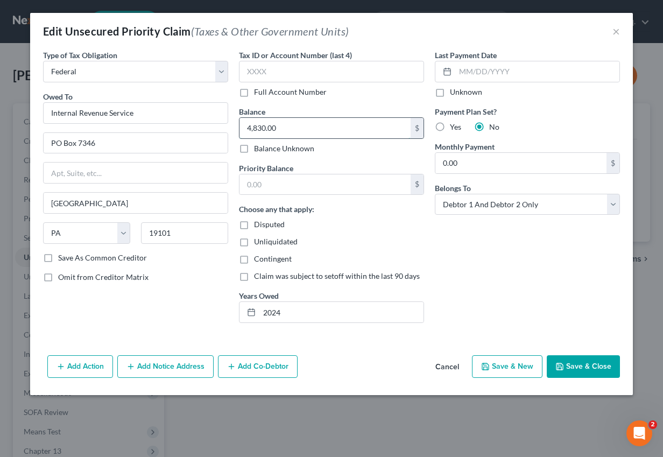
click at [280, 127] on input "4,830.00" at bounding box center [324, 128] width 171 height 20
click at [326, 129] on input "5,017" at bounding box center [324, 128] width 171 height 20
click at [304, 180] on input "text" at bounding box center [324, 184] width 171 height 20
click at [581, 368] on button "Save & Close" at bounding box center [583, 366] width 73 height 23
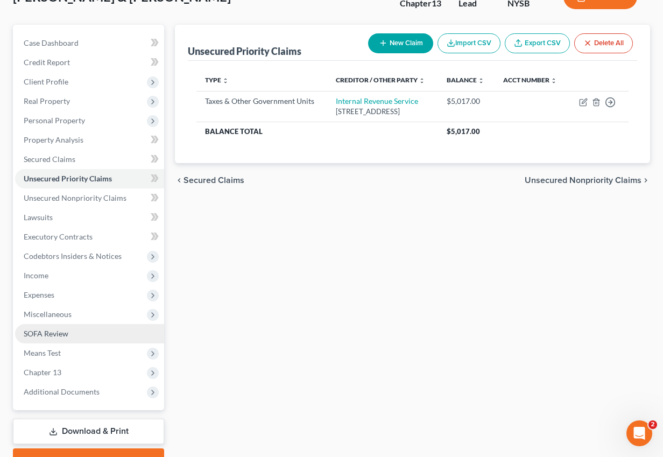
click at [78, 330] on link "SOFA Review" at bounding box center [89, 333] width 149 height 19
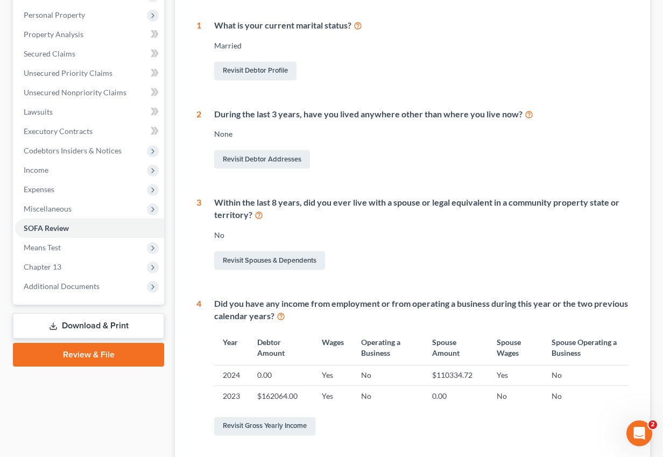
scroll to position [232, 0]
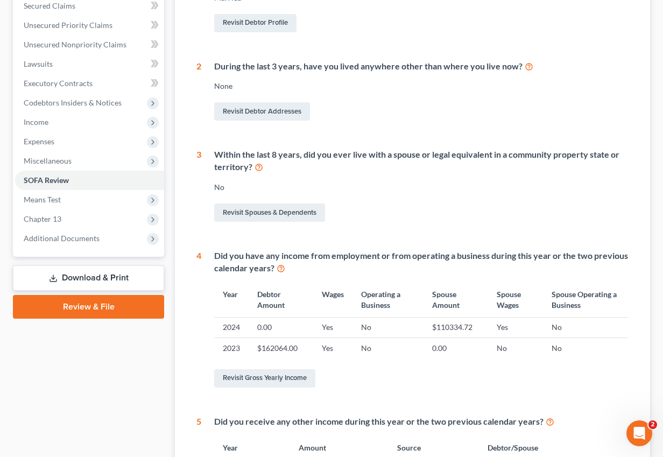
click at [451, 325] on td "$110334.72" at bounding box center [455, 327] width 65 height 20
copy td "110334.72"
click at [295, 378] on link "Revisit Gross Yearly Income" at bounding box center [264, 378] width 101 height 18
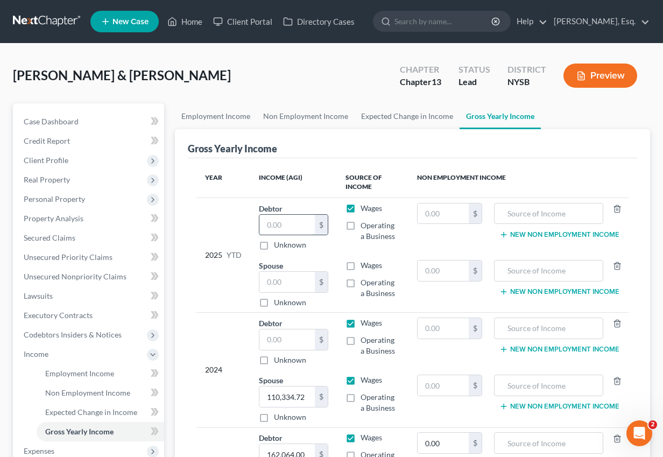
click at [279, 220] on input "text" at bounding box center [286, 225] width 55 height 20
click at [282, 332] on input "text" at bounding box center [286, 339] width 55 height 20
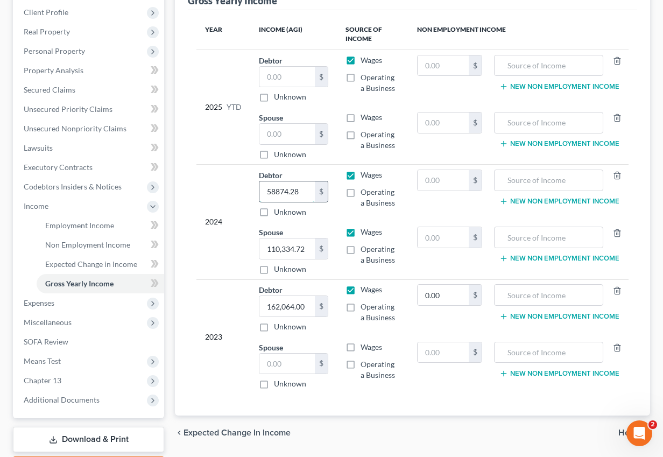
scroll to position [152, 0]
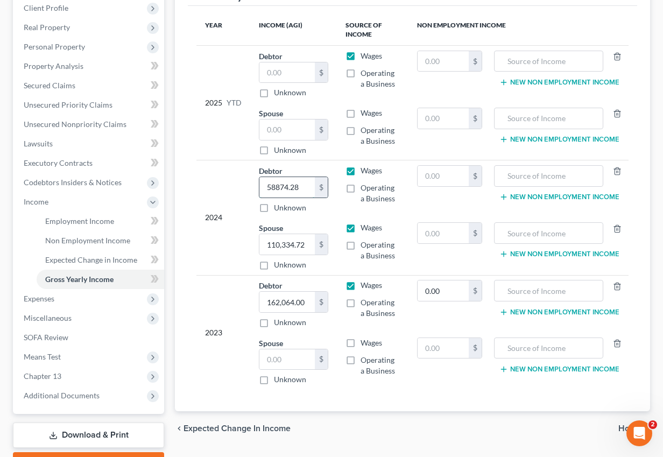
click at [275, 188] on input "58874.28" at bounding box center [286, 187] width 55 height 20
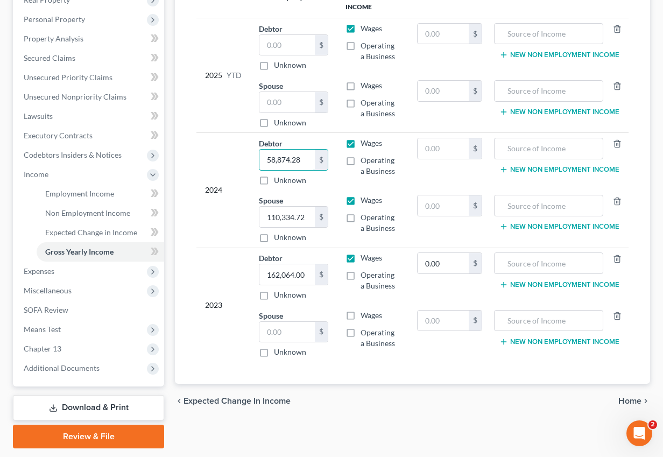
scroll to position [176, 0]
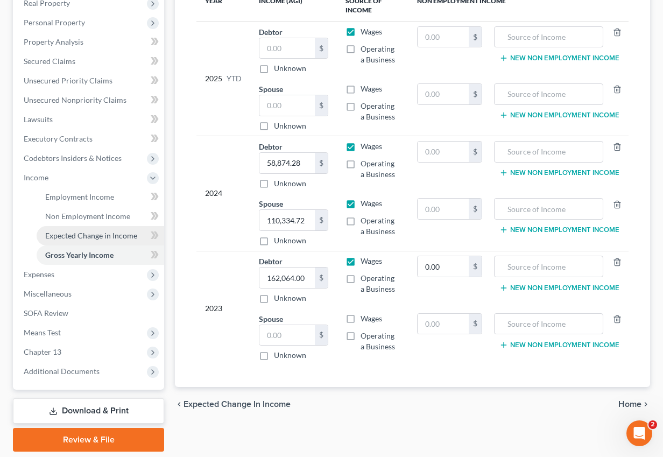
click at [113, 232] on span "Expected Change in Income" at bounding box center [91, 235] width 92 height 9
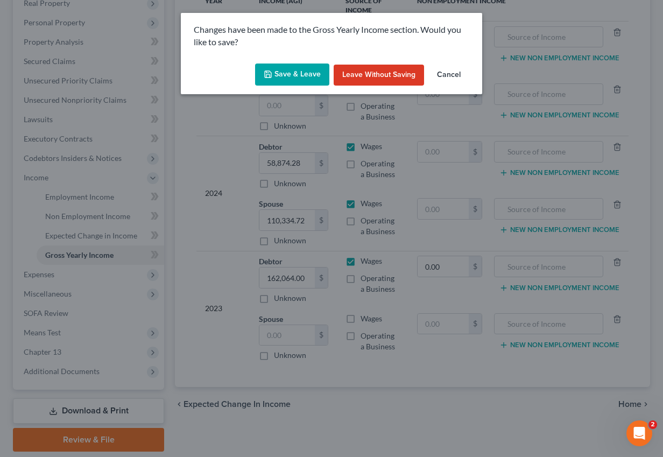
click at [308, 72] on button "Save & Leave" at bounding box center [292, 74] width 74 height 23
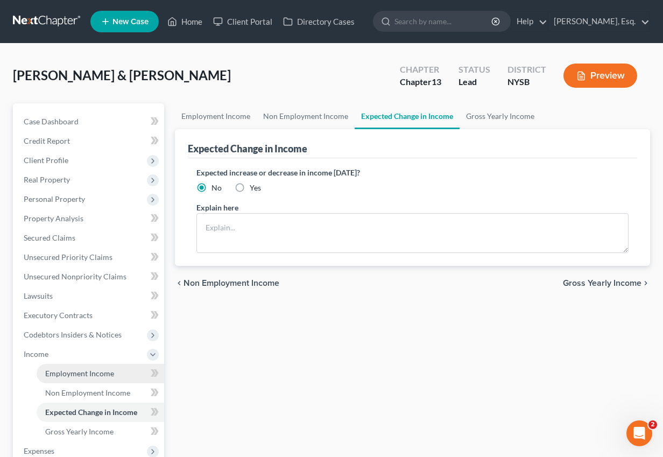
click at [72, 371] on span "Employment Income" at bounding box center [79, 373] width 69 height 9
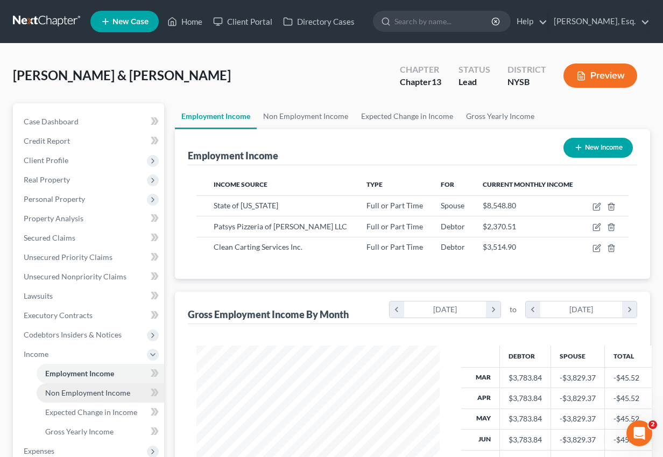
scroll to position [193, 264]
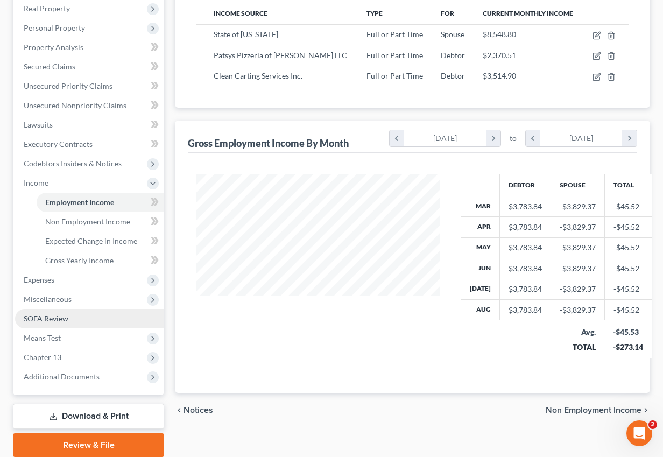
click at [65, 312] on link "SOFA Review" at bounding box center [89, 318] width 149 height 19
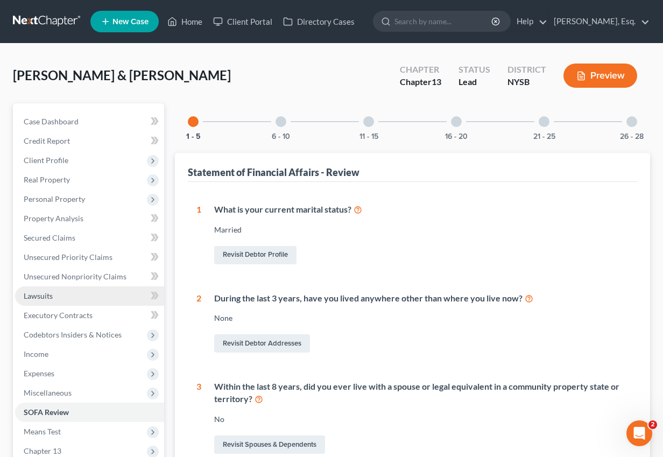
click at [62, 299] on link "Lawsuits" at bounding box center [89, 295] width 149 height 19
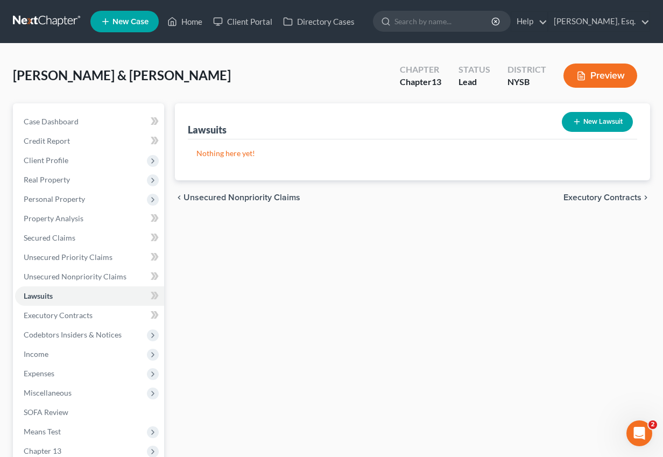
click at [593, 122] on button "New Lawsuit" at bounding box center [597, 122] width 71 height 20
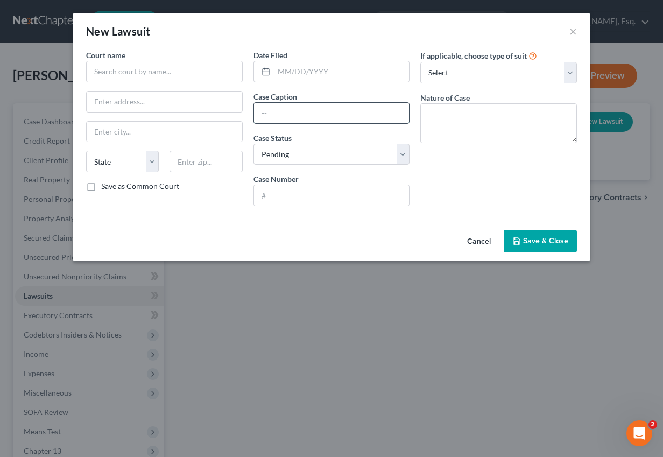
click at [326, 117] on input "text" at bounding box center [331, 113] width 155 height 20
drag, startPoint x: 359, startPoint y: 110, endPoint x: 455, endPoint y: 117, distance: 96.6
click at [454, 121] on div "Court name * State [US_STATE] AK AR AZ CA CO CT DE DC [GEOGRAPHIC_DATA] GA GU H…" at bounding box center [331, 131] width 501 height 165
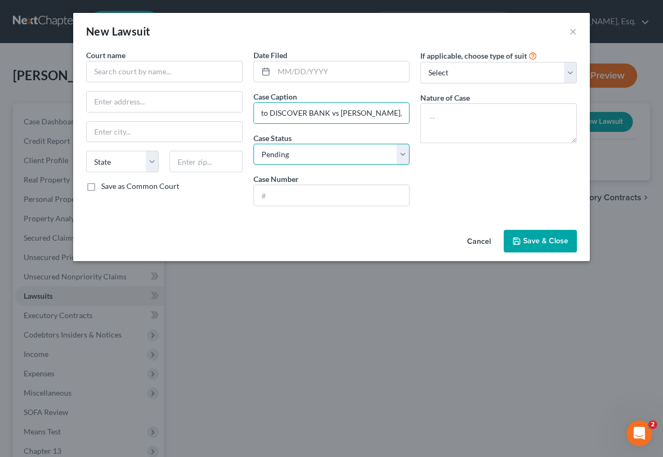
click at [370, 151] on select "Select Pending On Appeal Concluded" at bounding box center [331, 155] width 157 height 22
click at [253, 144] on select "Select Pending On Appeal Concluded" at bounding box center [331, 155] width 157 height 22
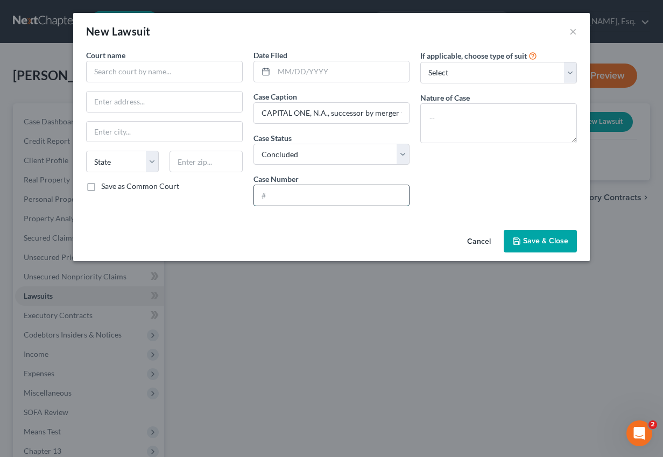
click at [306, 194] on input "text" at bounding box center [331, 195] width 155 height 20
click at [437, 116] on textarea at bounding box center [498, 123] width 157 height 40
click at [507, 74] on select "Select Repossession Garnishment Foreclosure Attached, Seized, Or Levied Other" at bounding box center [498, 73] width 157 height 22
click at [420, 62] on select "Select Repossession Garnishment Foreclosure Attached, Seized, Or Levied Other" at bounding box center [498, 73] width 157 height 22
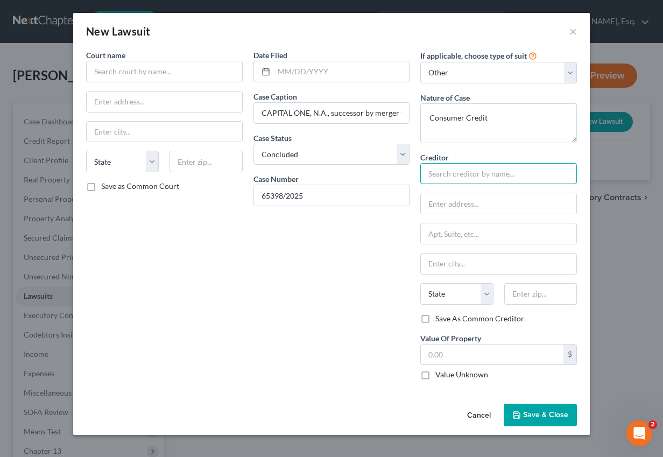
click at [443, 176] on input "text" at bounding box center [498, 174] width 157 height 22
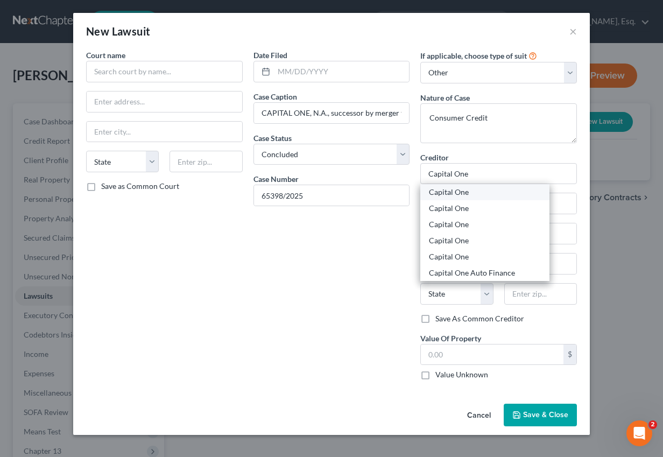
click at [476, 192] on div "Capital One" at bounding box center [485, 192] width 112 height 11
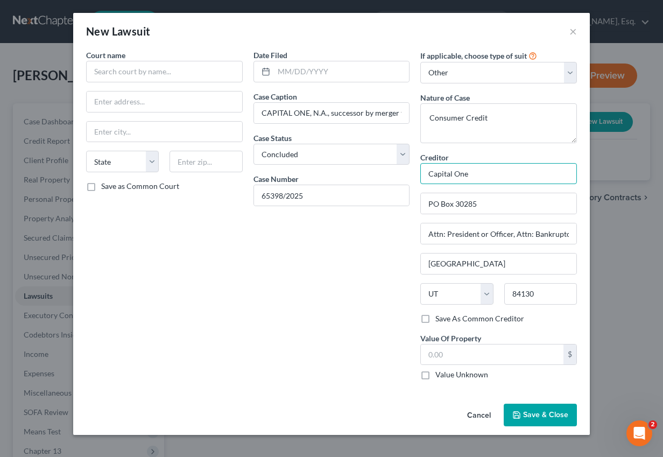
click at [449, 174] on input "Capital One" at bounding box center [498, 174] width 157 height 22
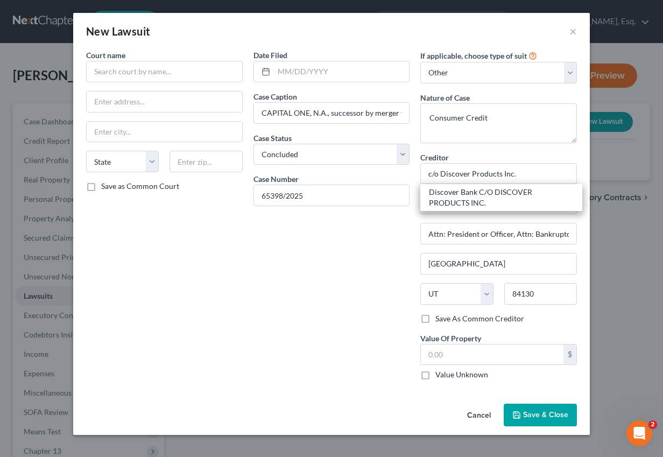
click at [317, 346] on div "Date Filed Case Caption CAPITAL ONE, N.A., successor by merger to DISCOVER BANK…" at bounding box center [331, 218] width 167 height 339
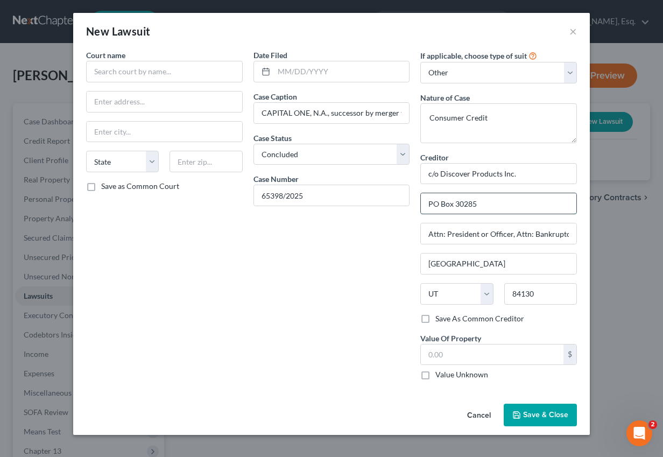
click at [459, 203] on input "PO Box 30285" at bounding box center [498, 203] width 155 height 20
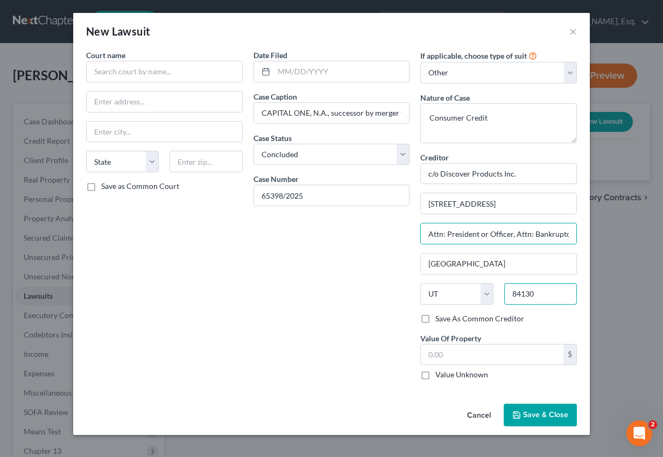
click at [539, 293] on input "84130" at bounding box center [540, 294] width 73 height 22
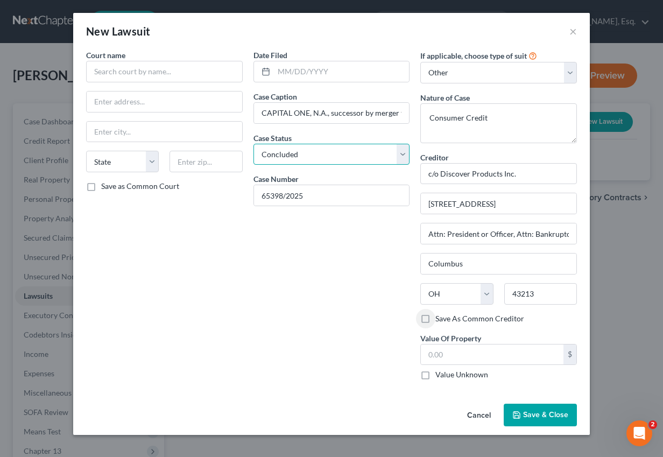
click at [355, 155] on select "Select Pending On Appeal Concluded" at bounding box center [331, 155] width 157 height 22
click at [253, 144] on select "Select Pending On Appeal Concluded" at bounding box center [331, 155] width 157 height 22
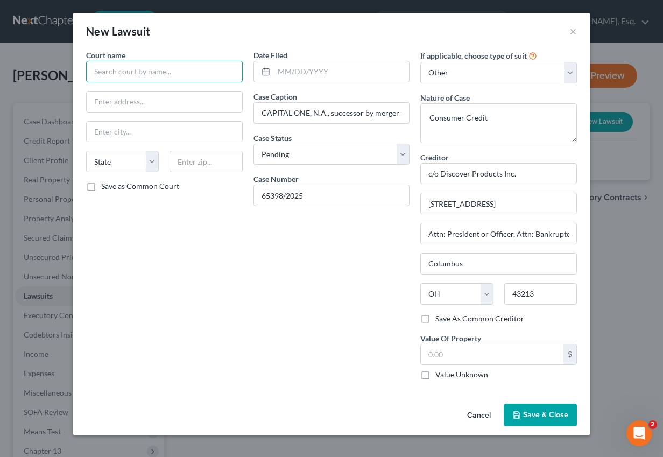
click at [169, 75] on input "text" at bounding box center [164, 72] width 157 height 22
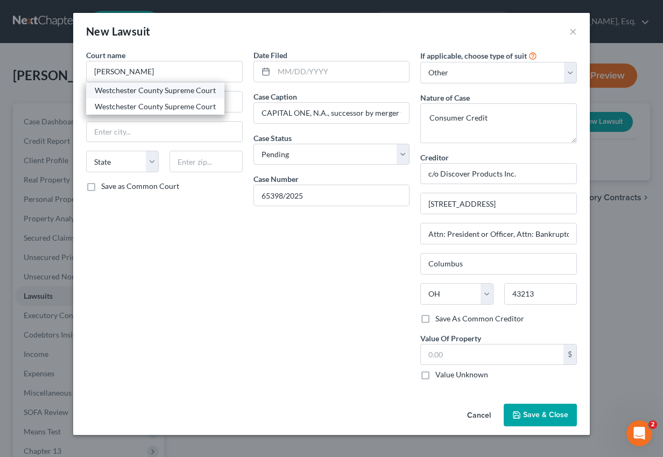
click at [168, 86] on div "Westchester County Supreme Court" at bounding box center [155, 90] width 121 height 11
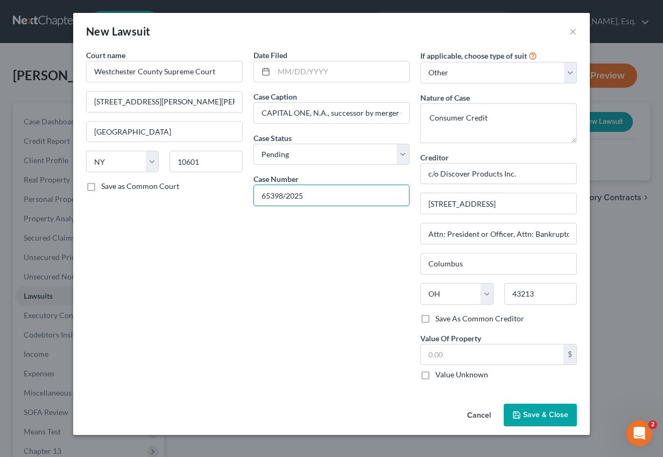
drag, startPoint x: 314, startPoint y: 197, endPoint x: 249, endPoint y: 196, distance: 65.1
click at [249, 196] on div "Date Filed Case Caption CAPITAL ONE, N.A., successor by merger to DISCOVER BANK…" at bounding box center [331, 218] width 167 height 339
click at [536, 411] on span "Save & Close" at bounding box center [545, 414] width 45 height 9
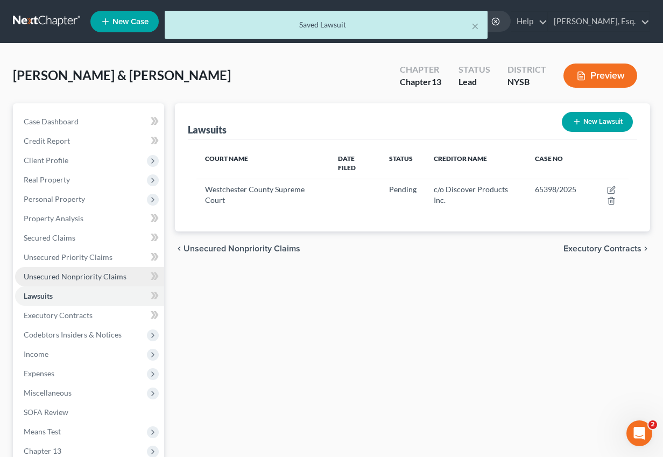
click at [59, 280] on span "Unsecured Nonpriority Claims" at bounding box center [75, 276] width 103 height 9
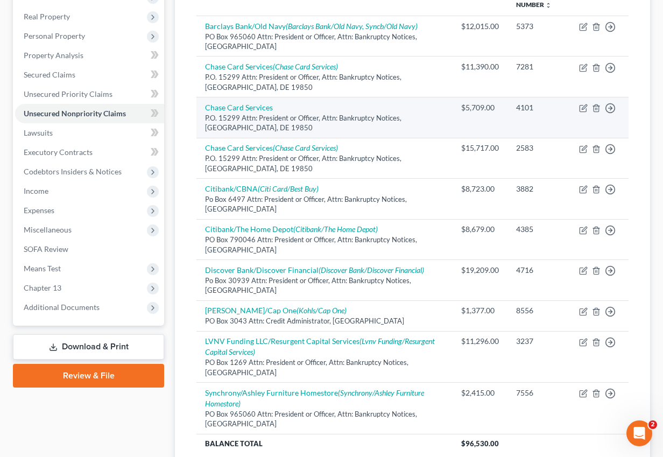
scroll to position [165, 0]
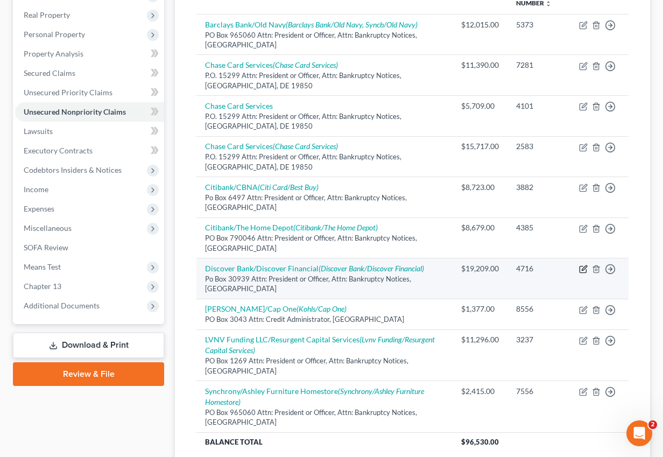
click at [583, 268] on icon "button" at bounding box center [583, 269] width 9 height 9
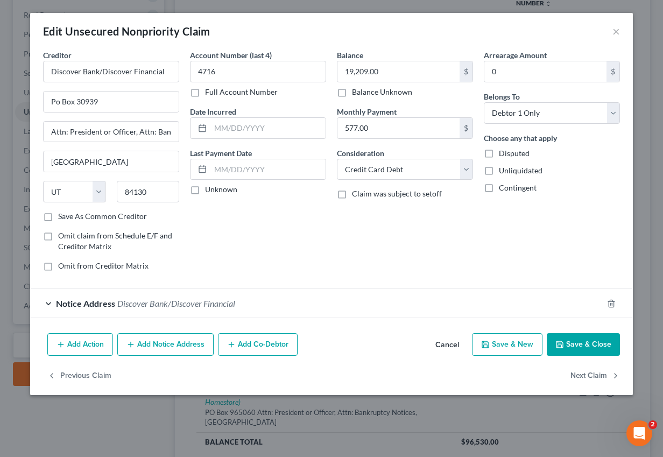
click at [166, 343] on button "Add Notice Address" at bounding box center [165, 344] width 96 height 23
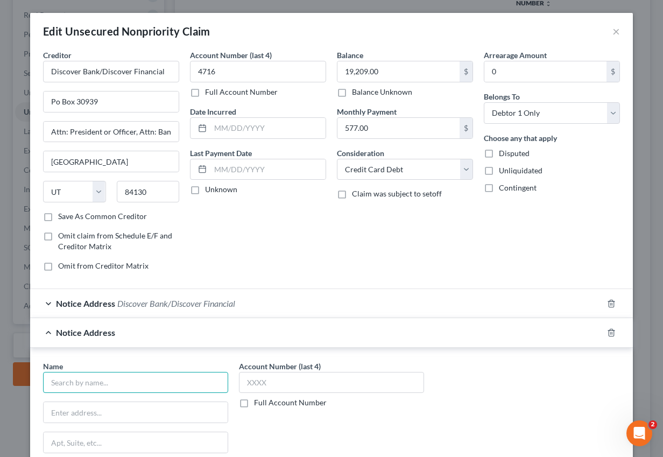
click at [124, 385] on input "text" at bounding box center [135, 383] width 185 height 22
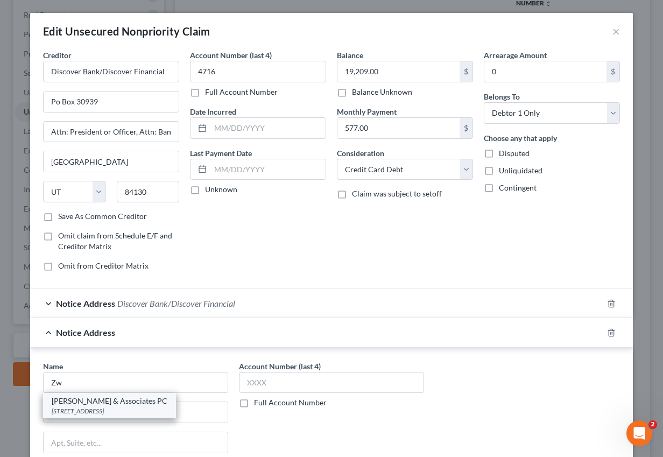
click at [116, 412] on div "[STREET_ADDRESS]" at bounding box center [110, 410] width 116 height 9
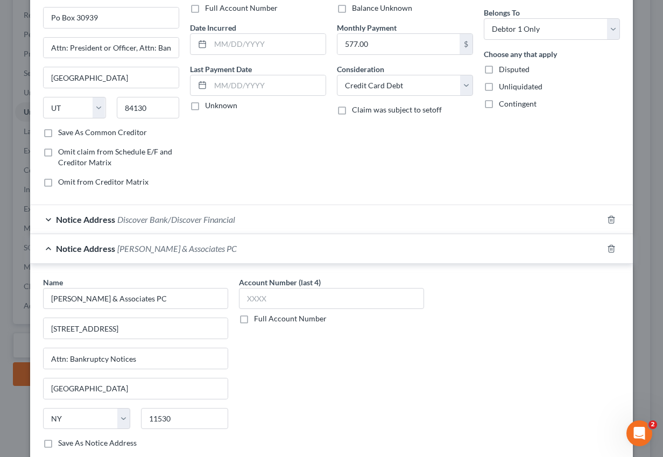
scroll to position [183, 0]
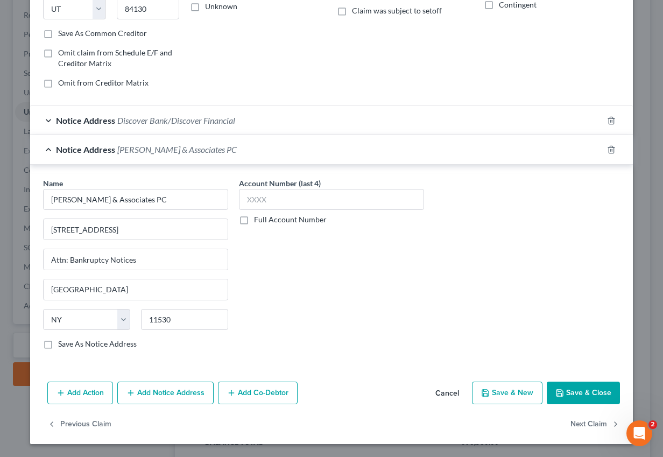
click at [578, 392] on button "Save & Close" at bounding box center [583, 392] width 73 height 23
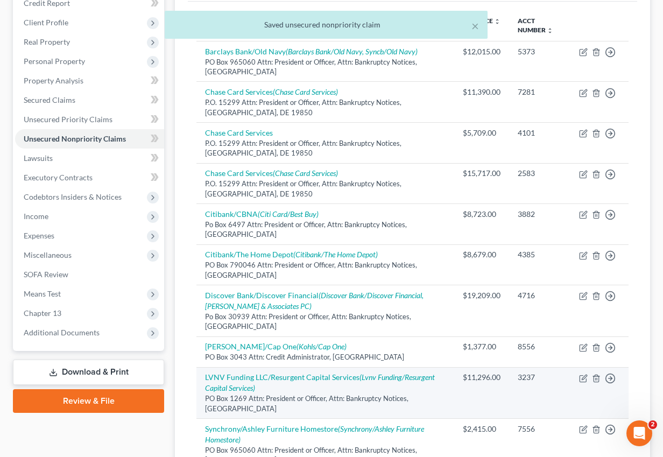
scroll to position [140, 0]
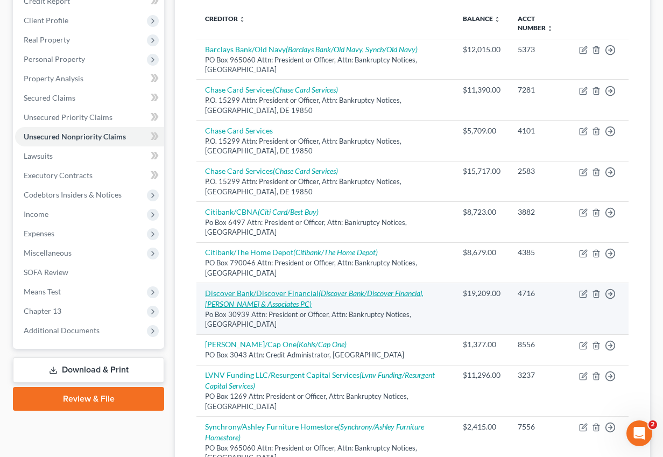
click at [374, 291] on icon "(Discover Bank/Discover Financial, [PERSON_NAME] & Associates PC)" at bounding box center [314, 298] width 218 height 20
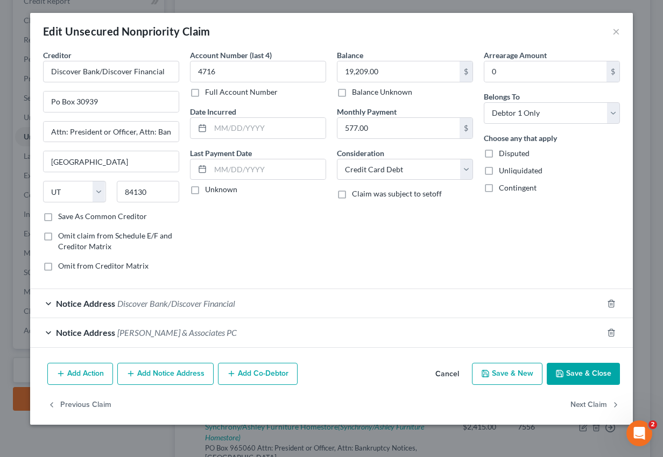
click at [498, 154] on div "Disputed" at bounding box center [552, 153] width 136 height 11
click at [499, 151] on label "Disputed" at bounding box center [514, 153] width 31 height 11
click at [503, 151] on input "Disputed" at bounding box center [506, 151] width 7 height 7
click at [592, 382] on button "Save & Close" at bounding box center [583, 374] width 73 height 23
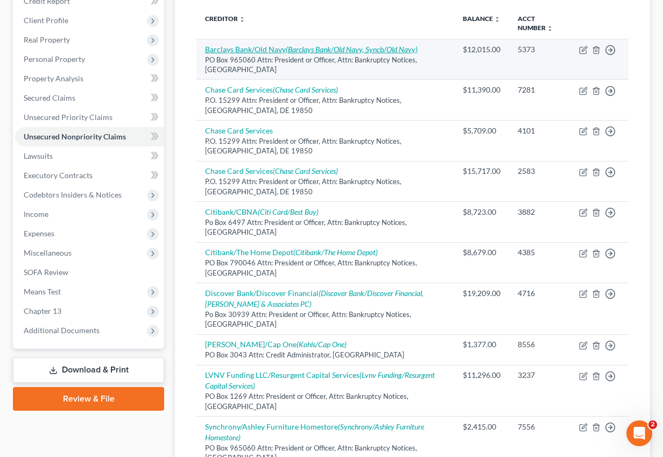
click at [345, 46] on icon "(Barclays Bank/Old Navy, Syncb/Old Navy)" at bounding box center [352, 49] width 132 height 9
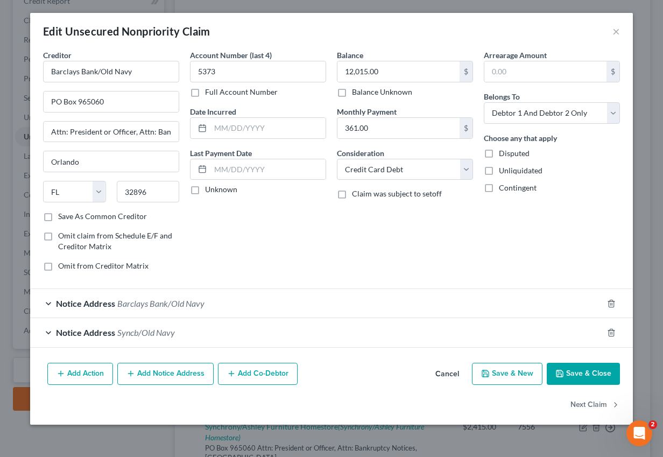
click at [168, 379] on button "Add Notice Address" at bounding box center [165, 374] width 96 height 23
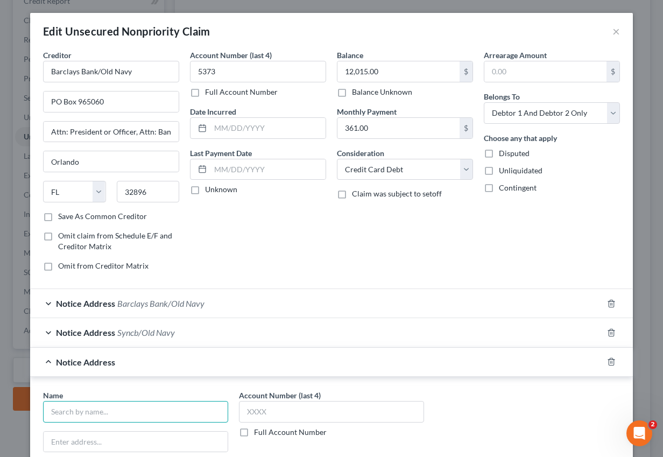
click at [154, 407] on input "text" at bounding box center [135, 412] width 185 height 22
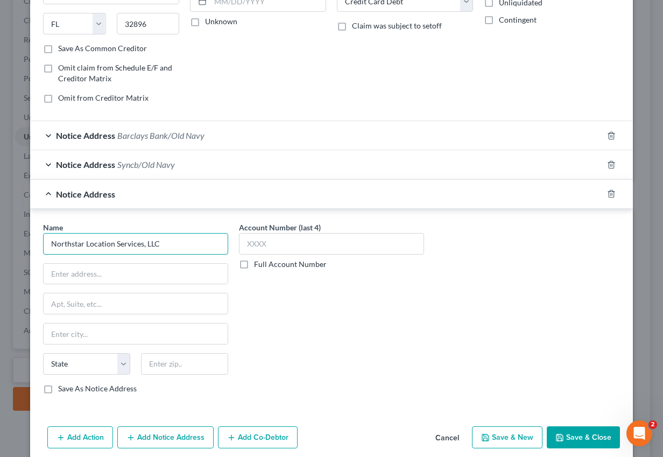
scroll to position [208, 0]
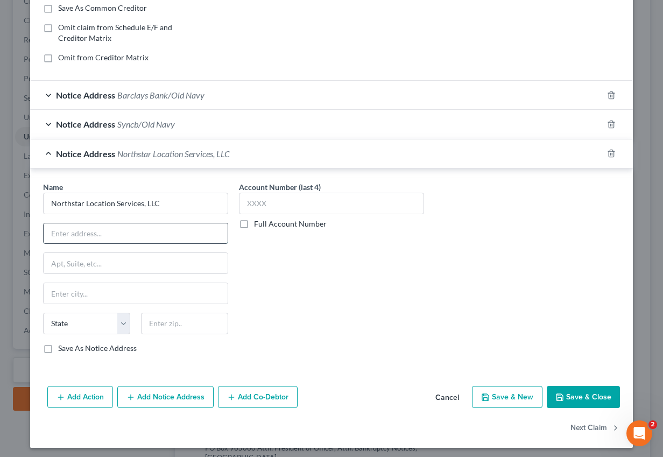
click at [125, 230] on input "text" at bounding box center [136, 233] width 184 height 20
click at [118, 264] on input "text" at bounding box center [136, 263] width 184 height 20
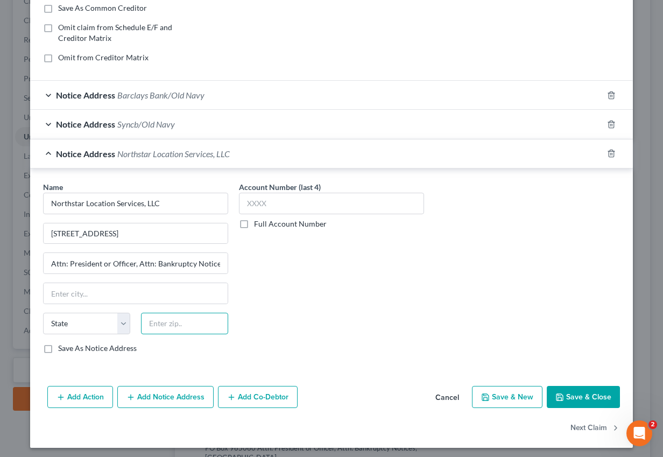
click at [189, 319] on input "text" at bounding box center [184, 324] width 87 height 22
click at [113, 349] on label "Save As Notice Address" at bounding box center [97, 348] width 79 height 11
click at [69, 349] on input "Save As Notice Address" at bounding box center [65, 346] width 7 height 7
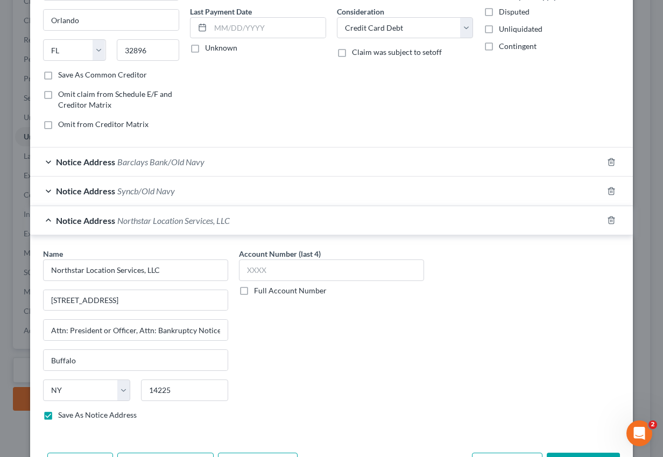
scroll to position [212, 0]
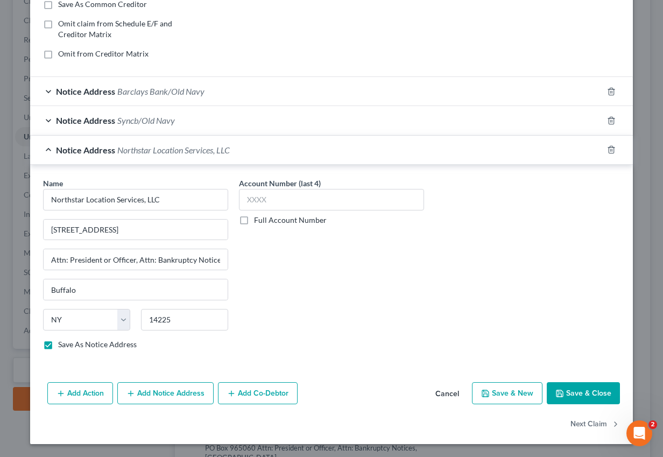
click at [581, 397] on button "Save & Close" at bounding box center [583, 393] width 73 height 23
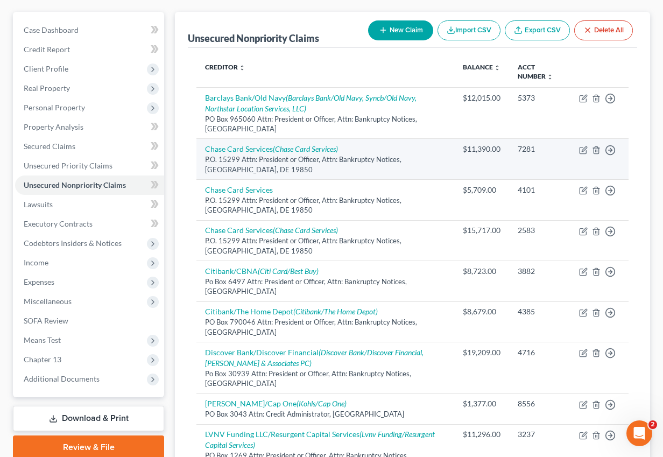
scroll to position [0, 0]
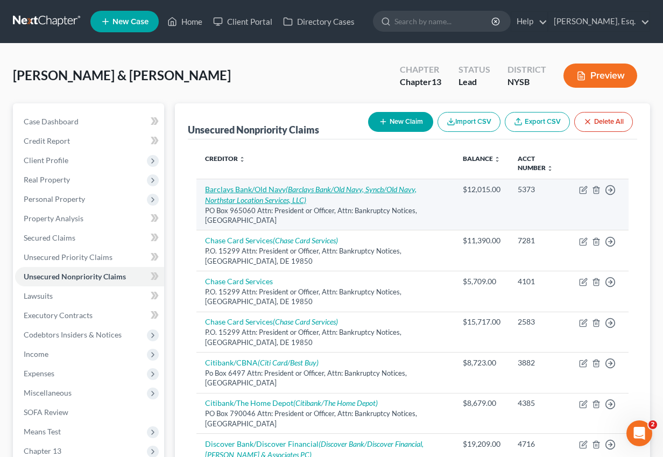
click at [368, 190] on icon "(Barclays Bank/Old Navy, Syncb/Old Navy, Northstar Location Services, LLC)" at bounding box center [310, 195] width 211 height 20
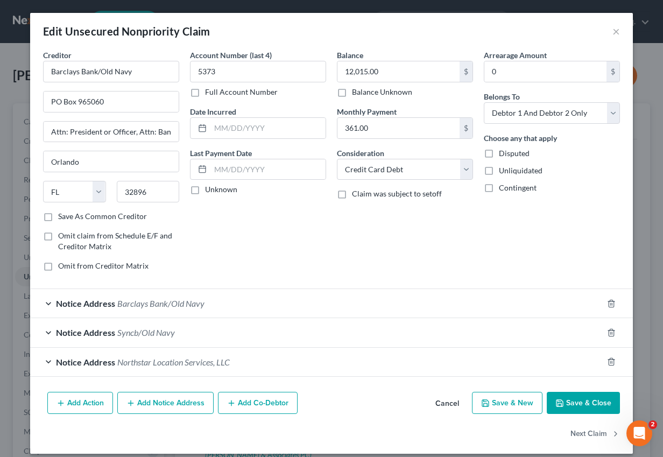
click at [202, 405] on button "Add Notice Address" at bounding box center [165, 403] width 96 height 23
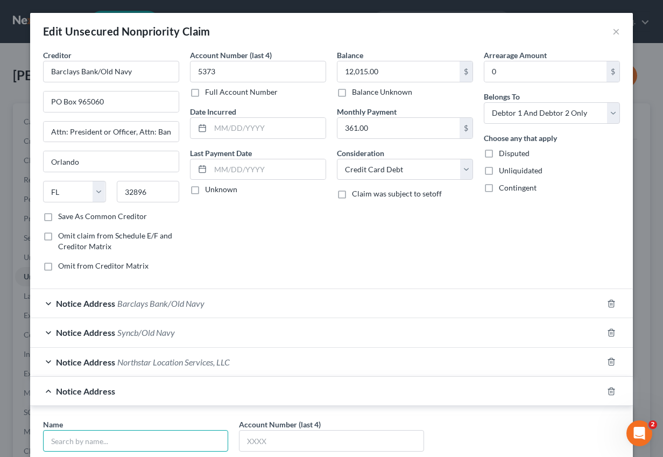
click at [193, 439] on input "text" at bounding box center [135, 441] width 185 height 22
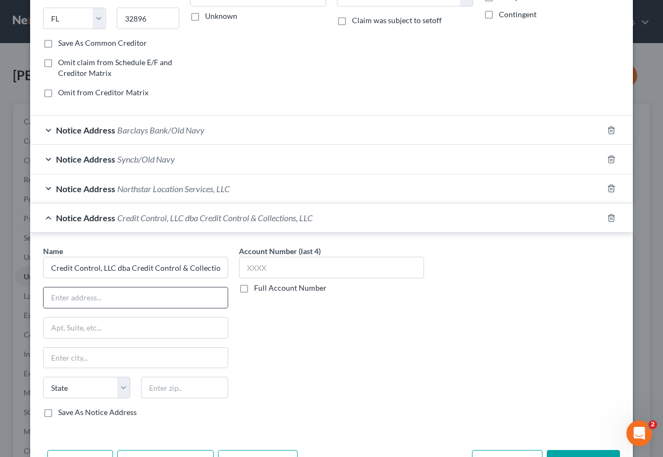
click at [135, 294] on input "text" at bounding box center [136, 297] width 184 height 20
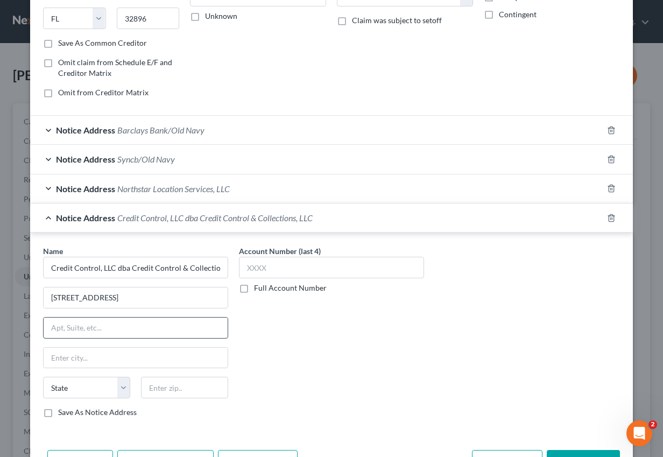
click at [124, 329] on input "text" at bounding box center [136, 327] width 184 height 20
click at [175, 385] on input "text" at bounding box center [184, 388] width 87 height 22
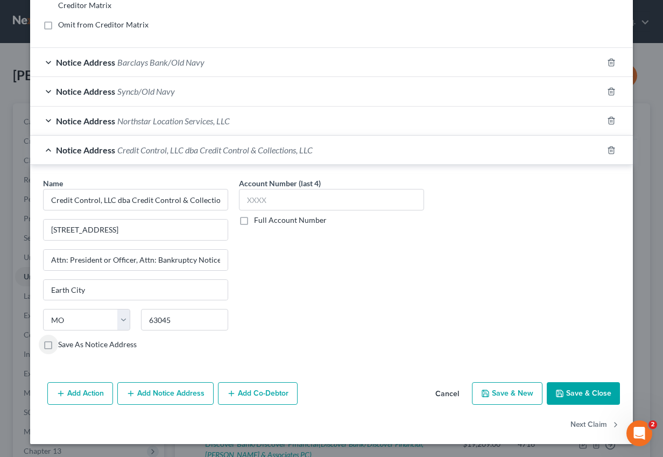
click at [111, 348] on label "Save As Notice Address" at bounding box center [97, 344] width 79 height 11
click at [69, 346] on input "Save As Notice Address" at bounding box center [65, 342] width 7 height 7
click at [585, 399] on button "Save & Close" at bounding box center [583, 393] width 73 height 23
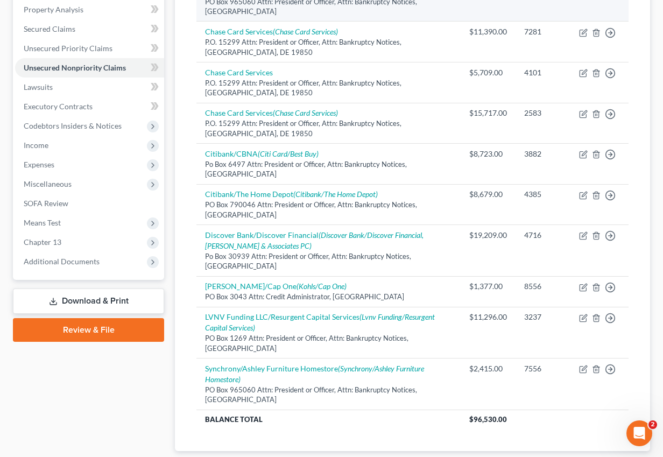
scroll to position [214, 0]
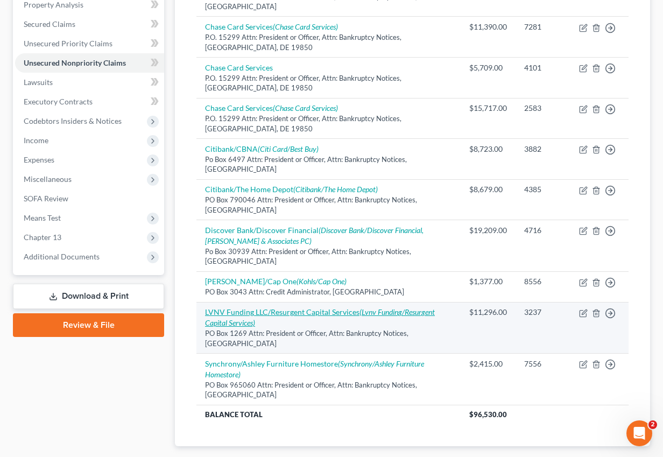
click at [231, 312] on link "LVNV Funding LLC/Resurgent Capital Services (Lvnv Funding/Resurgent Capital Ser…" at bounding box center [320, 317] width 230 height 20
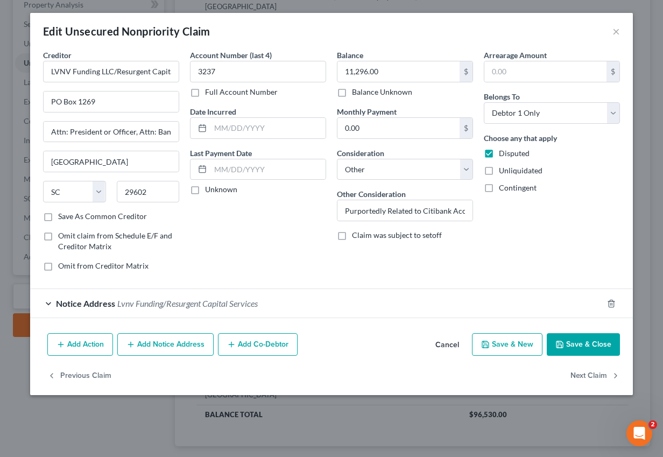
click at [189, 349] on button "Add Notice Address" at bounding box center [165, 344] width 96 height 23
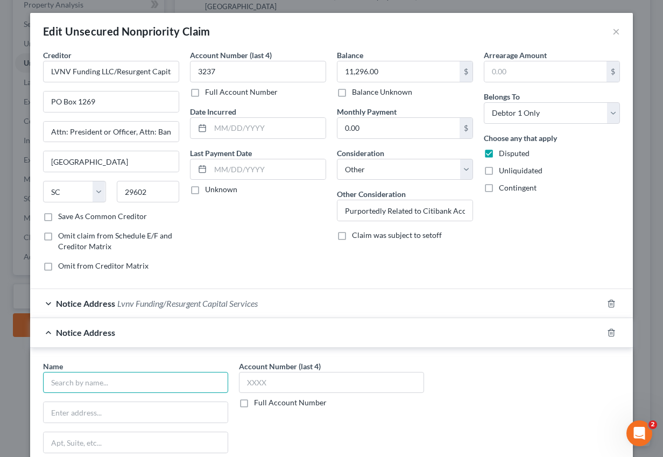
click at [159, 390] on input "text" at bounding box center [135, 383] width 185 height 22
click at [50, 384] on input "lalsted Financial Services, LL" at bounding box center [135, 383] width 185 height 22
click at [160, 381] on input "Halsted Financial Services, LL" at bounding box center [135, 383] width 185 height 22
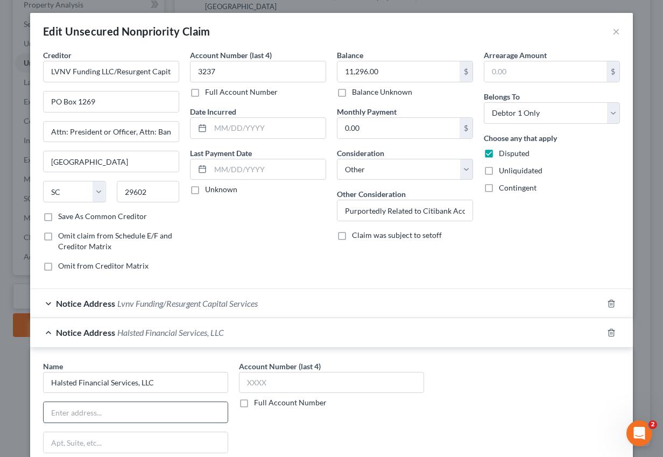
click at [72, 410] on input "text" at bounding box center [136, 412] width 184 height 20
click at [53, 417] on input "O Box 821" at bounding box center [136, 412] width 184 height 20
click at [147, 417] on input "PO Box 821" at bounding box center [136, 412] width 184 height 20
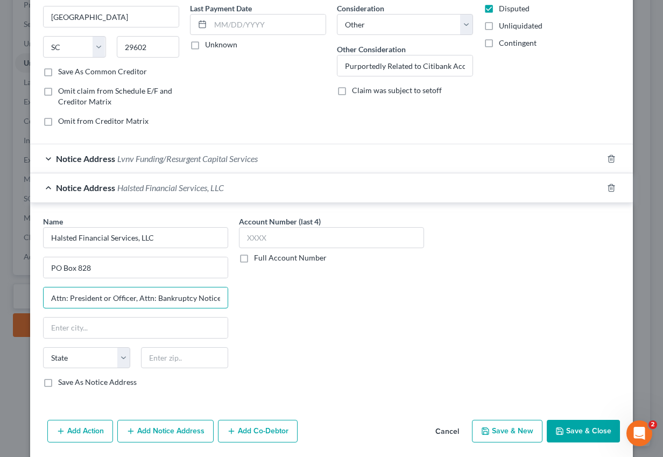
scroll to position [183, 0]
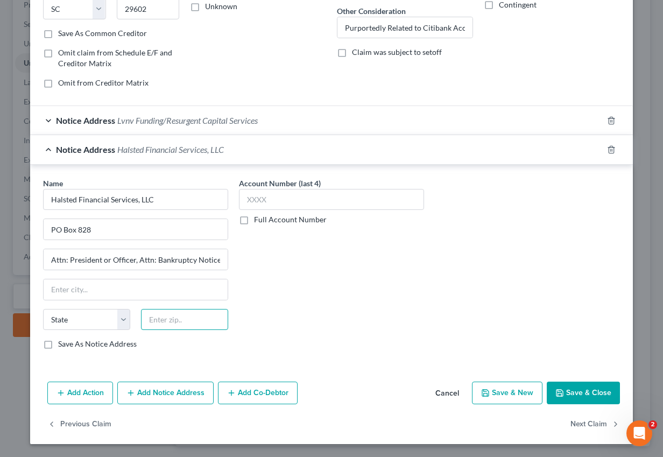
click at [171, 319] on input "text" at bounding box center [184, 320] width 87 height 22
click at [81, 351] on div "Name * Halsted Financial Services, LLC PO Box 828 Attn: President or Officer, A…" at bounding box center [136, 268] width 196 height 181
click at [86, 348] on label "Save As Notice Address" at bounding box center [97, 343] width 79 height 11
click at [69, 345] on input "Save As Notice Address" at bounding box center [65, 341] width 7 height 7
click at [593, 400] on button "Save & Close" at bounding box center [583, 392] width 73 height 23
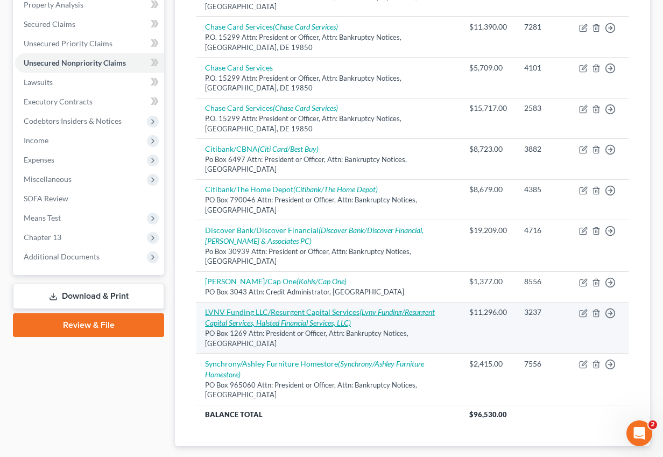
scroll to position [0, 0]
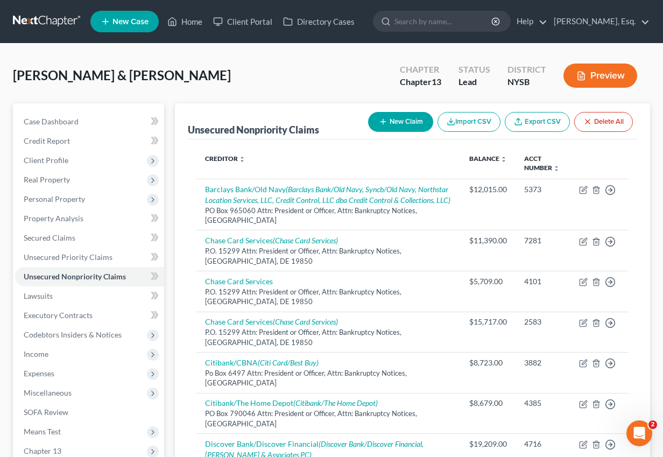
click at [422, 120] on button "New Claim" at bounding box center [400, 122] width 65 height 20
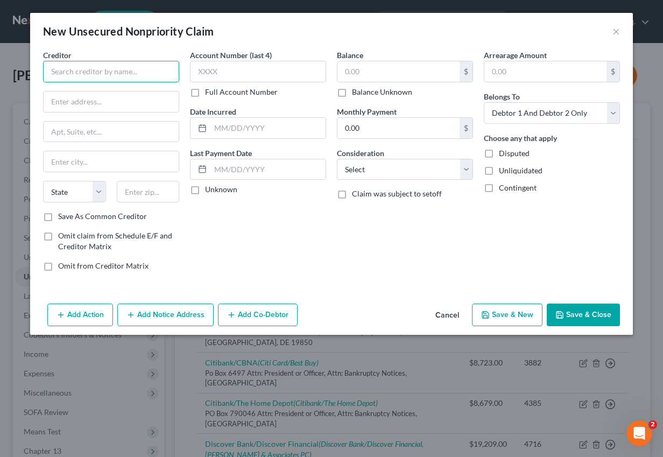
click at [153, 77] on input "text" at bounding box center [111, 72] width 136 height 22
click at [112, 72] on input "quest" at bounding box center [111, 72] width 136 height 22
click at [583, 323] on button "Save & Close" at bounding box center [583, 314] width 73 height 23
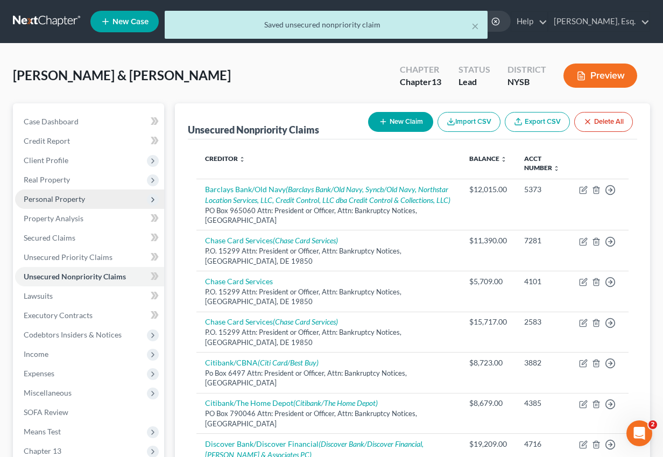
click at [78, 202] on span "Personal Property" at bounding box center [54, 198] width 61 height 9
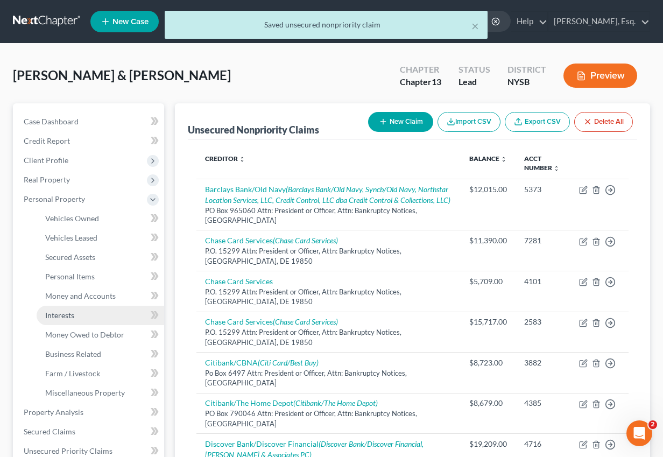
click at [70, 313] on span "Interests" at bounding box center [59, 314] width 29 height 9
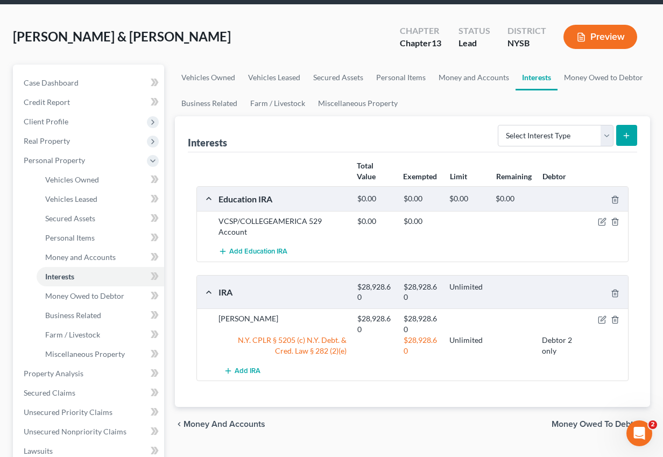
scroll to position [47, 0]
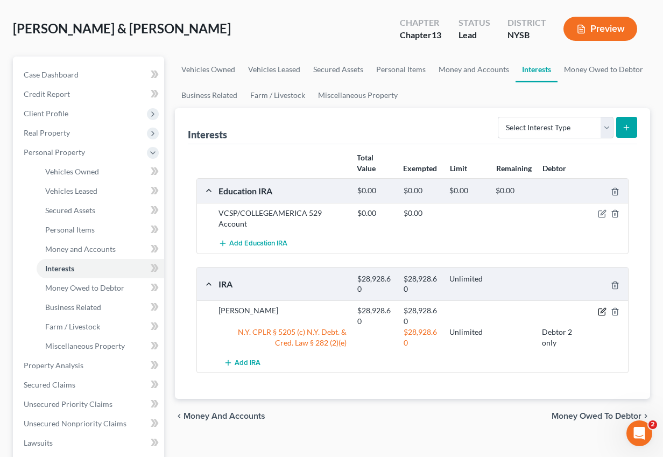
click at [599, 307] on icon "button" at bounding box center [602, 311] width 9 height 9
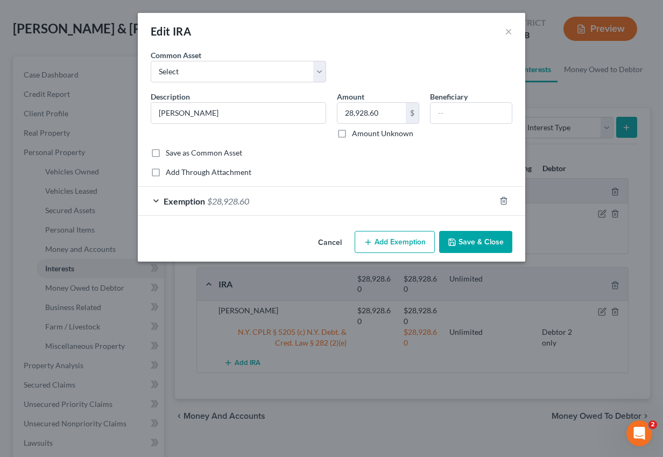
click at [398, 237] on button "Add Exemption" at bounding box center [395, 242] width 80 height 23
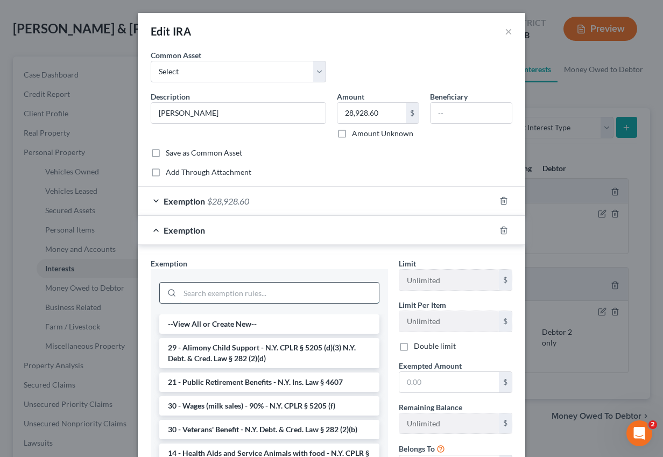
click at [230, 292] on input "search" at bounding box center [279, 292] width 199 height 20
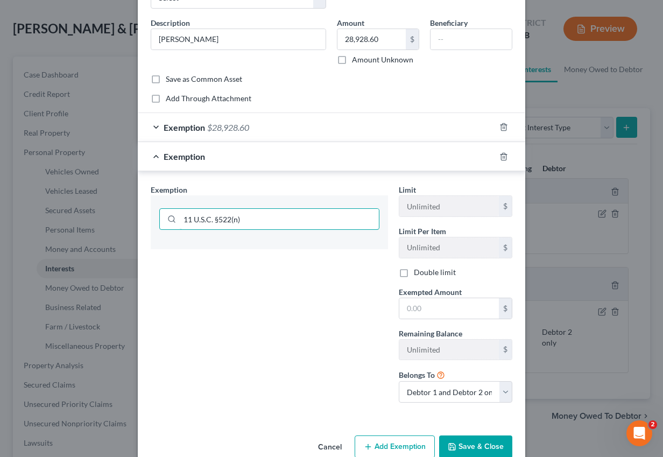
scroll to position [96, 0]
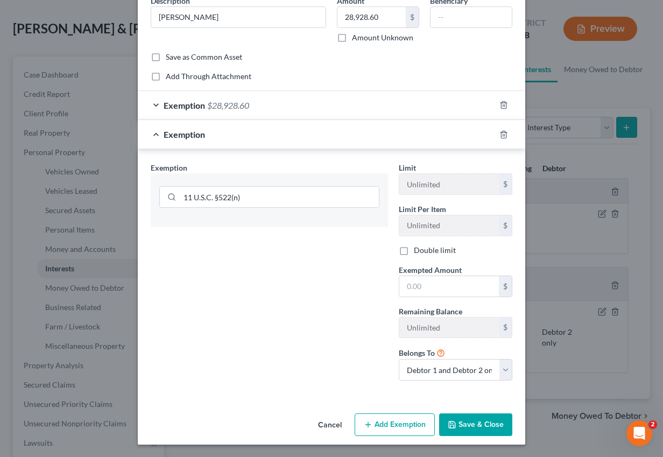
click at [306, 336] on div "Exemption Set must be selected for CA. Exemption * 11 U.S.C. §522(n)" at bounding box center [269, 275] width 248 height 227
click at [198, 196] on input "11 U.S.C. §522(n)" at bounding box center [279, 197] width 199 height 20
click at [192, 301] on div "Exemption Set must be selected for CA. Exemption * 11 U.S.C. §522(n)" at bounding box center [269, 275] width 248 height 227
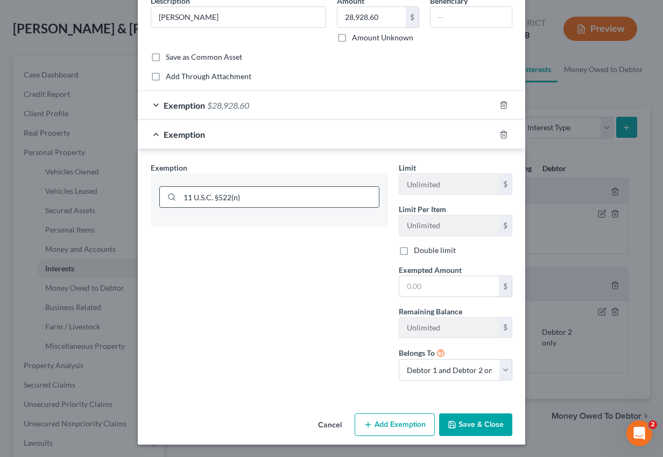
click at [263, 197] on input "11 U.S.C. §522(n)" at bounding box center [279, 197] width 199 height 20
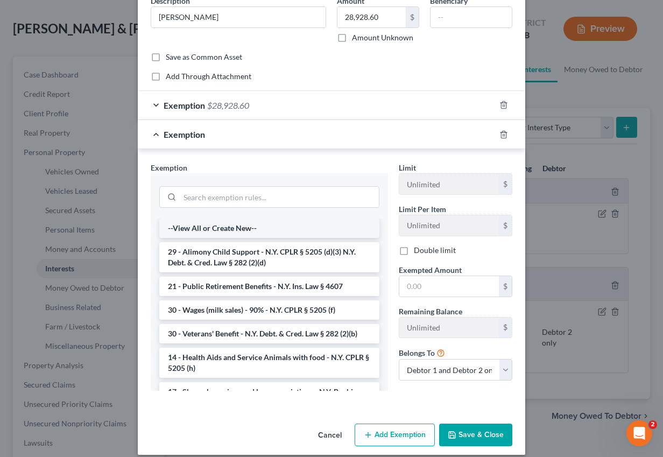
click at [252, 220] on li "--View All or Create New--" at bounding box center [269, 227] width 220 height 19
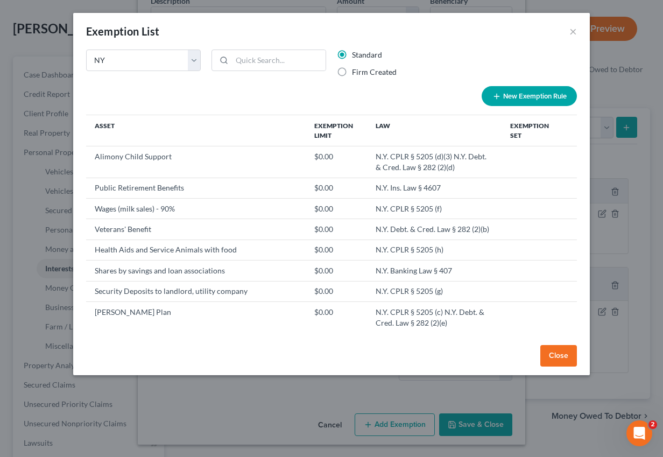
click at [161, 46] on div "Exemption List ×" at bounding box center [331, 31] width 517 height 37
click at [164, 54] on select "State Federal AL AK AR AZ CA CO CT DE DC [GEOGRAPHIC_DATA] [GEOGRAPHIC_DATA] GU…" at bounding box center [143, 60] width 115 height 22
click at [279, 60] on input "search" at bounding box center [279, 60] width 94 height 20
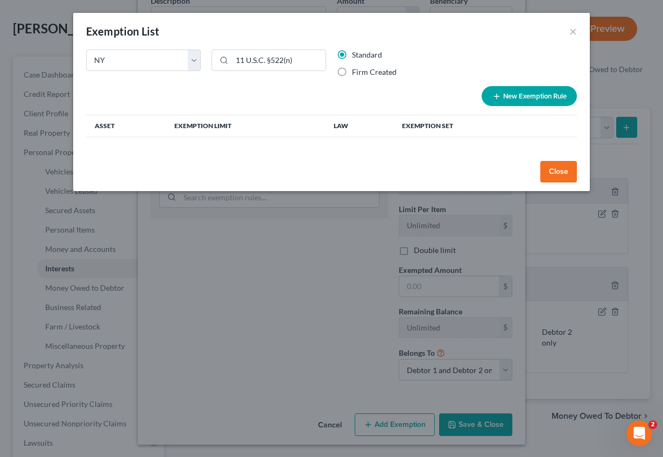
click at [528, 97] on button "New Exemption Rule" at bounding box center [529, 96] width 95 height 20
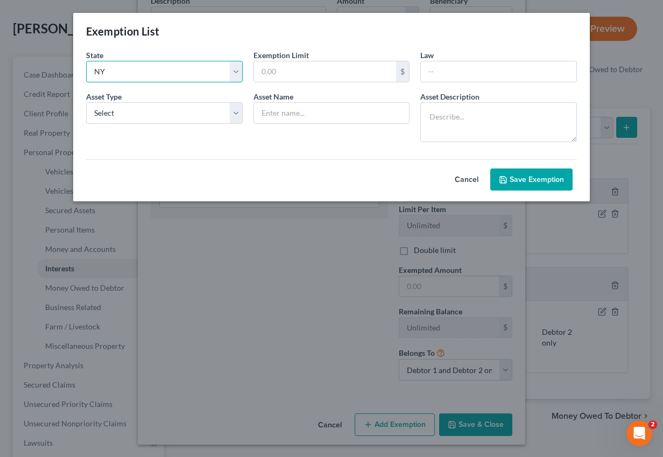
click at [210, 65] on select "State Federal AL AK AR AZ CA CO CT DE DC [GEOGRAPHIC_DATA] [GEOGRAPHIC_DATA] GU…" at bounding box center [164, 72] width 157 height 22
click at [86, 61] on select "State Federal AL AK AR AZ CA CO CT DE DC [GEOGRAPHIC_DATA] [GEOGRAPHIC_DATA] GU…" at bounding box center [164, 72] width 157 height 22
click at [442, 81] on div at bounding box center [498, 72] width 157 height 22
click at [440, 68] on input "text" at bounding box center [498, 71] width 155 height 20
click at [295, 69] on input "text" at bounding box center [325, 71] width 143 height 20
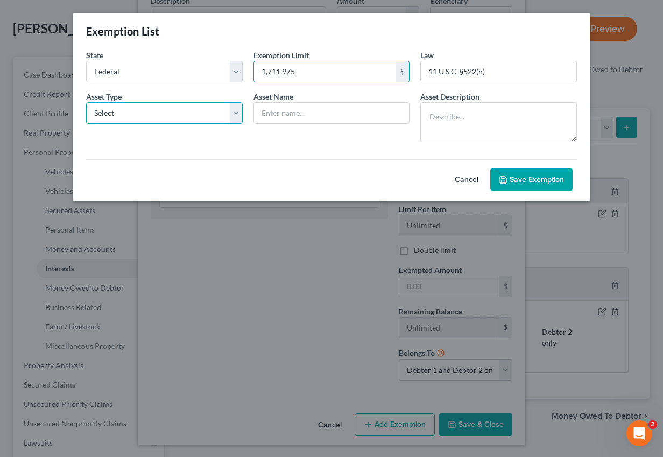
click at [200, 108] on select "Select Homestead Other" at bounding box center [164, 113] width 157 height 22
click at [86, 102] on select "Select Homestead Other" at bounding box center [164, 113] width 157 height 22
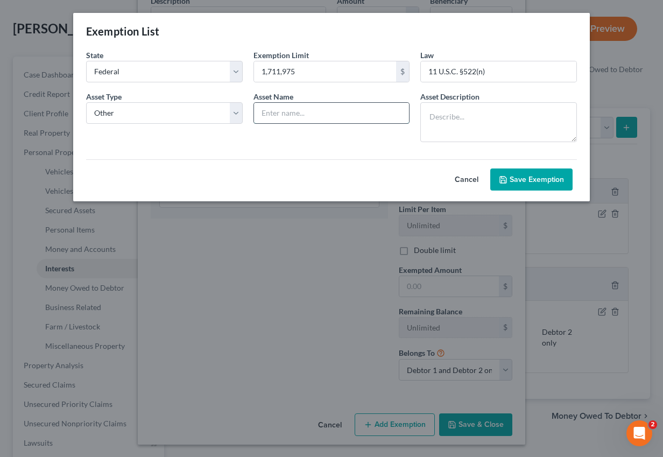
click at [296, 110] on input "text" at bounding box center [331, 113] width 155 height 20
click at [264, 115] on input "traditional + [PERSON_NAME] IRAs" at bounding box center [331, 113] width 155 height 20
click at [301, 112] on input "Traditional + [PERSON_NAME] IRAs" at bounding box center [331, 113] width 155 height 20
click at [519, 186] on button "Save Exemption" at bounding box center [531, 179] width 82 height 23
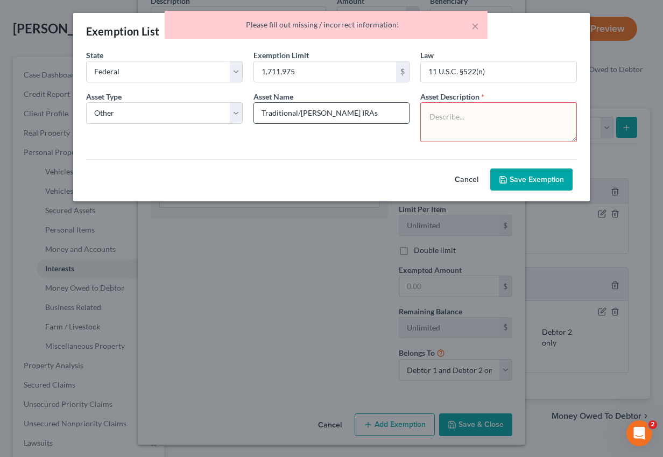
click at [362, 103] on input "Traditional/[PERSON_NAME] IRAs" at bounding box center [331, 113] width 155 height 20
click at [421, 123] on textarea at bounding box center [498, 122] width 157 height 40
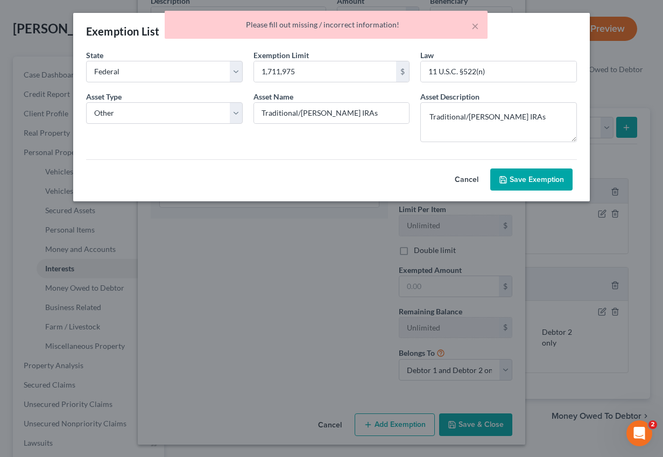
click at [537, 186] on button "Save Exemption" at bounding box center [531, 179] width 82 height 23
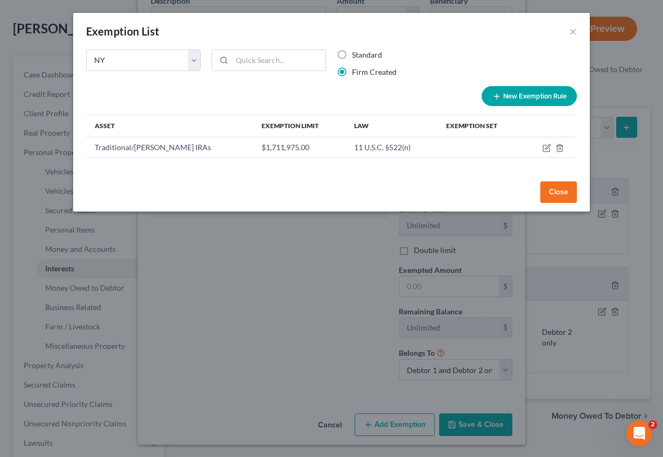
click at [555, 194] on button "Close" at bounding box center [558, 192] width 37 height 22
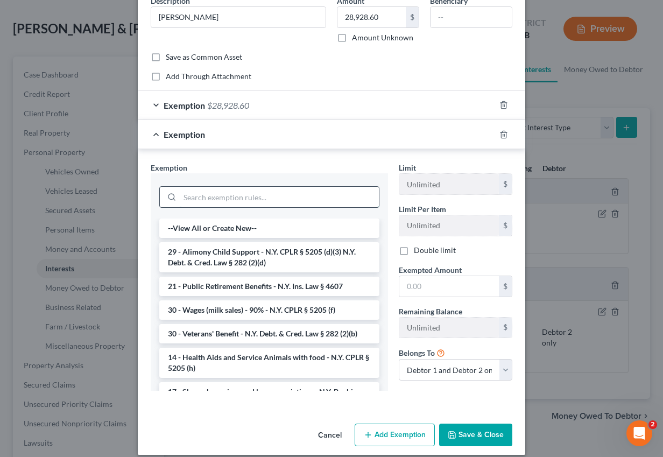
click at [312, 194] on input "search" at bounding box center [279, 197] width 199 height 20
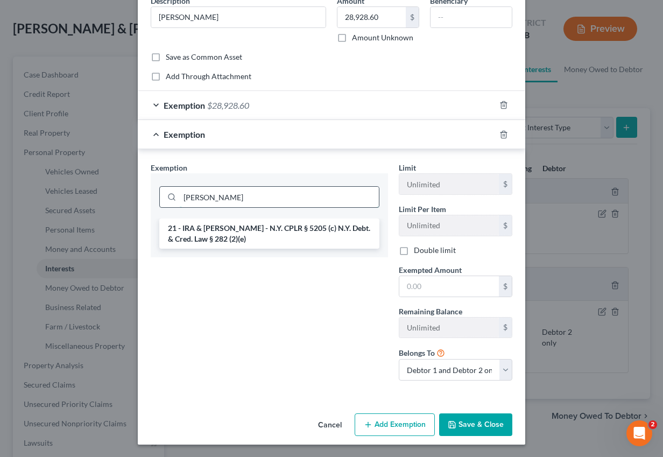
click at [259, 200] on input "[PERSON_NAME]" at bounding box center [279, 197] width 199 height 20
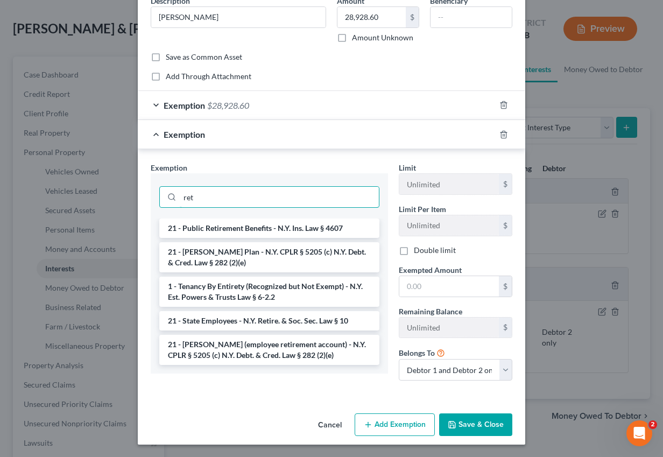
scroll to position [0, 0]
click at [342, 426] on button "Cancel" at bounding box center [329, 425] width 41 height 22
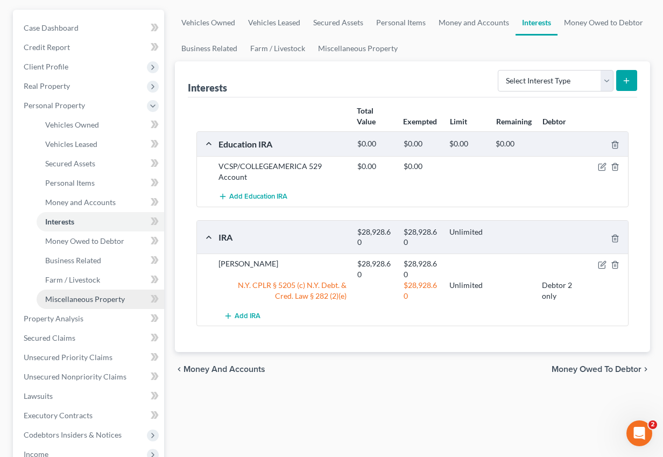
scroll to position [103, 0]
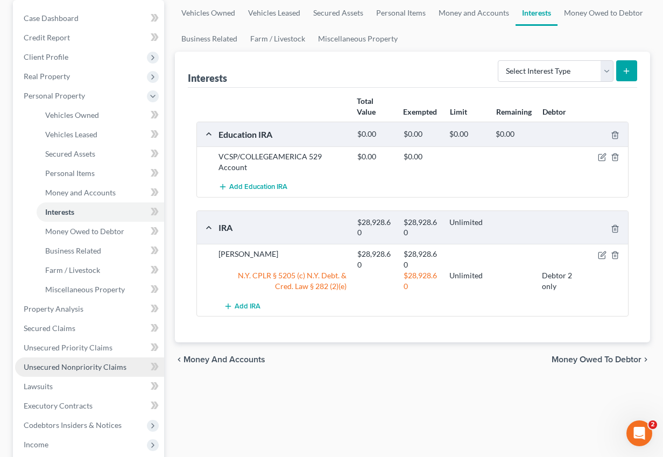
click at [81, 363] on span "Unsecured Nonpriority Claims" at bounding box center [75, 366] width 103 height 9
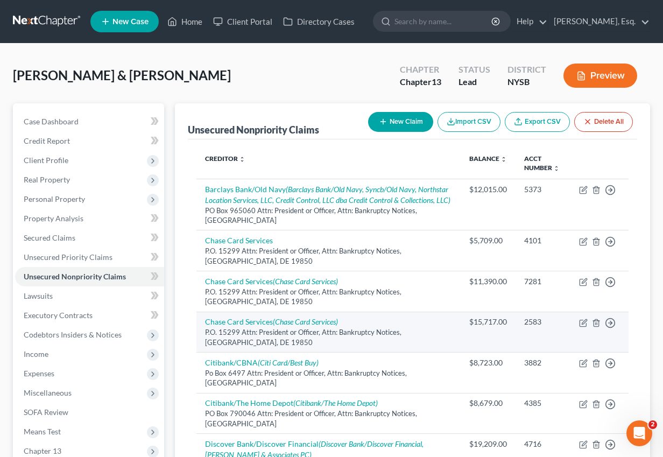
scroll to position [299, 0]
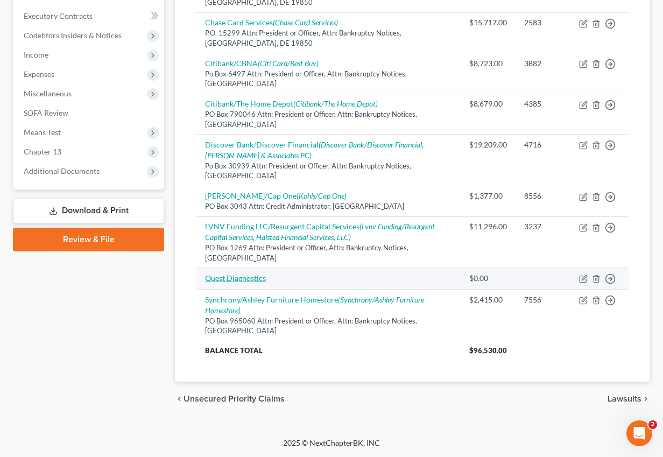
click at [258, 278] on link "Quest Diagnostics" at bounding box center [235, 277] width 61 height 9
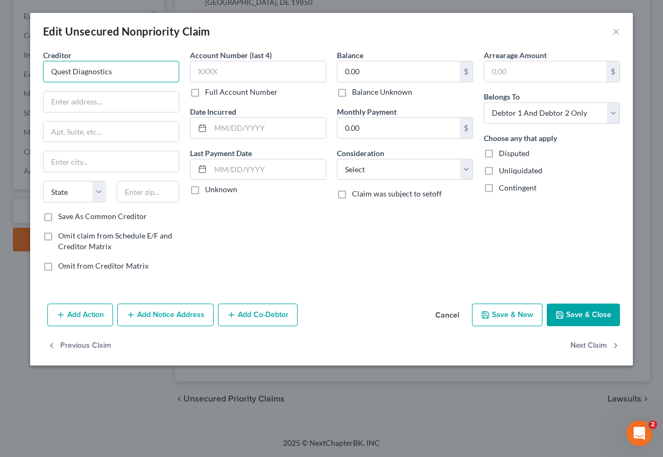
click at [134, 68] on input "Quest Diagnostics" at bounding box center [111, 72] width 136 height 22
click at [131, 127] on input "text" at bounding box center [111, 132] width 135 height 20
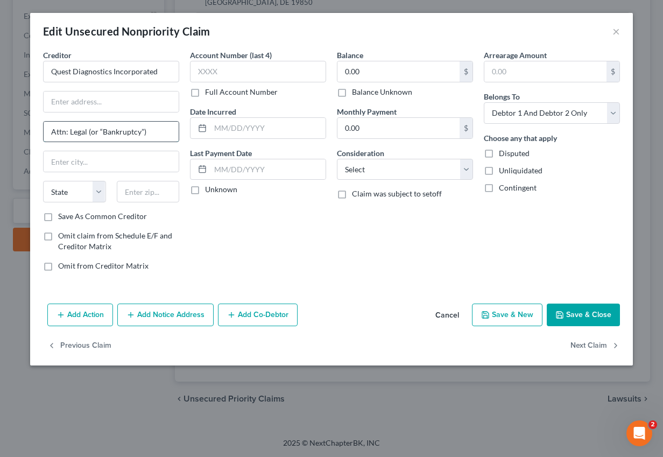
click at [103, 133] on input "Attn: Legal (or “Bankruptcy”)" at bounding box center [111, 132] width 135 height 20
click at [139, 133] on input "Attn: Legal (or Bankruptcy”)" at bounding box center [111, 132] width 135 height 20
click at [130, 101] on input "text" at bounding box center [111, 101] width 135 height 20
click at [167, 101] on input "[STREET_ADDRESS]" at bounding box center [111, 101] width 135 height 20
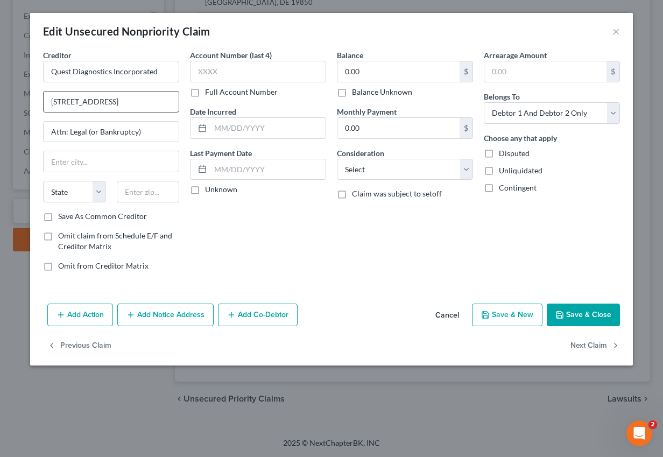
click at [167, 101] on input "[STREET_ADDRESS]" at bounding box center [111, 101] width 135 height 20
click at [149, 182] on input "text" at bounding box center [148, 192] width 63 height 22
click at [154, 103] on input "[STREET_ADDRESS]" at bounding box center [111, 101] width 135 height 20
click at [185, 320] on button "Add Notice Address" at bounding box center [165, 314] width 96 height 23
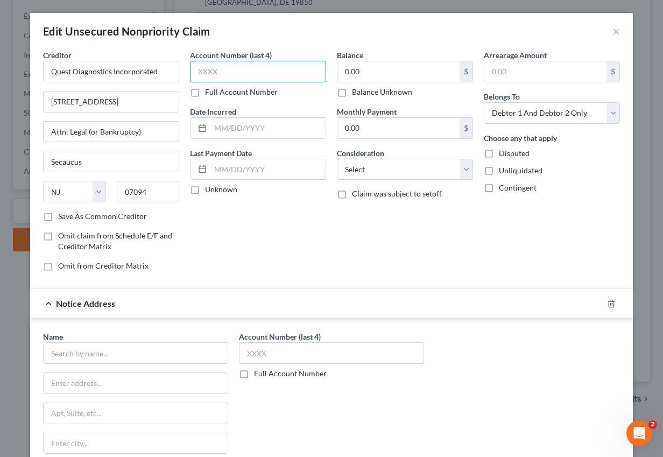
click at [239, 75] on input "text" at bounding box center [258, 72] width 136 height 22
click at [360, 174] on select "Select Cable / Satellite Services Collection Agency Credit Card Debt Debt Couns…" at bounding box center [405, 170] width 136 height 22
click at [337, 159] on select "Select Cable / Satellite Services Collection Agency Credit Card Debt Debt Couns…" at bounding box center [405, 170] width 136 height 22
click at [113, 215] on label "Save As Common Creditor" at bounding box center [102, 216] width 89 height 11
click at [69, 215] on input "Save As Common Creditor" at bounding box center [65, 214] width 7 height 7
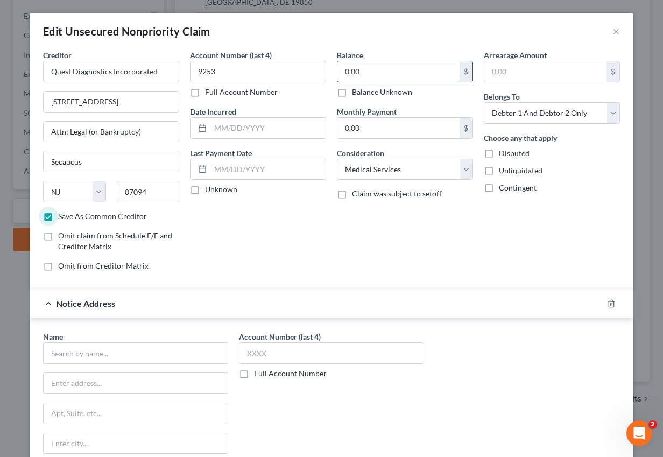
click at [355, 79] on input "0.00" at bounding box center [398, 71] width 122 height 20
click at [167, 349] on input "text" at bounding box center [135, 353] width 185 height 22
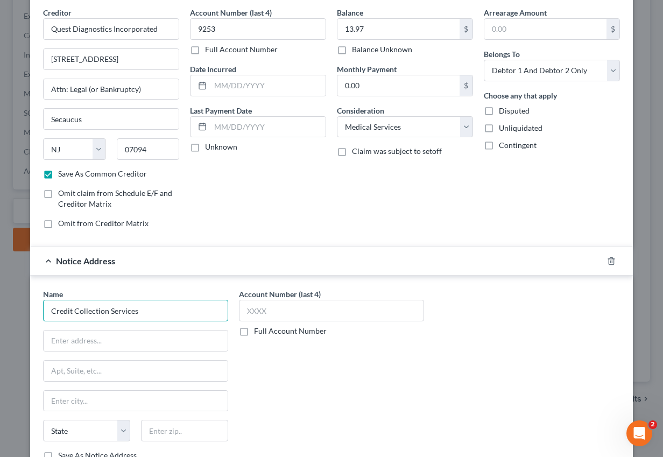
scroll to position [153, 0]
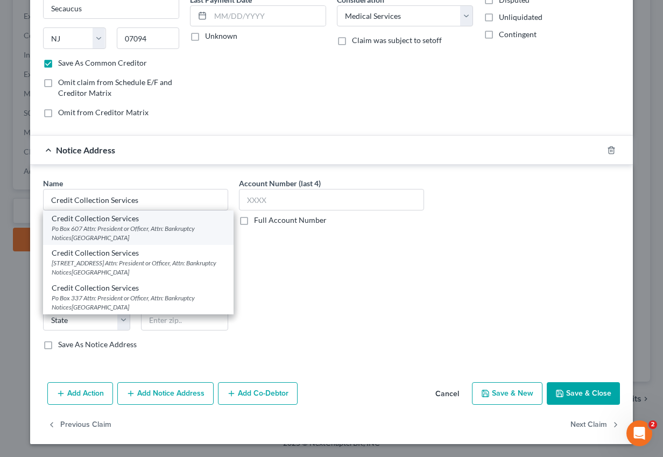
click at [192, 229] on div "Po Box 607 Attn: President or Officer, Attn: Bankruptcy Notices[GEOGRAPHIC_DATA]" at bounding box center [138, 233] width 173 height 18
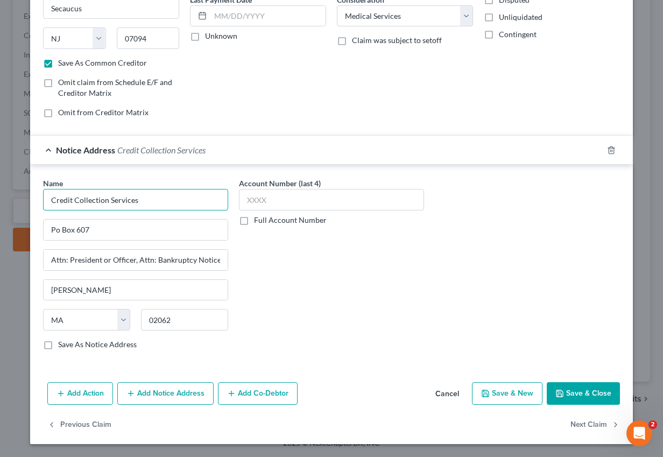
click at [181, 194] on input "Credit Collection Services" at bounding box center [135, 200] width 185 height 22
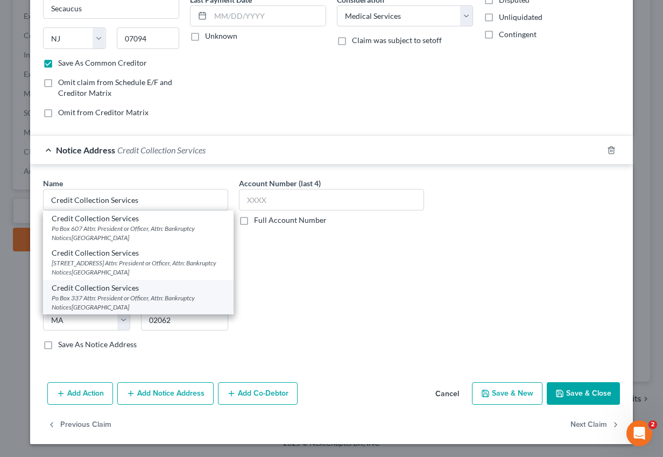
click at [120, 290] on div "Credit Collection Services" at bounding box center [138, 287] width 173 height 11
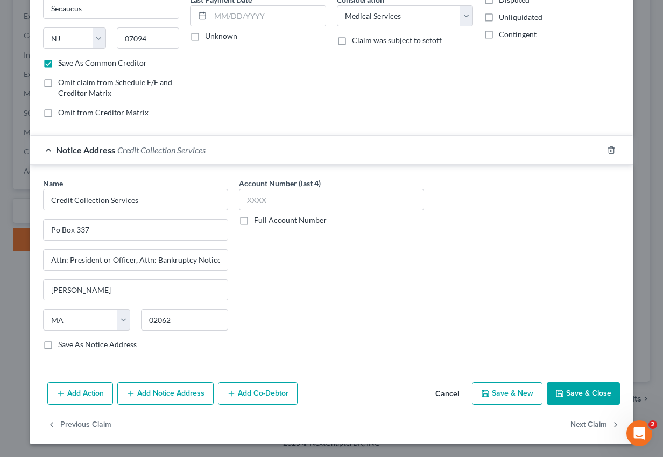
click at [583, 391] on button "Save & Close" at bounding box center [583, 393] width 73 height 23
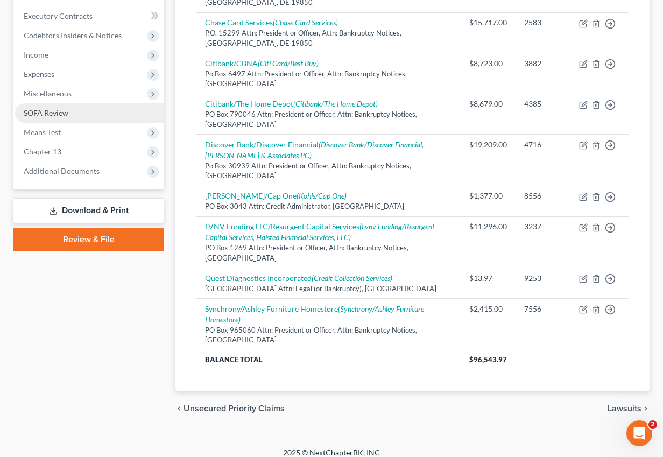
click at [87, 112] on link "SOFA Review" at bounding box center [89, 112] width 149 height 19
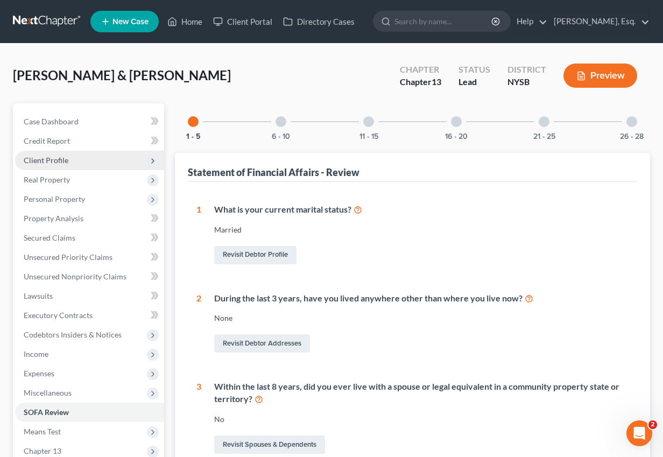
click at [78, 155] on span "Client Profile" at bounding box center [89, 160] width 149 height 19
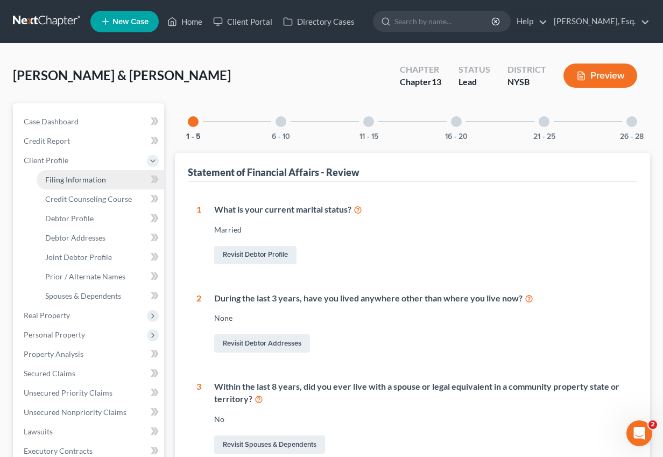
click at [107, 174] on link "Filing Information" at bounding box center [101, 179] width 128 height 19
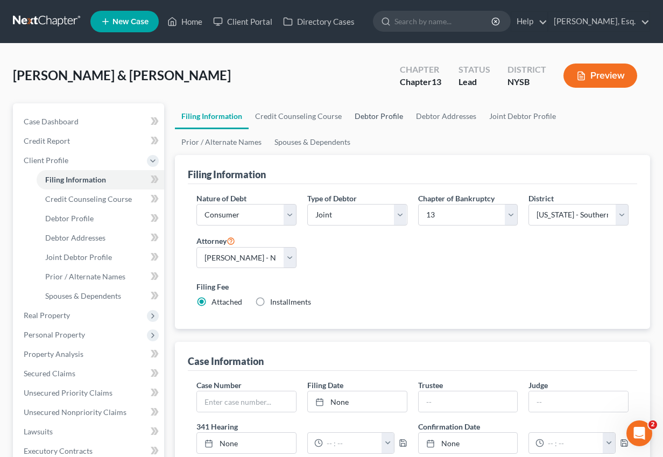
click at [395, 119] on link "Debtor Profile" at bounding box center [378, 116] width 61 height 26
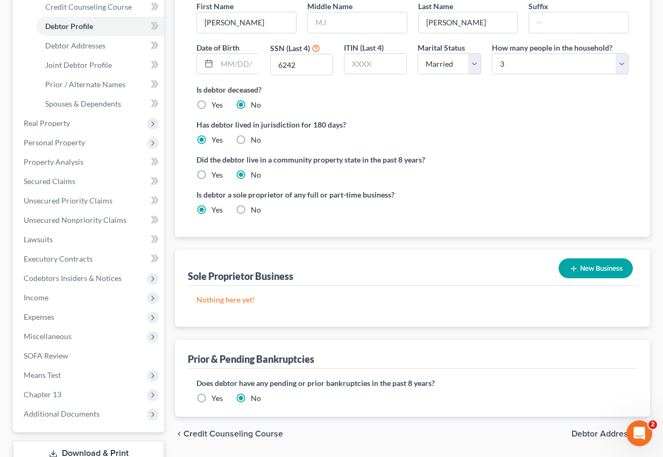
scroll to position [199, 0]
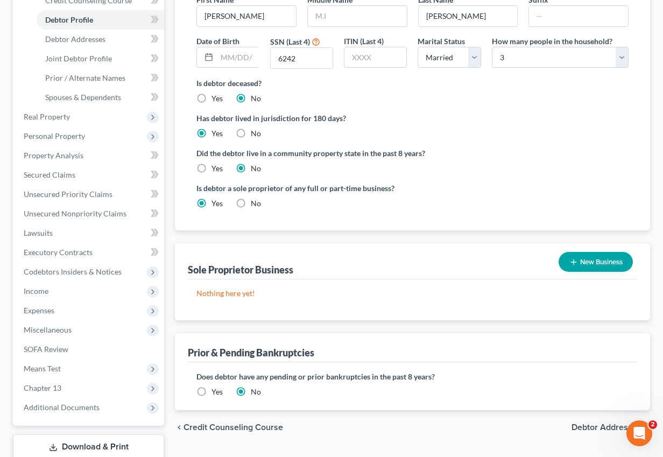
click at [618, 265] on button "New Business" at bounding box center [595, 262] width 74 height 20
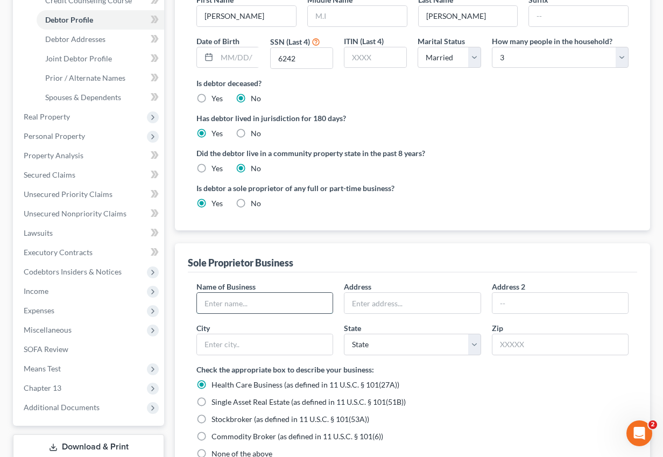
click at [262, 299] on input "text" at bounding box center [265, 303] width 136 height 20
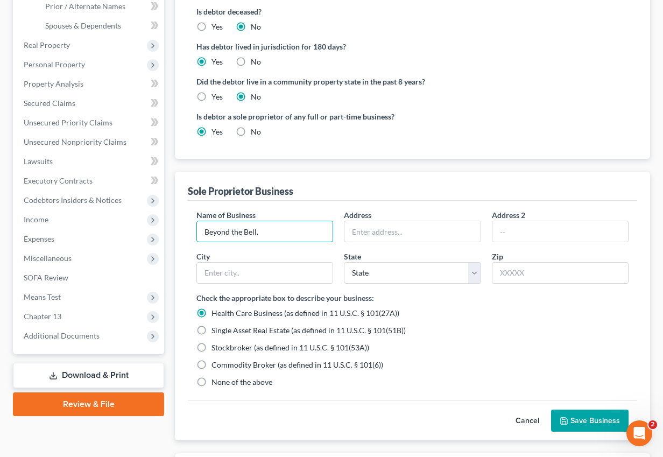
scroll to position [271, 0]
click at [251, 131] on label "No" at bounding box center [256, 131] width 10 height 11
click at [255, 131] on input "No" at bounding box center [258, 129] width 7 height 7
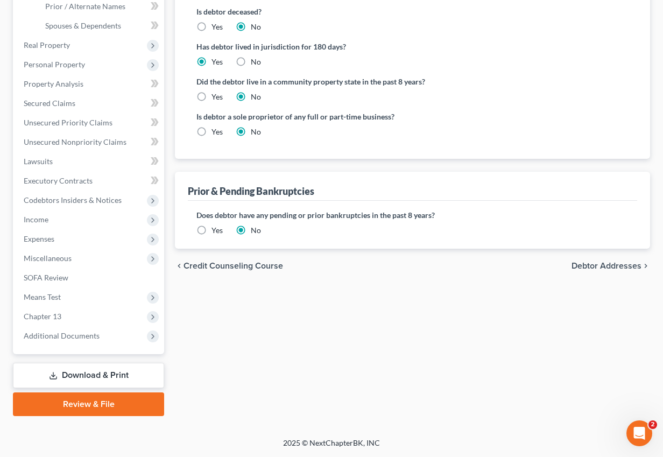
scroll to position [269, 0]
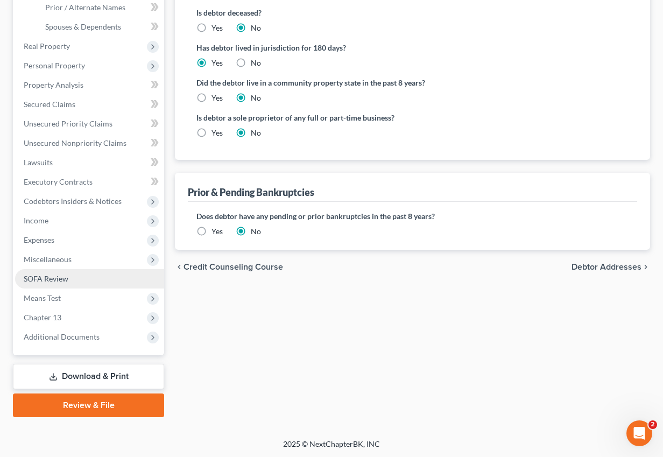
click at [95, 269] on link "SOFA Review" at bounding box center [89, 278] width 149 height 19
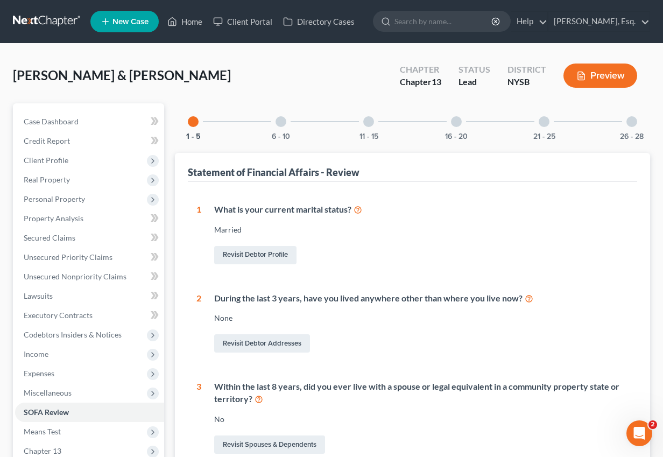
click at [462, 119] on div "16 - 20" at bounding box center [456, 121] width 37 height 37
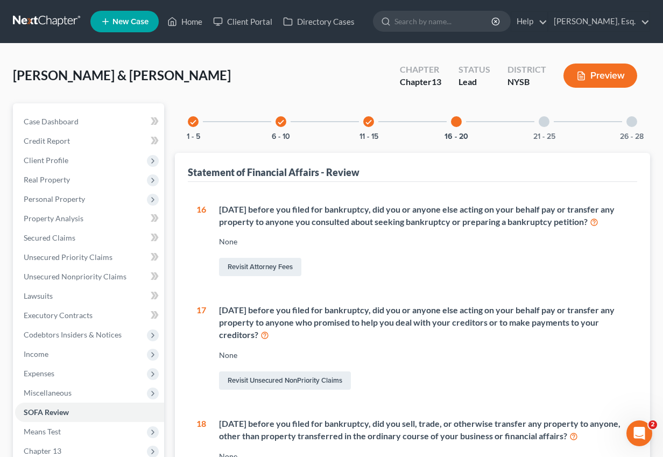
click at [546, 128] on div "21 - 25" at bounding box center [544, 121] width 37 height 37
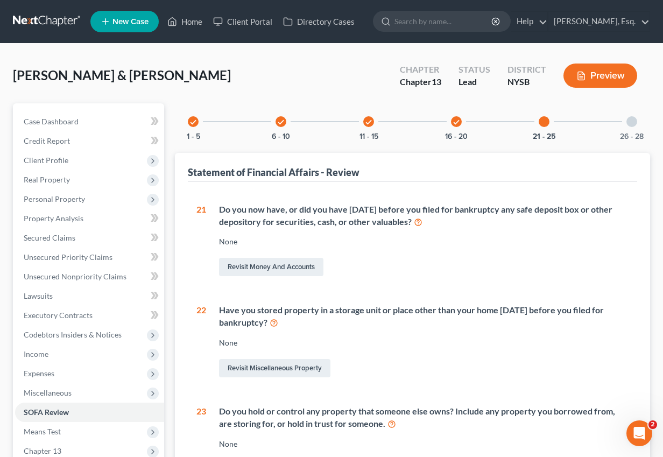
click at [632, 127] on div "26 - 28" at bounding box center [631, 121] width 37 height 37
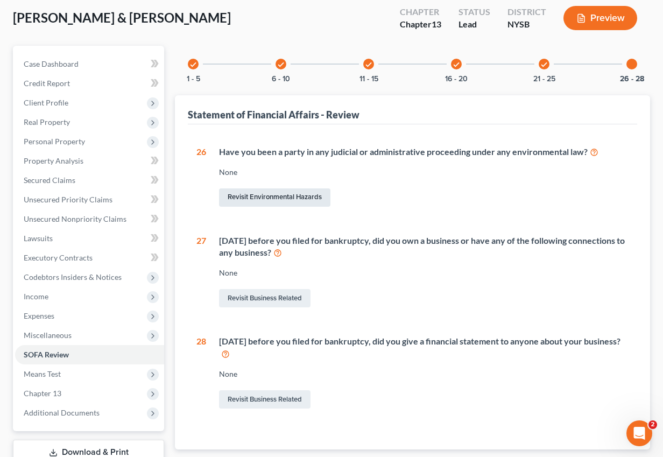
scroll to position [59, 0]
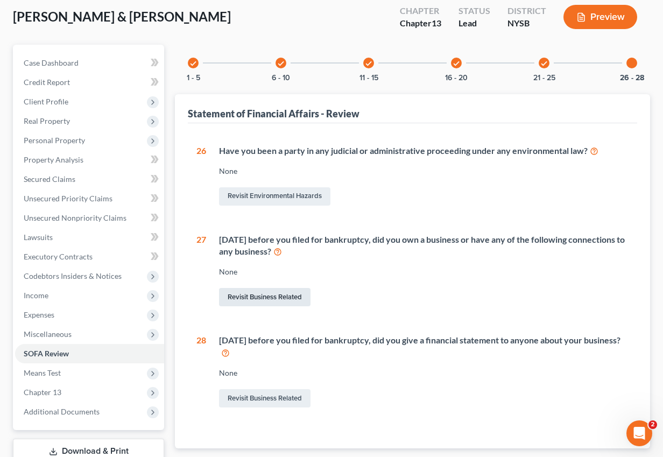
click at [285, 290] on link "Revisit Business Related" at bounding box center [264, 297] width 91 height 18
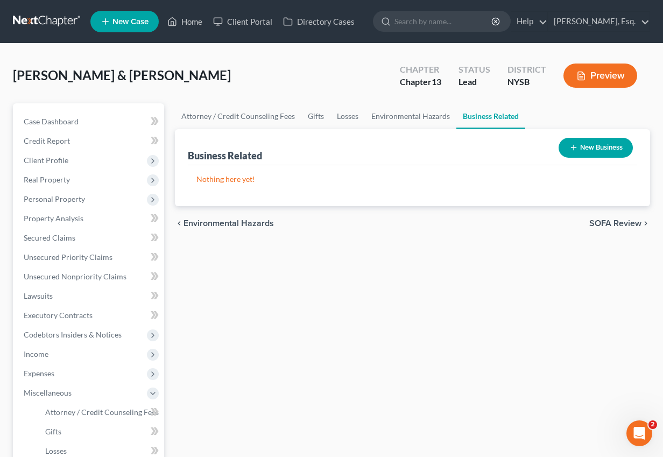
click at [606, 149] on button "New Business" at bounding box center [595, 148] width 74 height 20
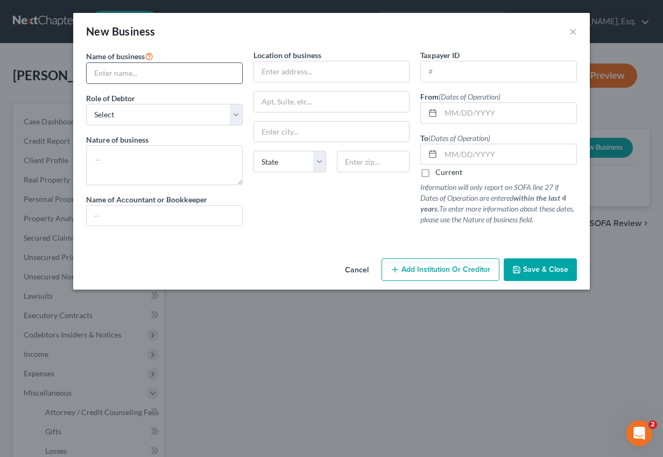
click at [183, 74] on input "text" at bounding box center [164, 73] width 155 height 20
click at [158, 117] on select "Select A member of a limited liability company (LLC) or limited liability partn…" at bounding box center [164, 115] width 157 height 22
click at [86, 104] on select "Select A member of a limited liability company (LLC) or limited liability partn…" at bounding box center [164, 115] width 157 height 22
click at [148, 162] on textarea at bounding box center [164, 165] width 157 height 40
click at [450, 114] on input "text" at bounding box center [509, 113] width 136 height 20
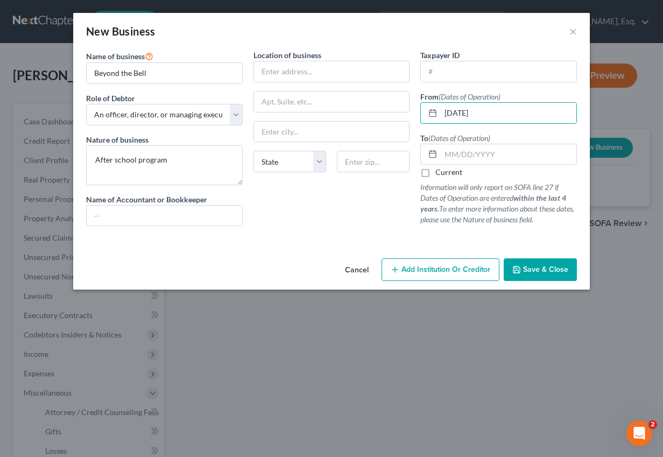
click at [435, 172] on label "Current" at bounding box center [448, 172] width 27 height 11
click at [440, 172] on input "Current" at bounding box center [443, 170] width 7 height 7
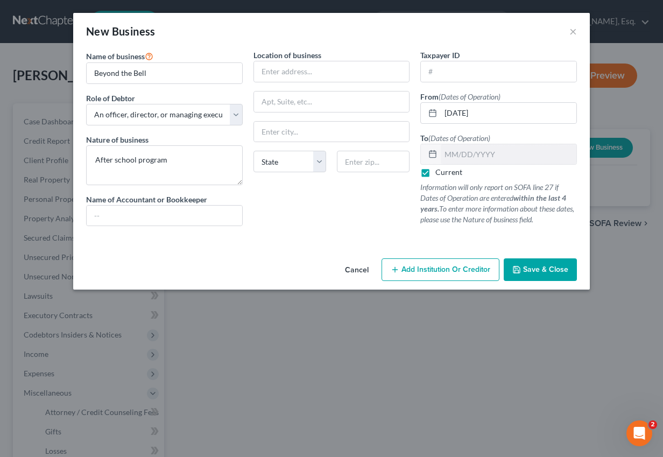
click at [521, 263] on button "Save & Close" at bounding box center [540, 269] width 73 height 23
